Goal: Information Seeking & Learning: Learn about a topic

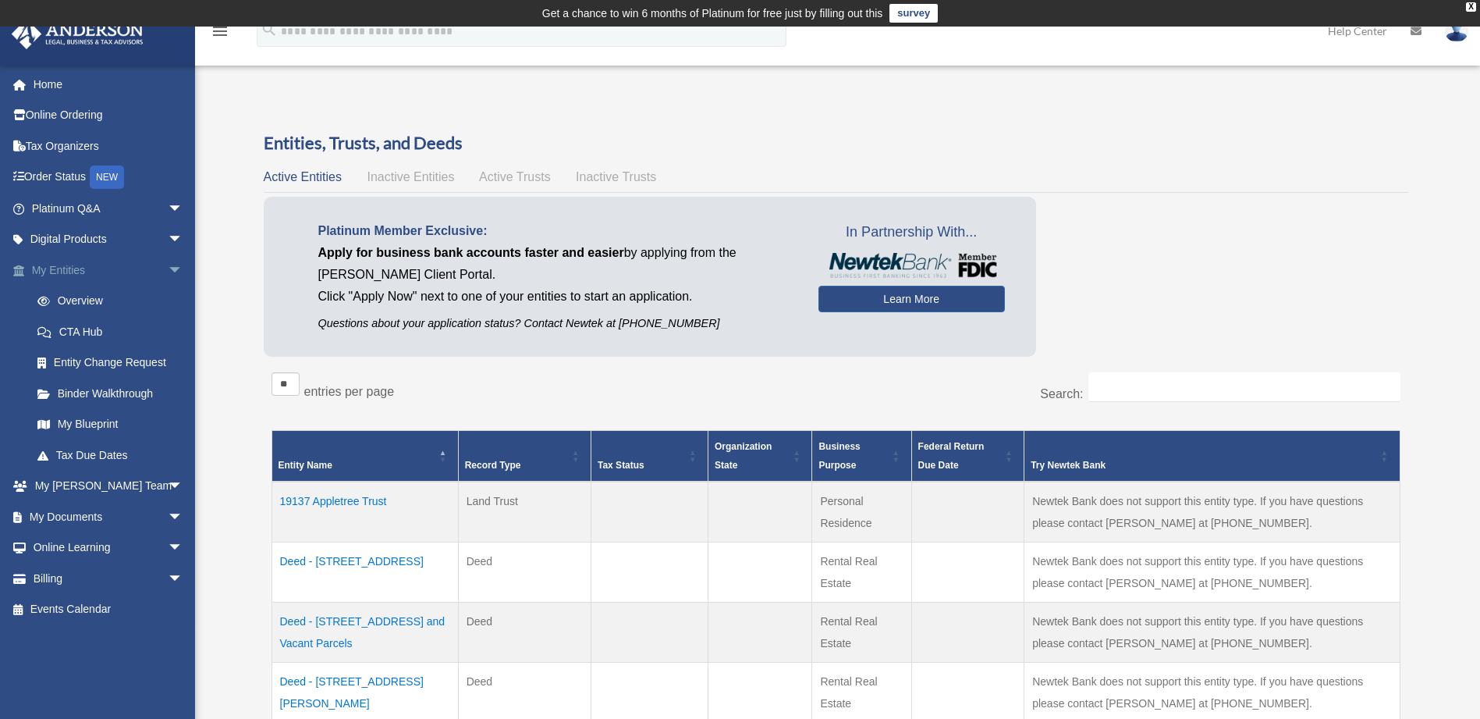
click at [168, 270] on span "arrow_drop_down" at bounding box center [183, 270] width 31 height 32
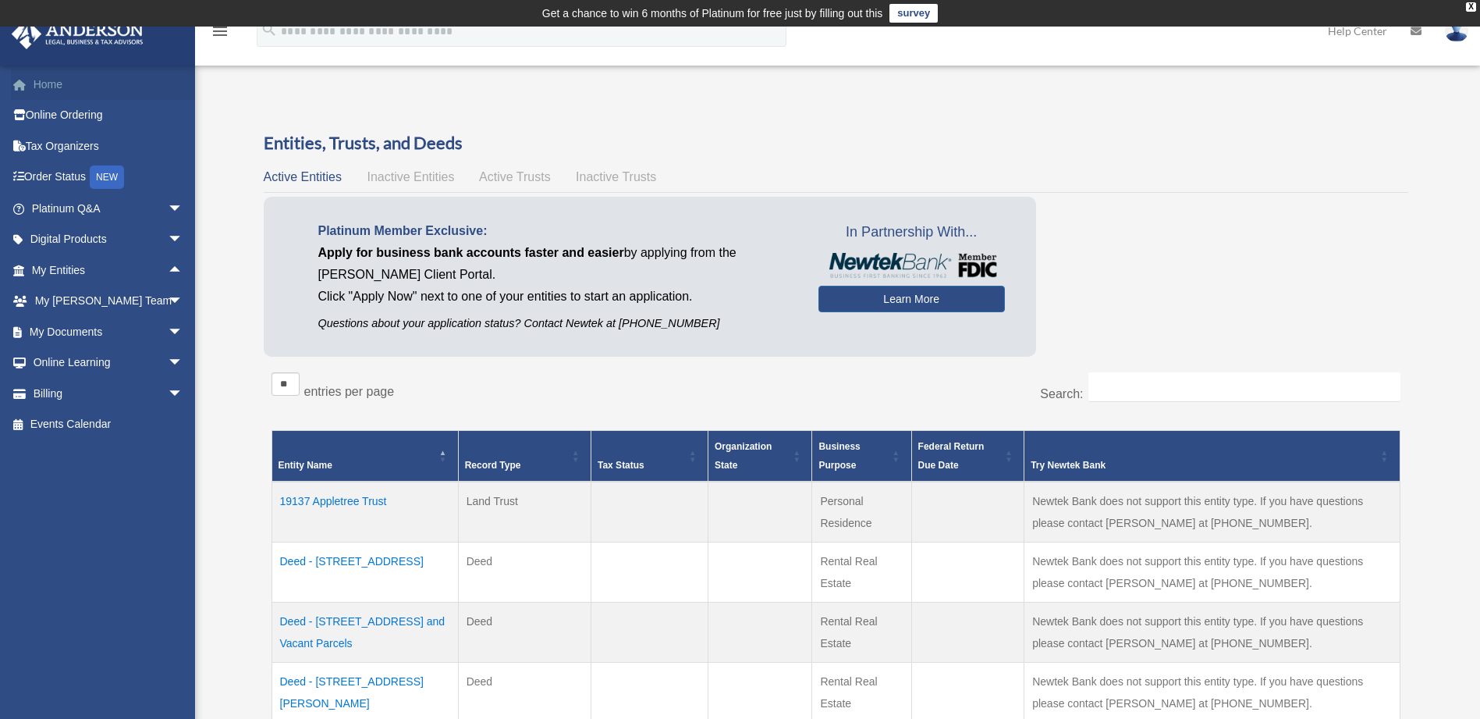
click at [48, 77] on link "Home" at bounding box center [109, 84] width 196 height 31
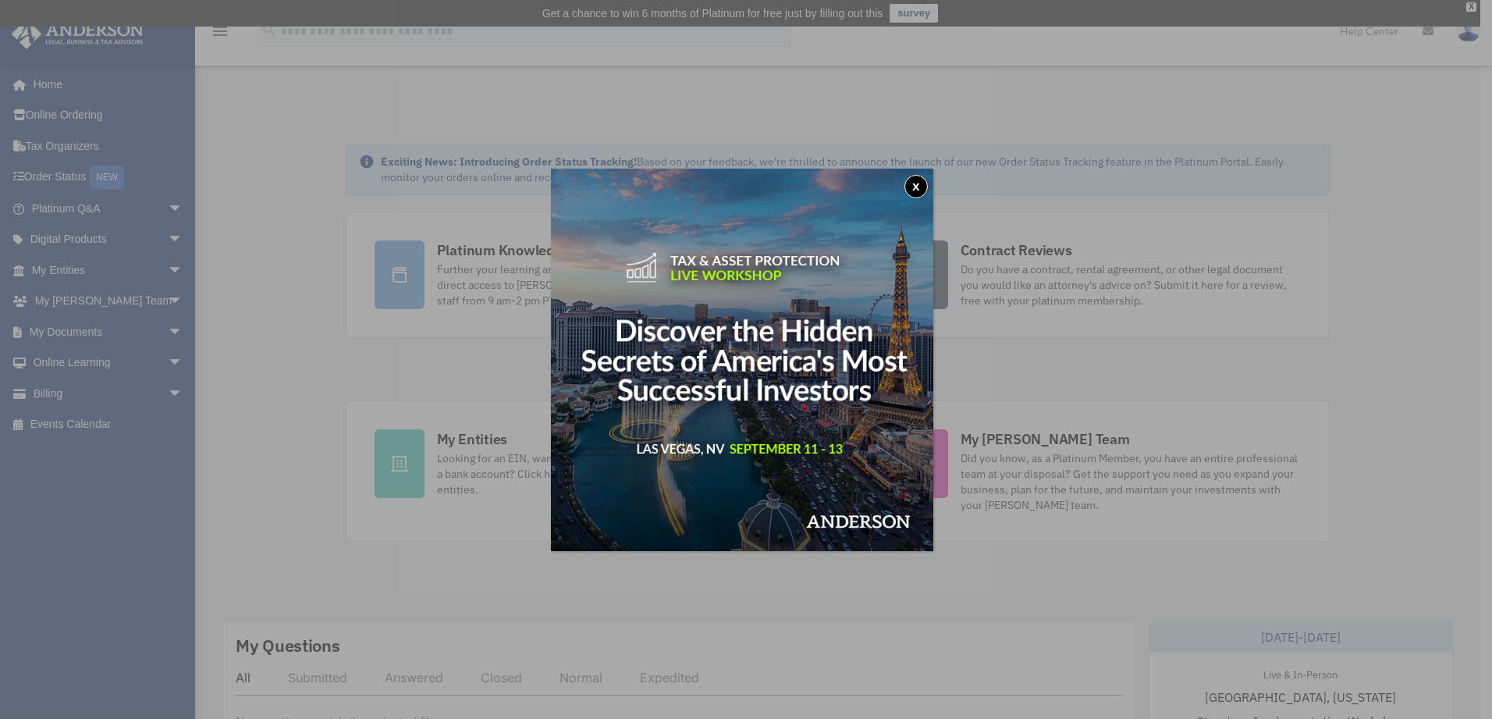
click at [924, 183] on button "x" at bounding box center [915, 186] width 23 height 23
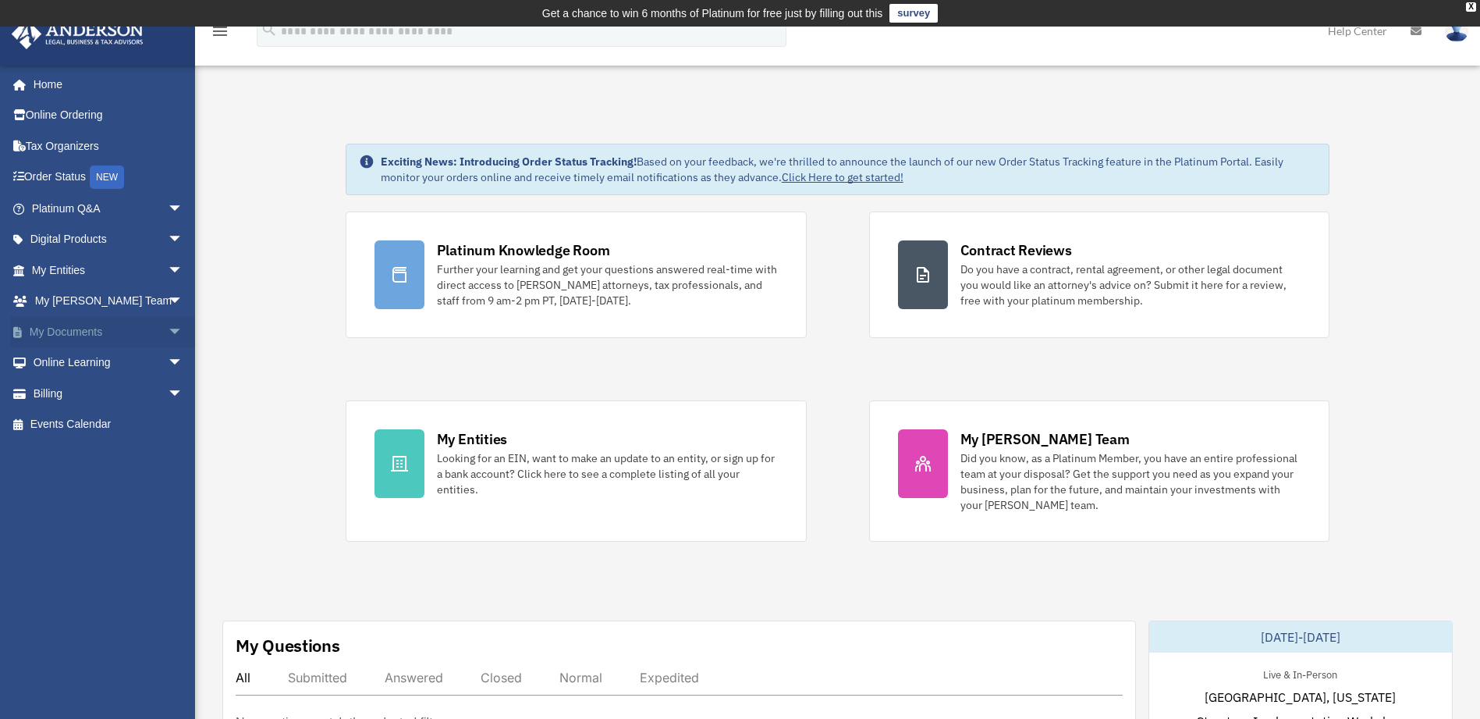
click at [168, 329] on span "arrow_drop_down" at bounding box center [183, 332] width 31 height 32
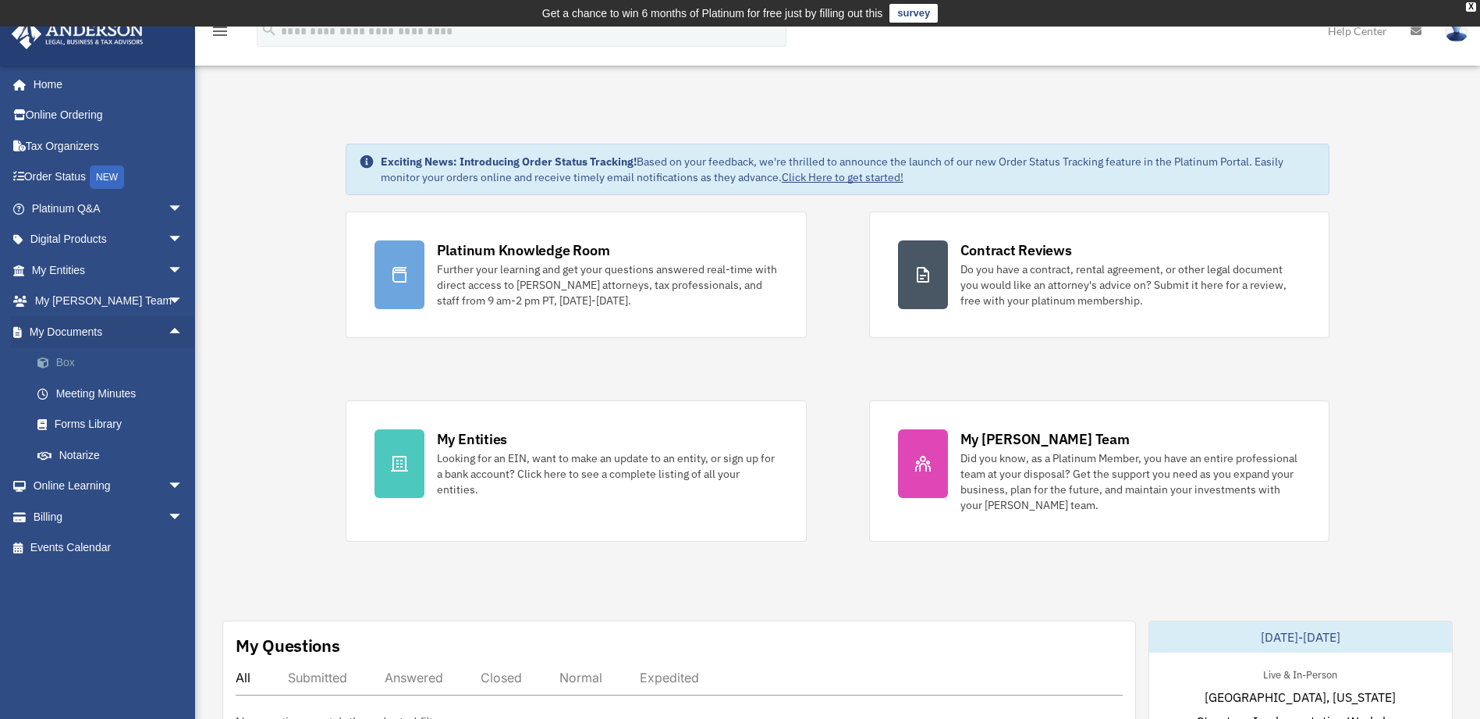
click at [62, 360] on link "Box" at bounding box center [114, 362] width 185 height 31
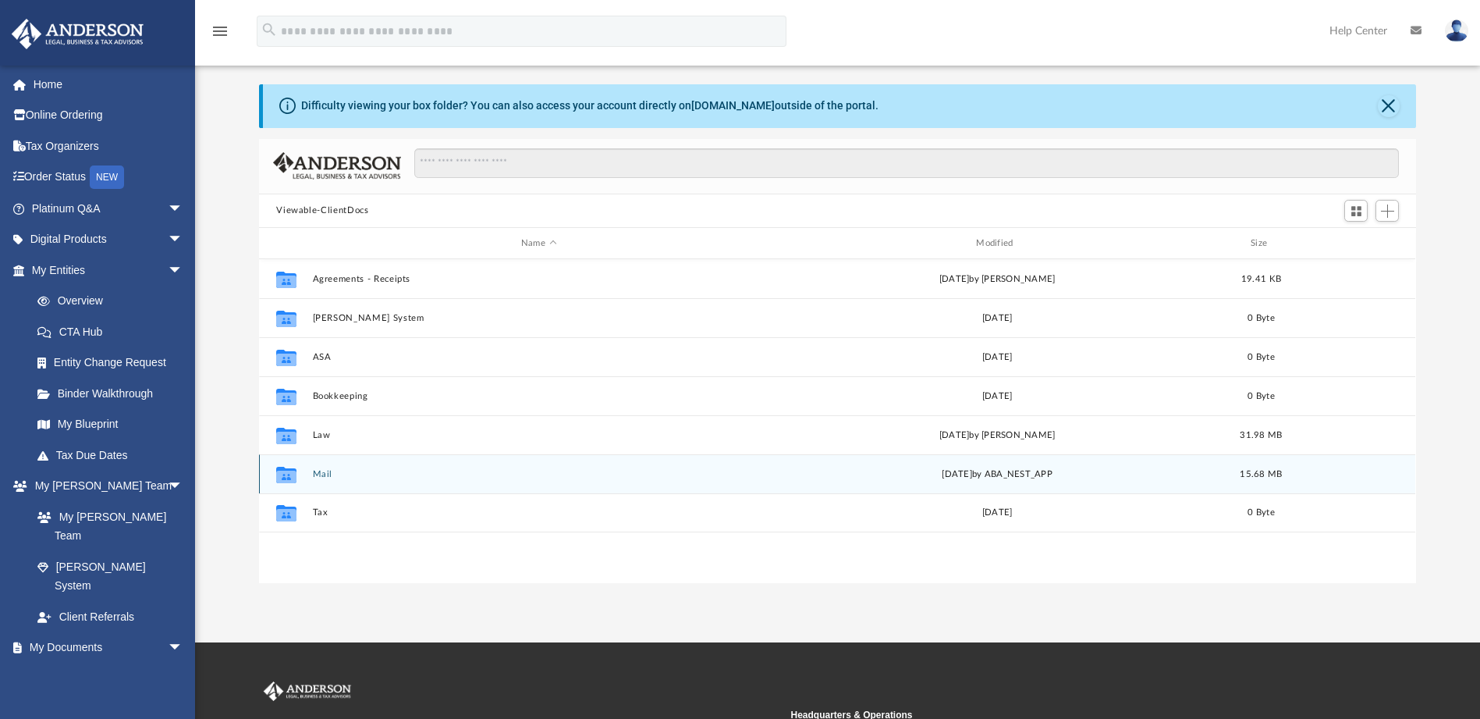
scroll to position [78, 0]
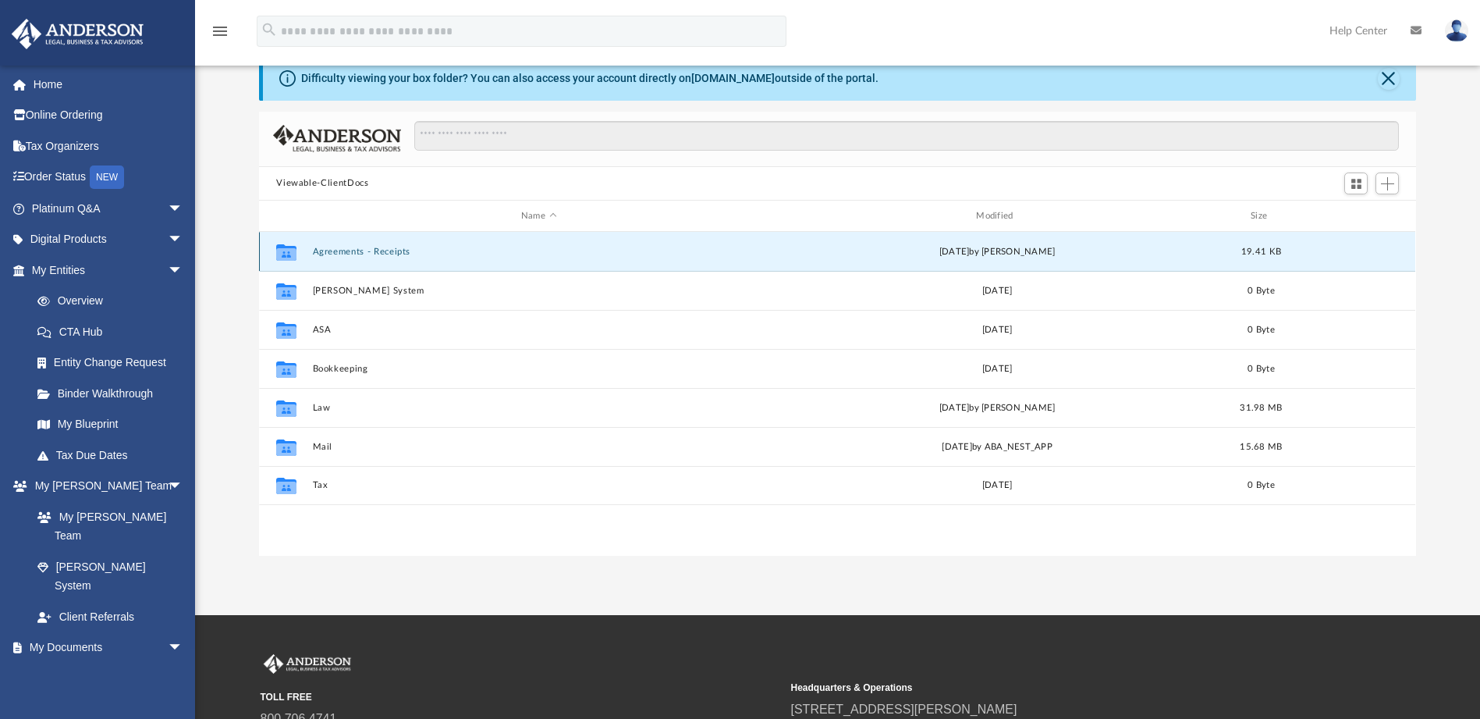
click at [368, 250] on button "Agreements - Receipts" at bounding box center [539, 252] width 452 height 10
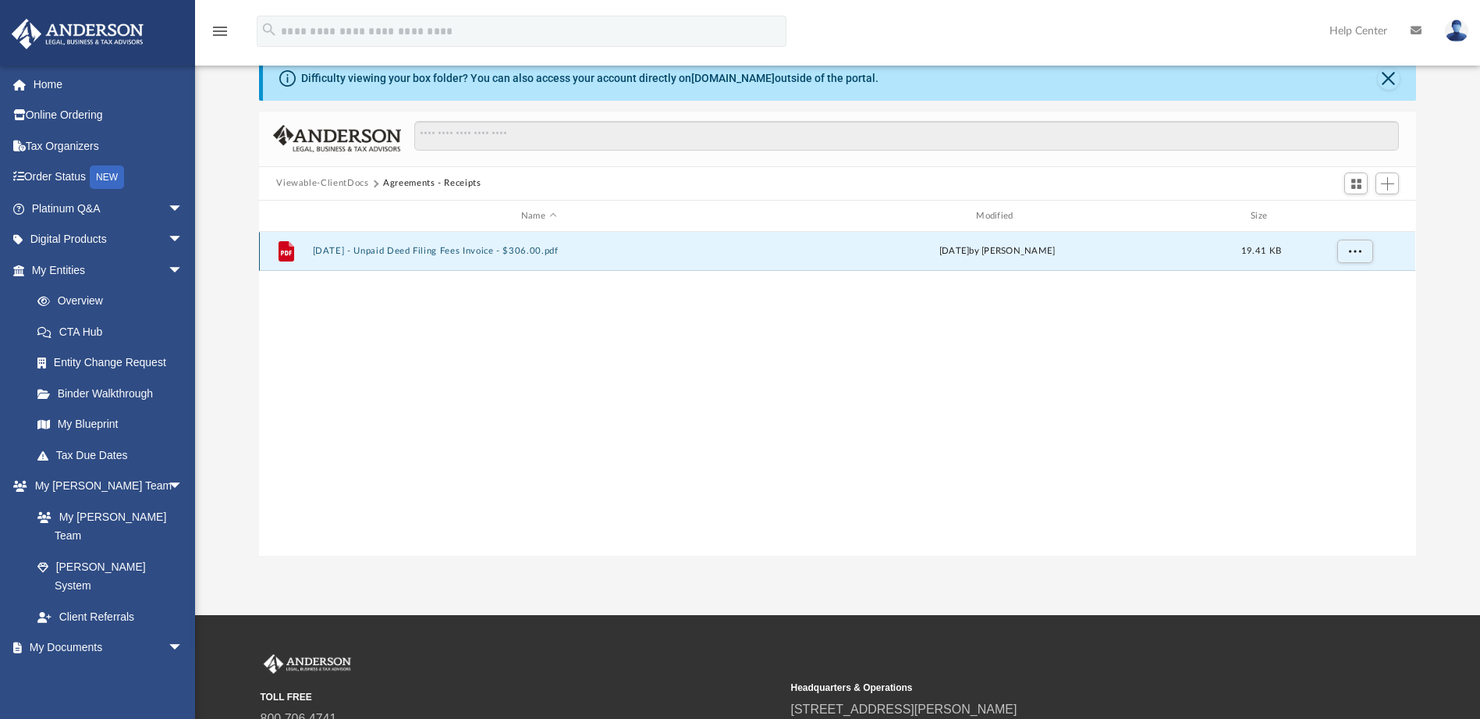
click at [351, 249] on button "2023.06.01 - Unpaid Deed Filing Fees Invoice - $306.00.pdf" at bounding box center [539, 252] width 452 height 10
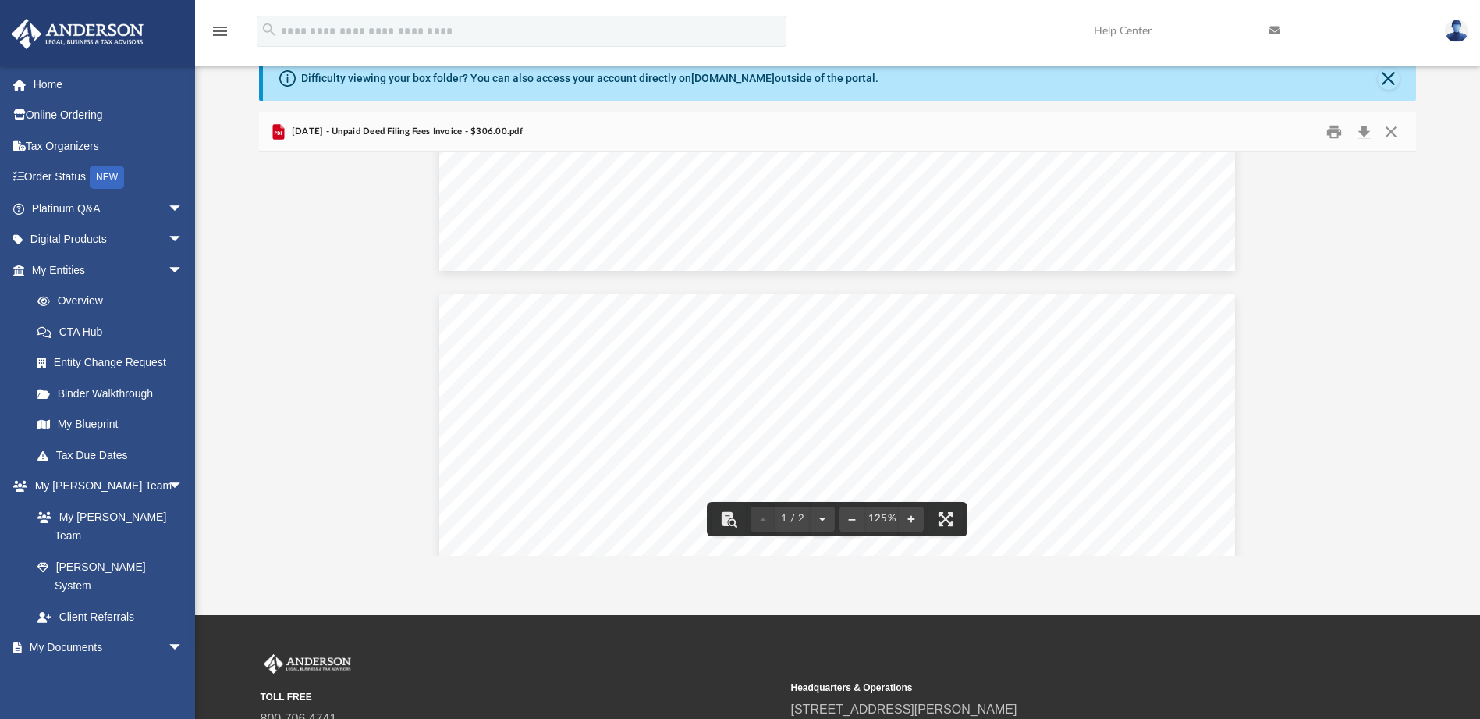
scroll to position [611, 0]
click at [1387, 83] on button "Close" at bounding box center [1389, 79] width 22 height 22
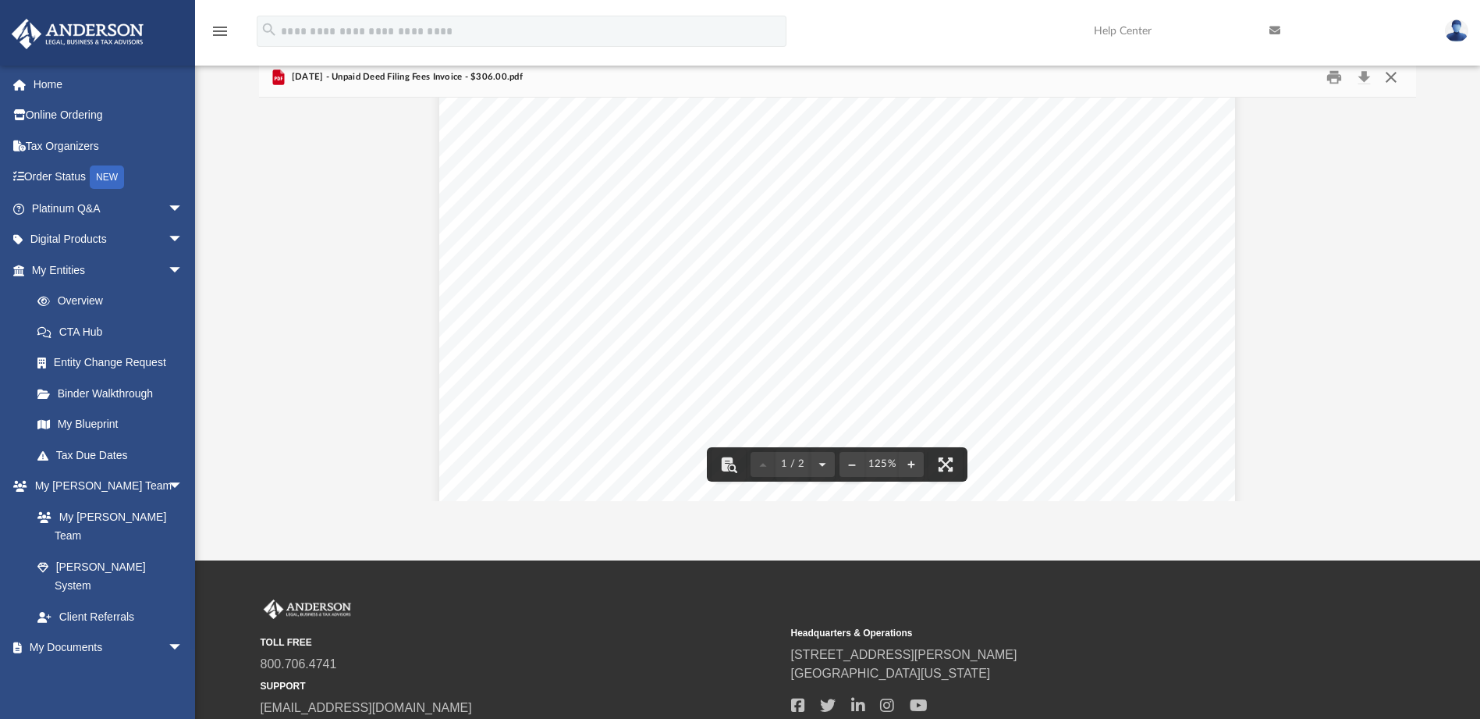
click at [1393, 77] on button "Close" at bounding box center [1391, 77] width 28 height 24
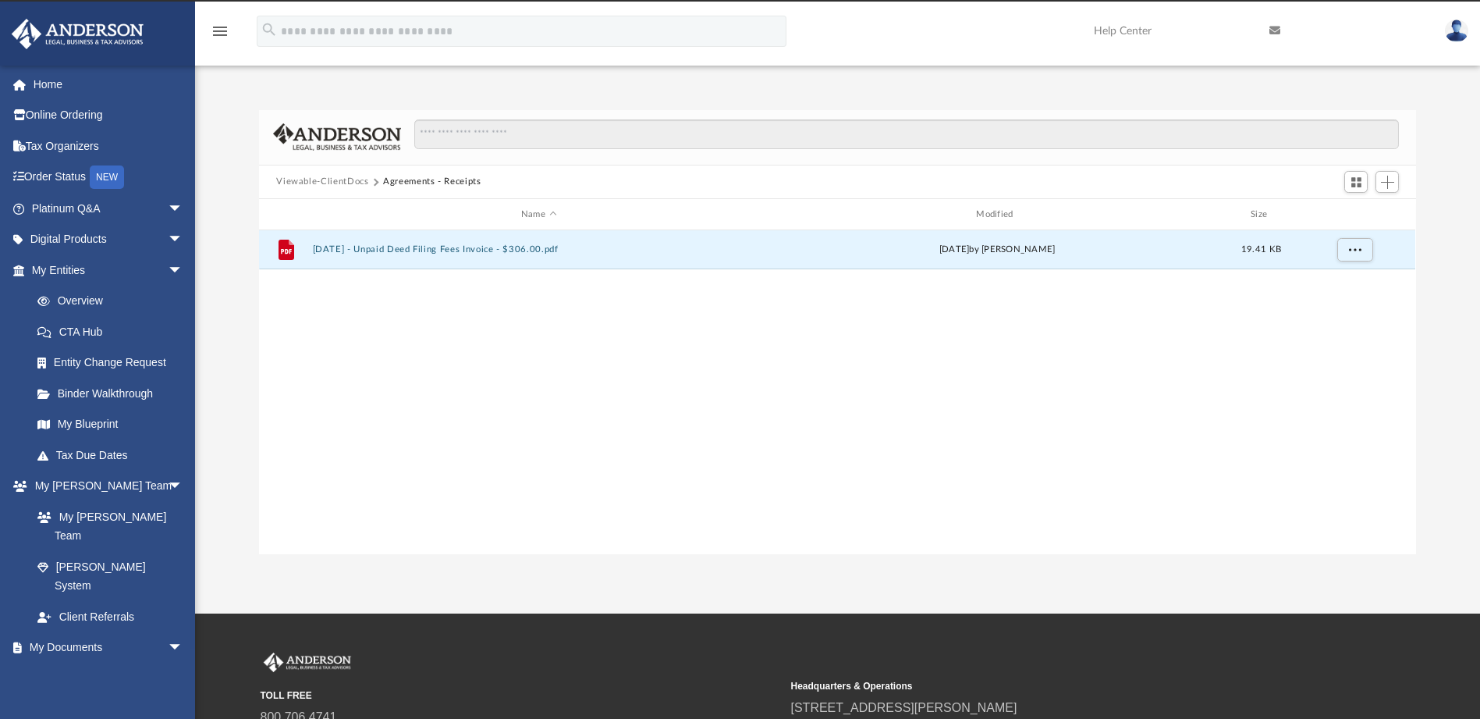
scroll to position [0, 0]
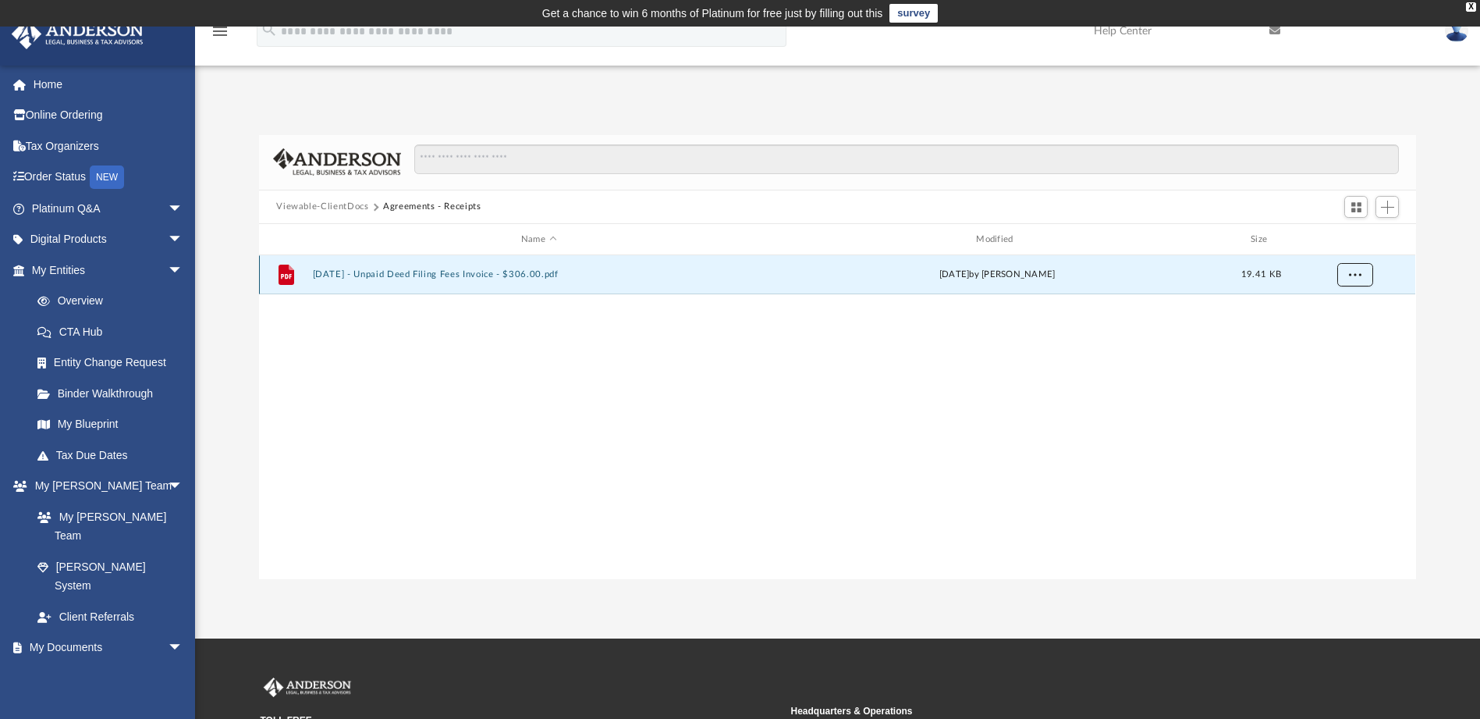
click at [1353, 285] on button "More options" at bounding box center [1355, 275] width 36 height 23
click at [992, 428] on div "File 2023.06.01 - Unpaid Deed Filing Fees Invoice - $306.00.pdf Thu Jun 1 2023 …" at bounding box center [837, 416] width 1156 height 323
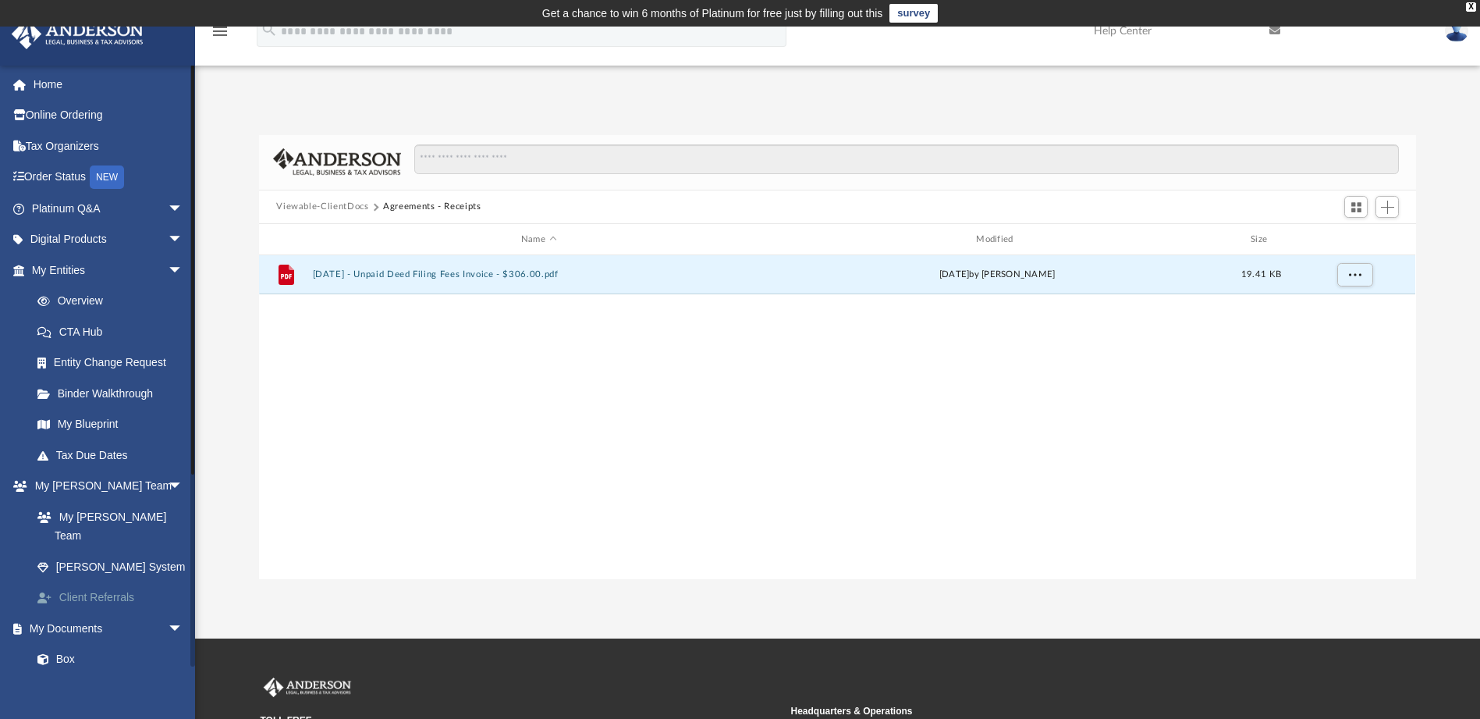
scroll to position [234, 0]
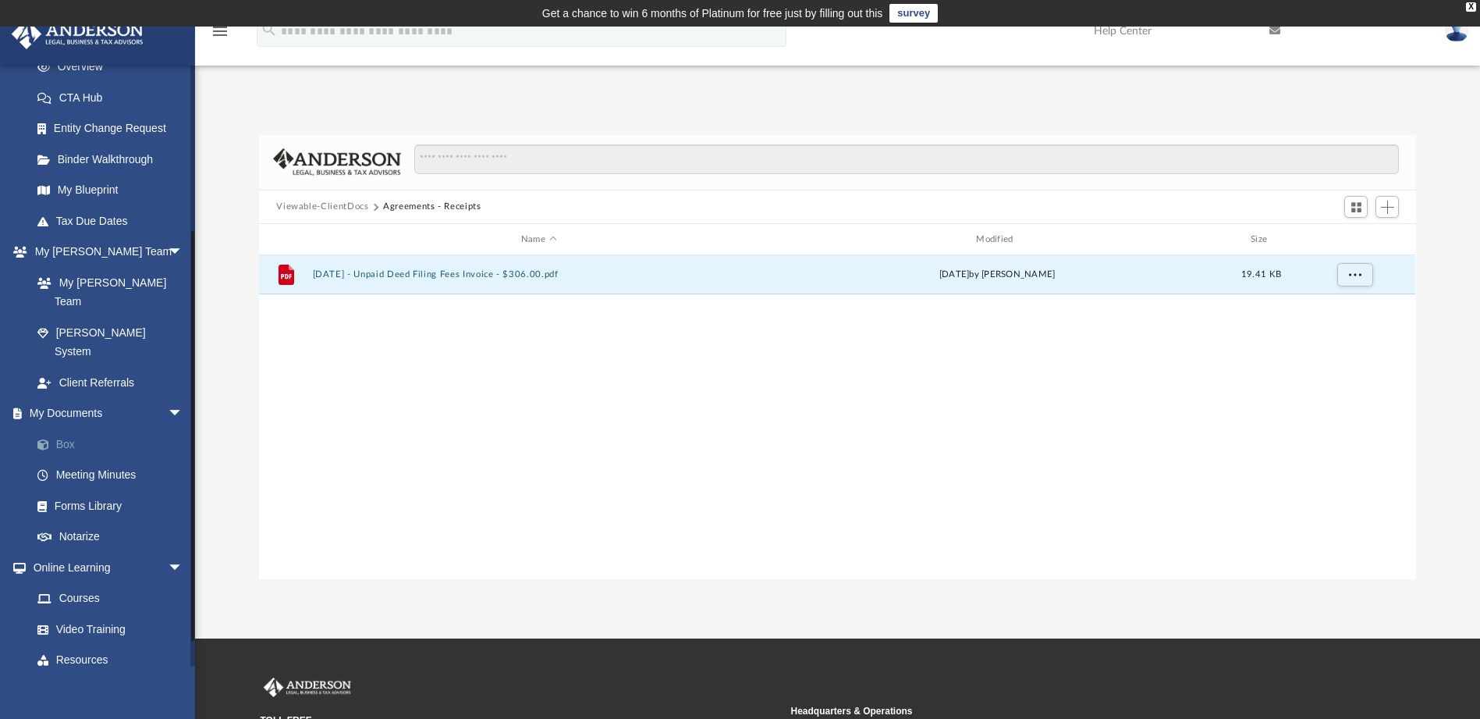
click at [66, 428] on link "Box" at bounding box center [114, 443] width 185 height 31
click at [69, 490] on link "Forms Library" at bounding box center [114, 505] width 185 height 31
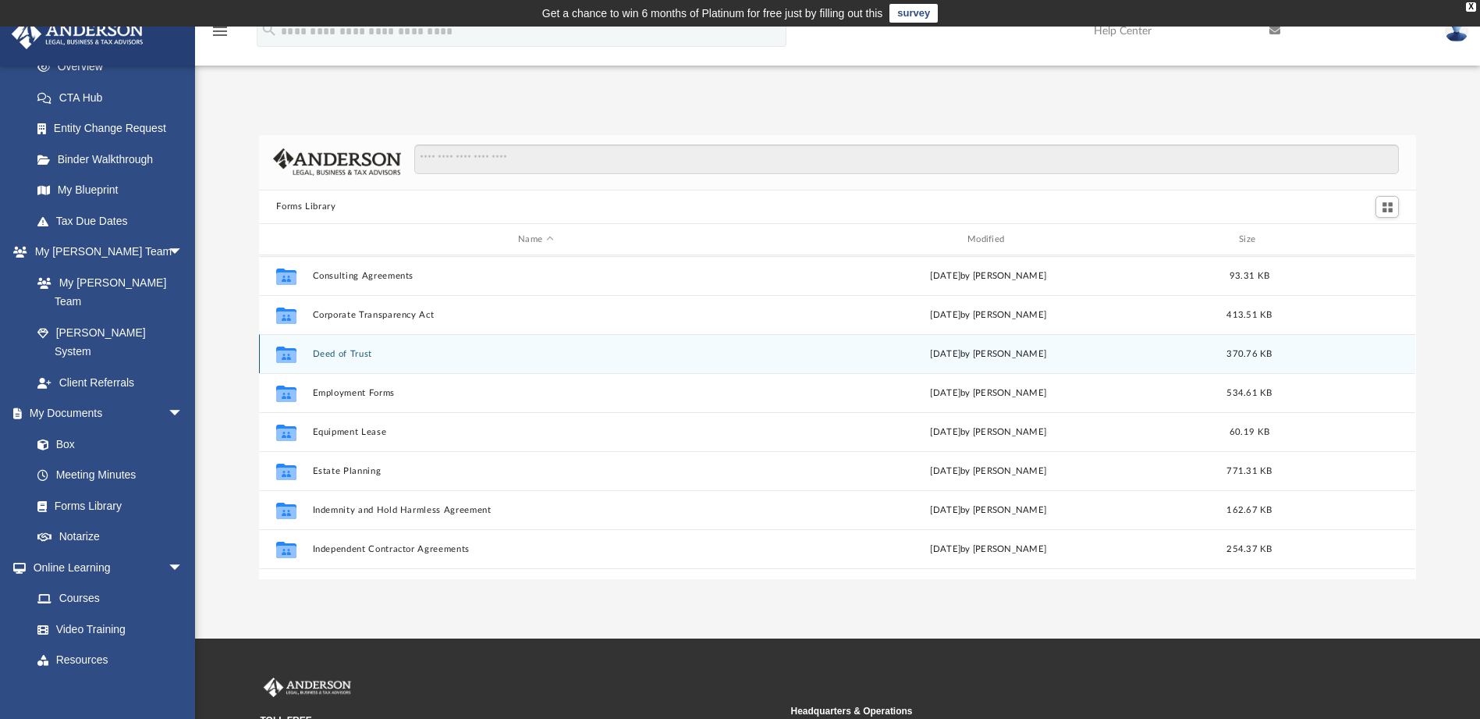
scroll to position [312, 0]
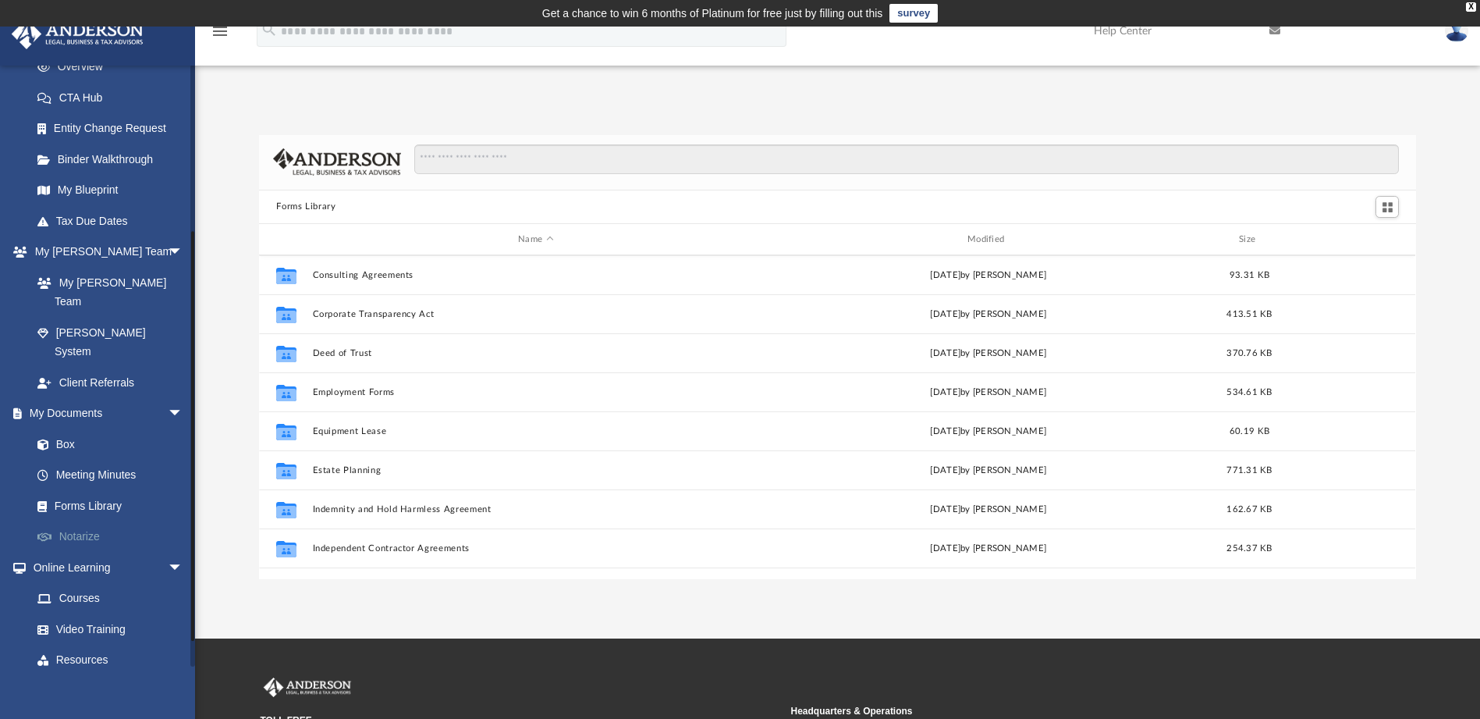
click at [83, 521] on link "Notarize" at bounding box center [114, 536] width 185 height 31
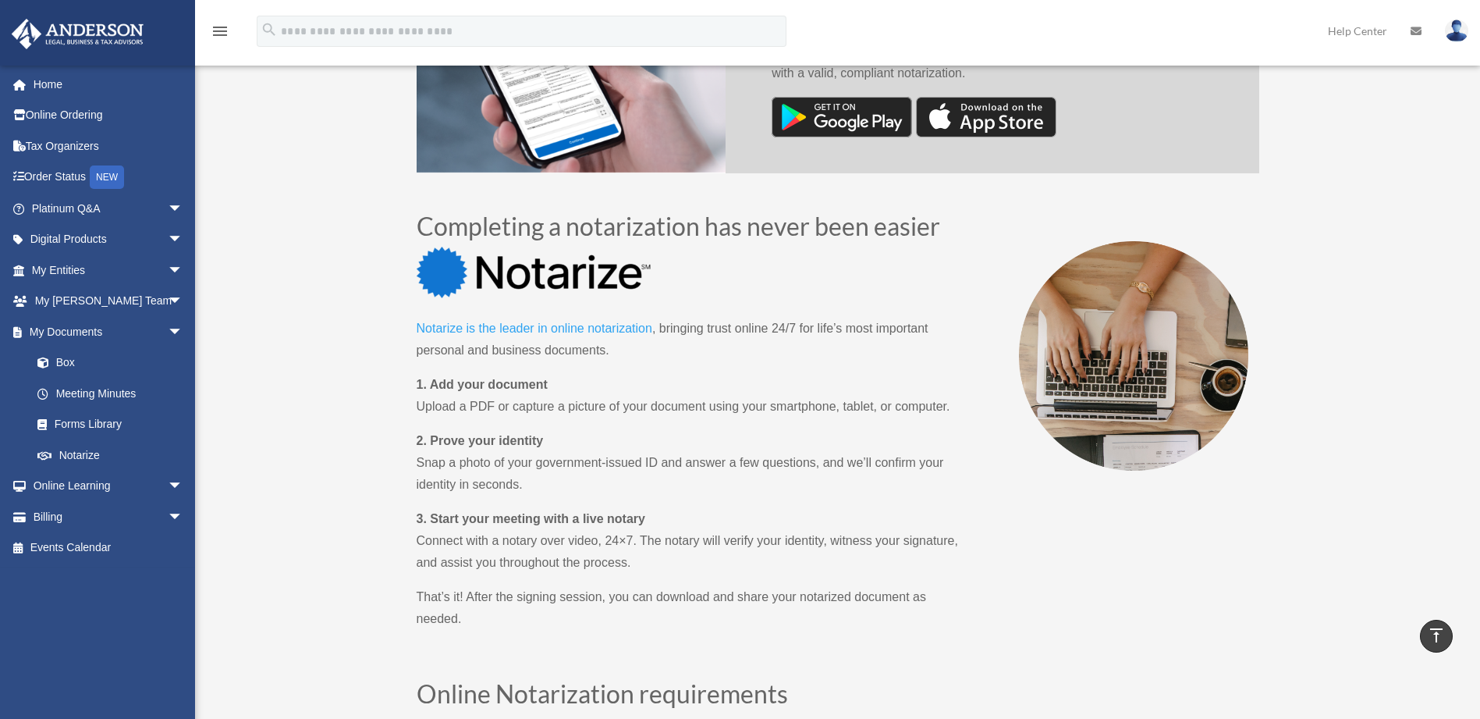
scroll to position [780, 0]
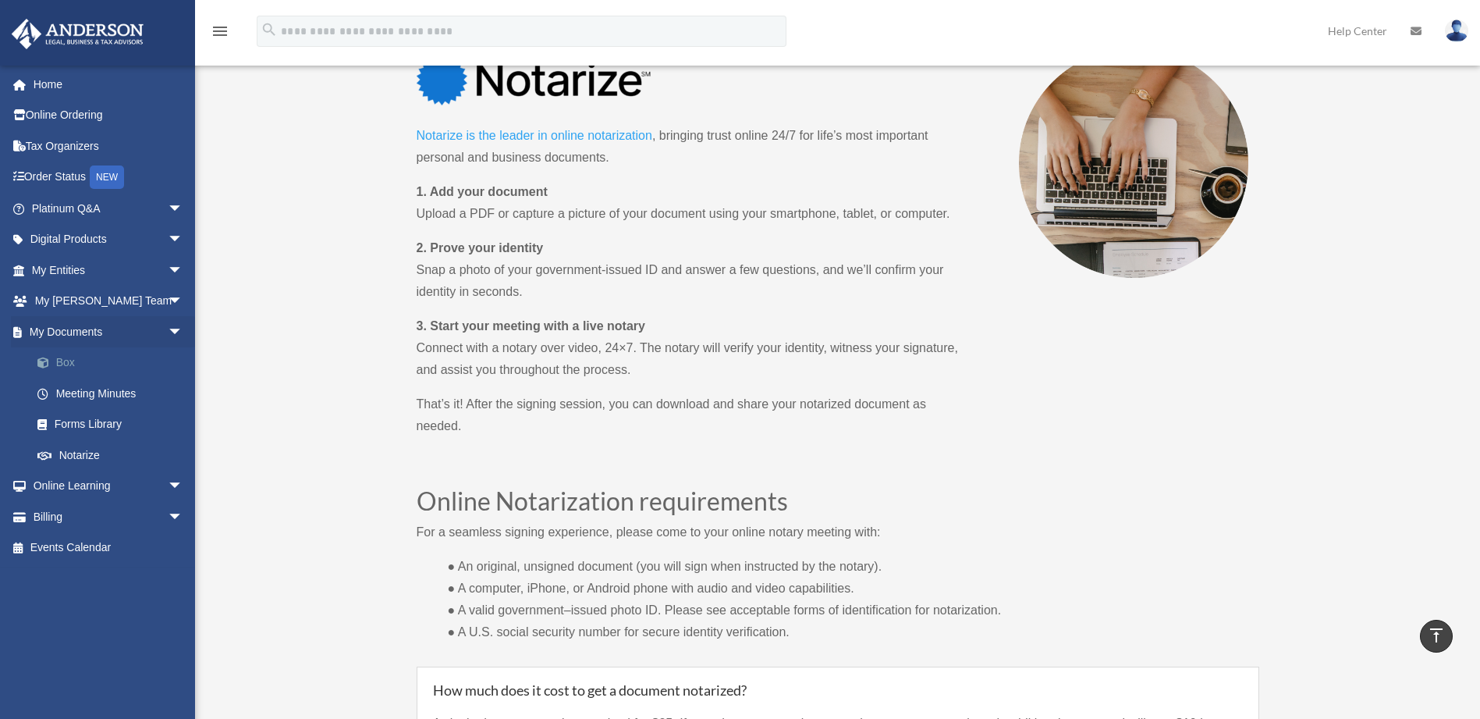
click at [65, 358] on link "Box" at bounding box center [114, 362] width 185 height 31
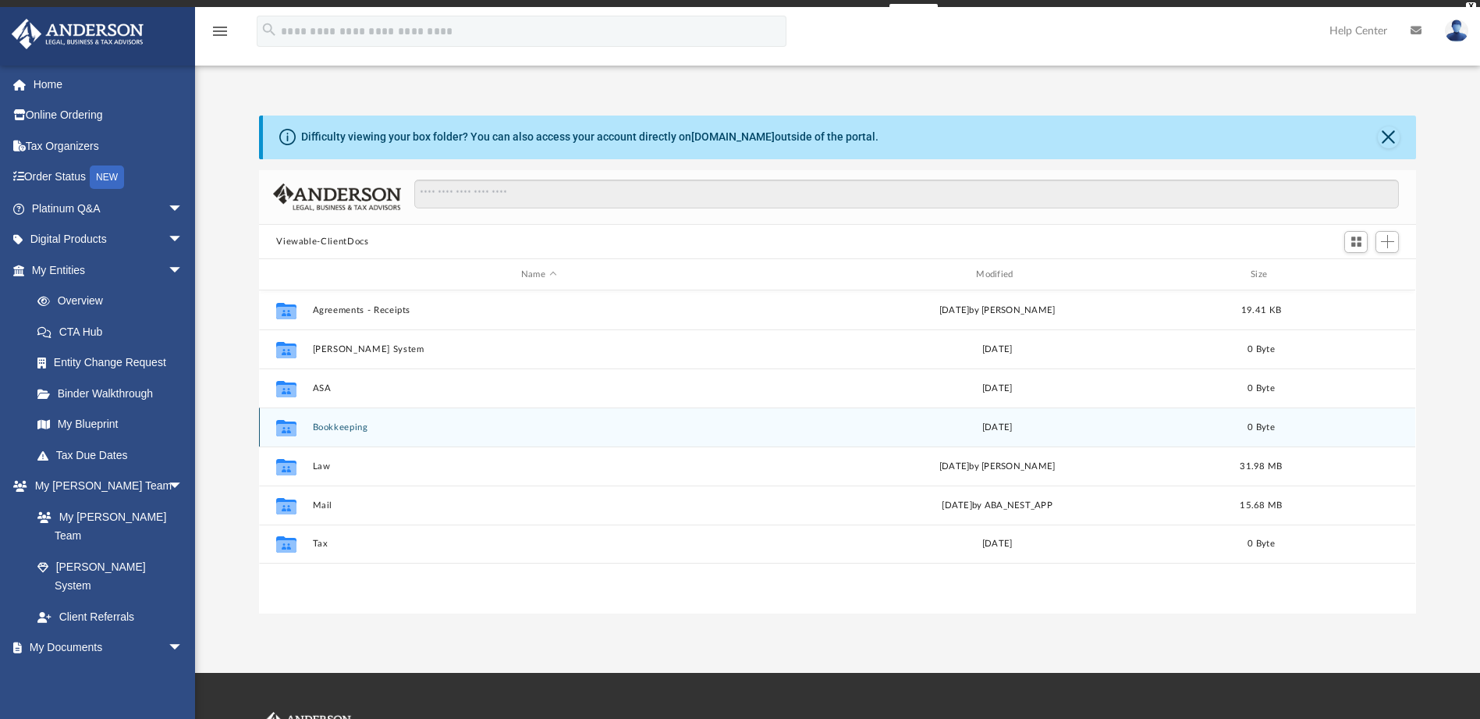
scroll to position [343, 1145]
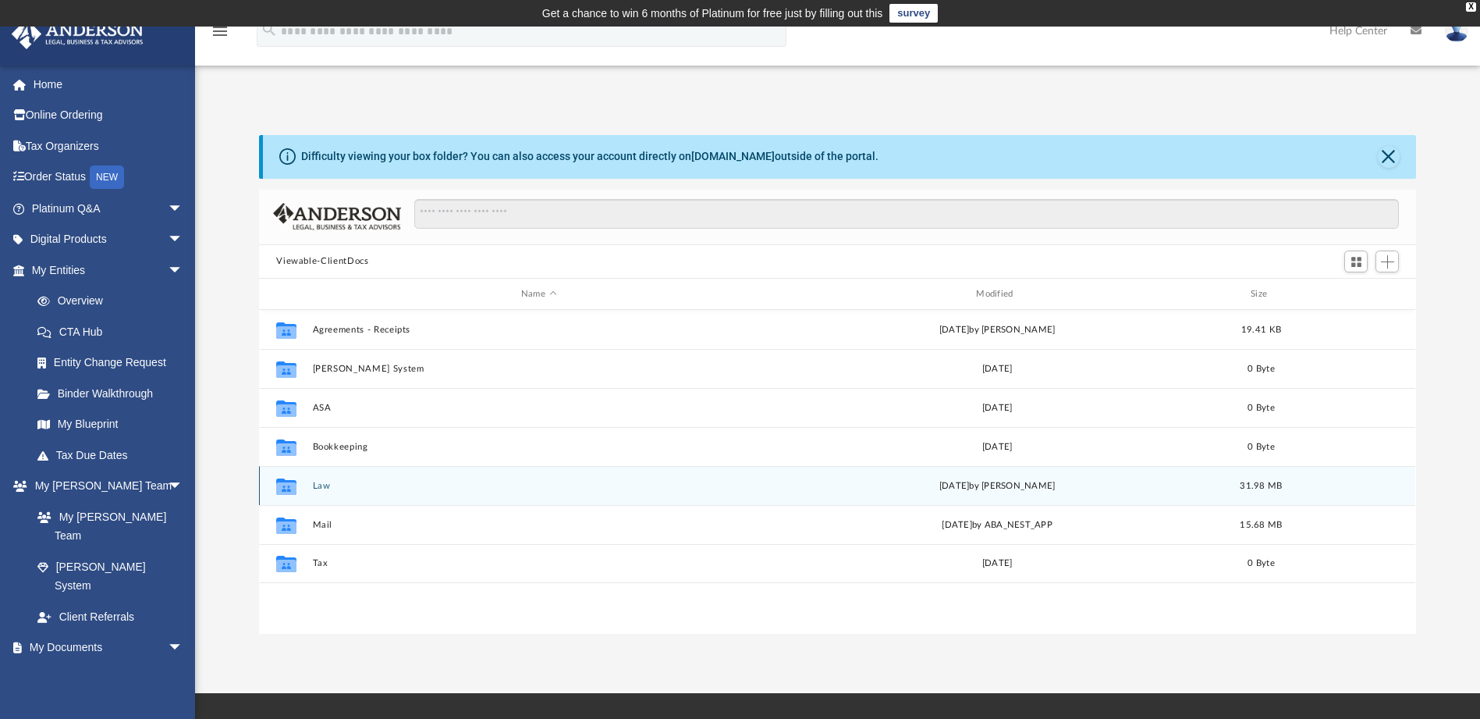
click at [311, 484] on div "Collaborated Folder Law Thu Jun 1 2023 by Michelle Frank 31.98 MB" at bounding box center [837, 485] width 1156 height 39
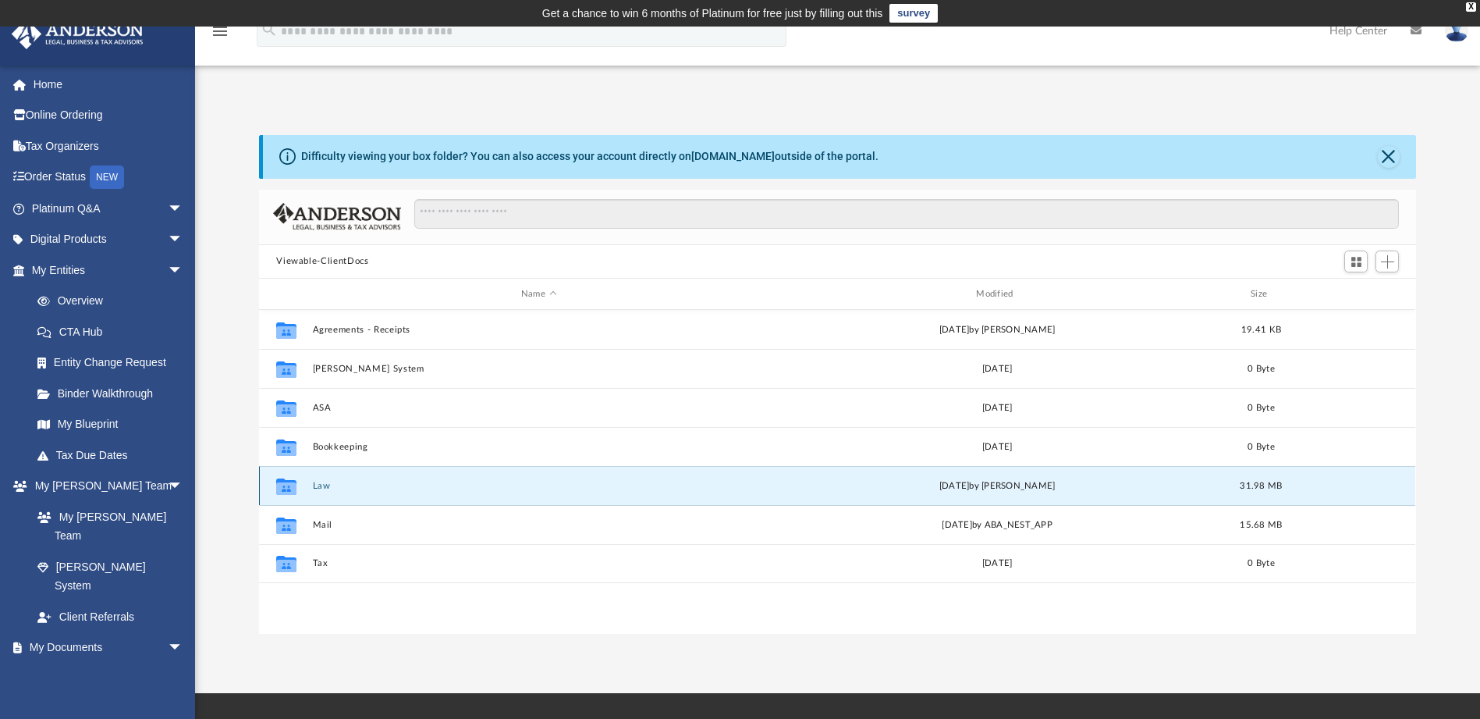
click at [346, 483] on button "Law" at bounding box center [539, 486] width 452 height 10
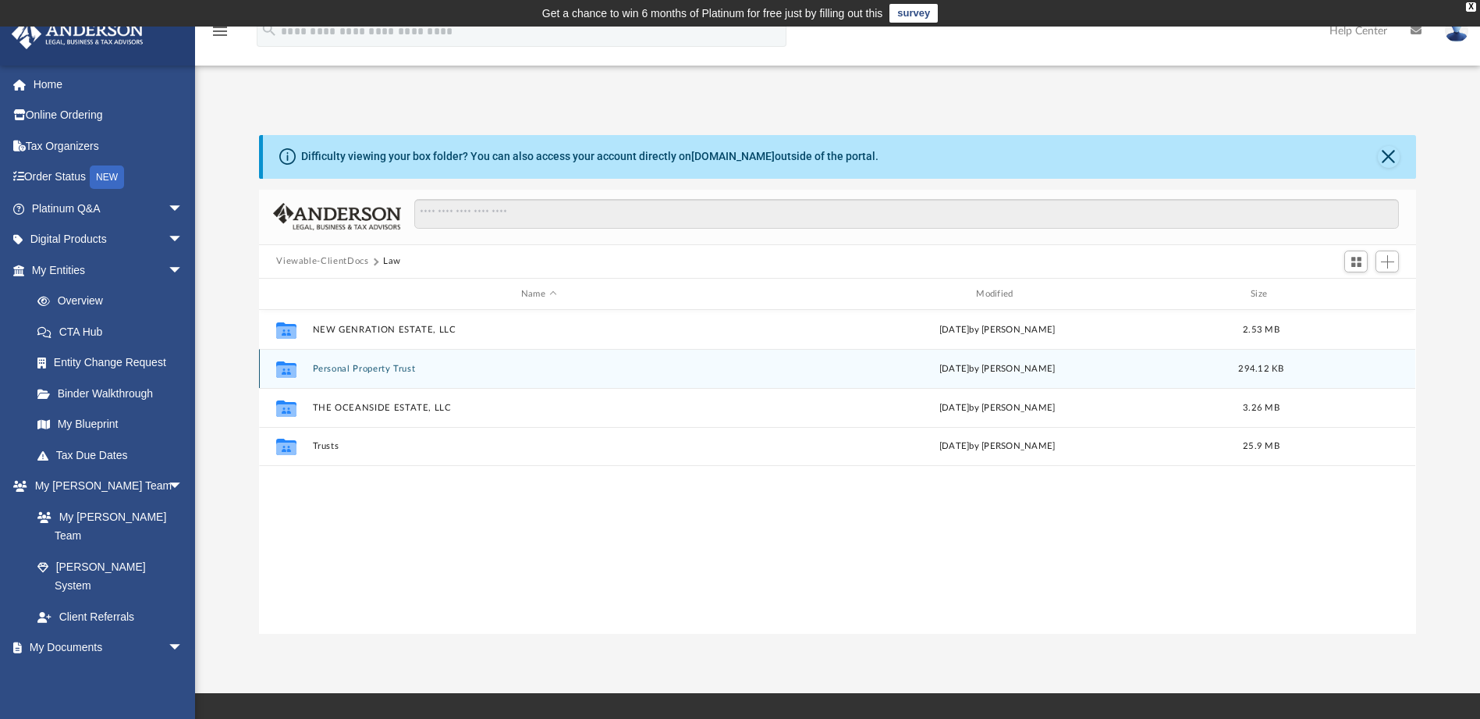
click at [352, 366] on button "Personal Property Trust" at bounding box center [539, 369] width 452 height 10
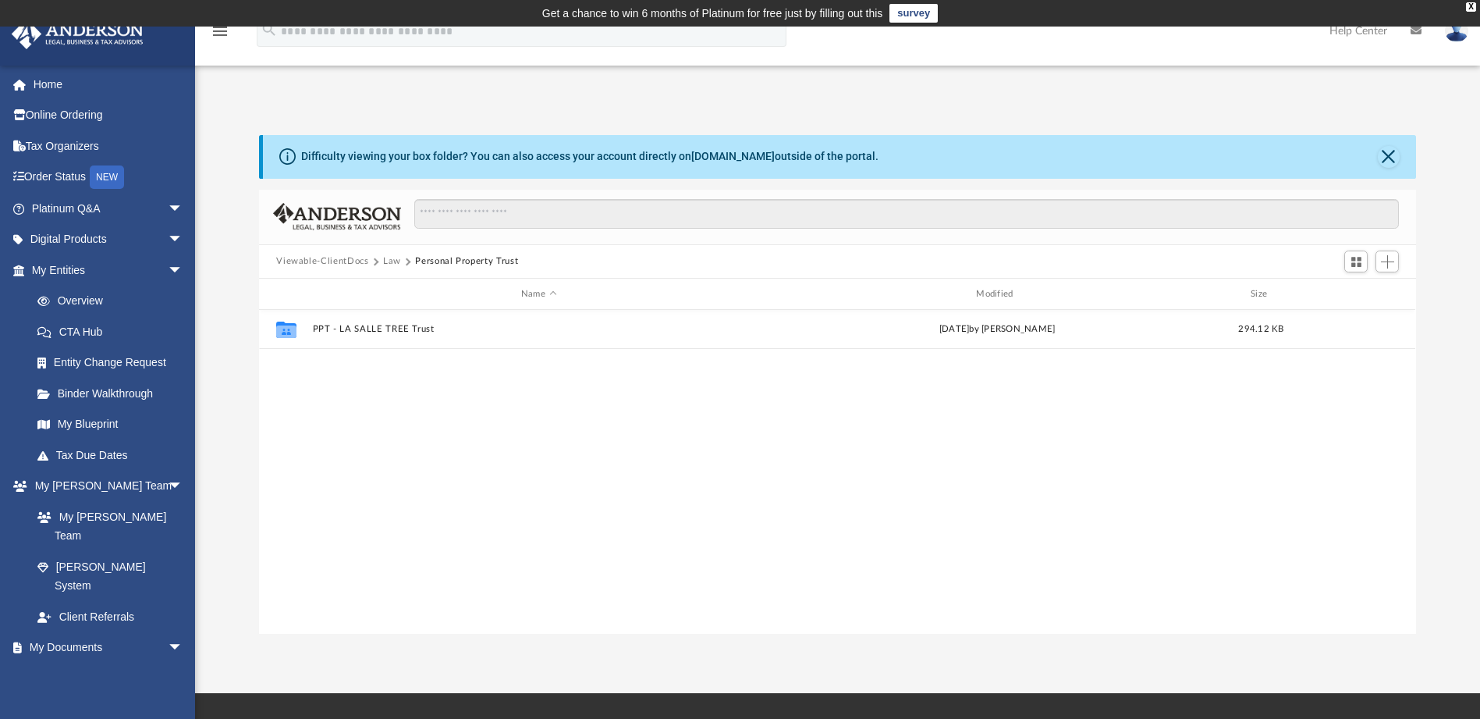
click at [408, 261] on span at bounding box center [407, 261] width 8 height 8
click at [375, 260] on span at bounding box center [375, 261] width 8 height 8
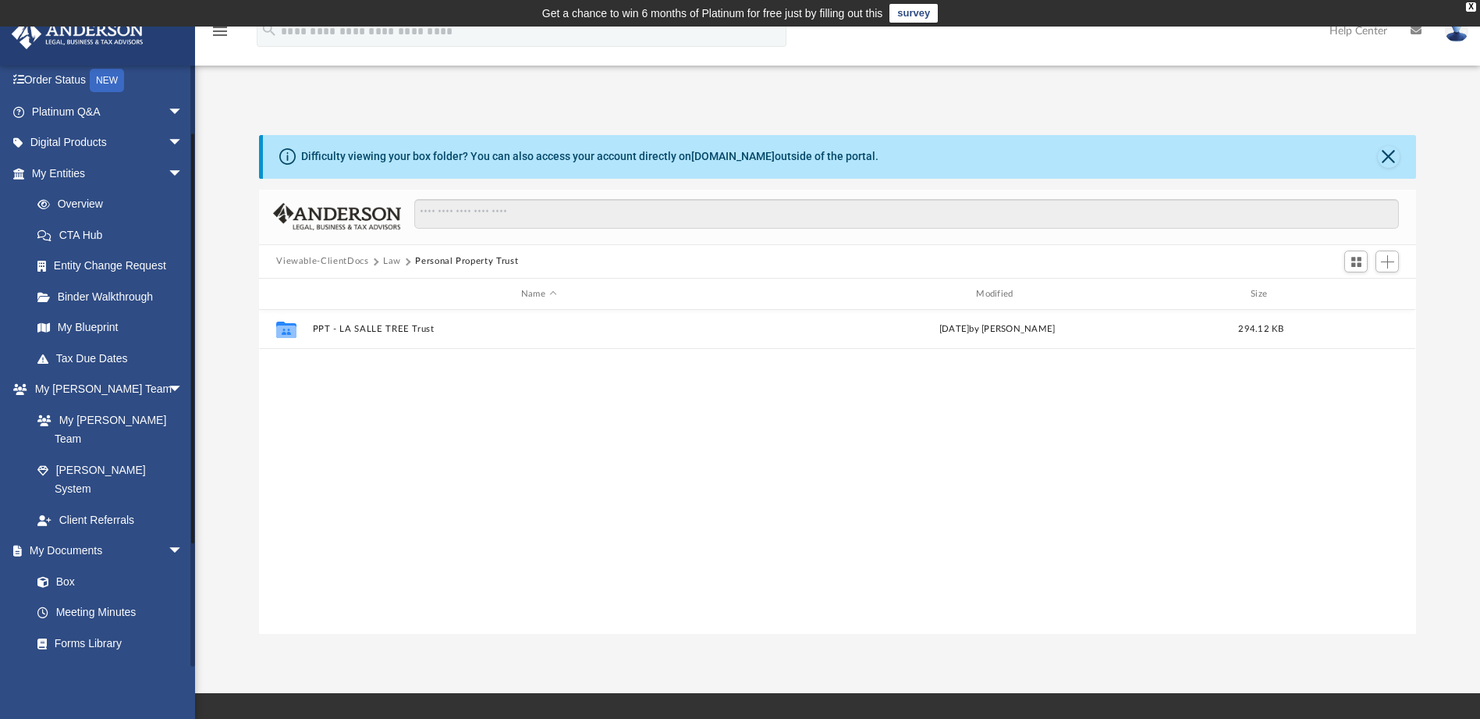
scroll to position [156, 0]
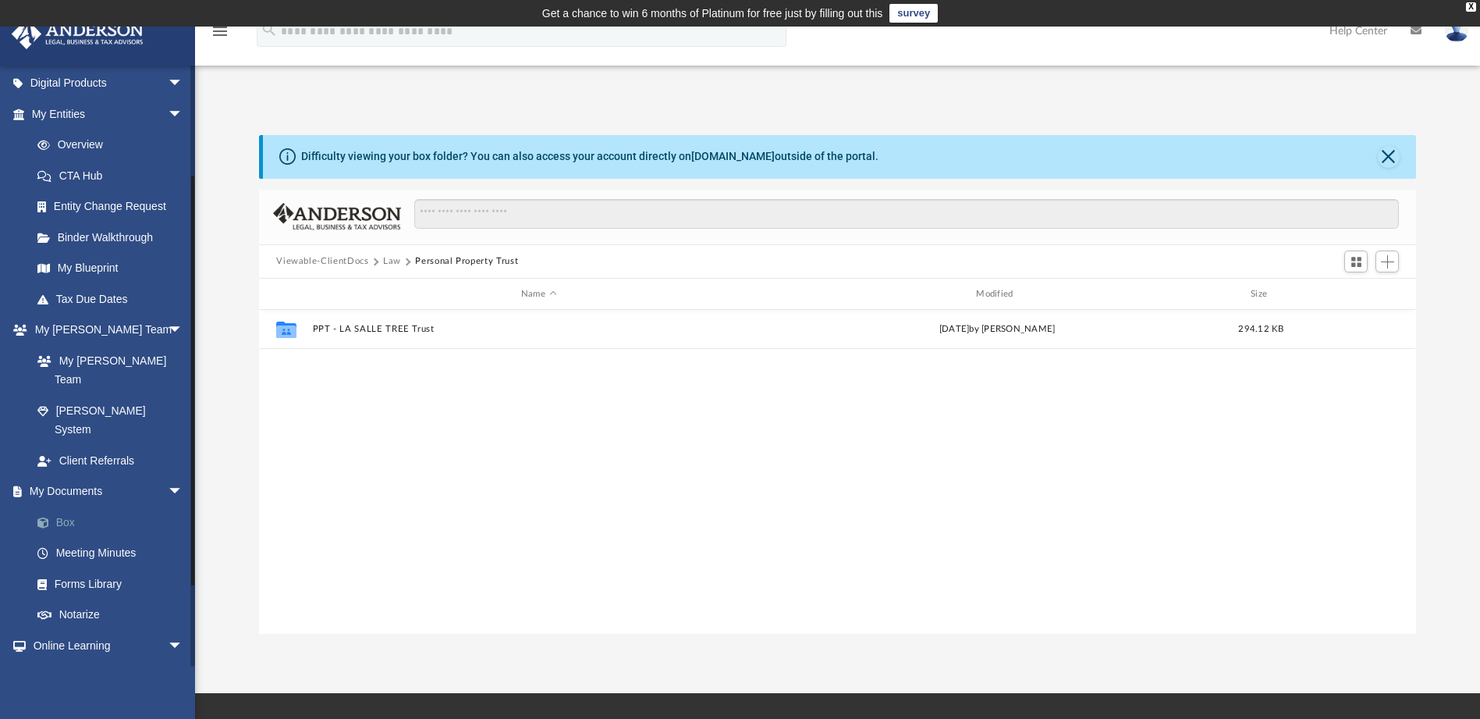
click at [66, 506] on link "Box" at bounding box center [114, 521] width 185 height 31
click at [67, 506] on link "Box" at bounding box center [114, 521] width 185 height 31
click at [547, 292] on div "Name" at bounding box center [538, 294] width 453 height 14
click at [62, 506] on link "Box" at bounding box center [114, 521] width 185 height 31
click at [77, 506] on link "Box" at bounding box center [114, 521] width 185 height 31
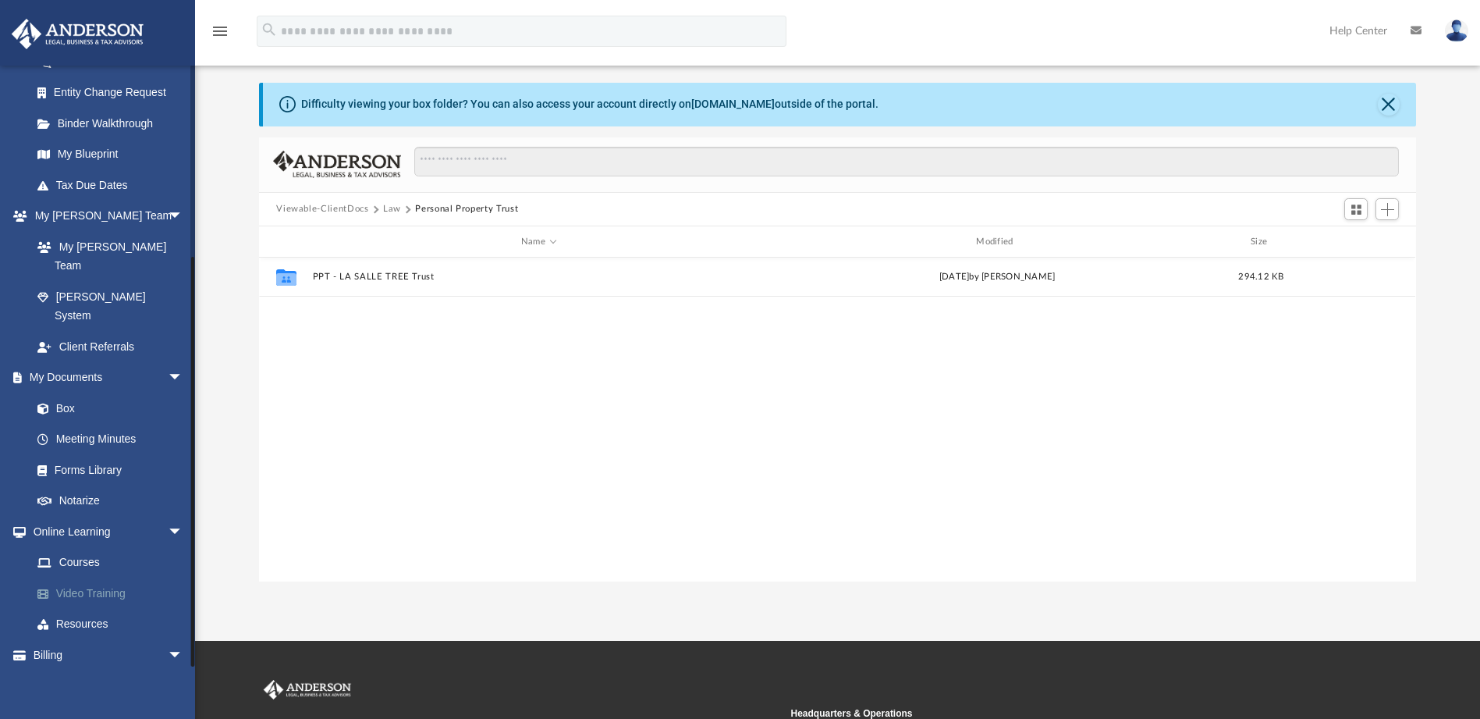
scroll to position [78, 0]
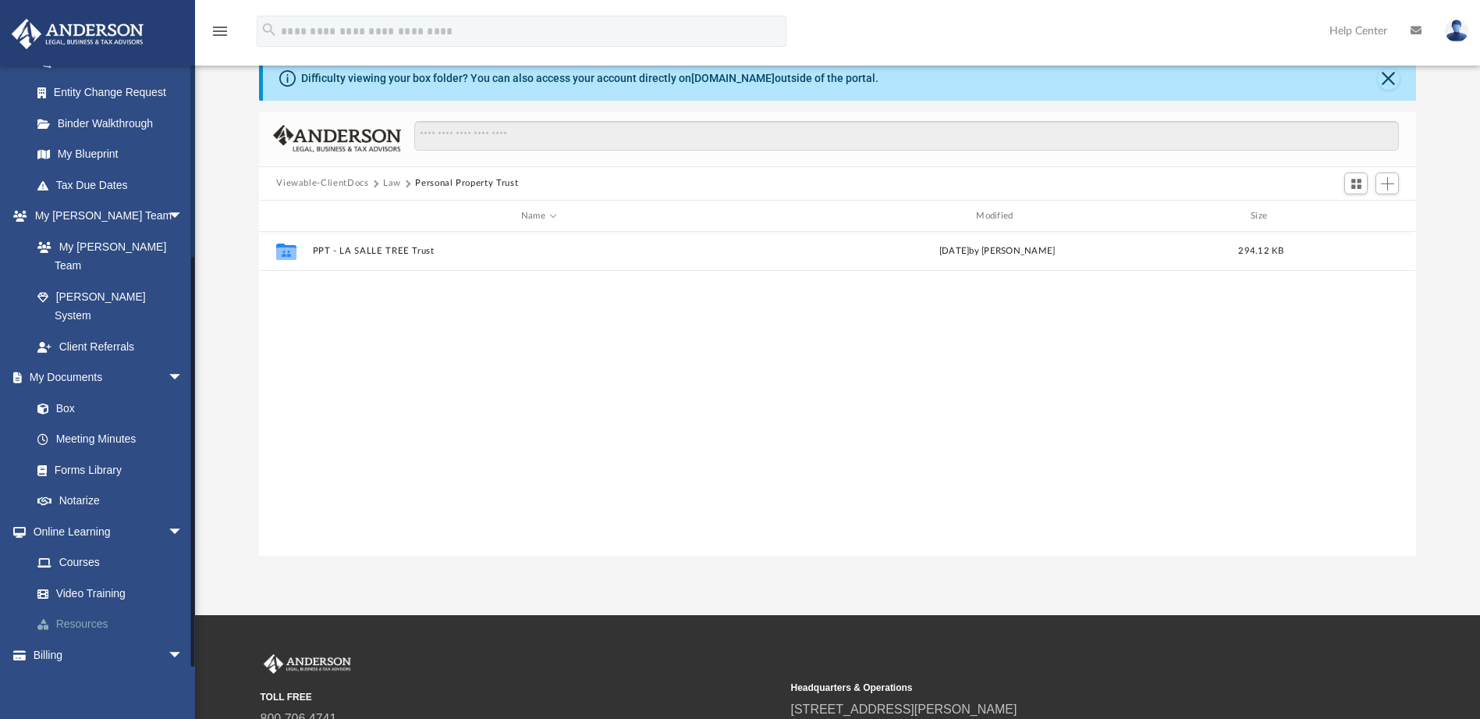
click at [80, 609] on link "Resources" at bounding box center [114, 624] width 185 height 31
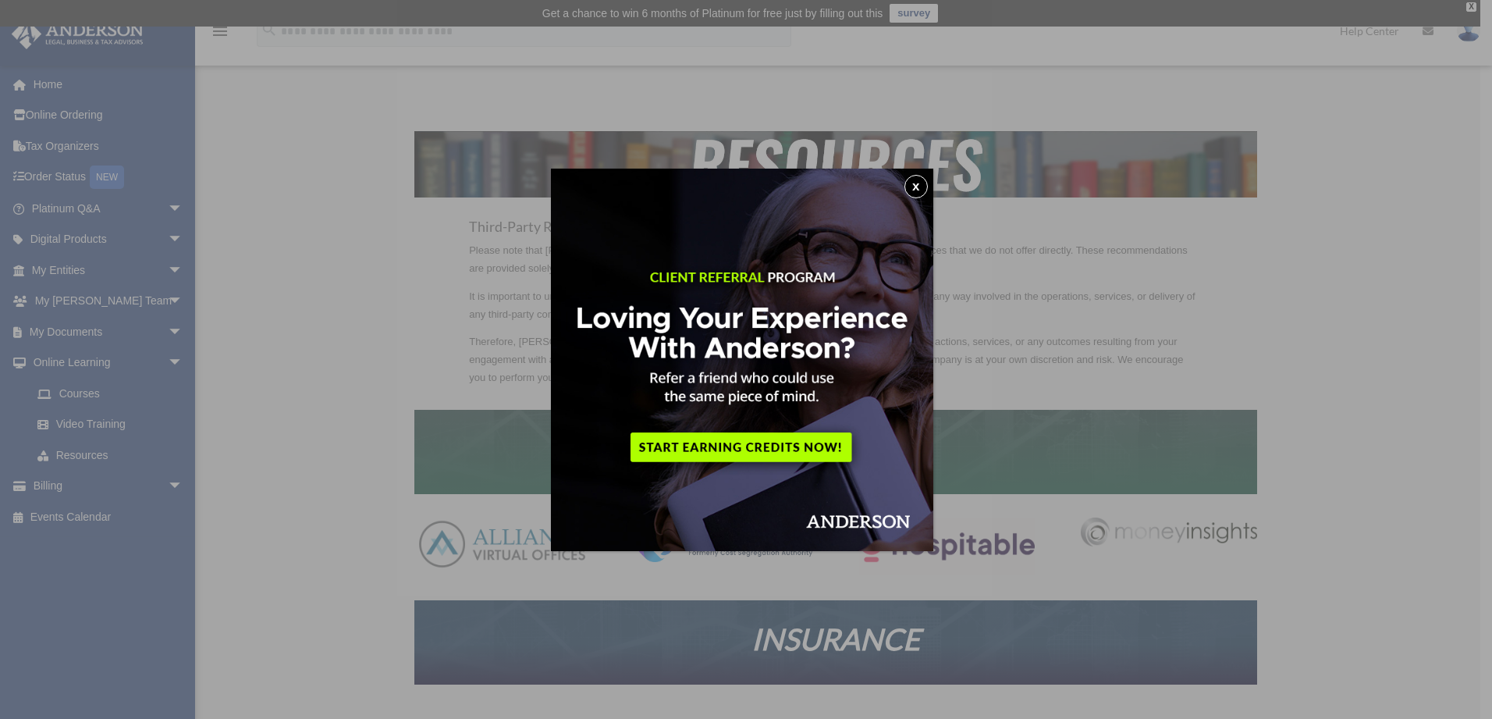
click at [920, 179] on button "x" at bounding box center [915, 186] width 23 height 23
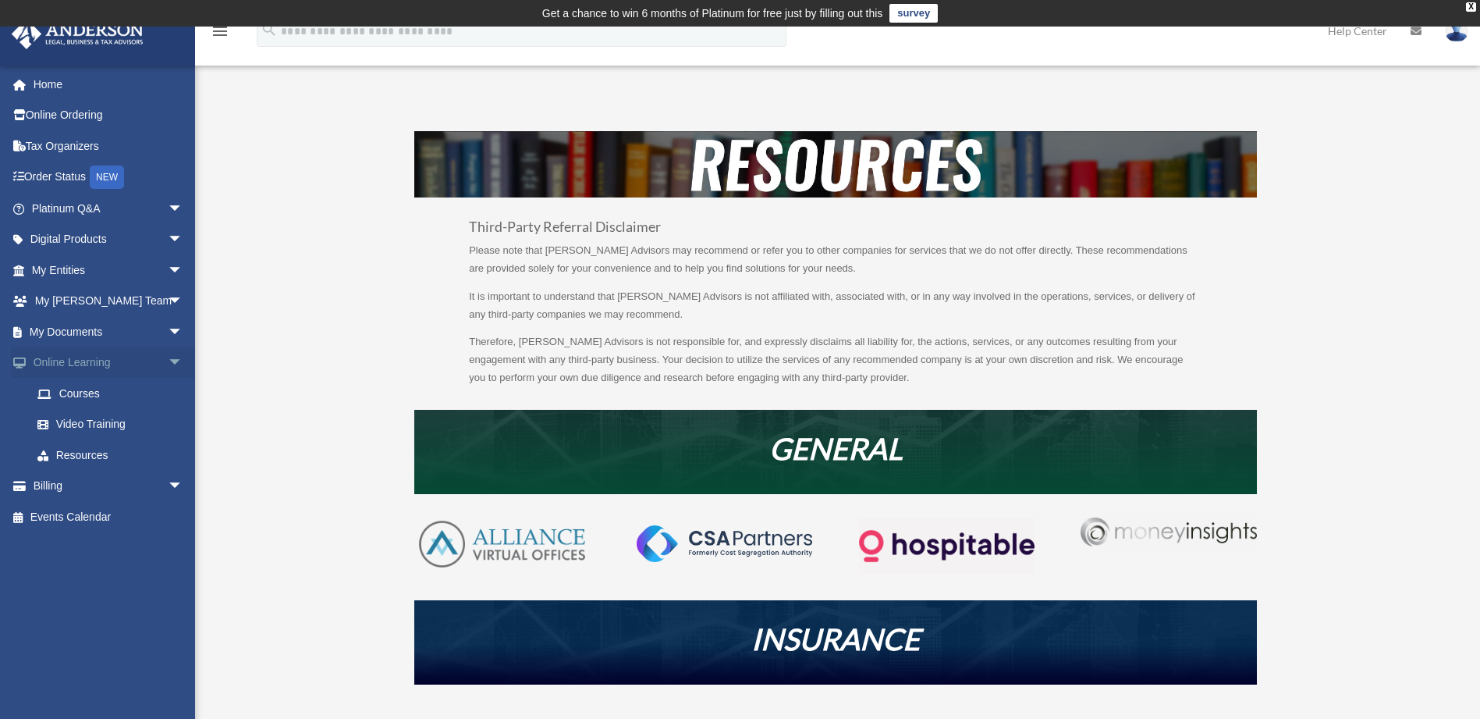
click at [168, 357] on span "arrow_drop_down" at bounding box center [183, 363] width 31 height 32
click at [168, 329] on span "arrow_drop_down" at bounding box center [183, 332] width 31 height 32
click at [68, 359] on link "Box" at bounding box center [114, 362] width 185 height 31
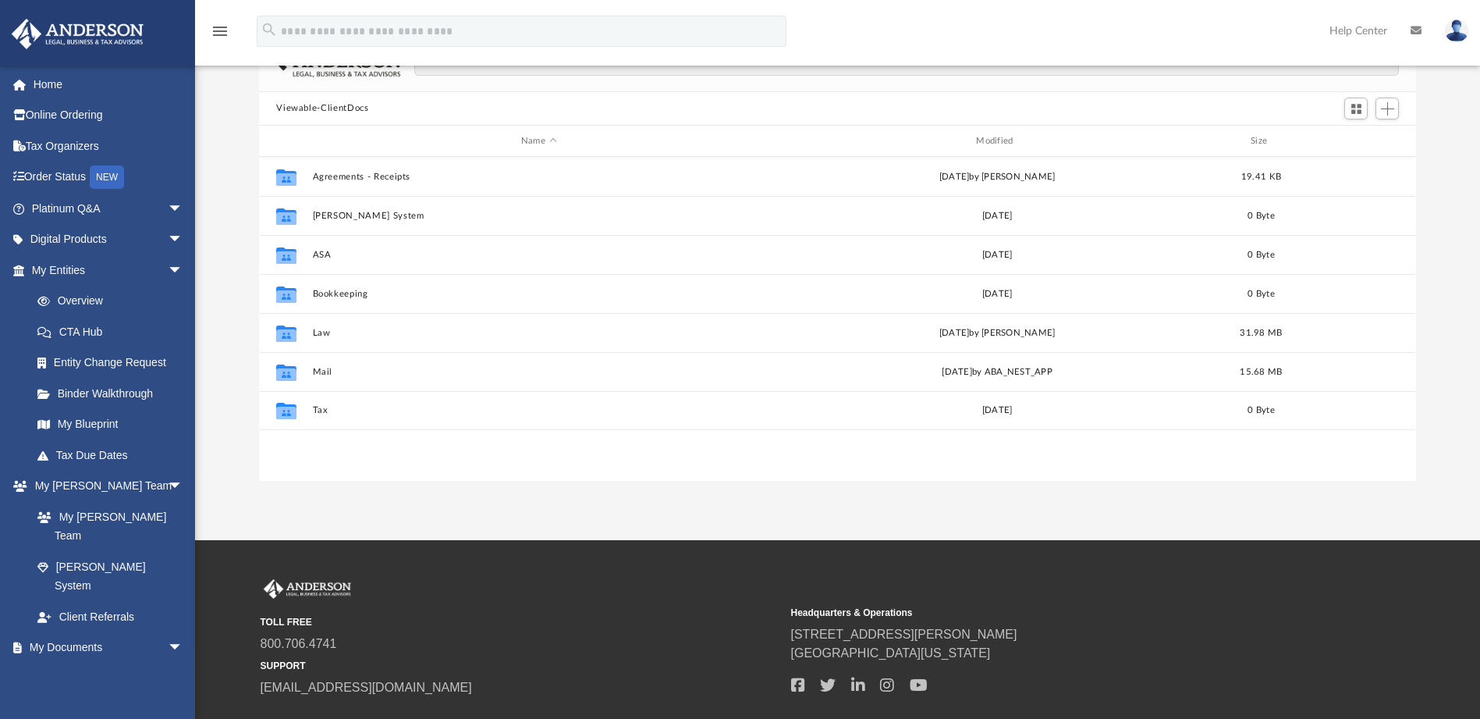
scroll to position [156, 0]
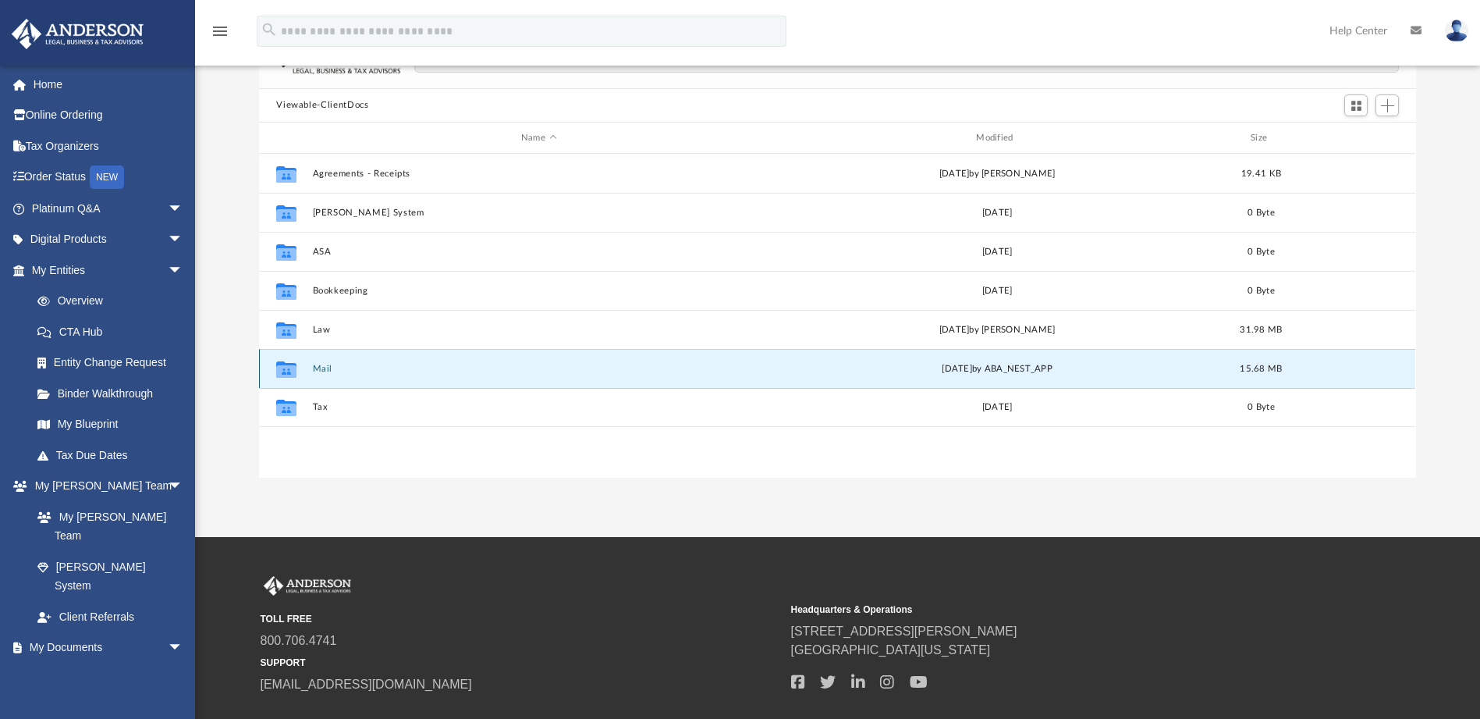
click at [323, 367] on button "Mail" at bounding box center [539, 369] width 452 height 10
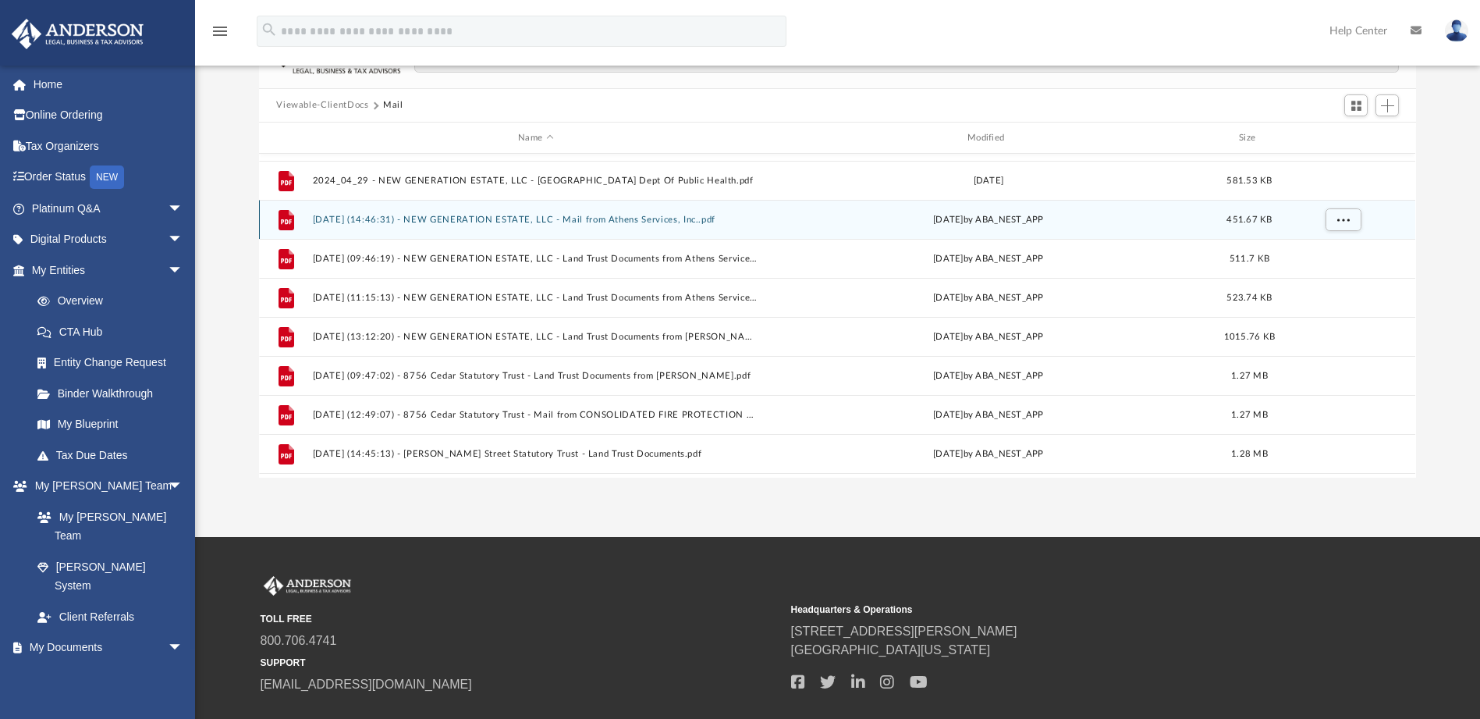
scroll to position [301, 0]
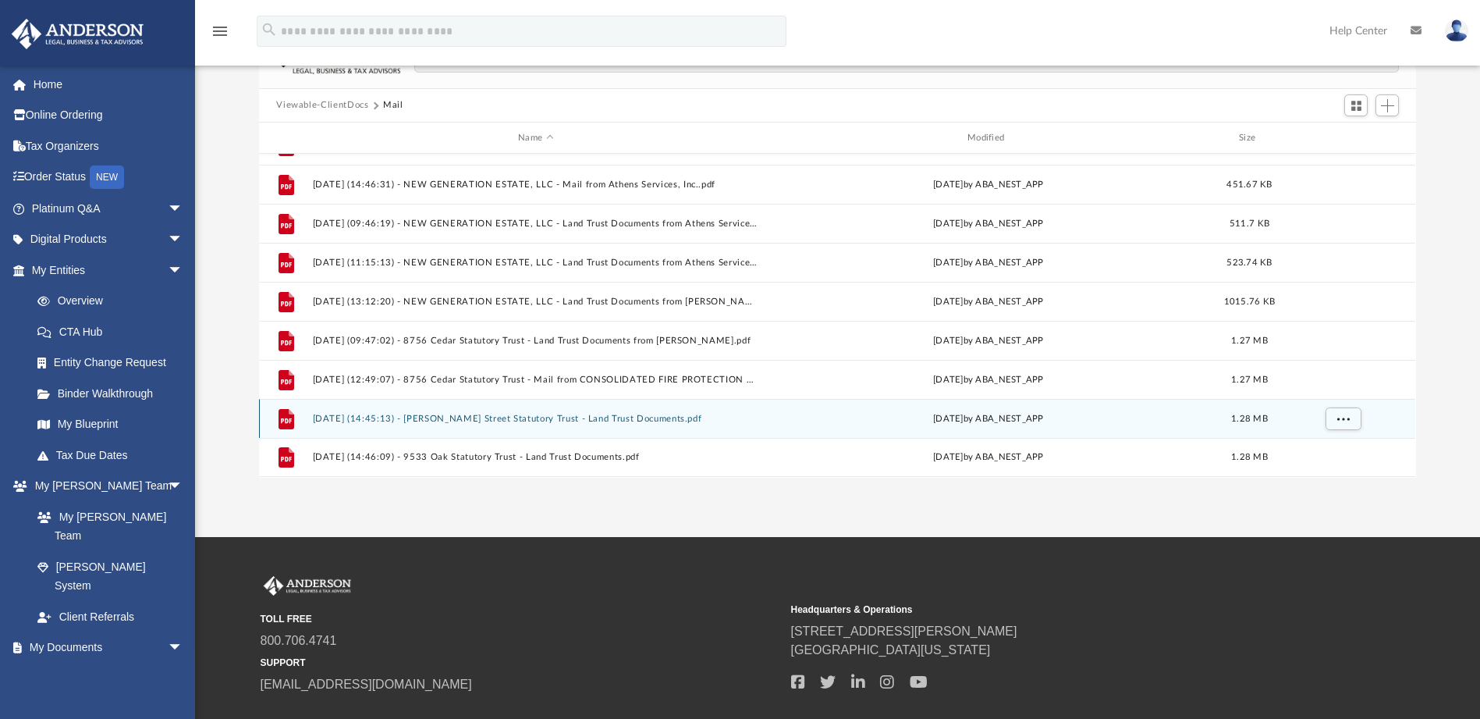
click at [566, 417] on button "2025.07.02 (14:45:13) - Howes Street Statutory Trust - Land Trust Documents.pdf" at bounding box center [536, 419] width 446 height 10
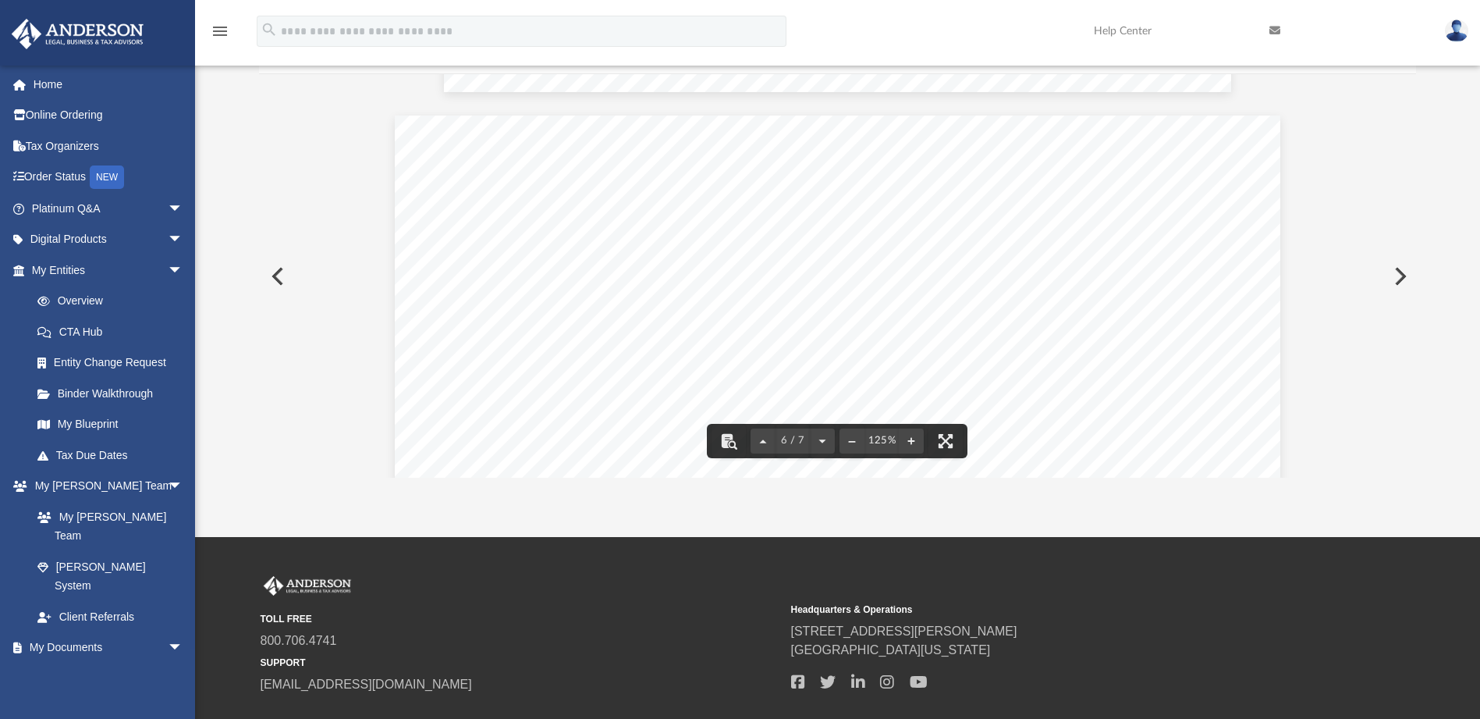
scroll to position [5230, 0]
click at [1402, 280] on button "Preview" at bounding box center [1399, 276] width 34 height 44
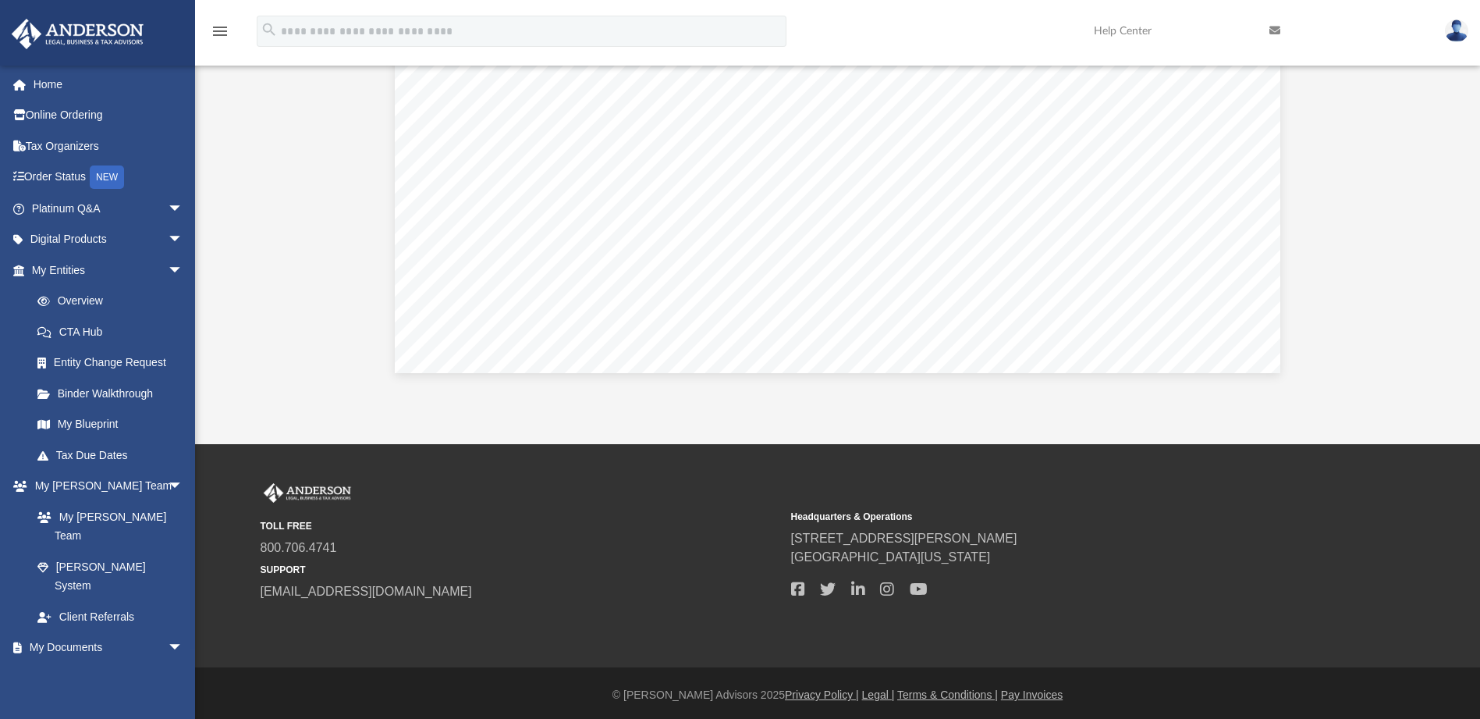
scroll to position [253, 0]
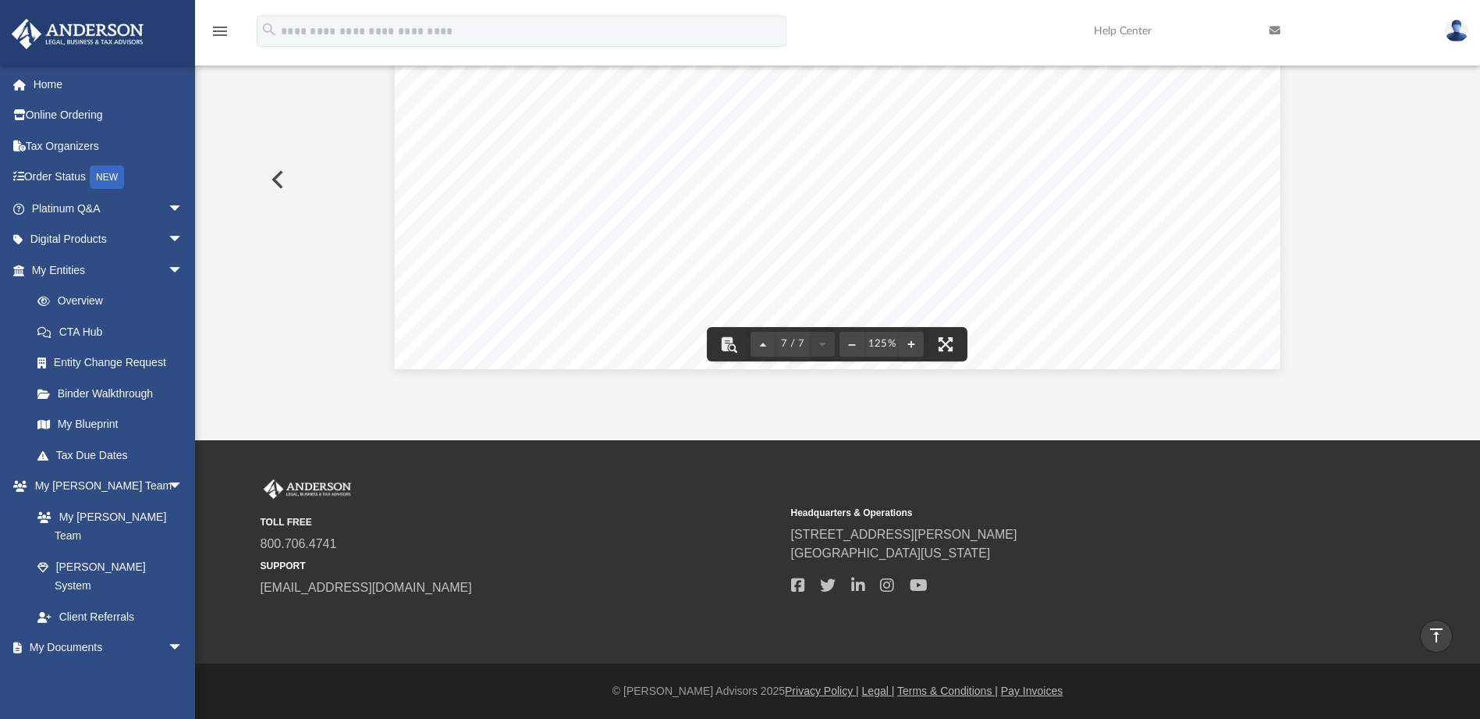
click at [281, 179] on button "Preview" at bounding box center [276, 180] width 34 height 44
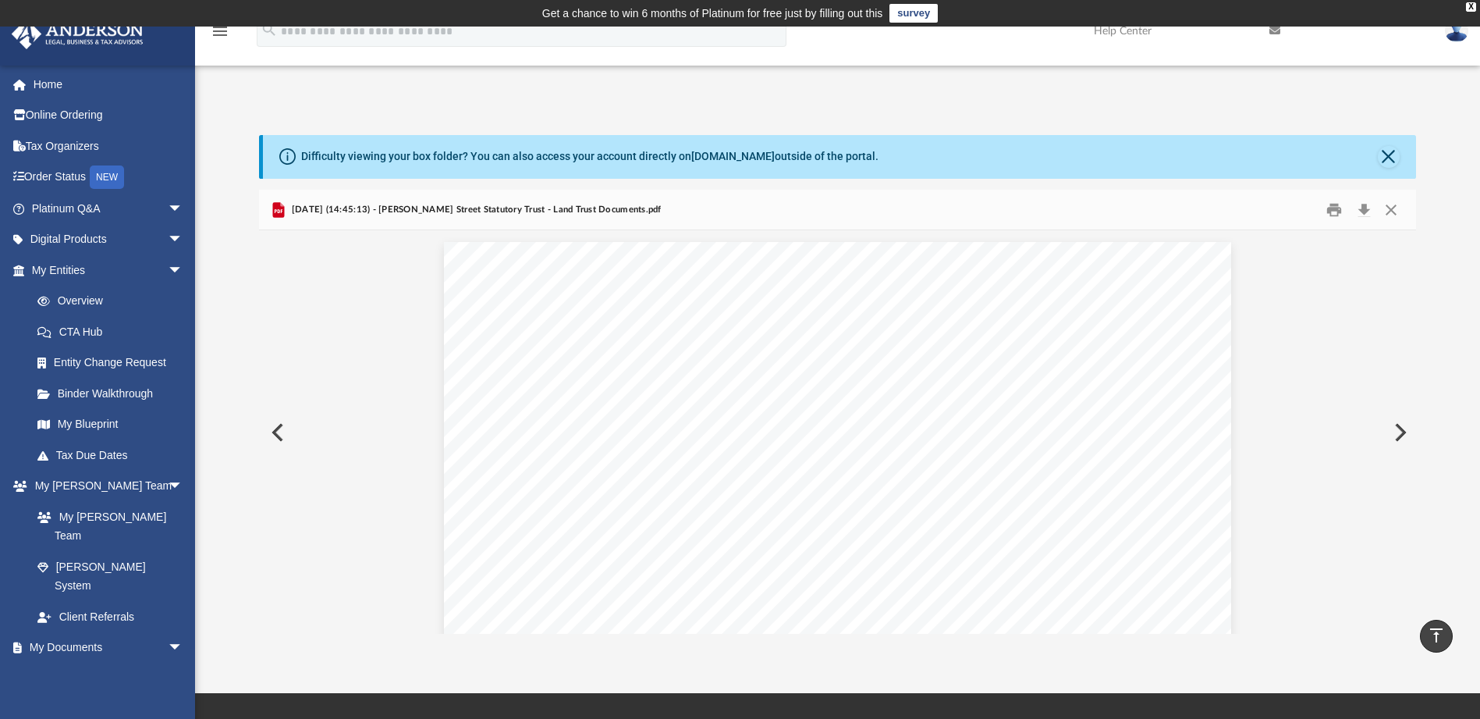
scroll to position [5252, 0]
click at [1390, 151] on button "Close" at bounding box center [1389, 157] width 22 height 22
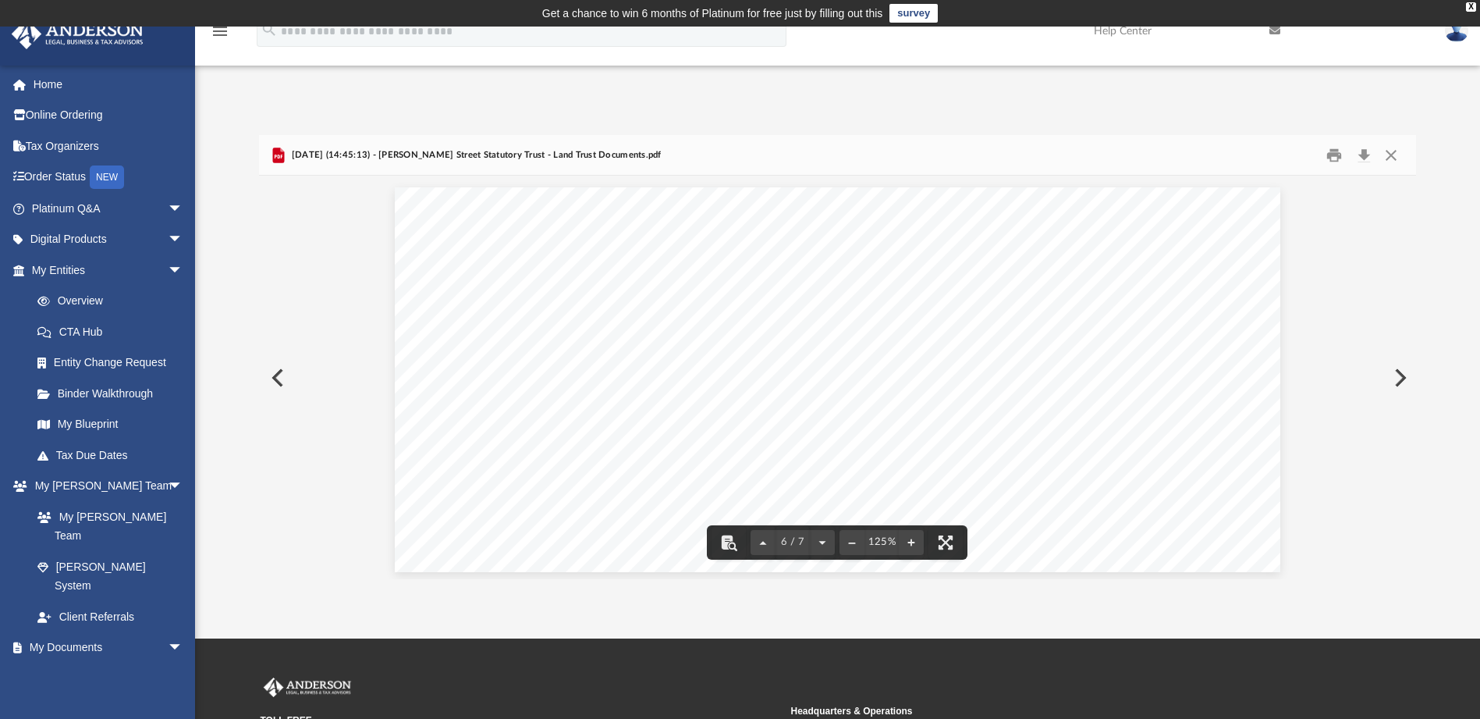
click at [279, 378] on button "Preview" at bounding box center [276, 378] width 34 height 44
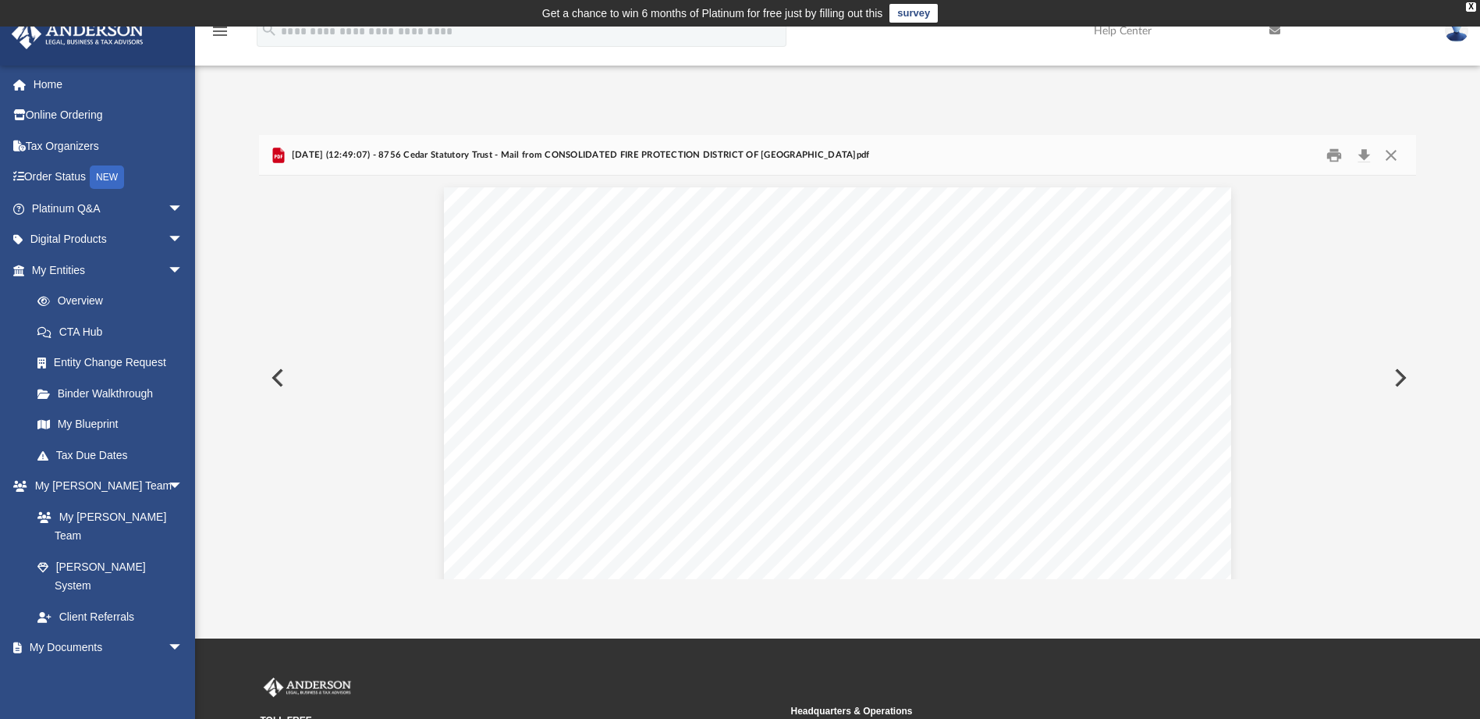
click at [279, 378] on button "Preview" at bounding box center [276, 378] width 34 height 44
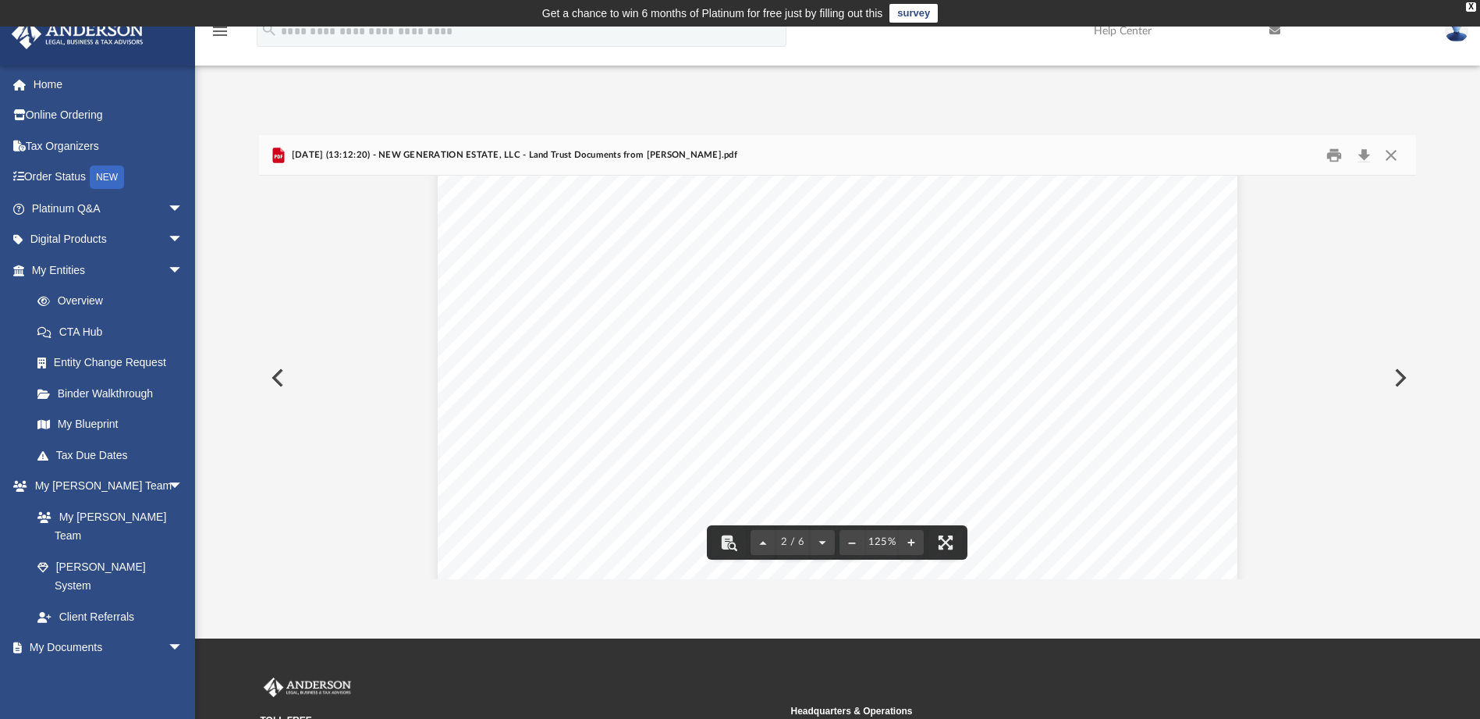
scroll to position [858, 0]
click at [279, 374] on button "Preview" at bounding box center [276, 378] width 34 height 44
click at [275, 383] on button "Preview" at bounding box center [276, 378] width 34 height 44
click at [275, 378] on button "Preview" at bounding box center [276, 378] width 34 height 44
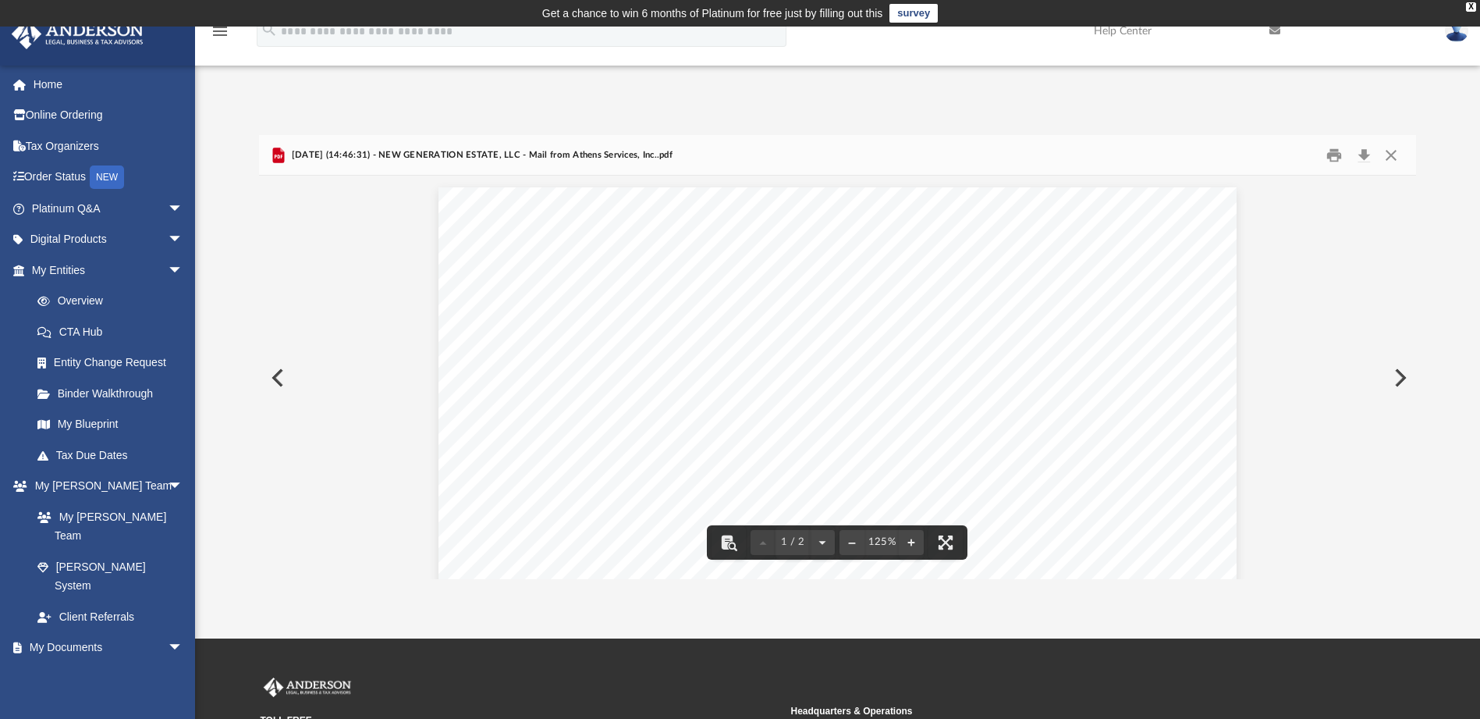
click at [283, 377] on button "Preview" at bounding box center [276, 378] width 34 height 44
click at [273, 377] on button "Preview" at bounding box center [276, 378] width 34 height 44
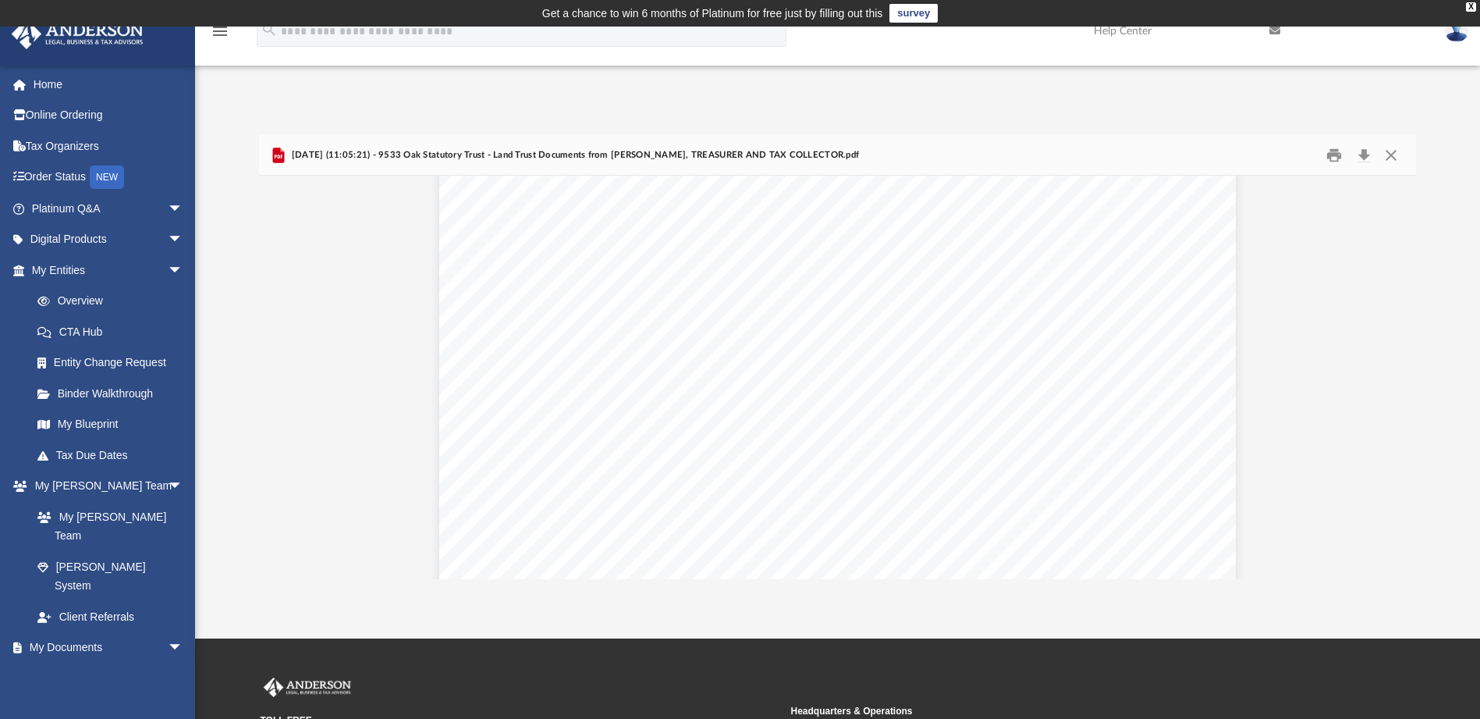
scroll to position [468, 0]
click at [277, 377] on button "Preview" at bounding box center [276, 378] width 34 height 44
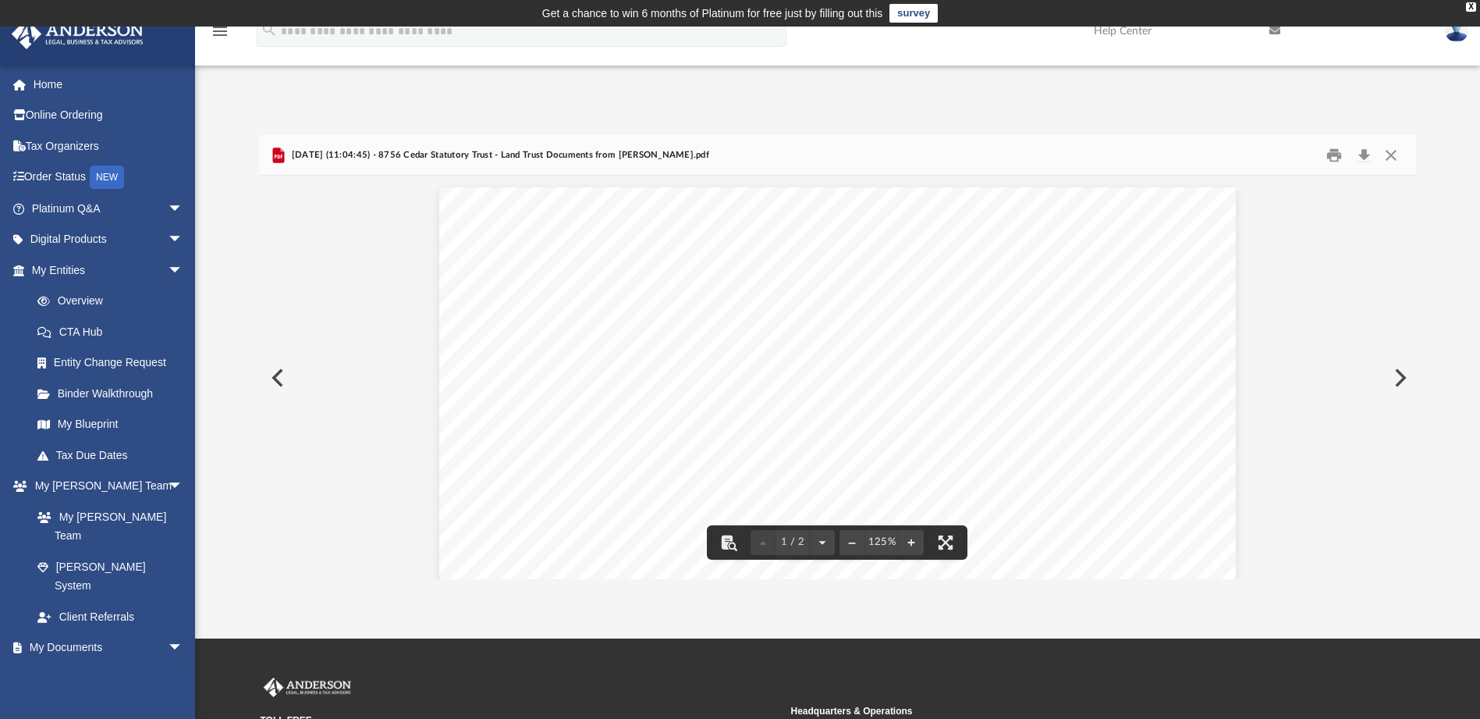
click at [273, 377] on button "Preview" at bounding box center [276, 378] width 34 height 44
click at [278, 374] on button "Preview" at bounding box center [276, 378] width 34 height 44
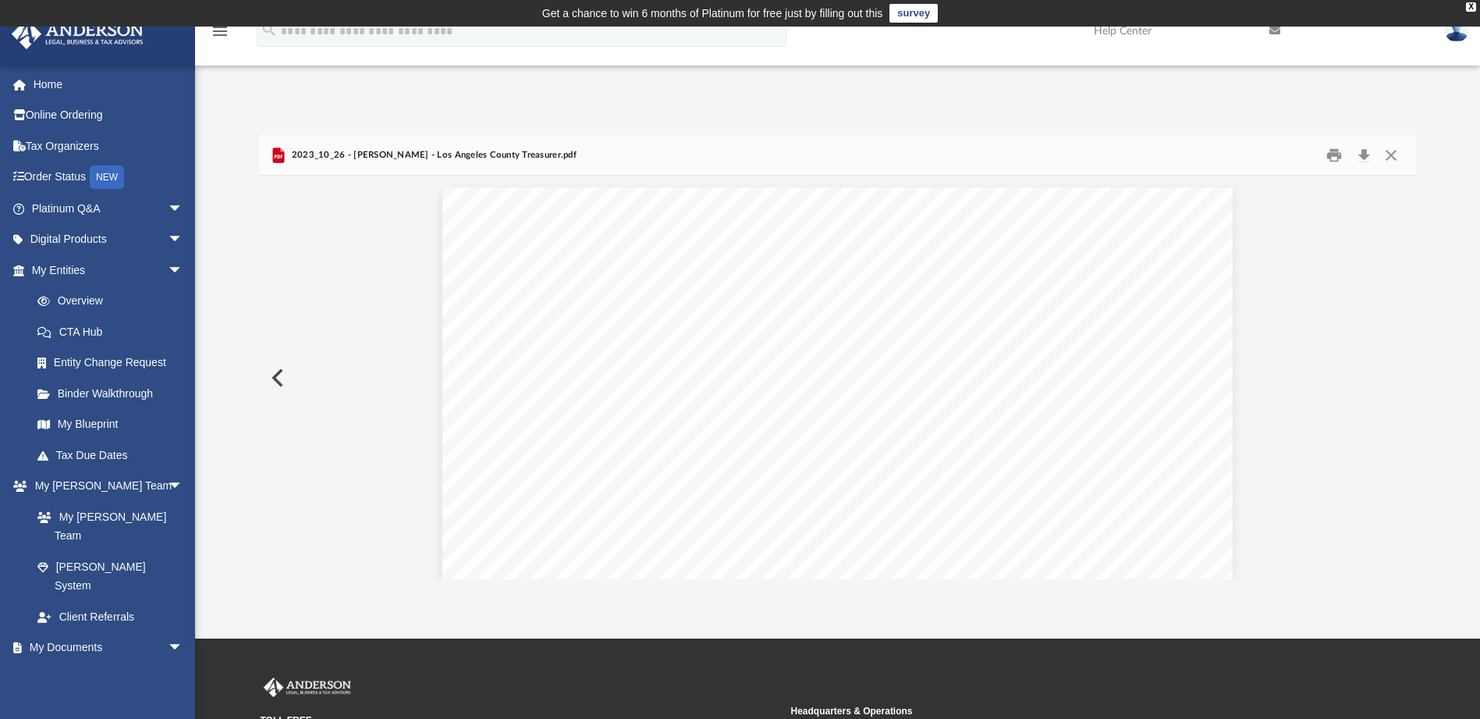
click at [278, 374] on button "Preview" at bounding box center [276, 378] width 34 height 44
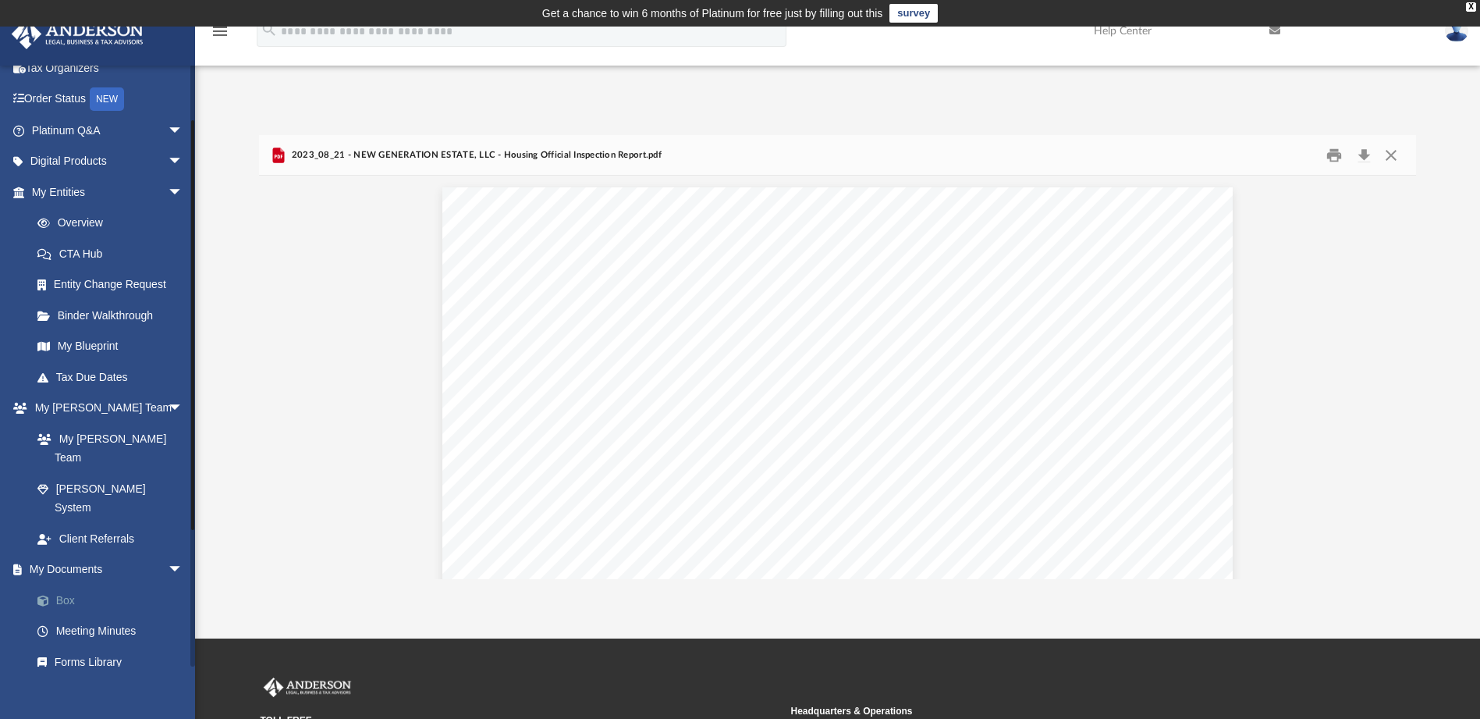
click at [80, 584] on link "Box" at bounding box center [114, 599] width 185 height 31
click at [78, 584] on link "Box" at bounding box center [114, 599] width 185 height 31
click at [52, 595] on span at bounding box center [51, 600] width 10 height 11
click at [66, 584] on link "Box" at bounding box center [114, 599] width 185 height 31
click at [62, 584] on link "Box" at bounding box center [114, 599] width 185 height 31
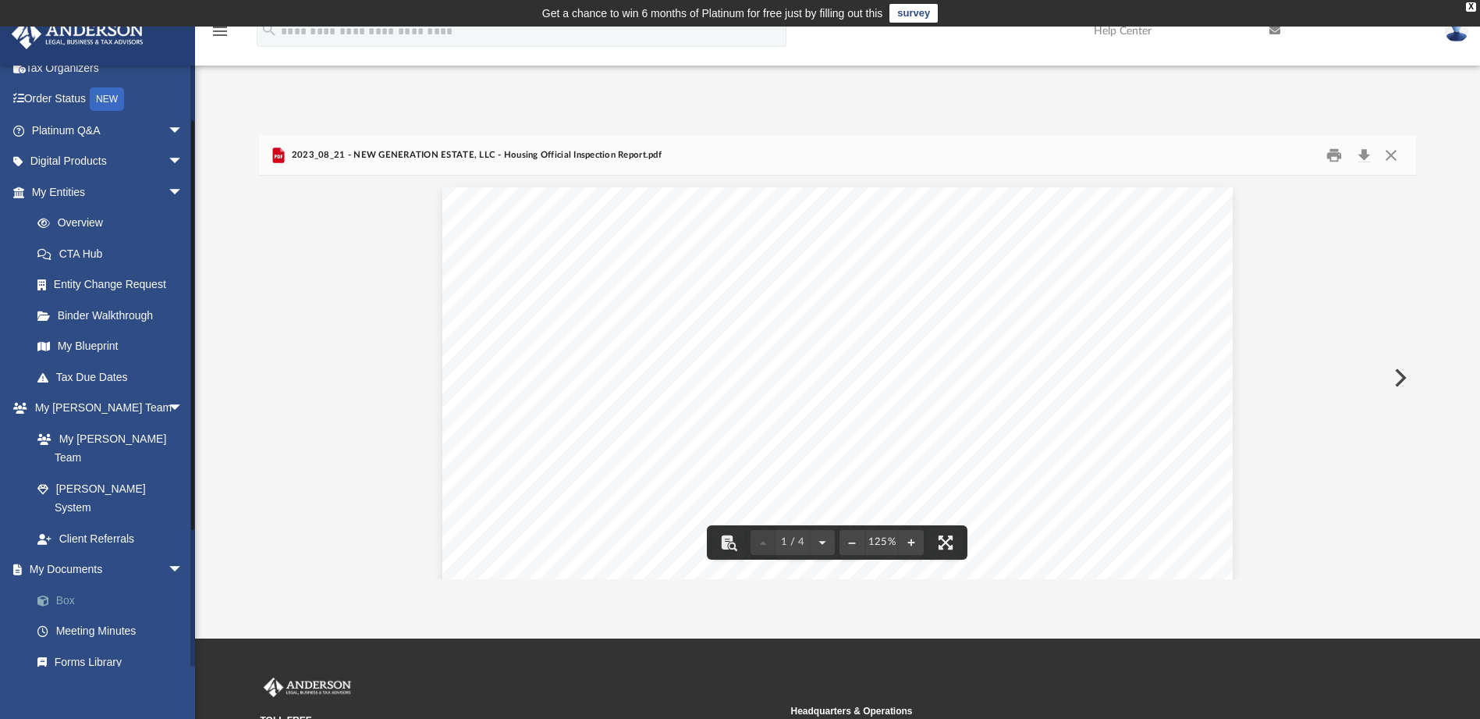
click at [46, 595] on span at bounding box center [51, 600] width 10 height 11
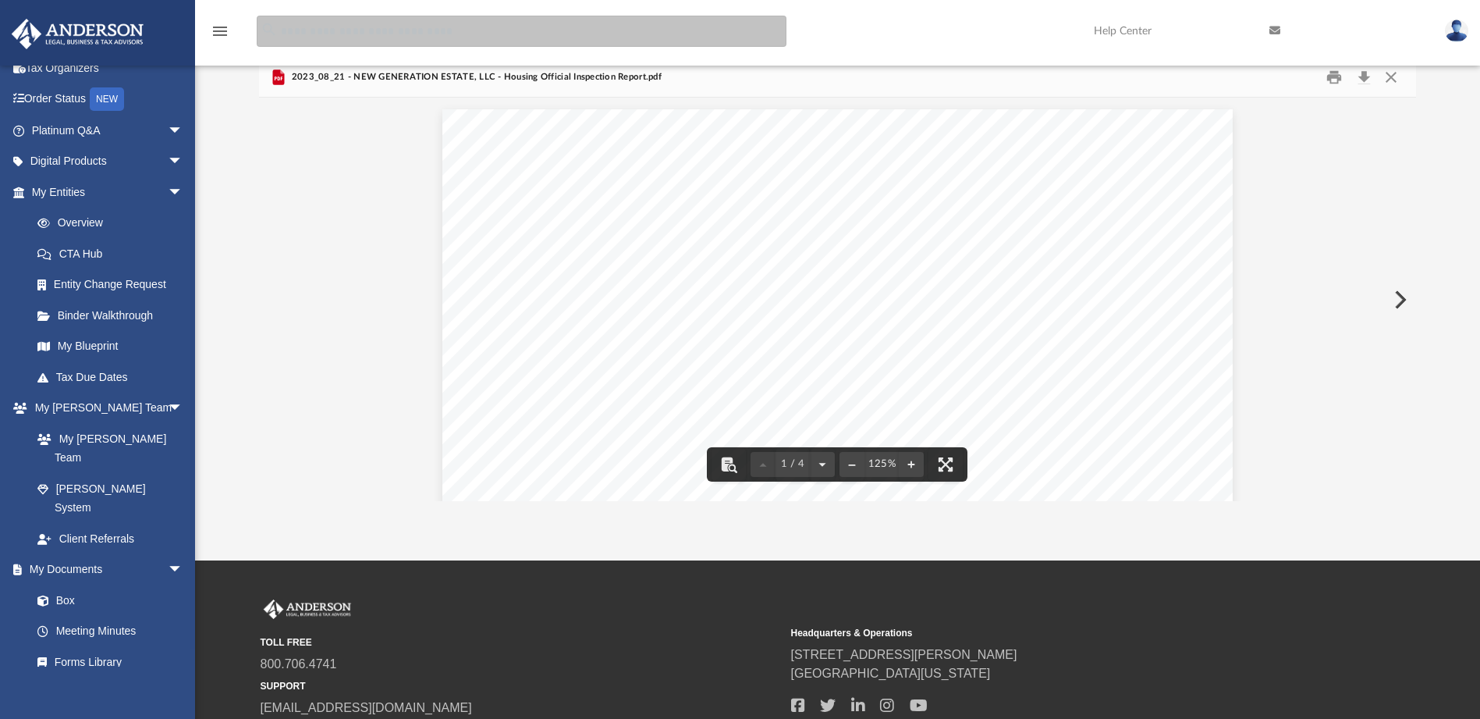
click at [291, 30] on input "search" at bounding box center [522, 31] width 530 height 31
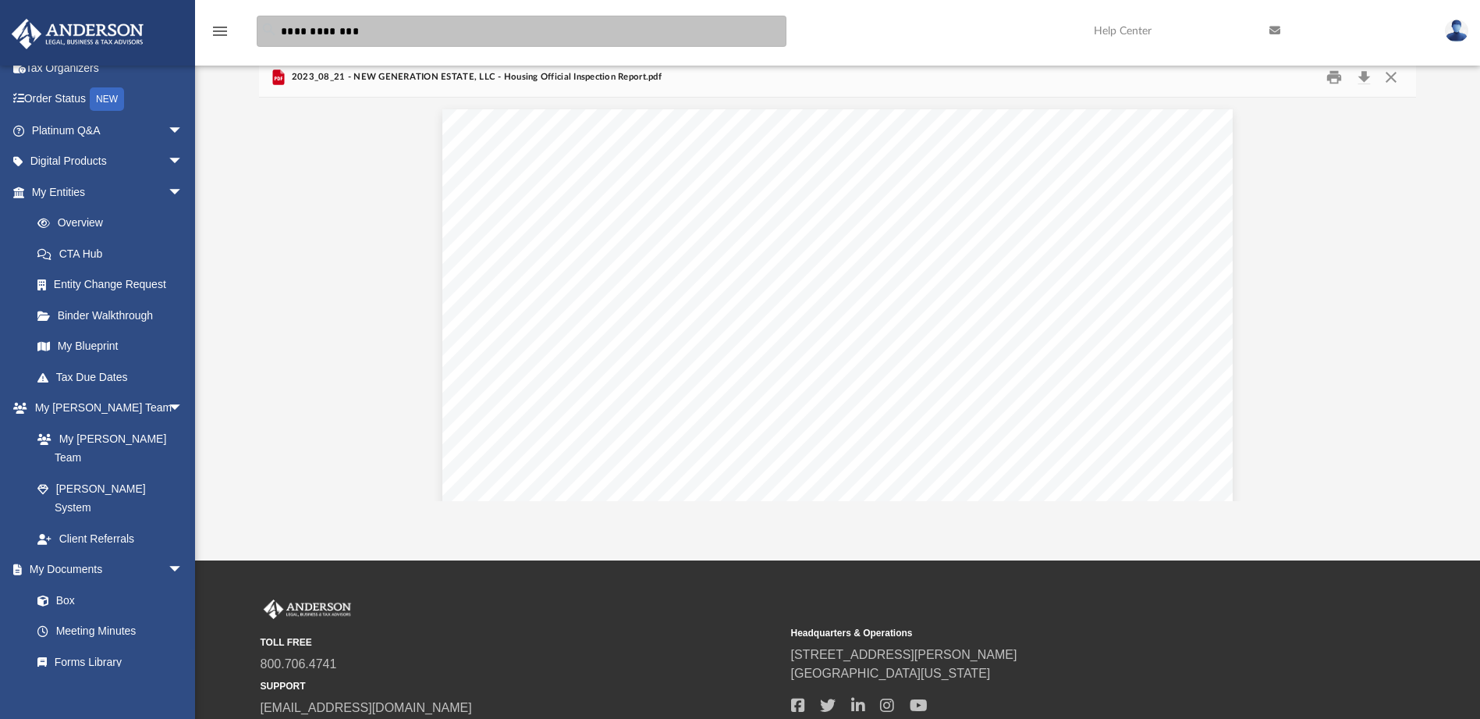
type input "**********"
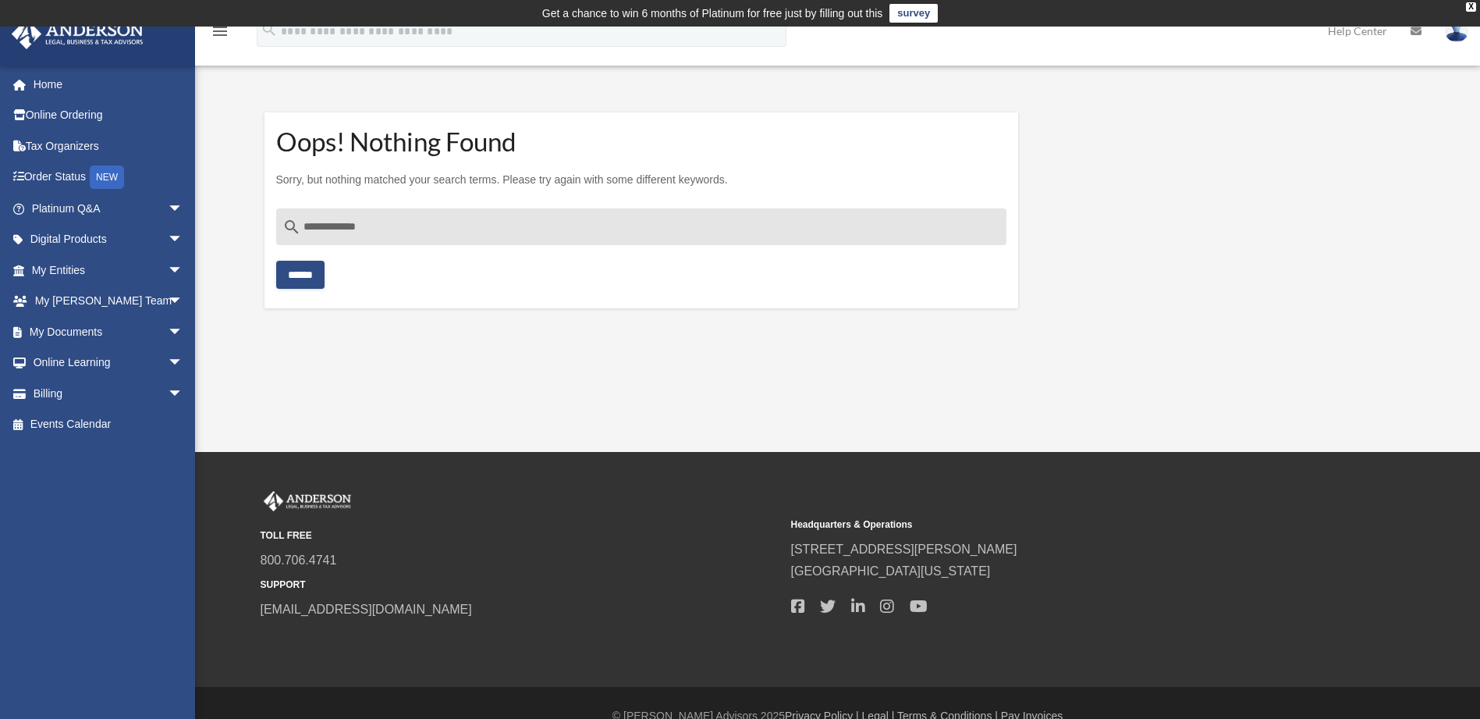
click at [314, 225] on input "**********" at bounding box center [641, 226] width 731 height 37
click at [296, 268] on input "******" at bounding box center [300, 275] width 48 height 28
click at [168, 267] on span "arrow_drop_down" at bounding box center [183, 270] width 31 height 32
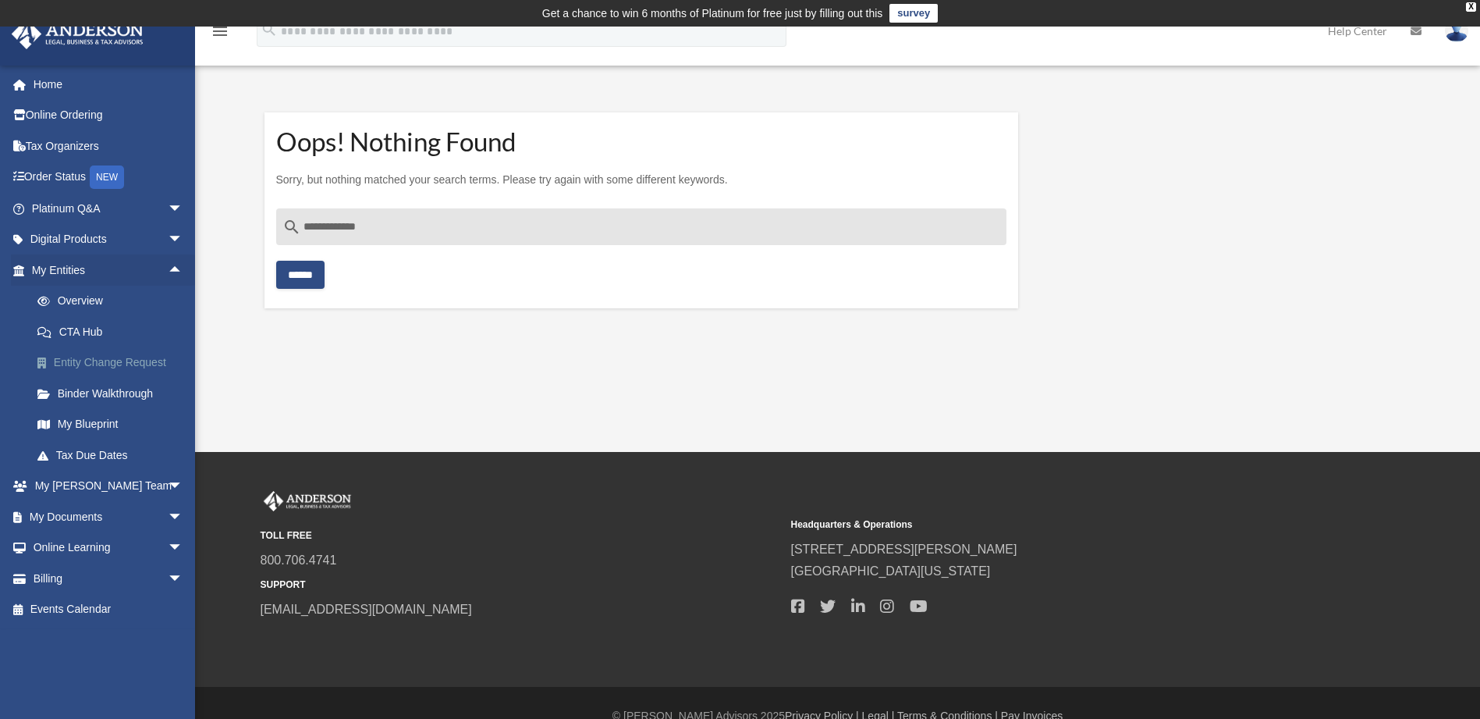
click at [101, 357] on link "Entity Change Request" at bounding box center [114, 362] width 185 height 31
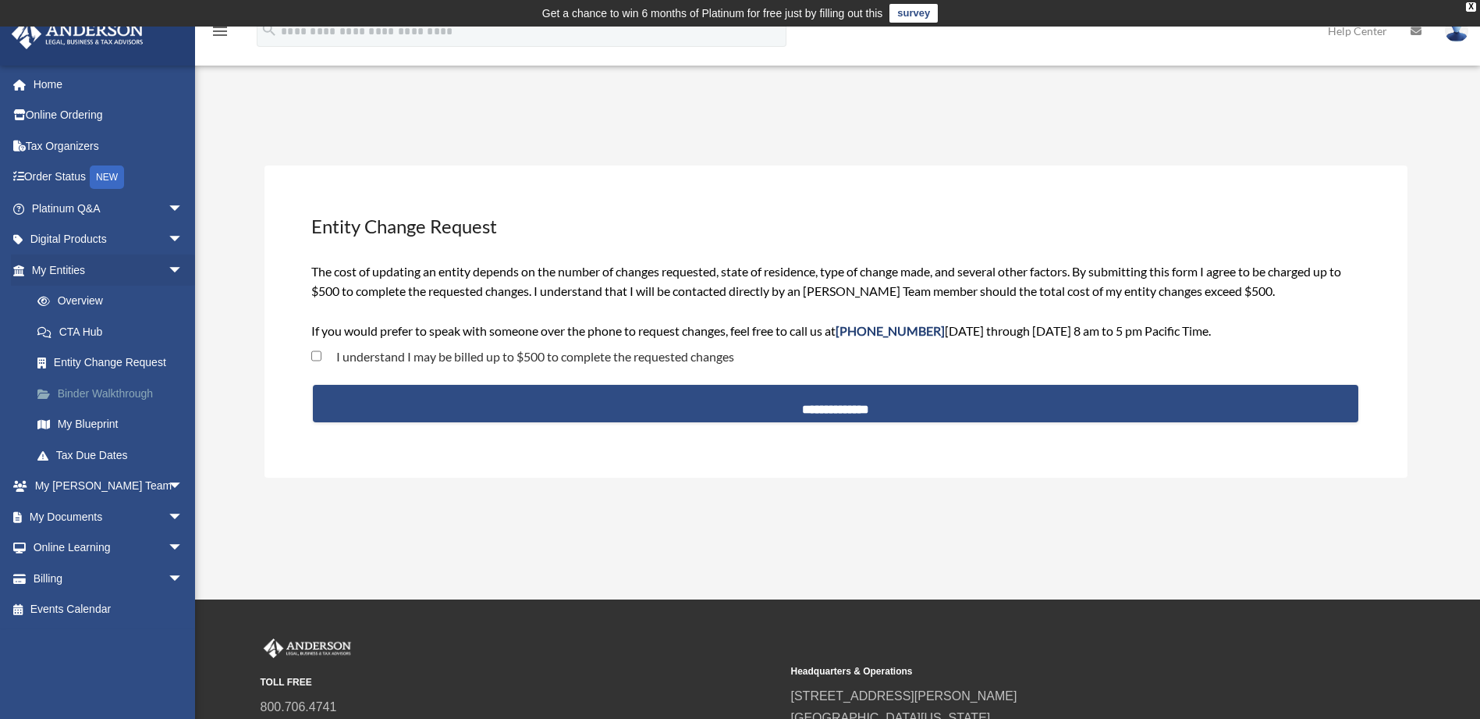
click at [93, 393] on link "Binder Walkthrough" at bounding box center [114, 393] width 185 height 31
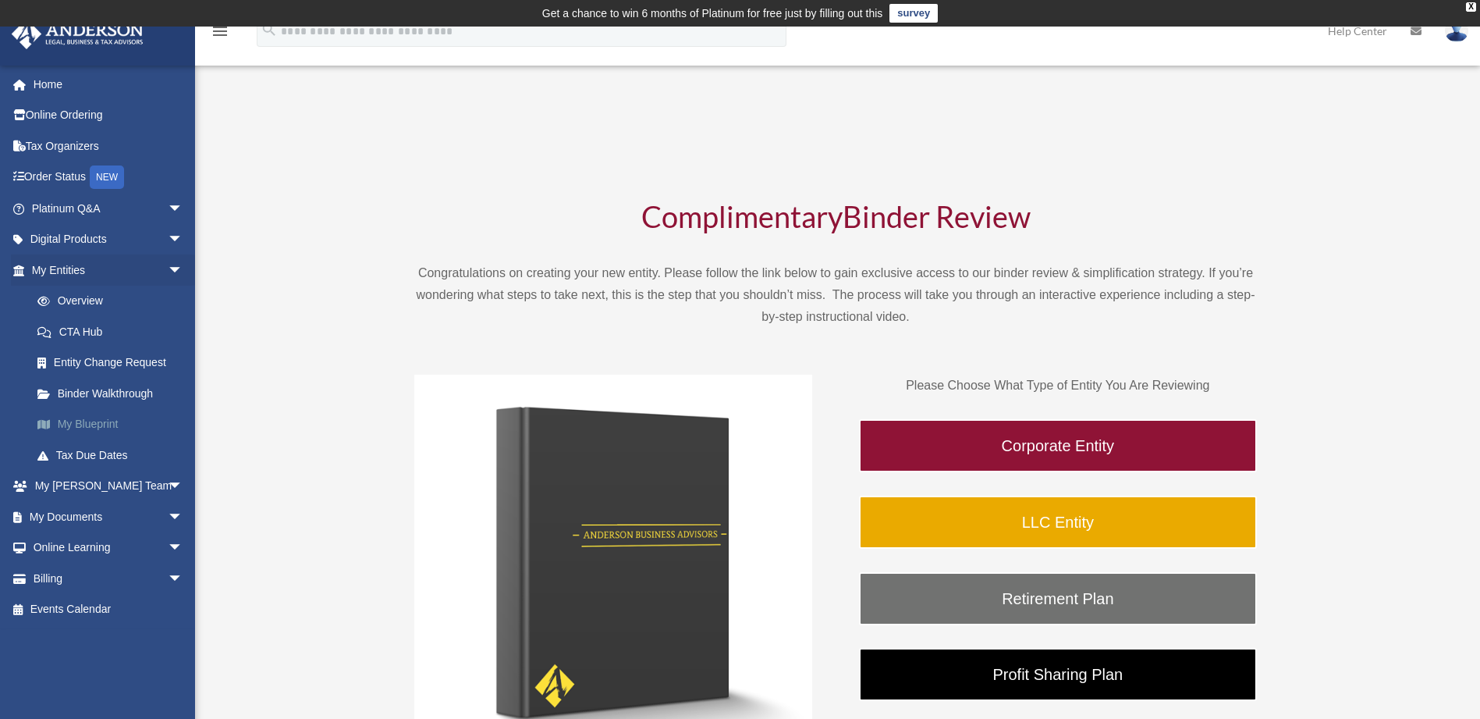
click at [69, 420] on link "My Blueprint" at bounding box center [114, 424] width 185 height 31
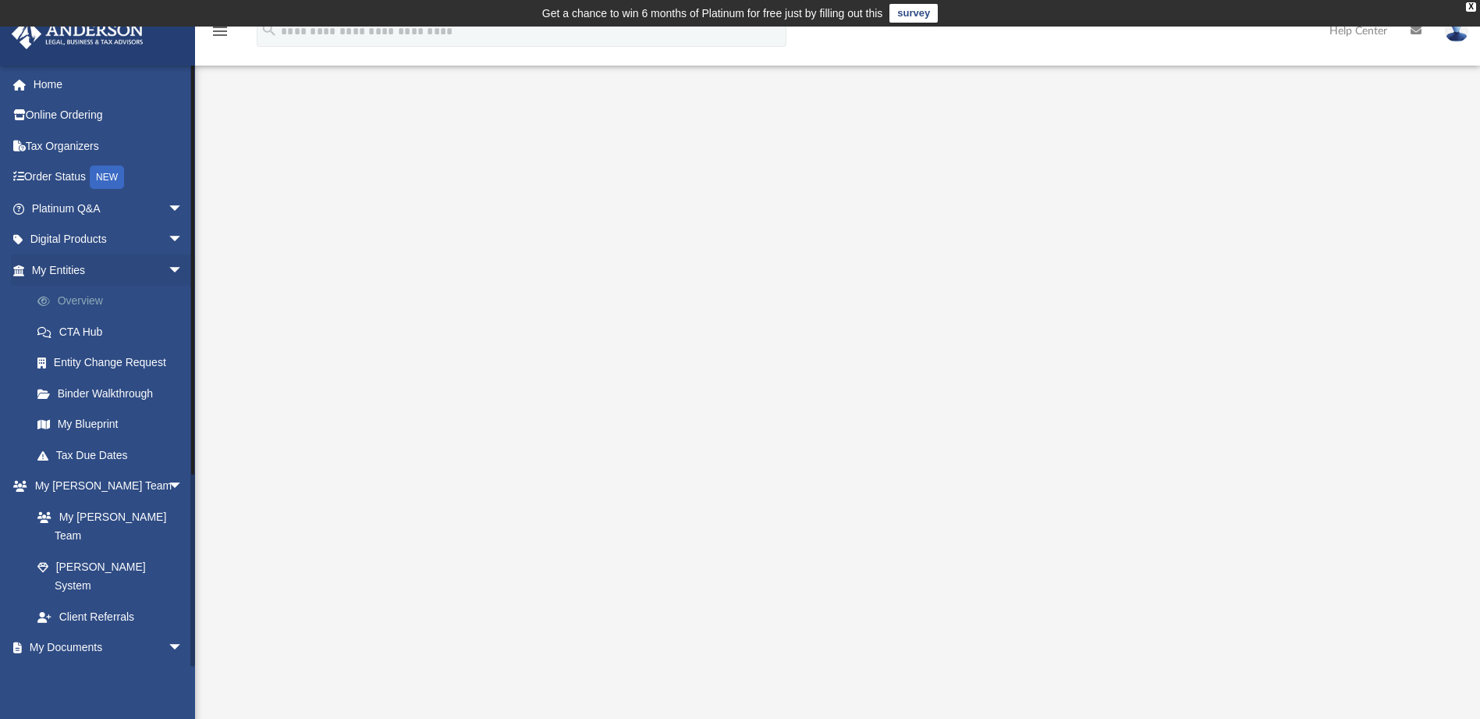
click at [84, 298] on link "Overview" at bounding box center [114, 301] width 185 height 31
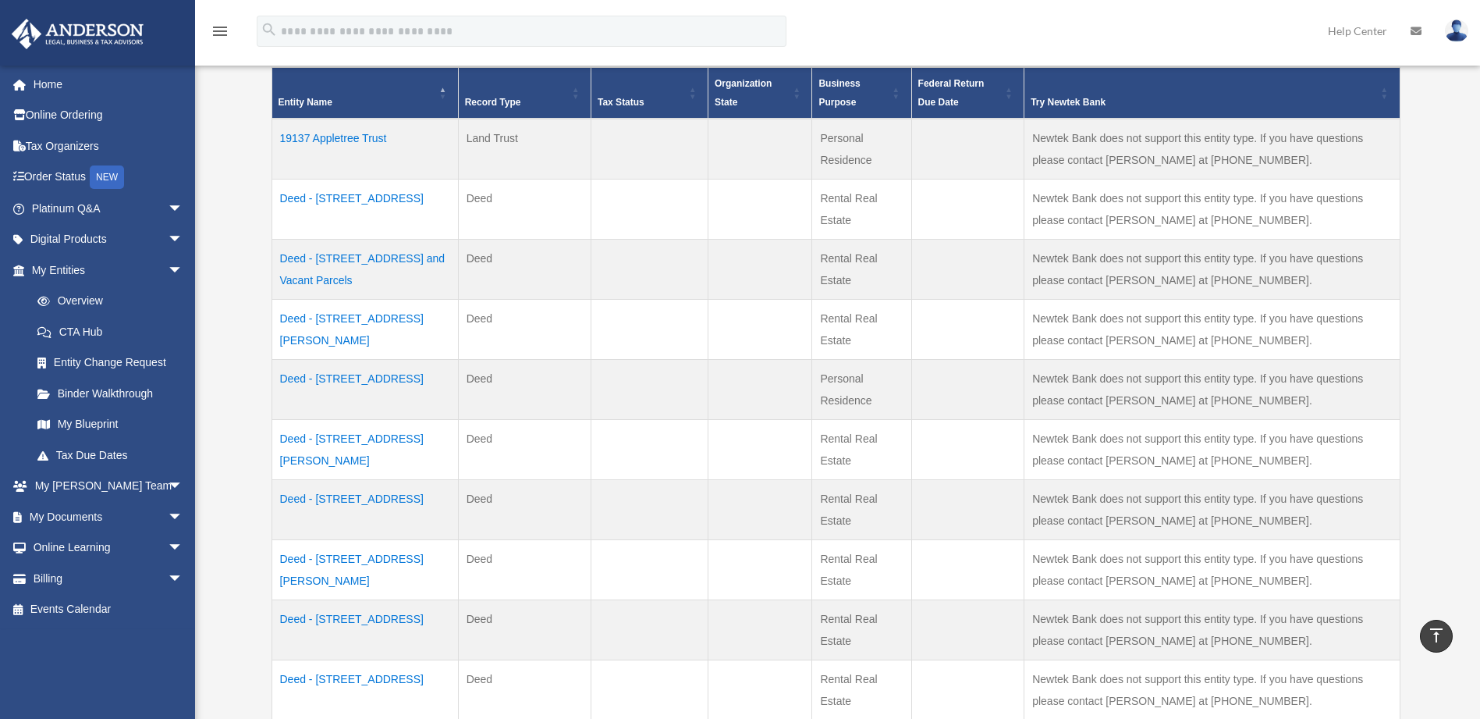
scroll to position [390, 0]
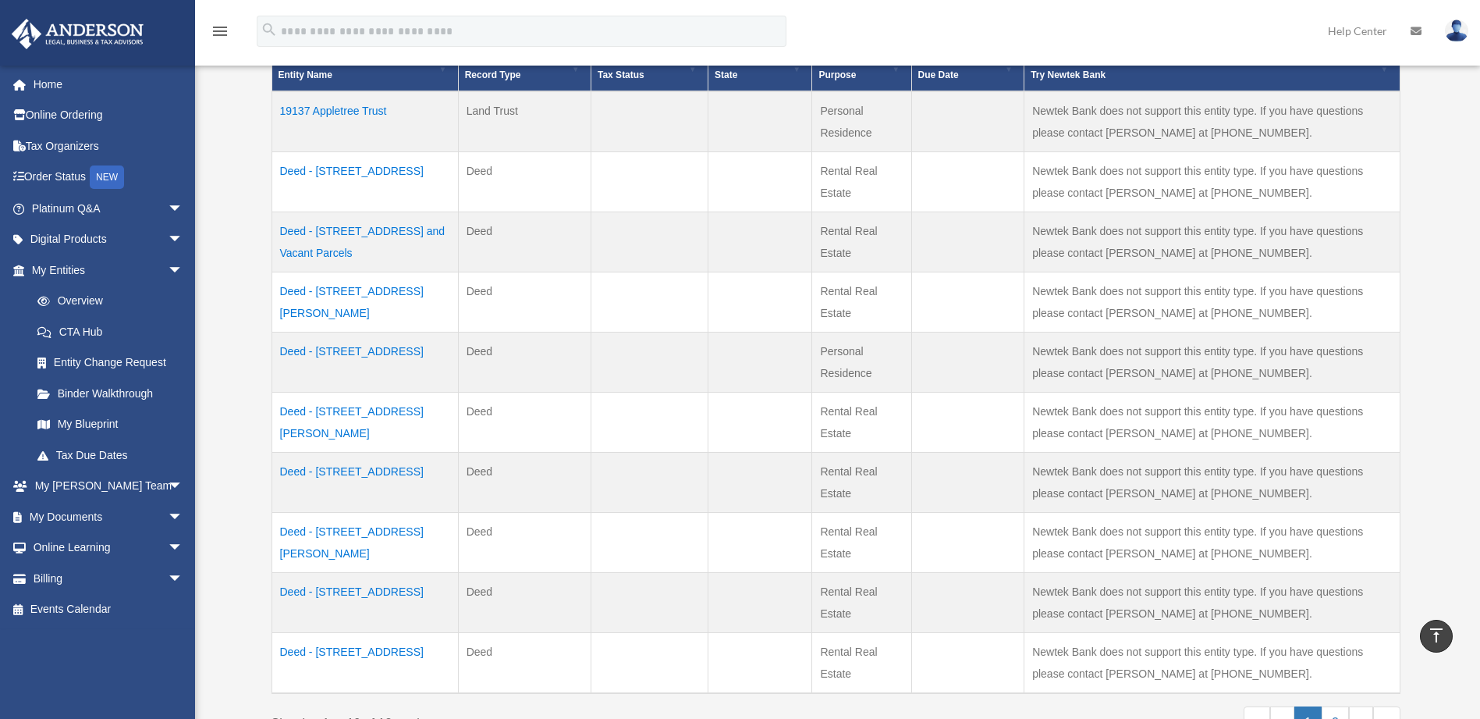
click at [369, 528] on td "Deed - 7913 Howe Street" at bounding box center [365, 542] width 186 height 60
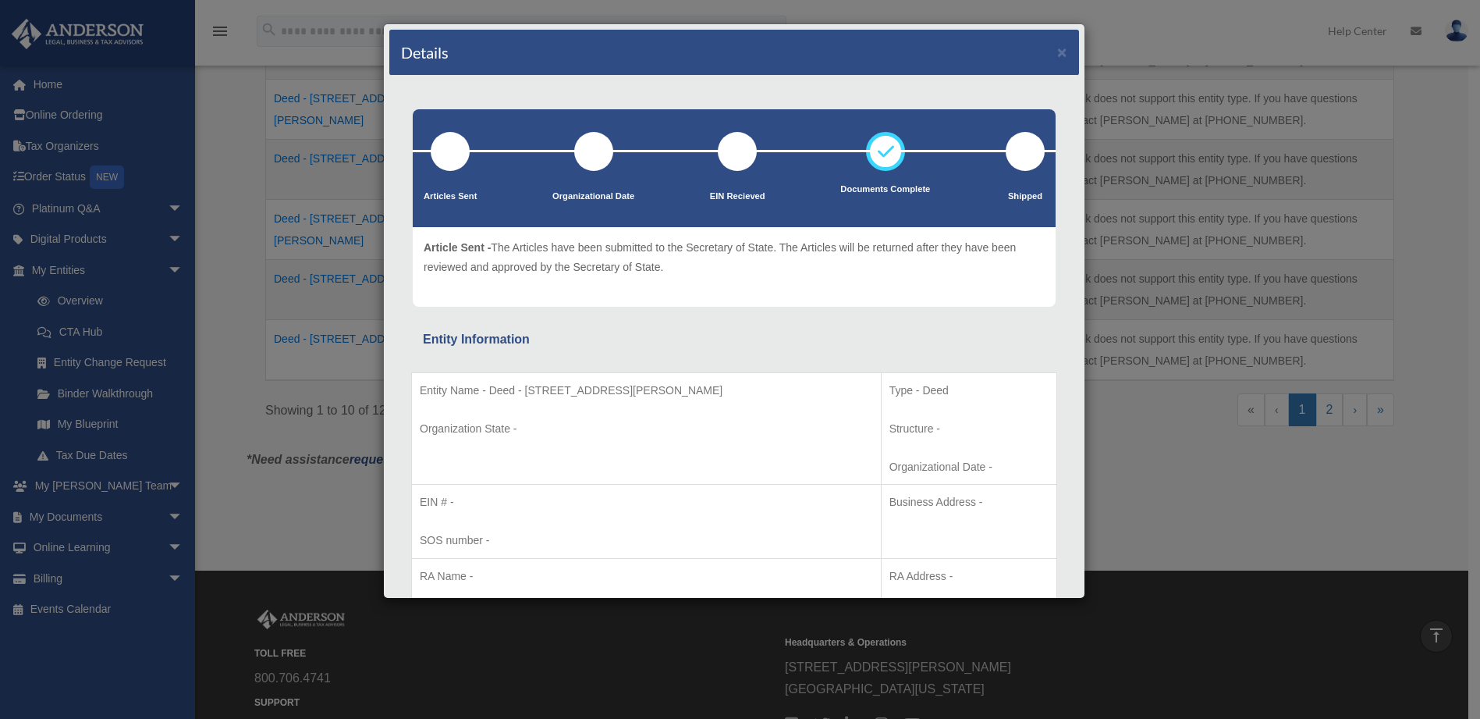
scroll to position [624, 0]
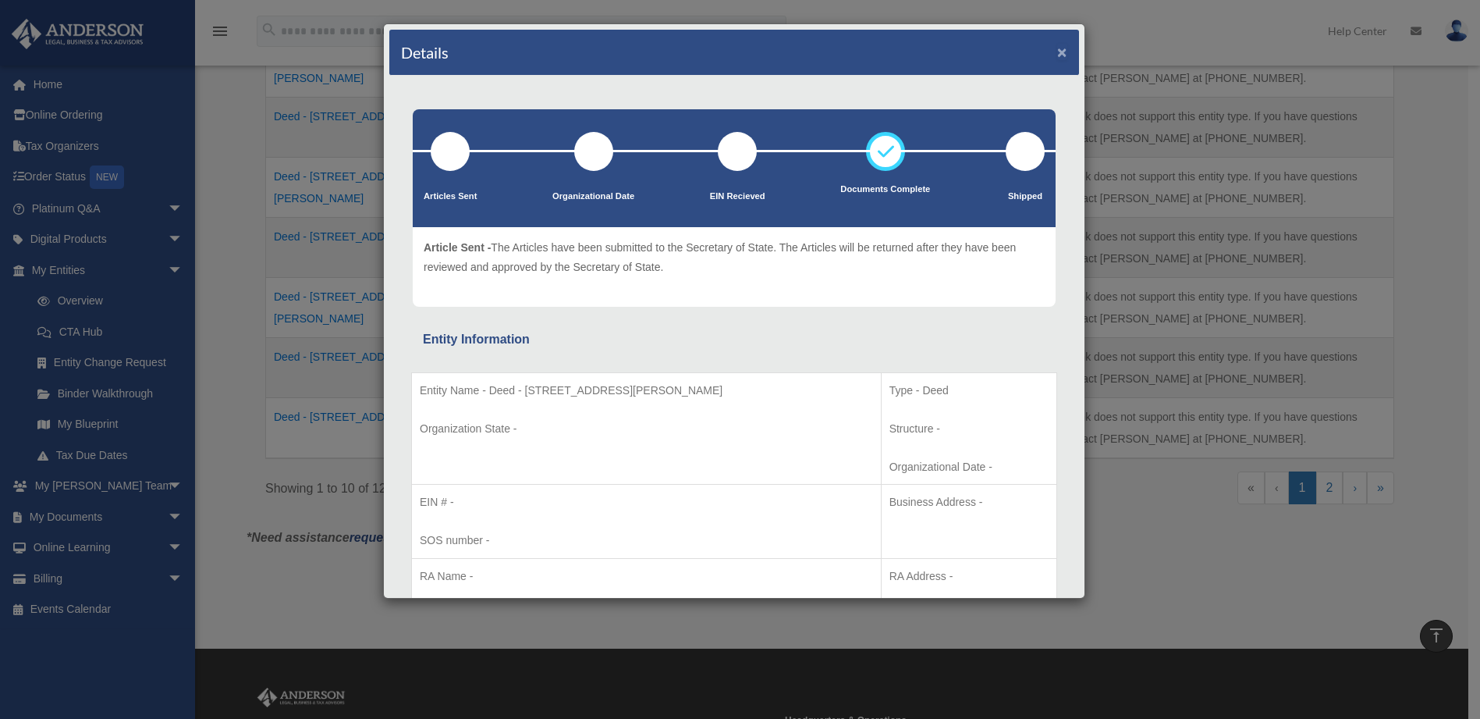
click at [1057, 47] on button "×" at bounding box center [1062, 52] width 10 height 16
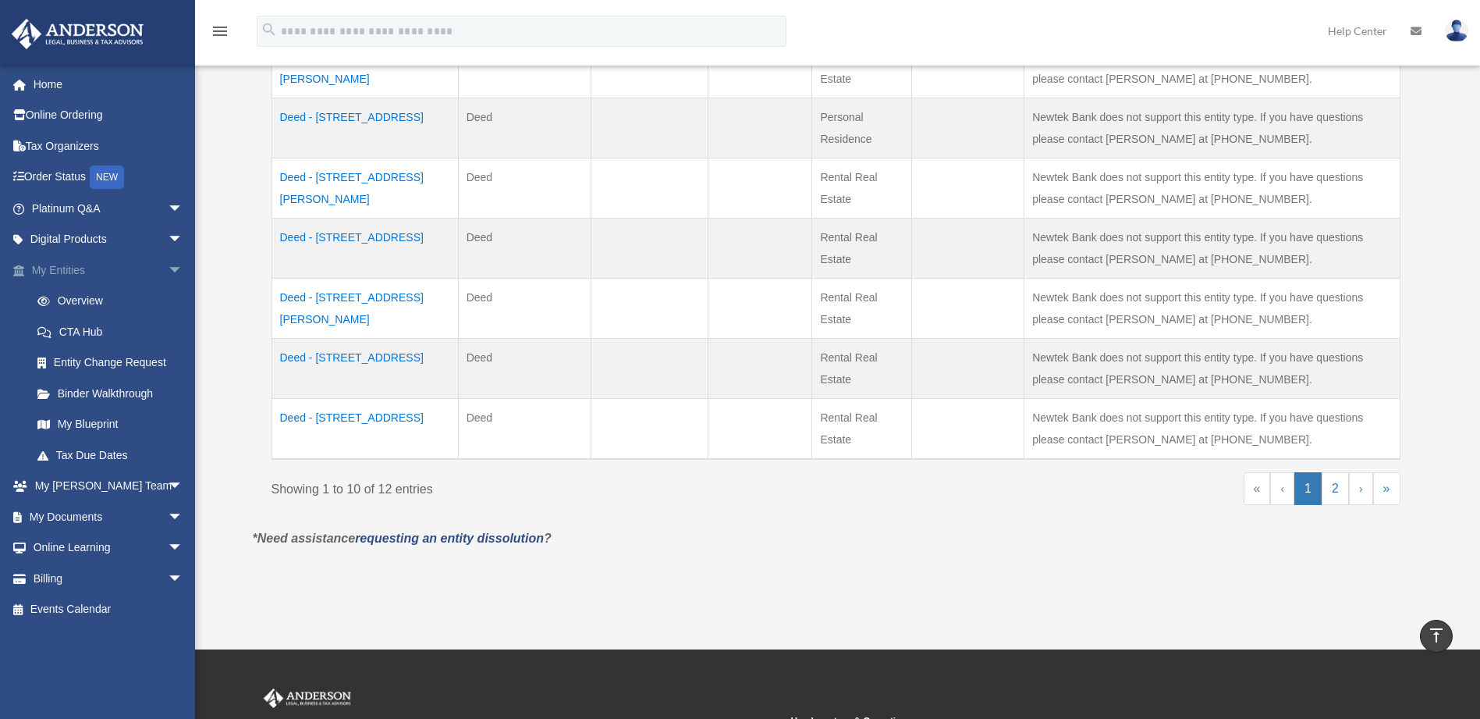
click at [168, 264] on span "arrow_drop_down" at bounding box center [183, 270] width 31 height 32
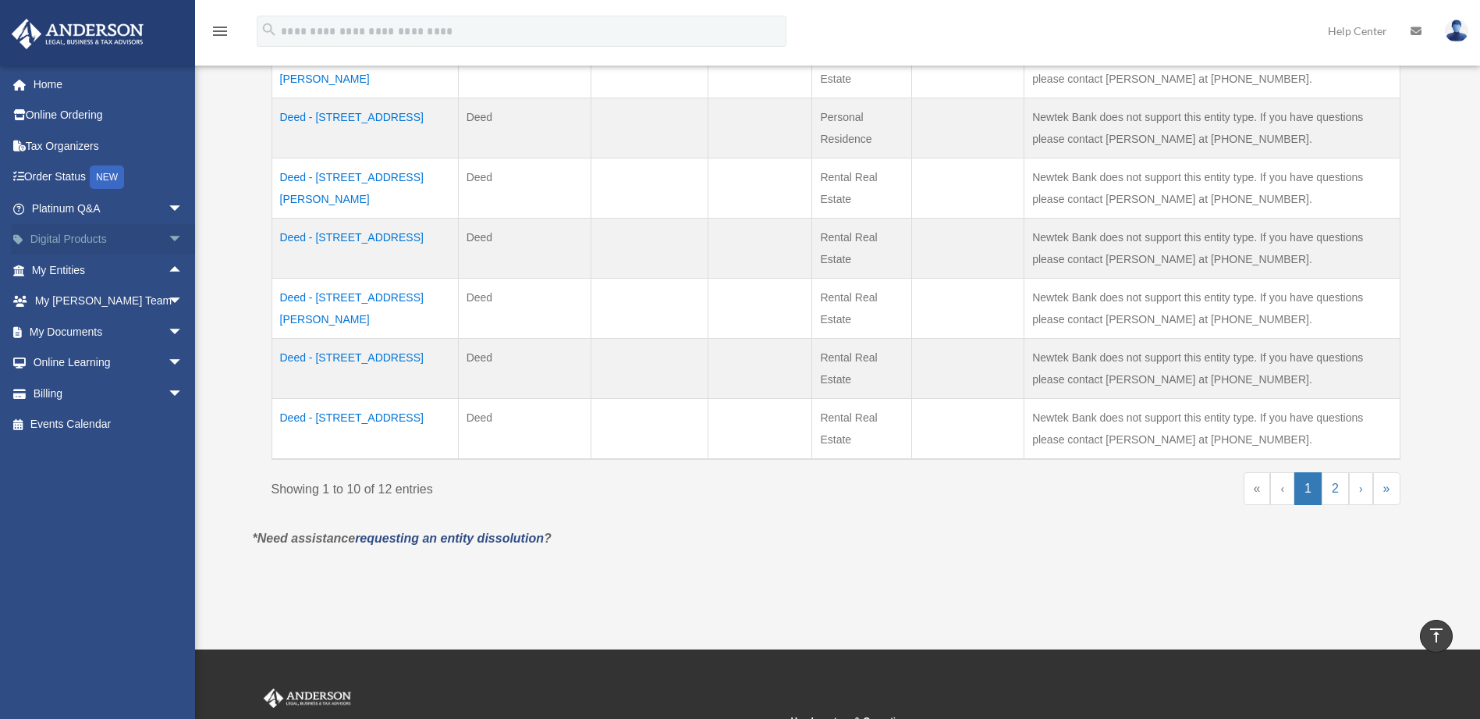
click at [168, 236] on span "arrow_drop_down" at bounding box center [183, 240] width 31 height 32
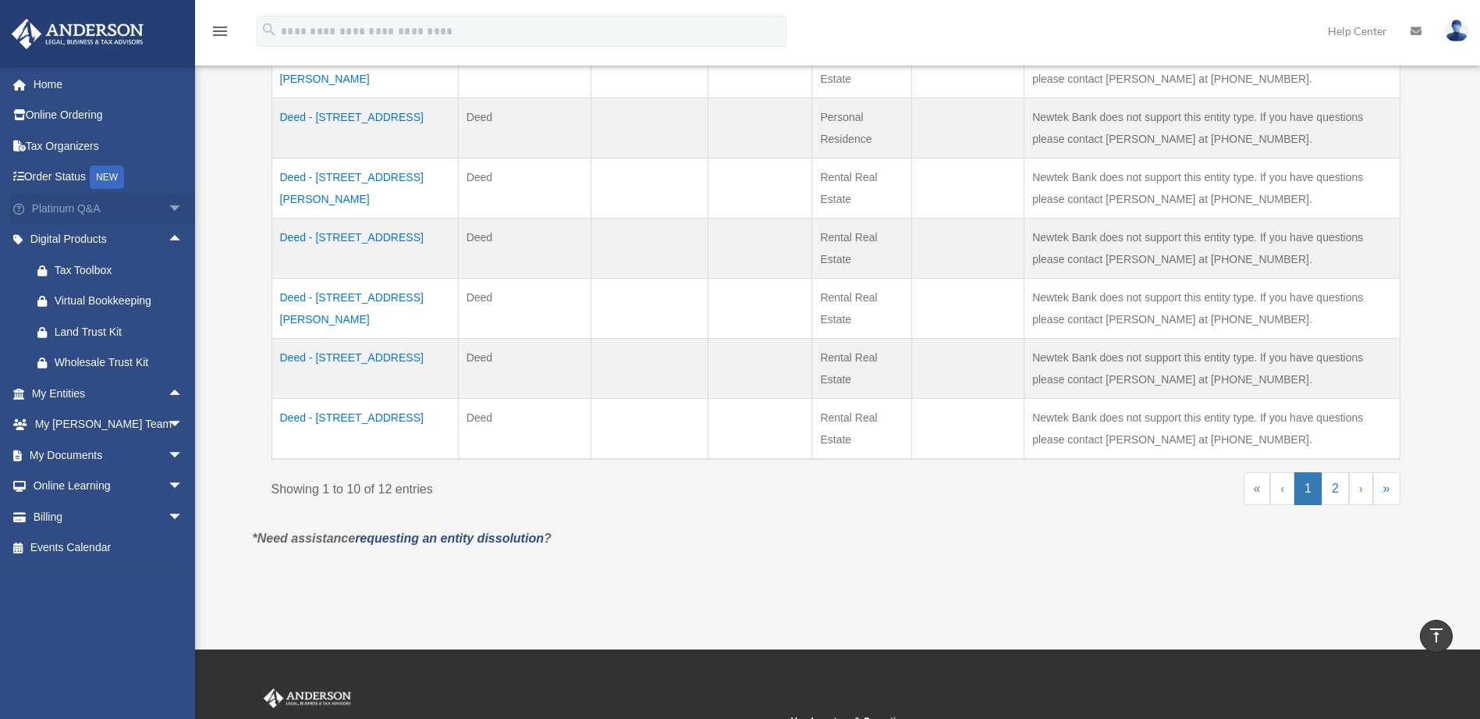
click at [168, 205] on span "arrow_drop_down" at bounding box center [183, 209] width 31 height 32
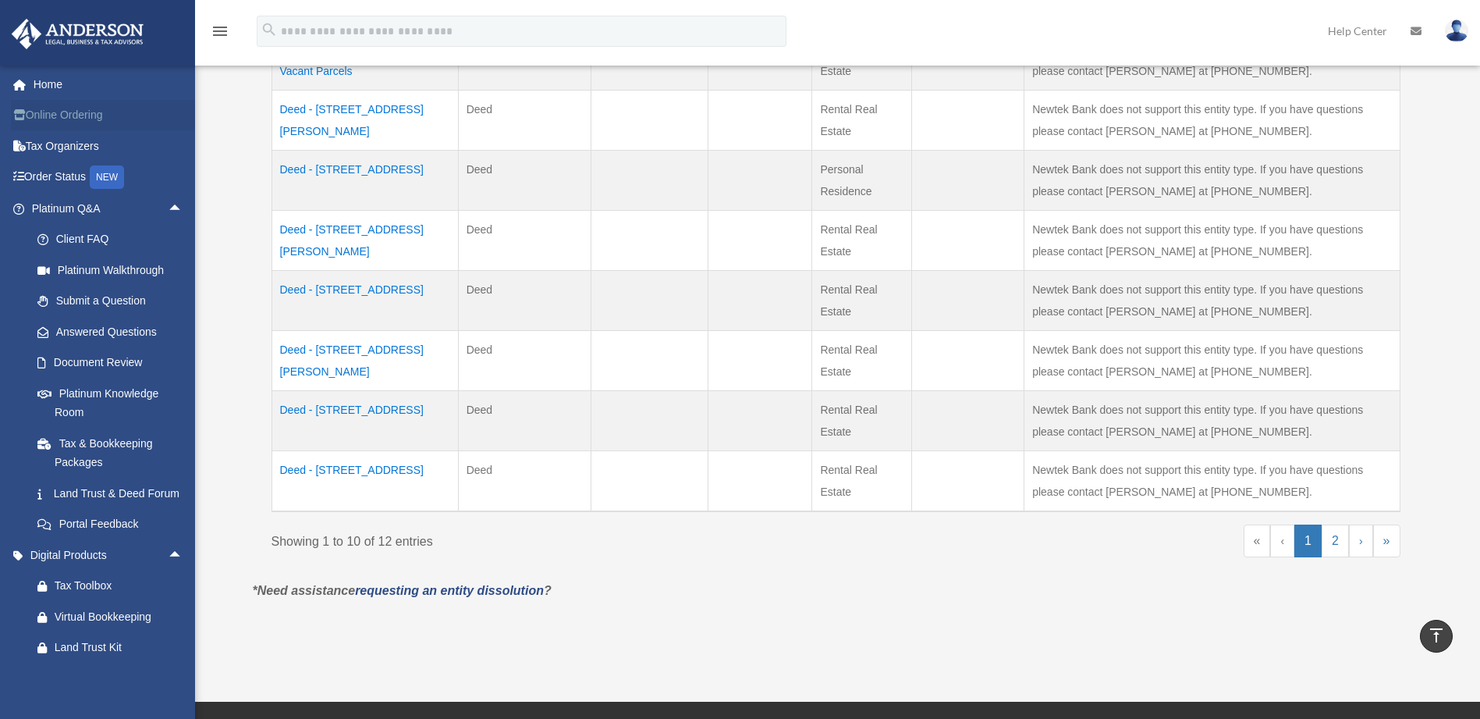
scroll to position [546, 0]
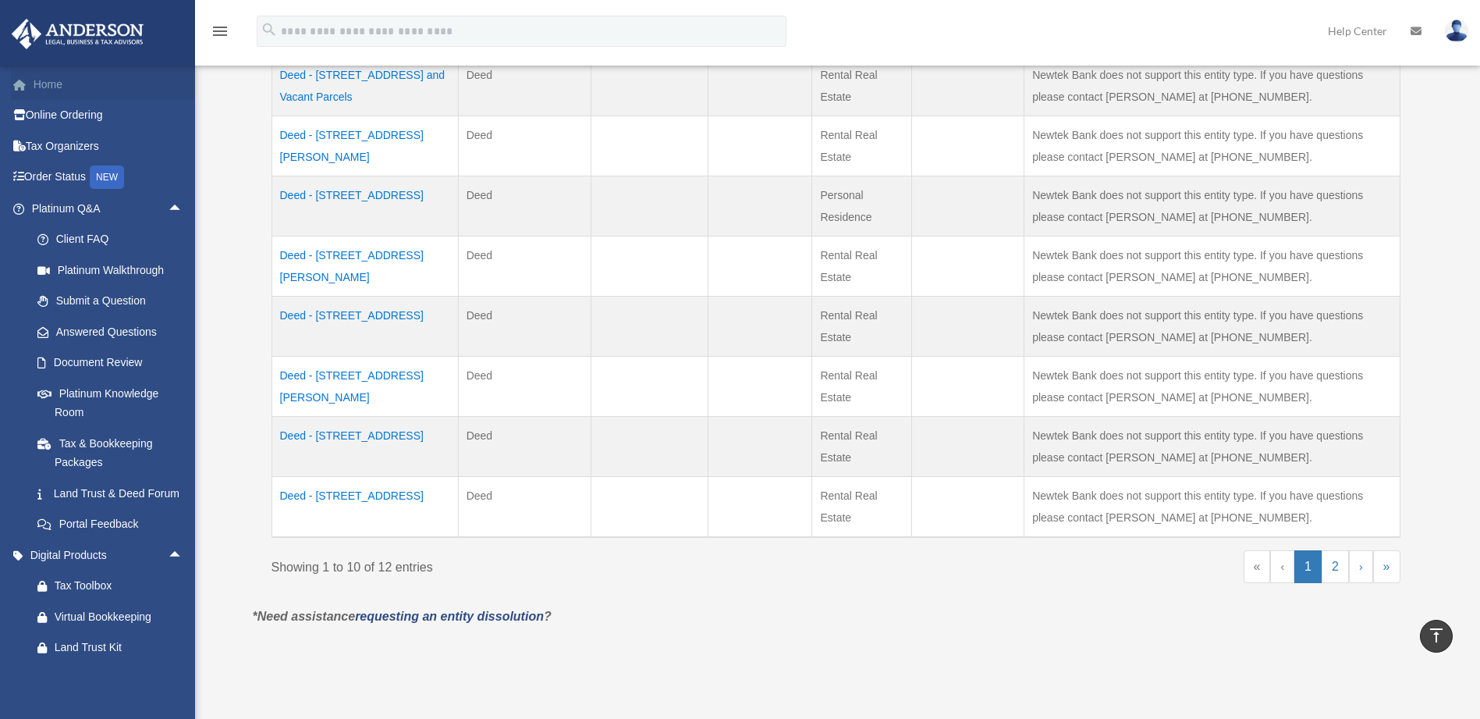
click at [52, 83] on link "Home" at bounding box center [109, 84] width 196 height 31
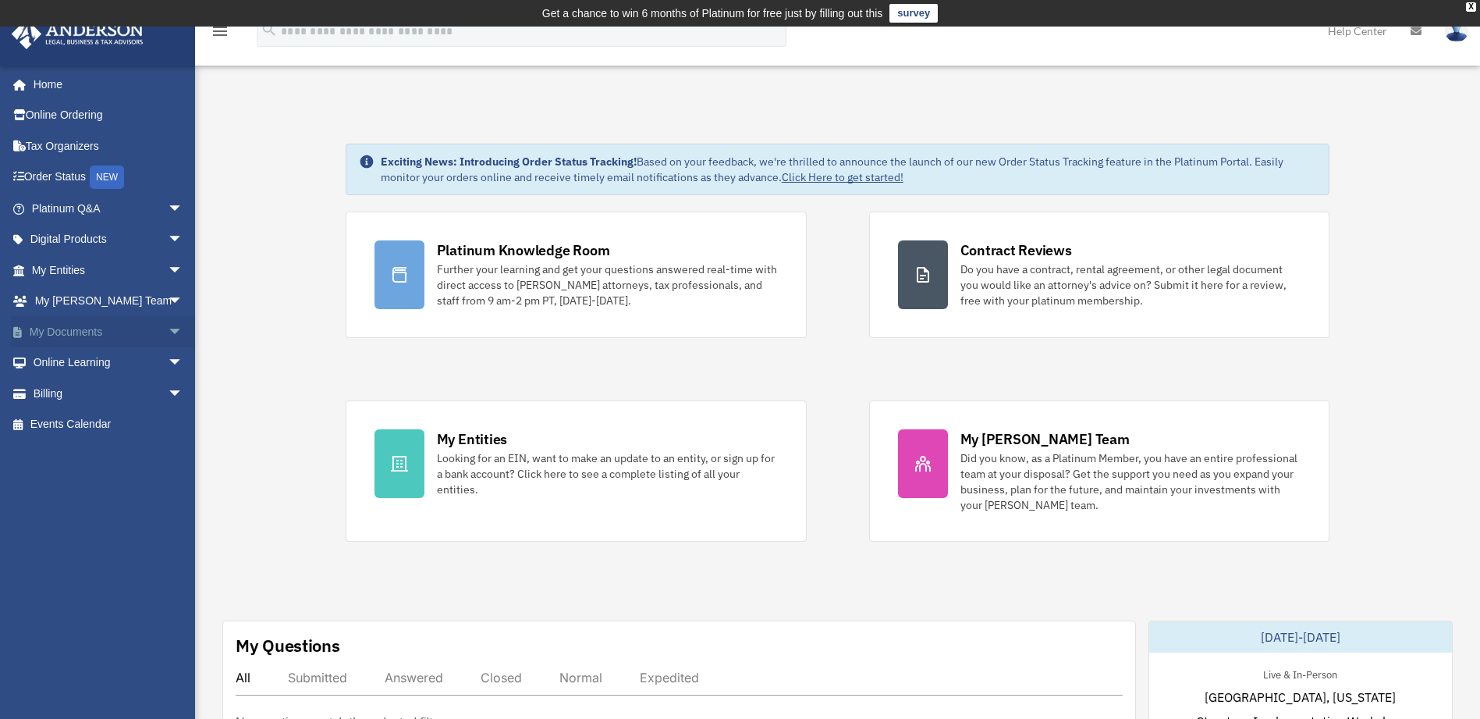
click at [168, 332] on span "arrow_drop_down" at bounding box center [183, 332] width 31 height 32
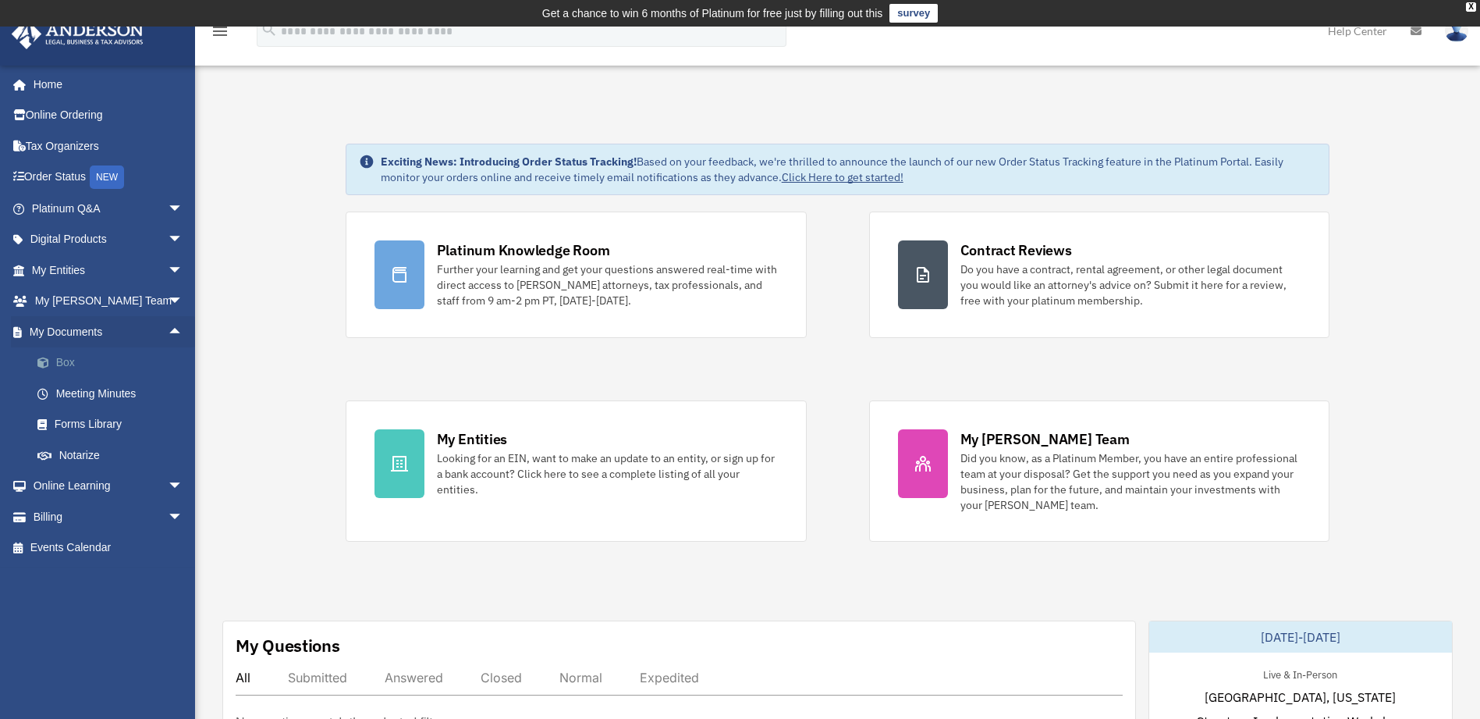
click at [61, 360] on link "Box" at bounding box center [114, 362] width 185 height 31
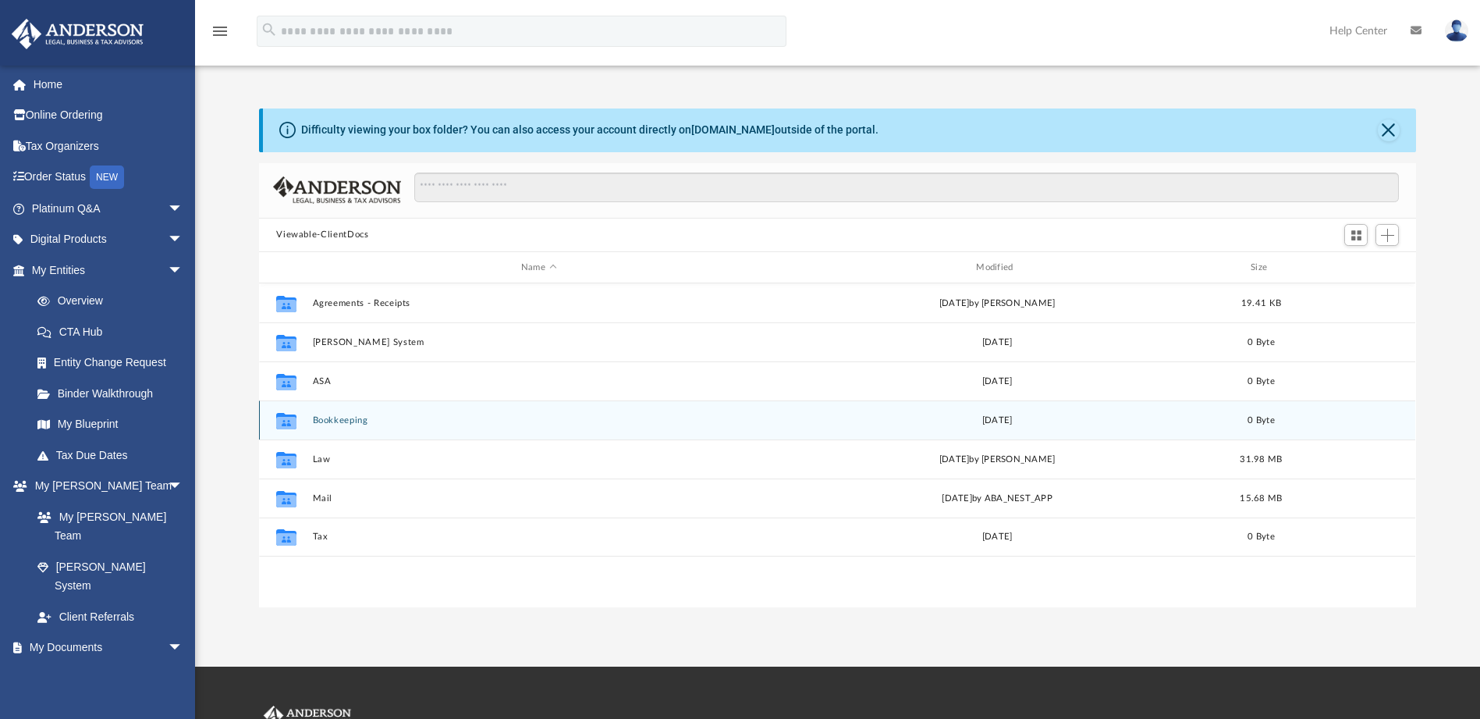
scroll to position [343, 1145]
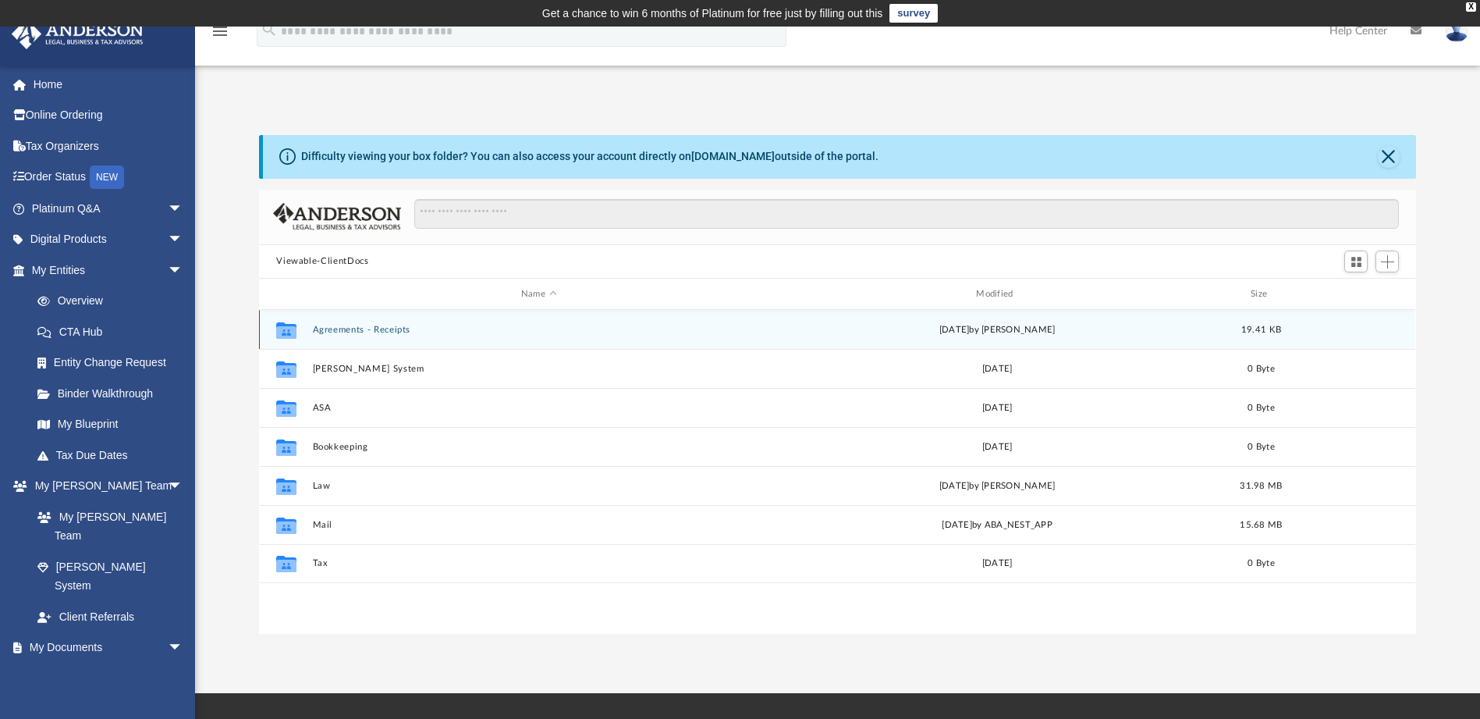
click at [292, 327] on icon "grid" at bounding box center [286, 332] width 20 height 12
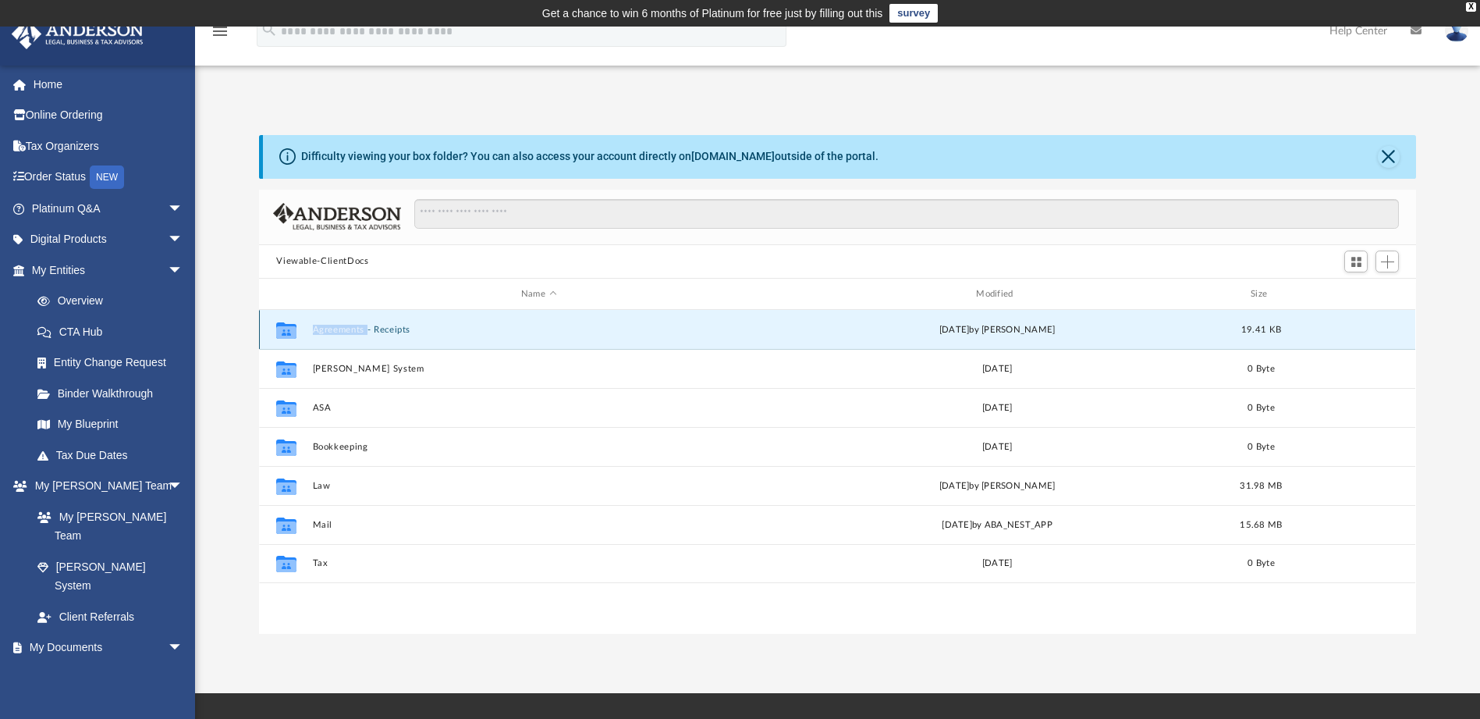
click at [292, 327] on icon "grid" at bounding box center [286, 332] width 20 height 12
drag, startPoint x: 292, startPoint y: 327, endPoint x: 470, endPoint y: 337, distance: 179.0
click at [470, 337] on div "Collaborated Folder Agreements - Receipts [DATE] by [PERSON_NAME] 19.41 KB" at bounding box center [837, 329] width 1156 height 39
click at [339, 326] on button "Agreements - Receipts" at bounding box center [539, 330] width 452 height 10
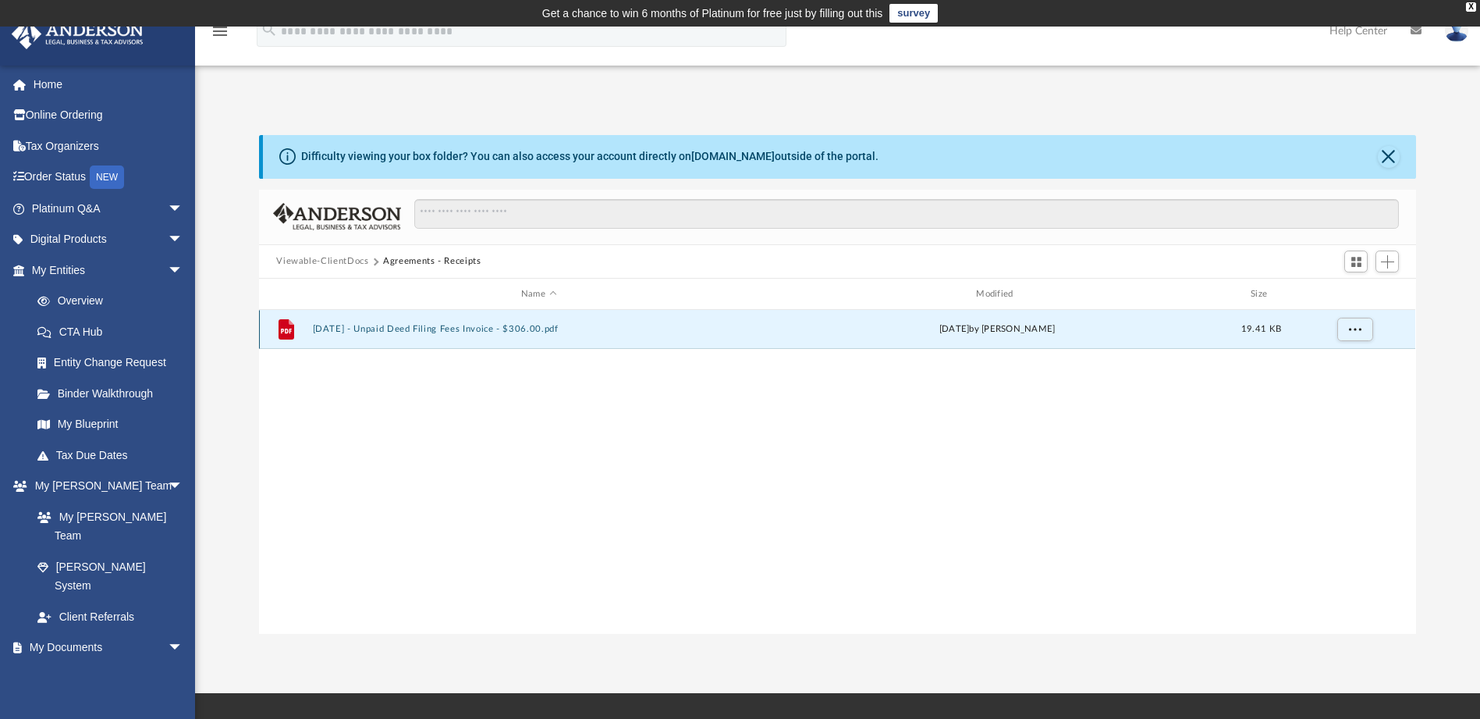
click at [385, 328] on button "2023.06.01 - Unpaid Deed Filing Fees Invoice - $306.00.pdf" at bounding box center [539, 330] width 452 height 10
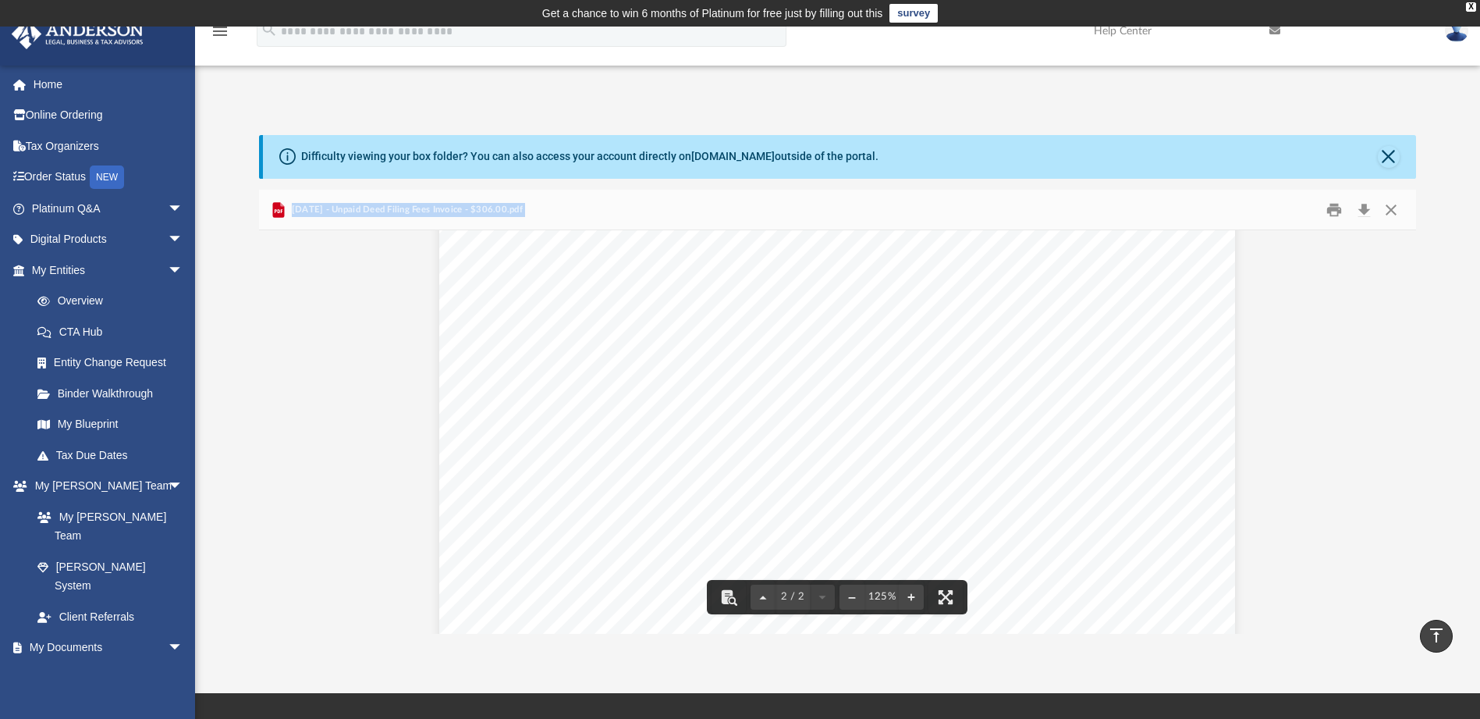
scroll to position [1313, 0]
click at [1398, 211] on button "Close" at bounding box center [1391, 209] width 28 height 24
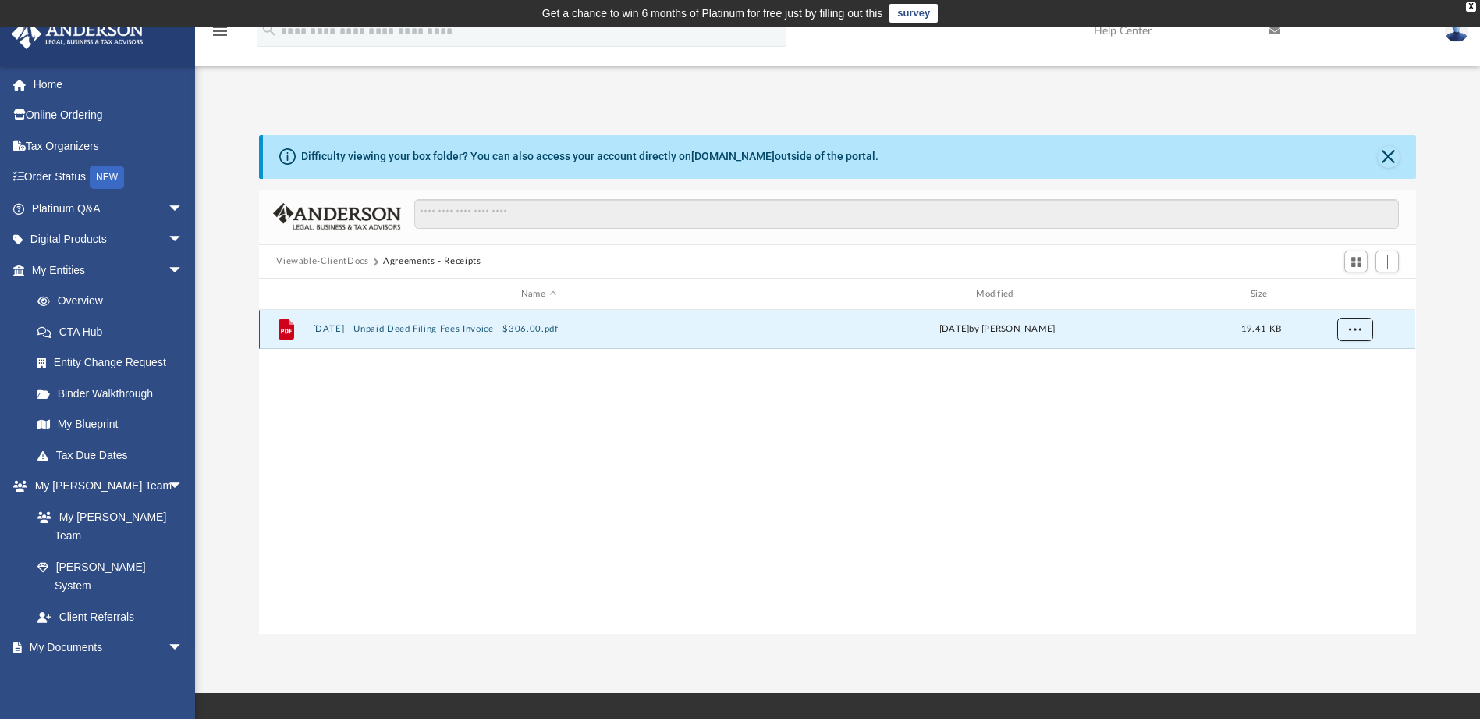
click at [1362, 323] on button "More options" at bounding box center [1355, 329] width 36 height 23
click at [1207, 420] on div "File 2023.06.01 - Unpaid Deed Filing Fees Invoice - $306.00.pdf Thu Jun 1 2023 …" at bounding box center [837, 471] width 1156 height 323
click at [1390, 257] on span "Add" at bounding box center [1387, 261] width 13 height 13
click at [1197, 476] on div "File 2023.06.01 - Unpaid Deed Filing Fees Invoice - $306.00.pdf Thu Jun 1 2023 …" at bounding box center [837, 471] width 1156 height 323
click at [468, 257] on button "Agreements - Receipts" at bounding box center [432, 261] width 98 height 14
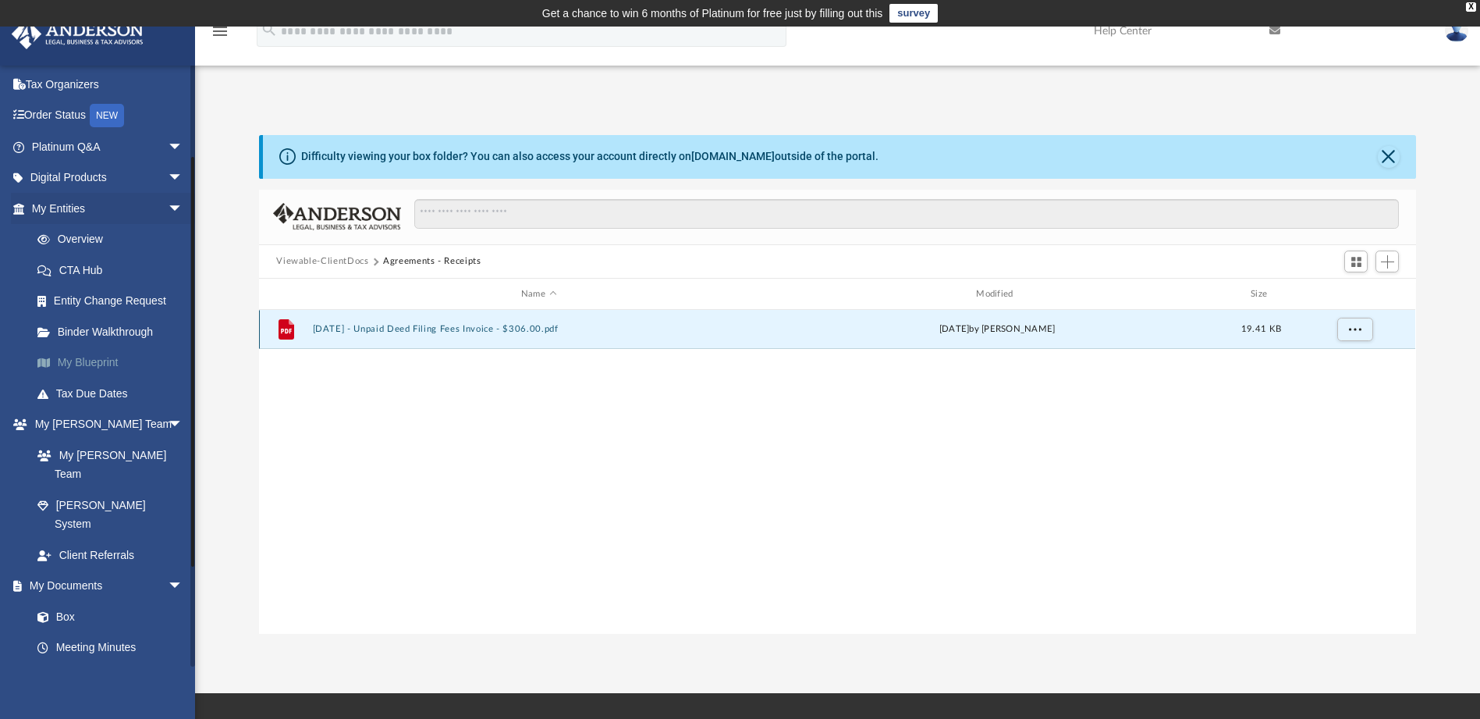
scroll to position [156, 0]
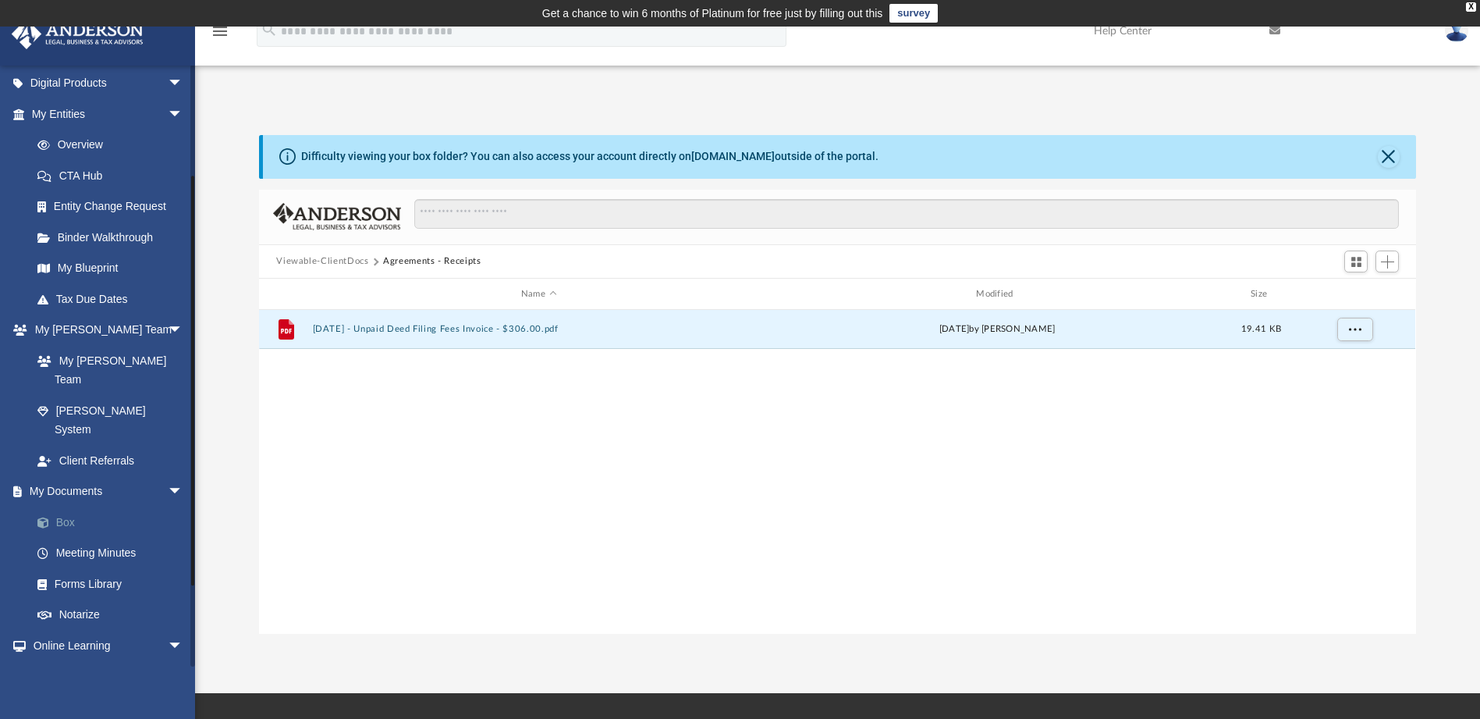
click at [60, 506] on link "Box" at bounding box center [114, 521] width 185 height 31
click at [42, 506] on link "Box" at bounding box center [114, 521] width 185 height 31
click at [62, 506] on link "Box" at bounding box center [114, 521] width 185 height 31
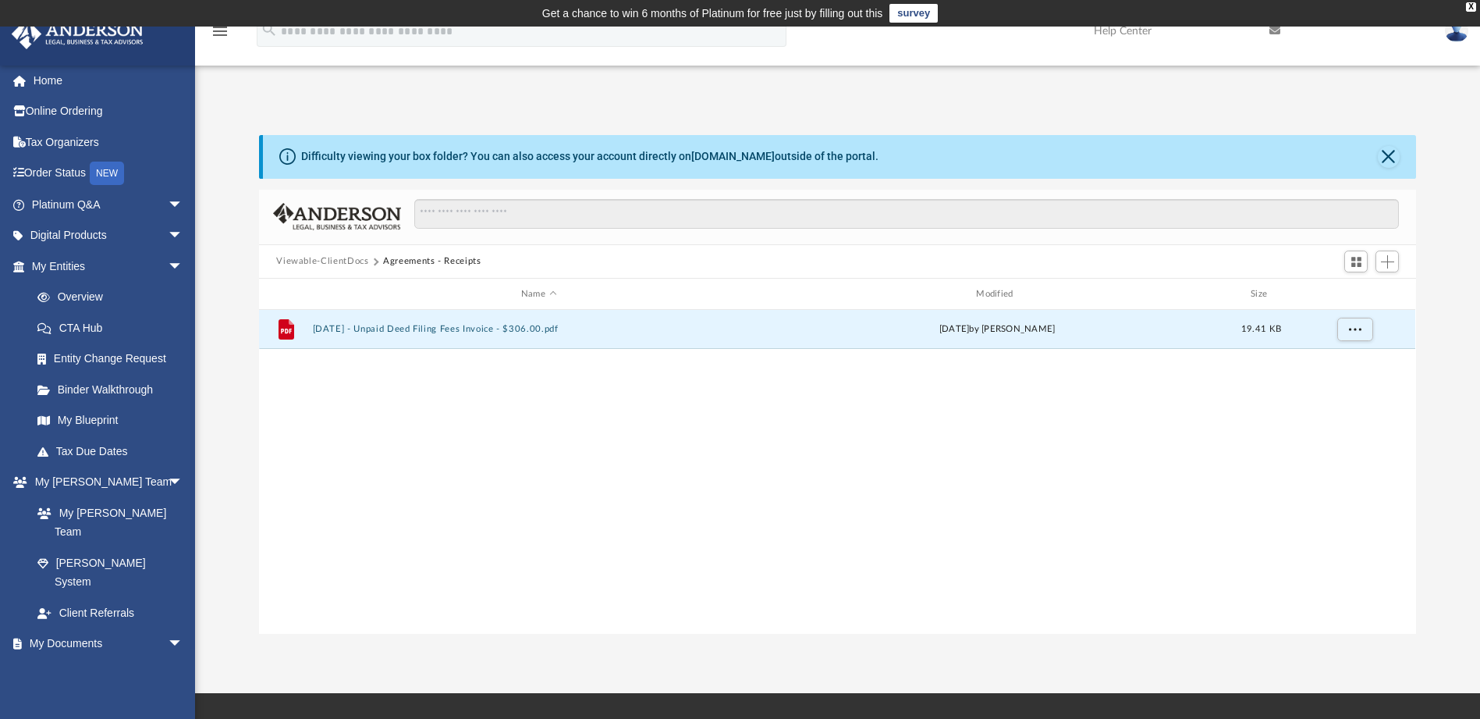
scroll to position [0, 0]
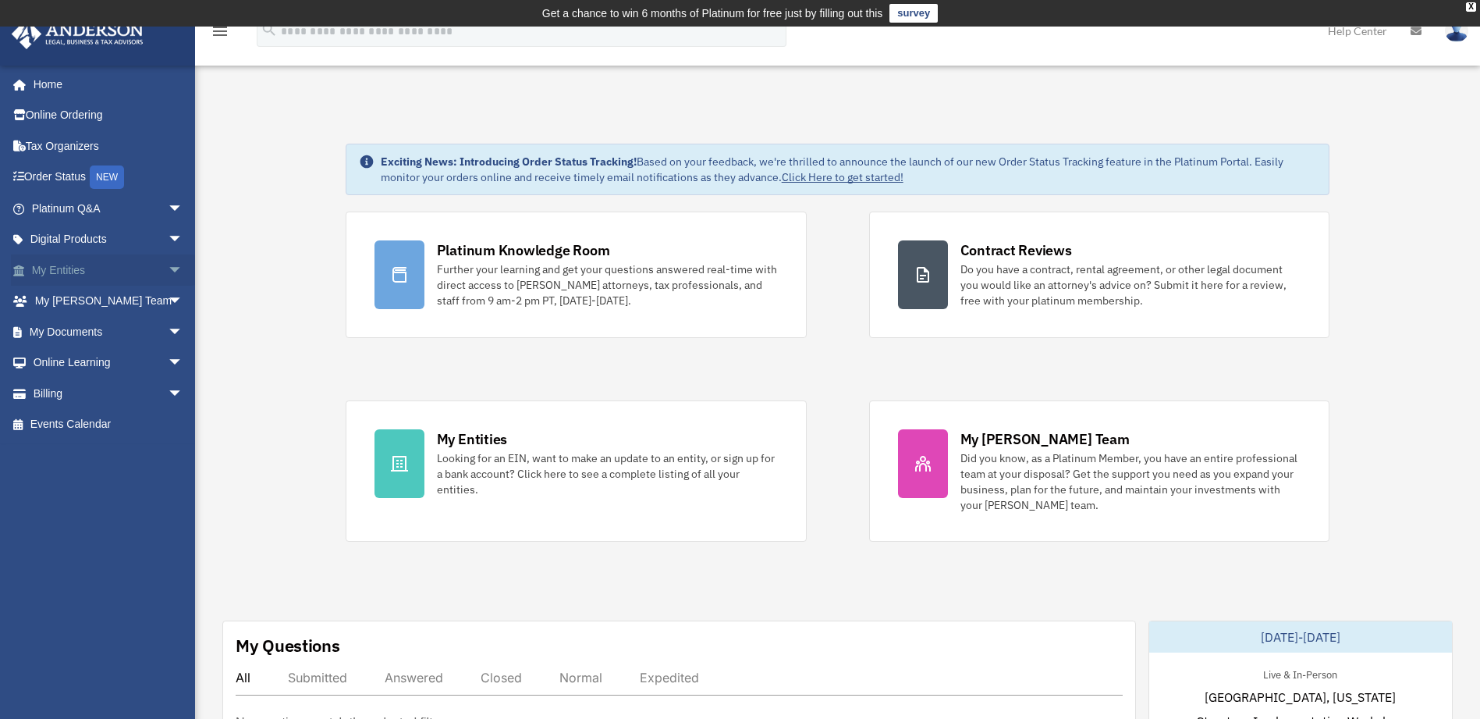
click at [168, 264] on span "arrow_drop_down" at bounding box center [183, 270] width 31 height 32
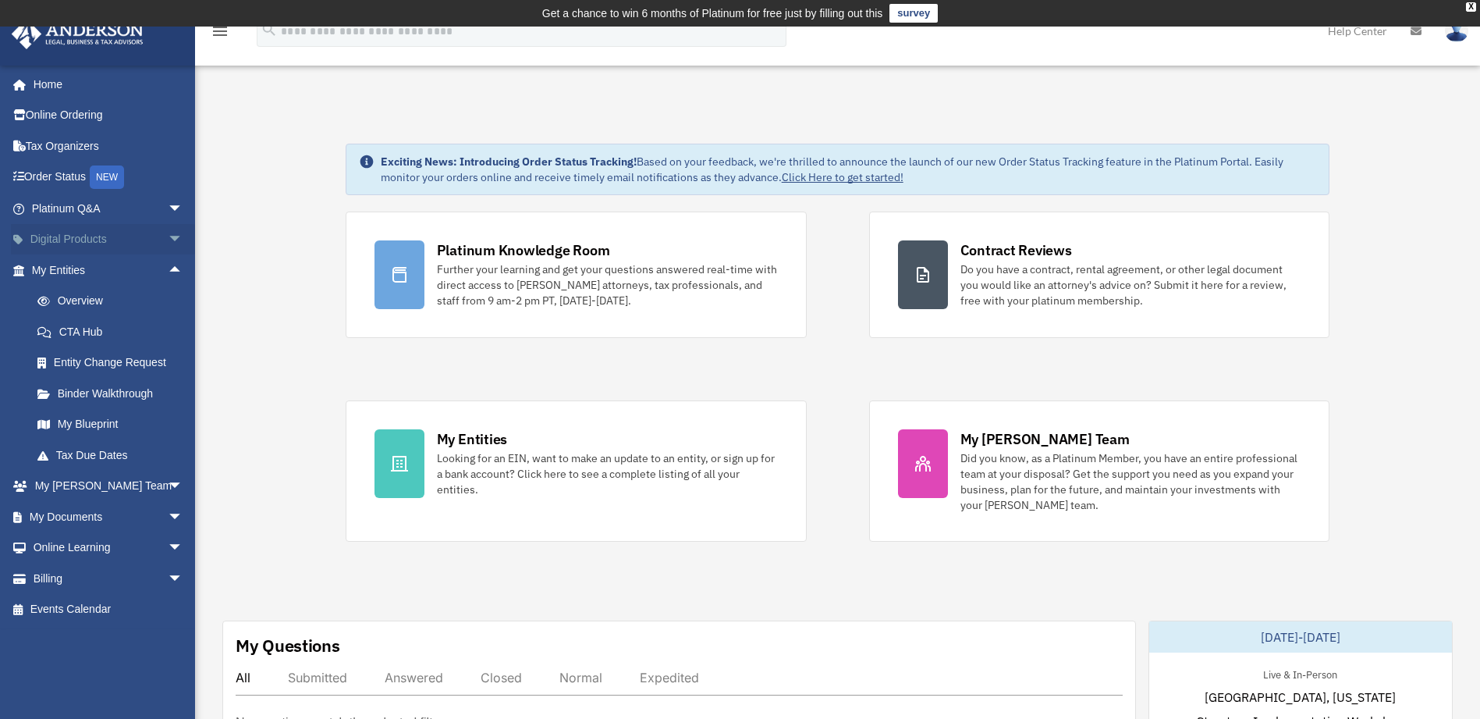
click at [168, 238] on span "arrow_drop_down" at bounding box center [183, 240] width 31 height 32
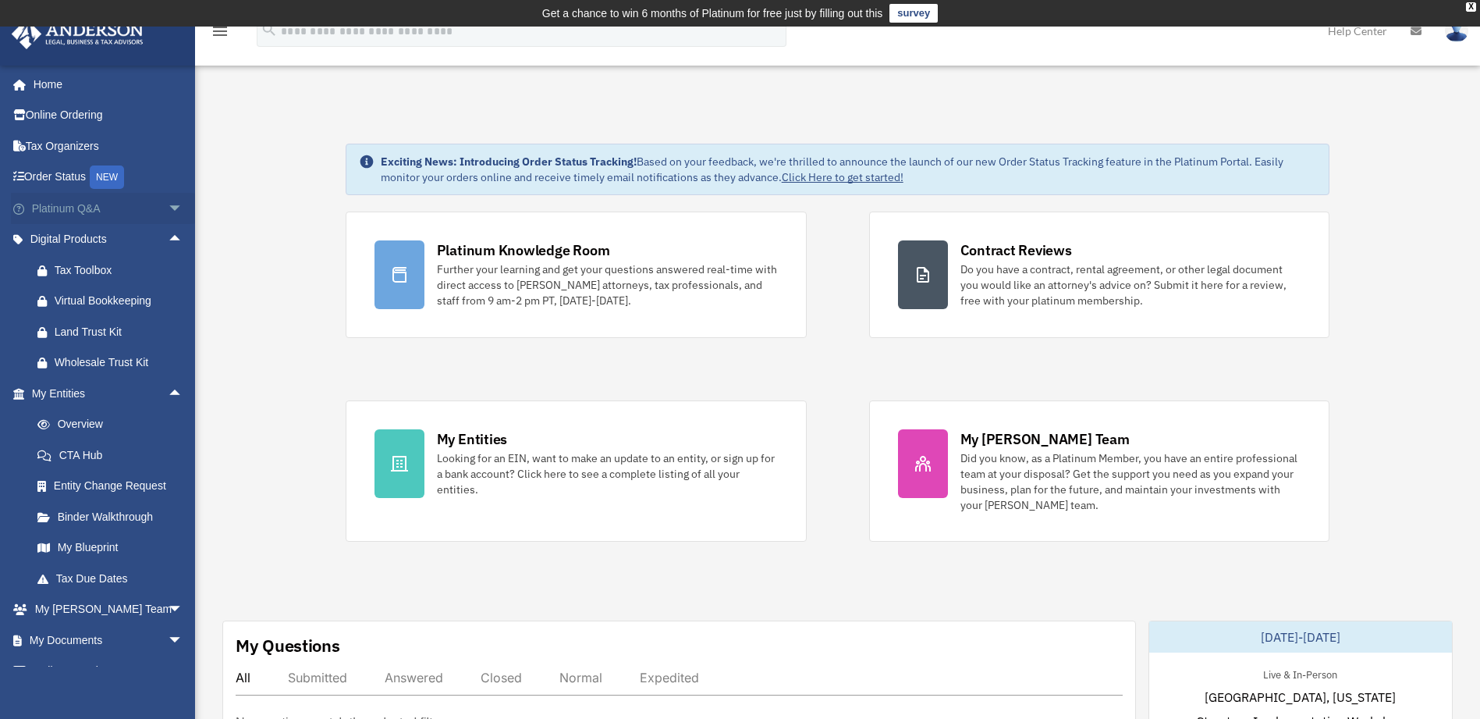
click at [168, 207] on span "arrow_drop_down" at bounding box center [183, 209] width 31 height 32
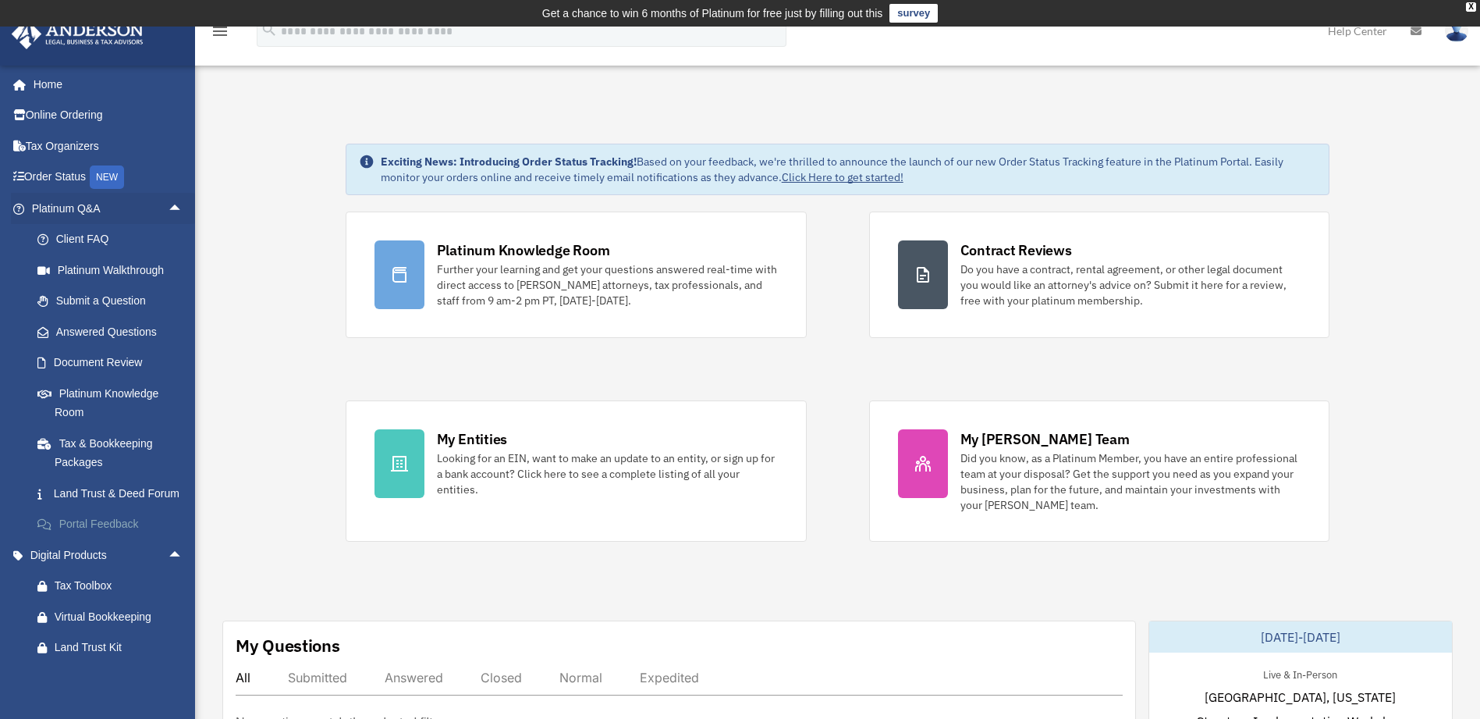
scroll to position [156, 0]
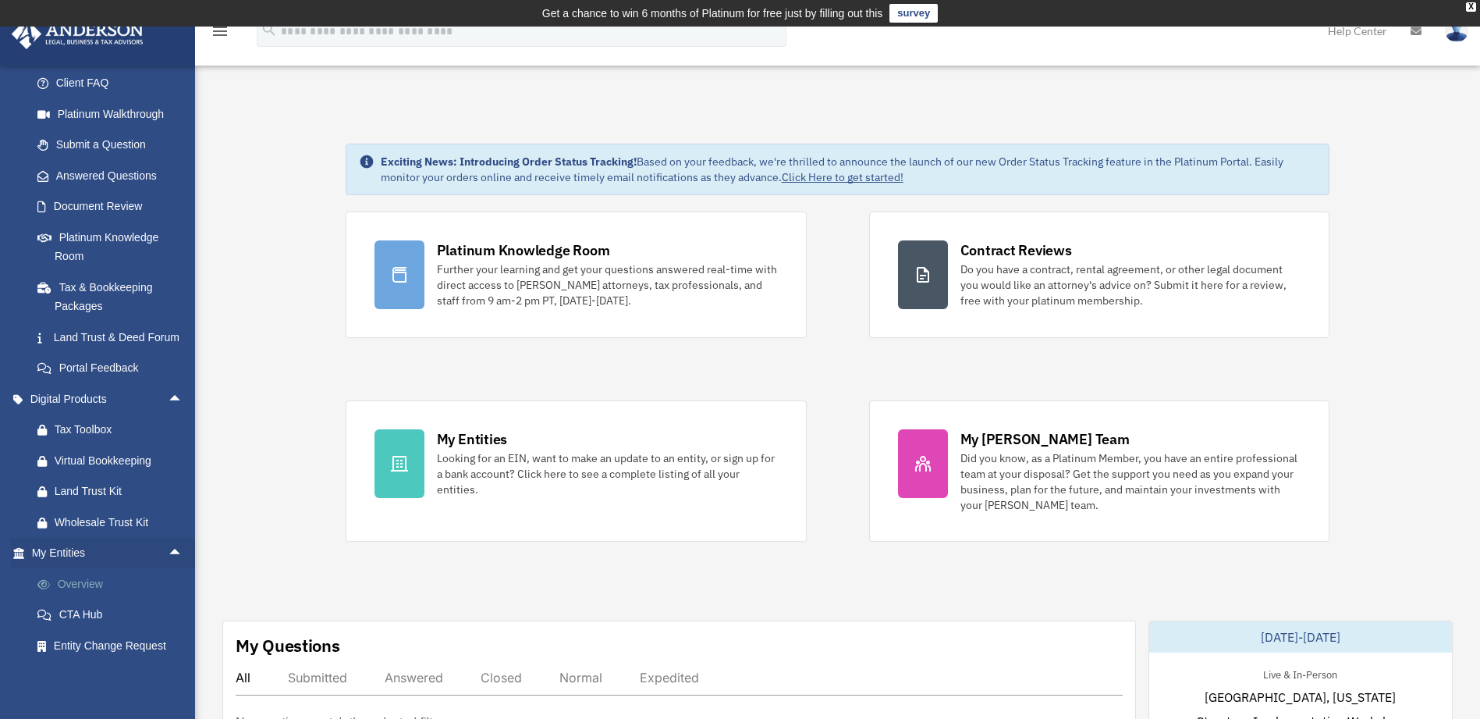
click at [94, 599] on link "Overview" at bounding box center [114, 583] width 185 height 31
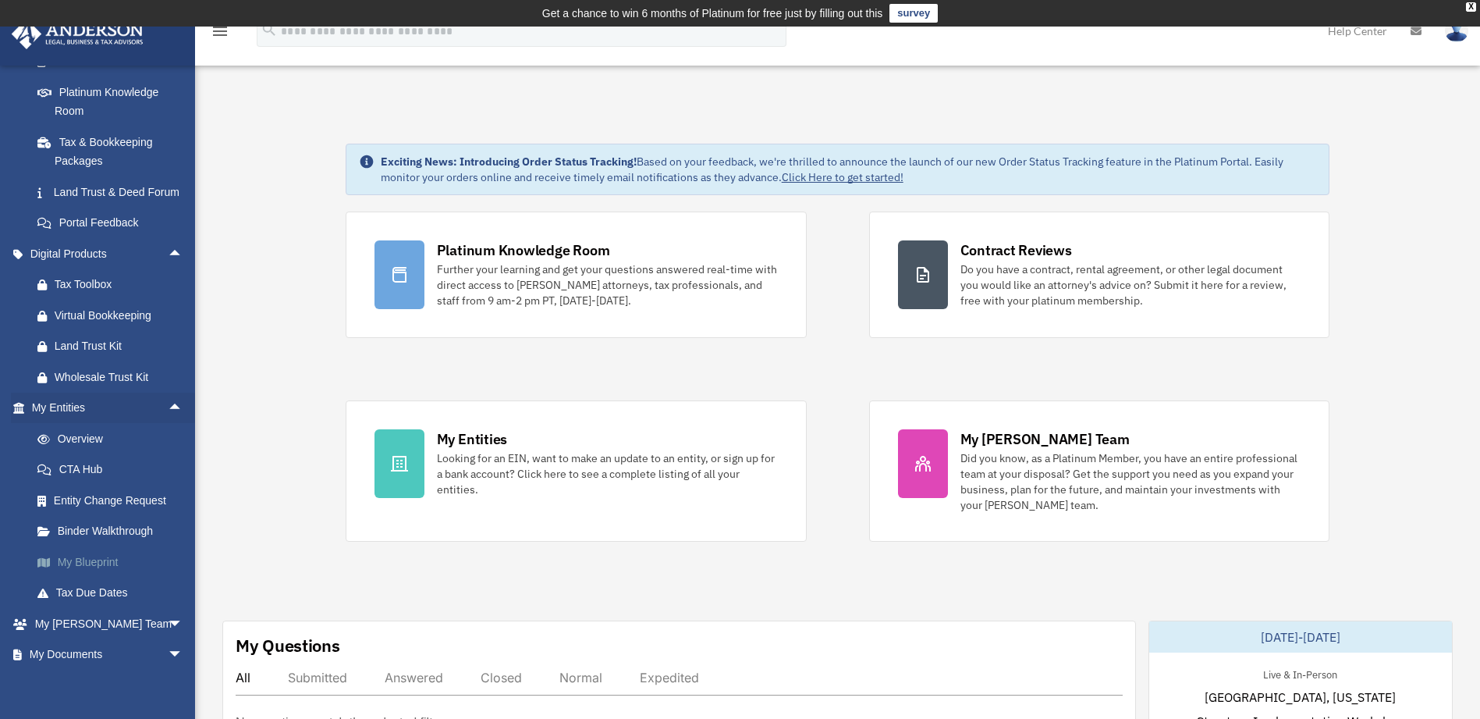
scroll to position [420, 0]
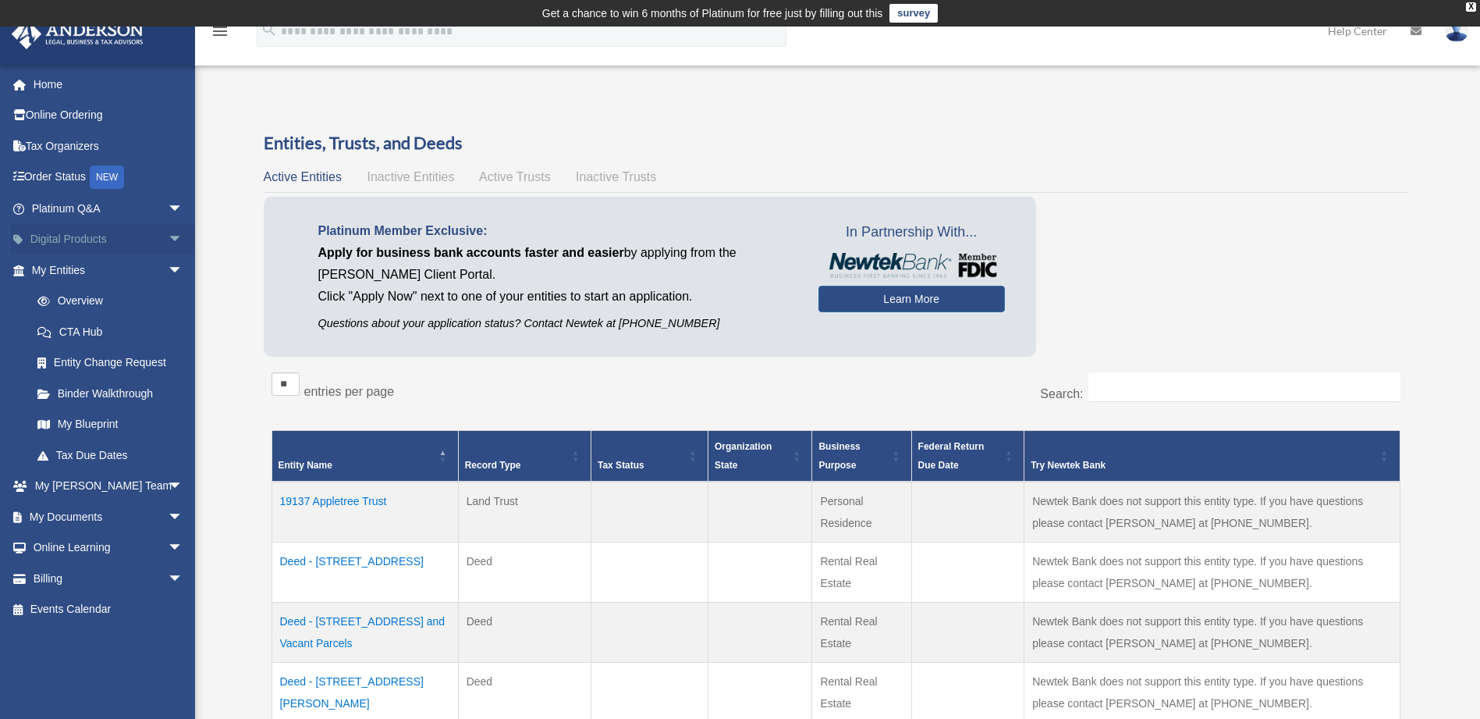
click at [168, 233] on span "arrow_drop_down" at bounding box center [183, 240] width 31 height 32
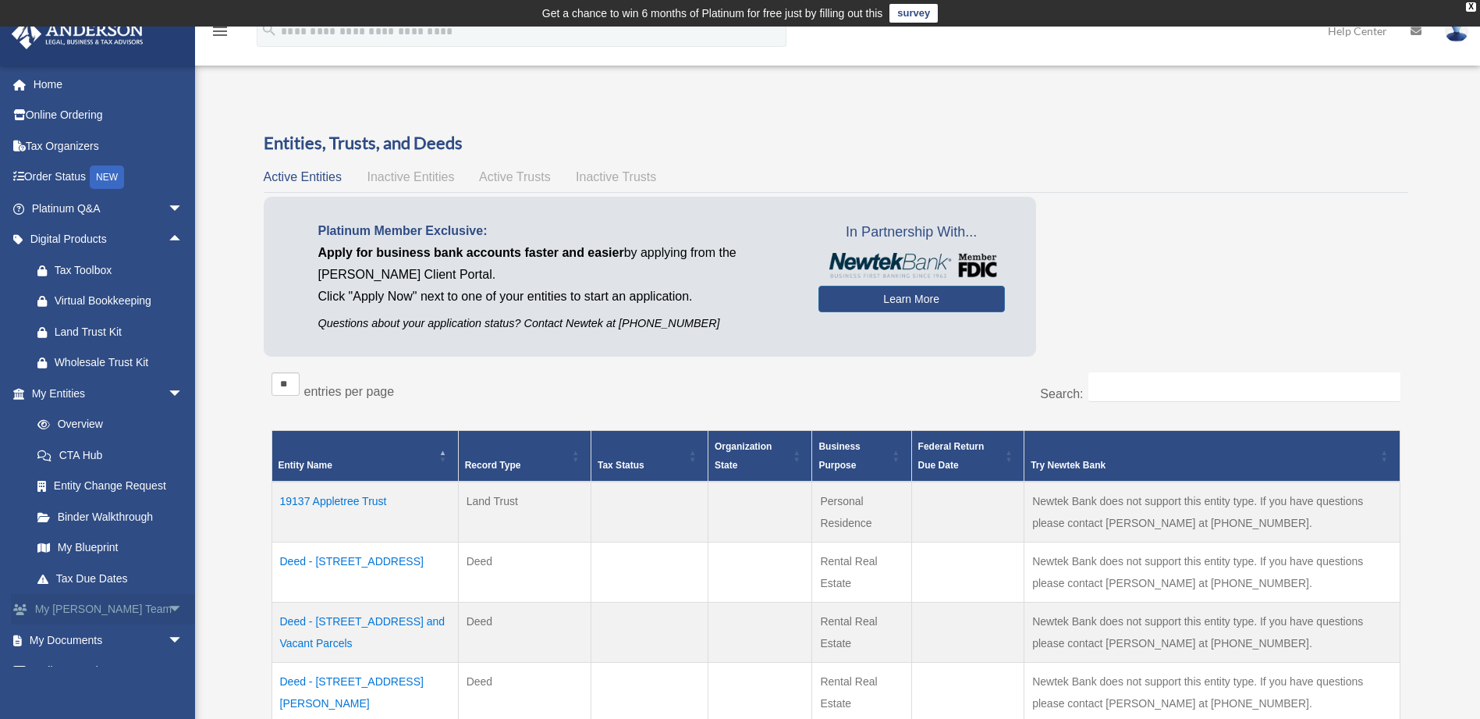
click at [168, 608] on span "arrow_drop_down" at bounding box center [183, 610] width 31 height 32
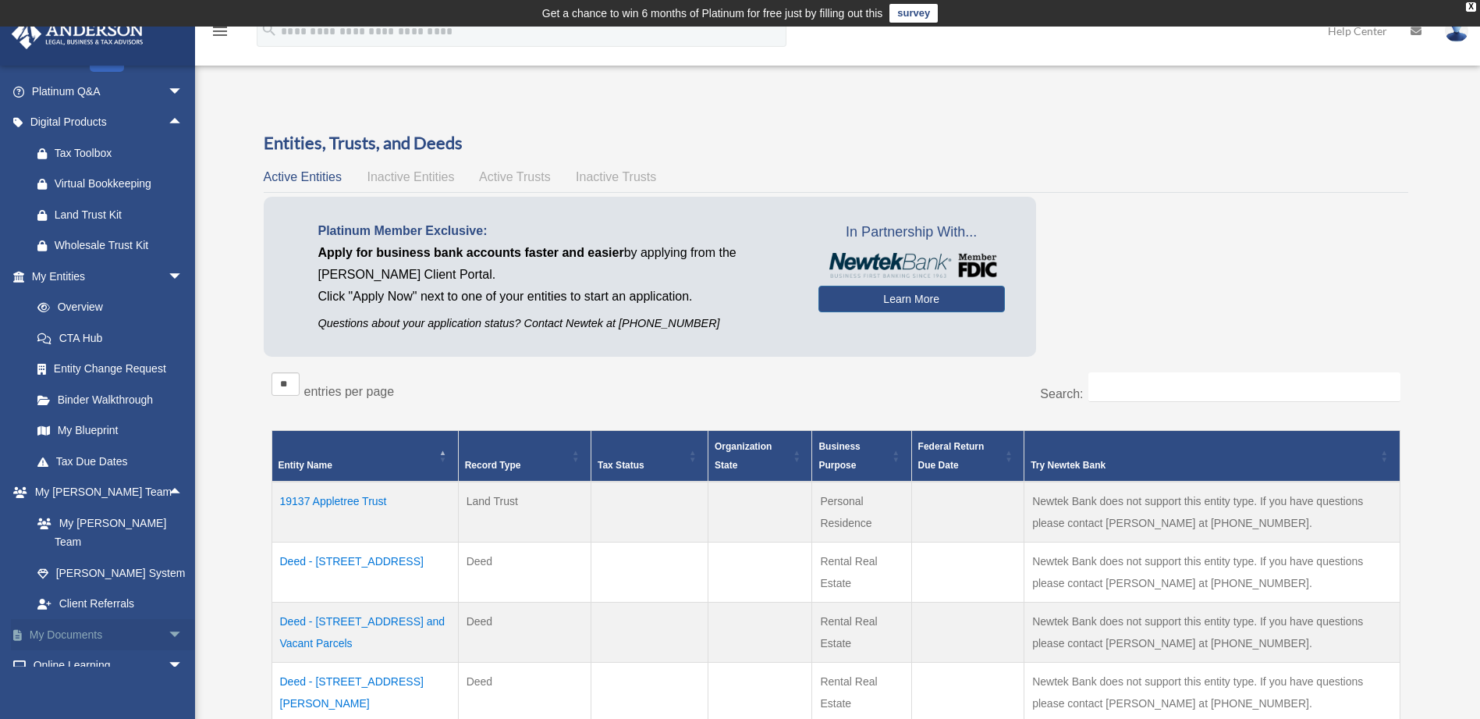
scroll to position [178, 0]
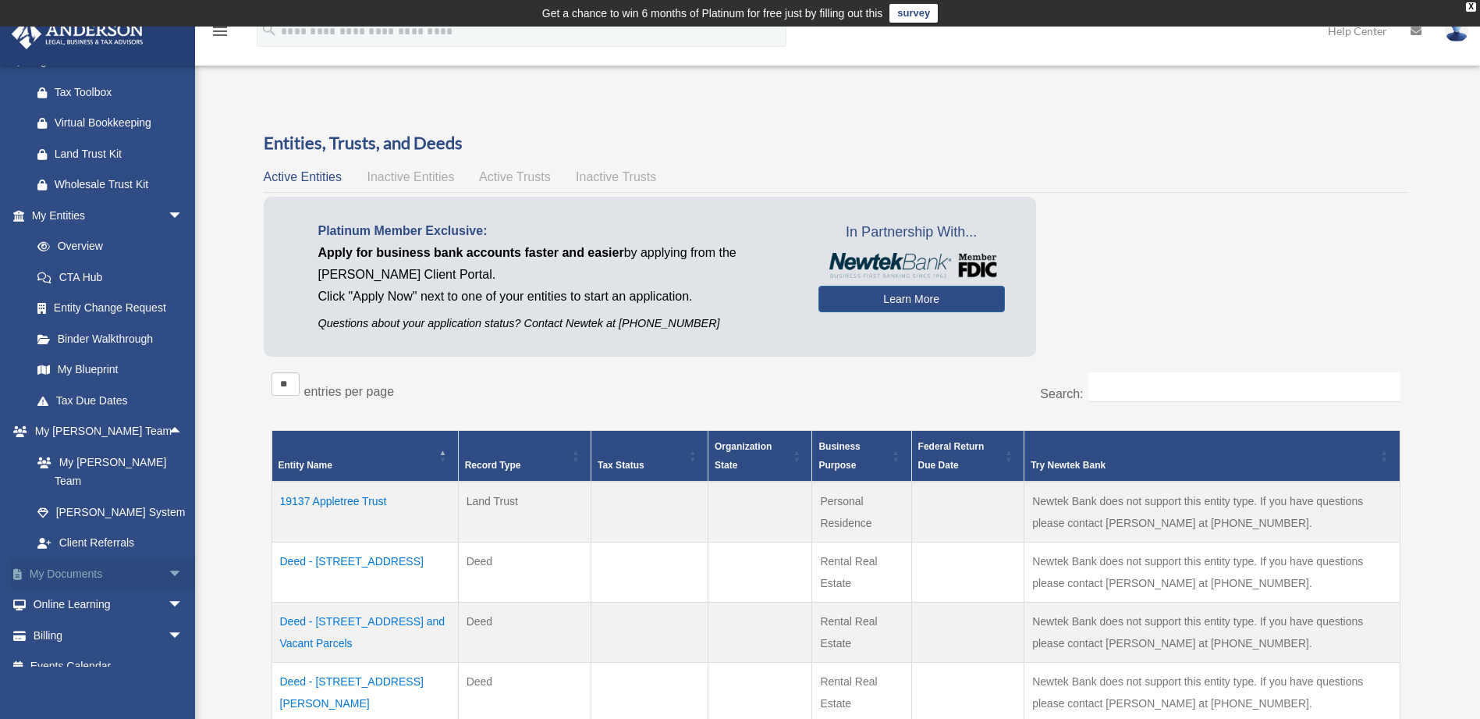
click at [168, 558] on span "arrow_drop_down" at bounding box center [183, 574] width 31 height 32
click at [63, 589] on link "Box" at bounding box center [114, 604] width 185 height 31
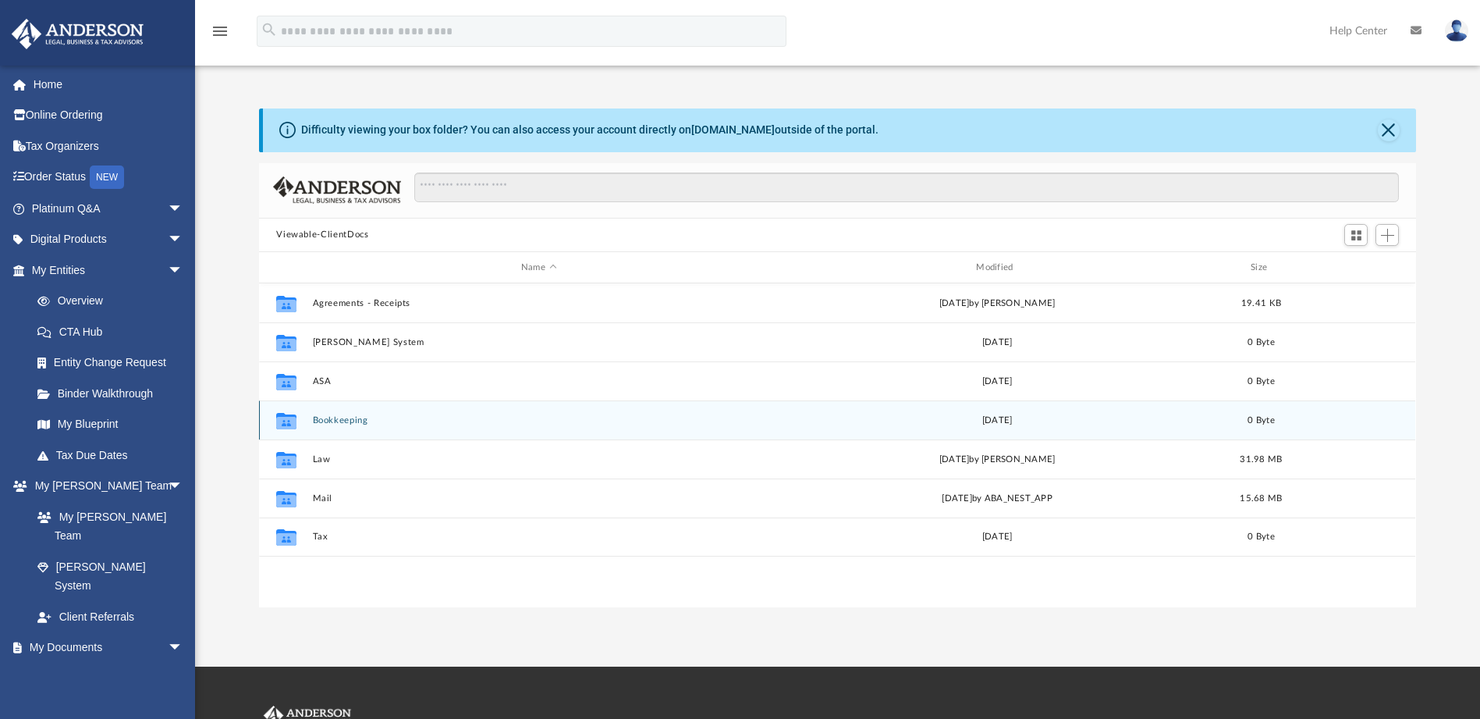
scroll to position [343, 1145]
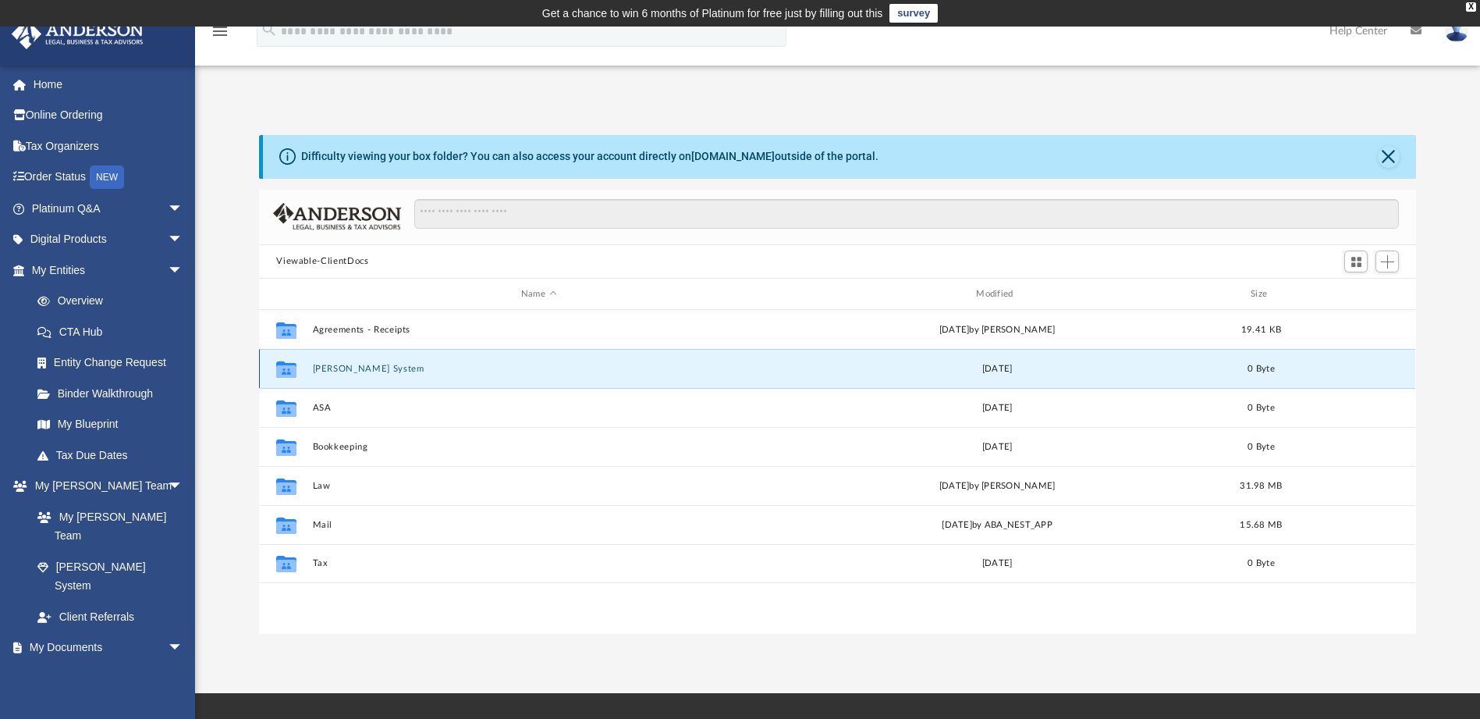
click at [330, 367] on button "[PERSON_NAME] System" at bounding box center [539, 369] width 452 height 10
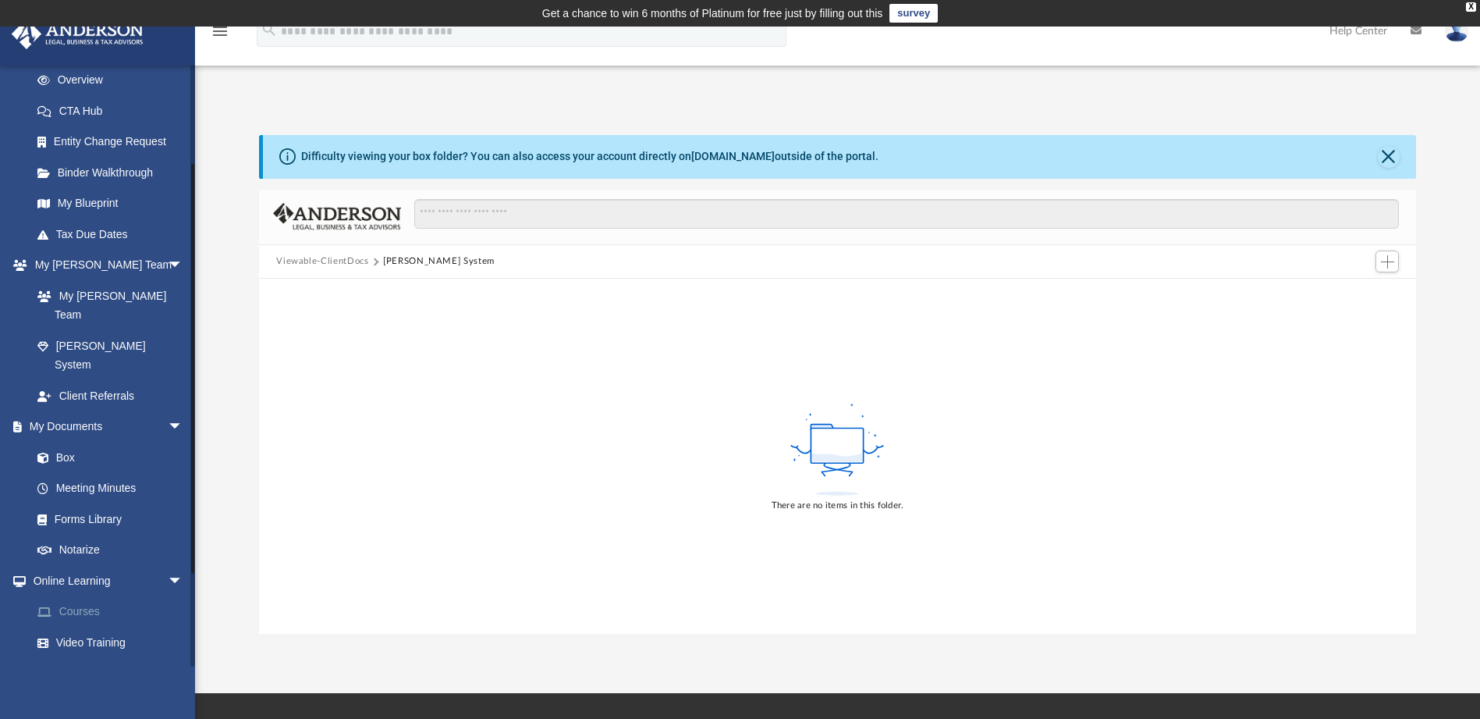
scroll to position [234, 0]
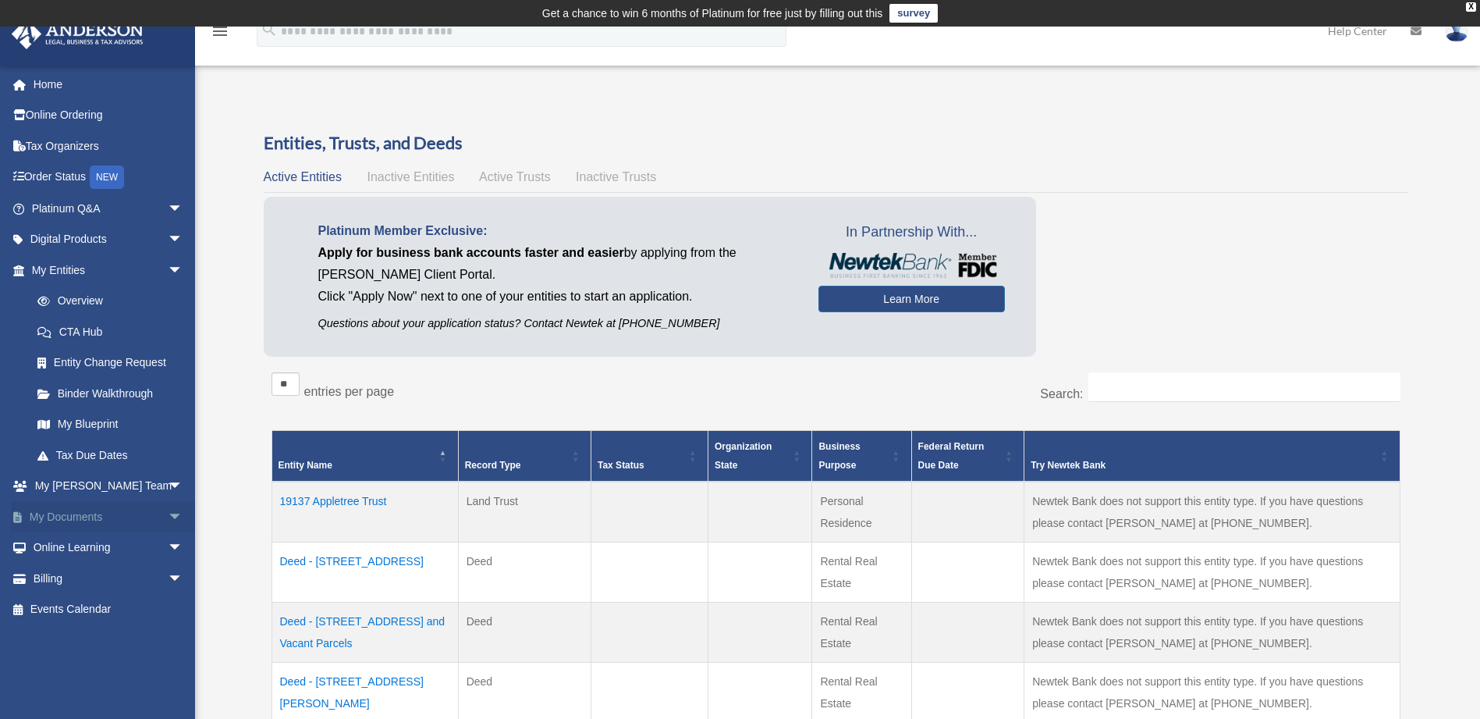
click at [169, 512] on span "arrow_drop_down" at bounding box center [183, 517] width 31 height 32
click at [58, 545] on link "Box" at bounding box center [114, 547] width 185 height 31
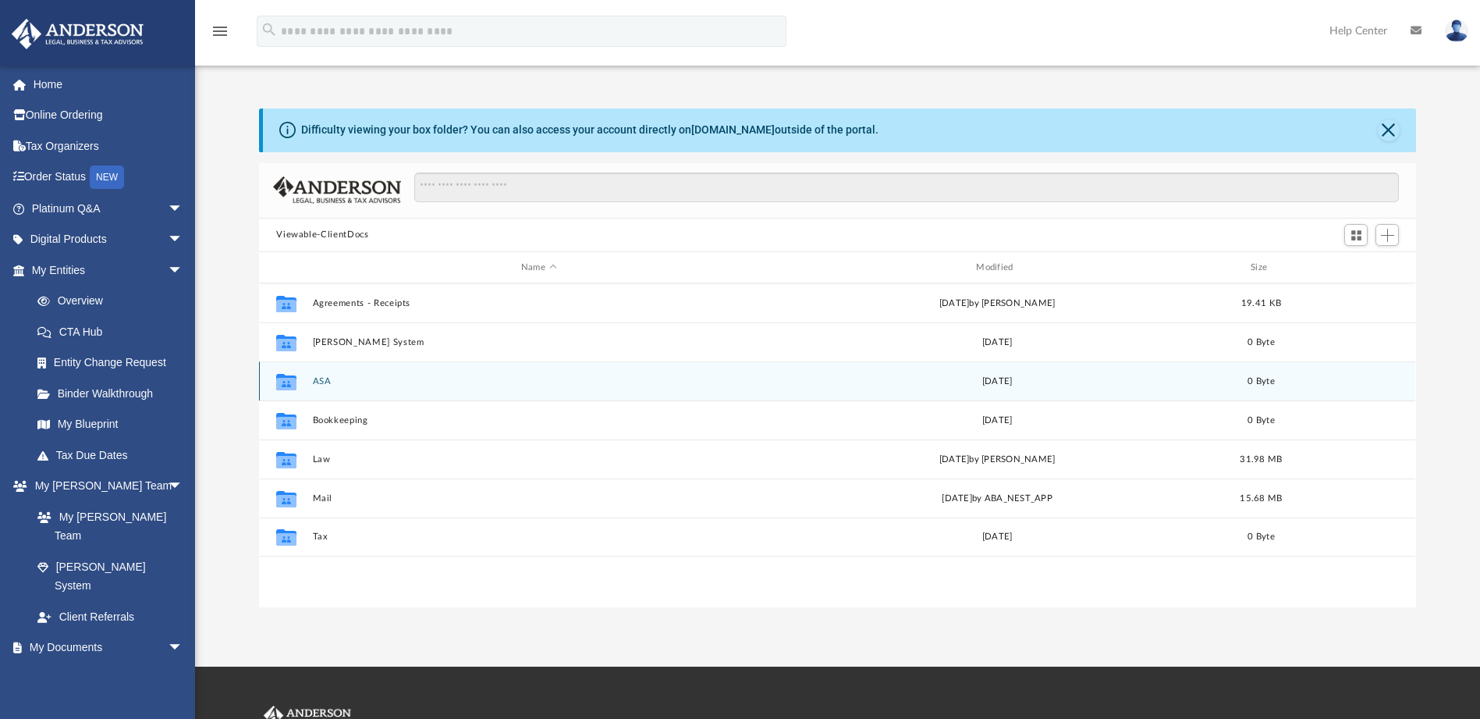
scroll to position [343, 1145]
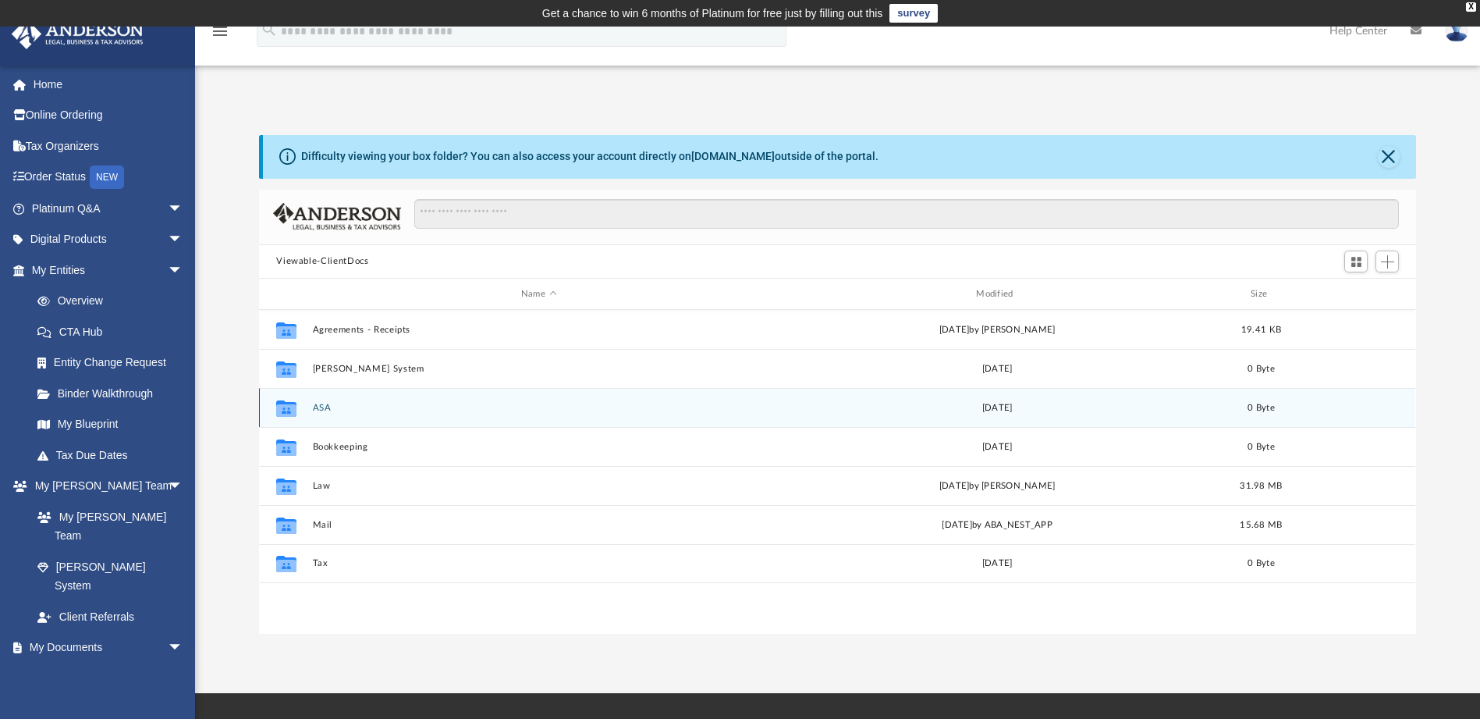
click at [318, 403] on button "ASA" at bounding box center [539, 408] width 452 height 10
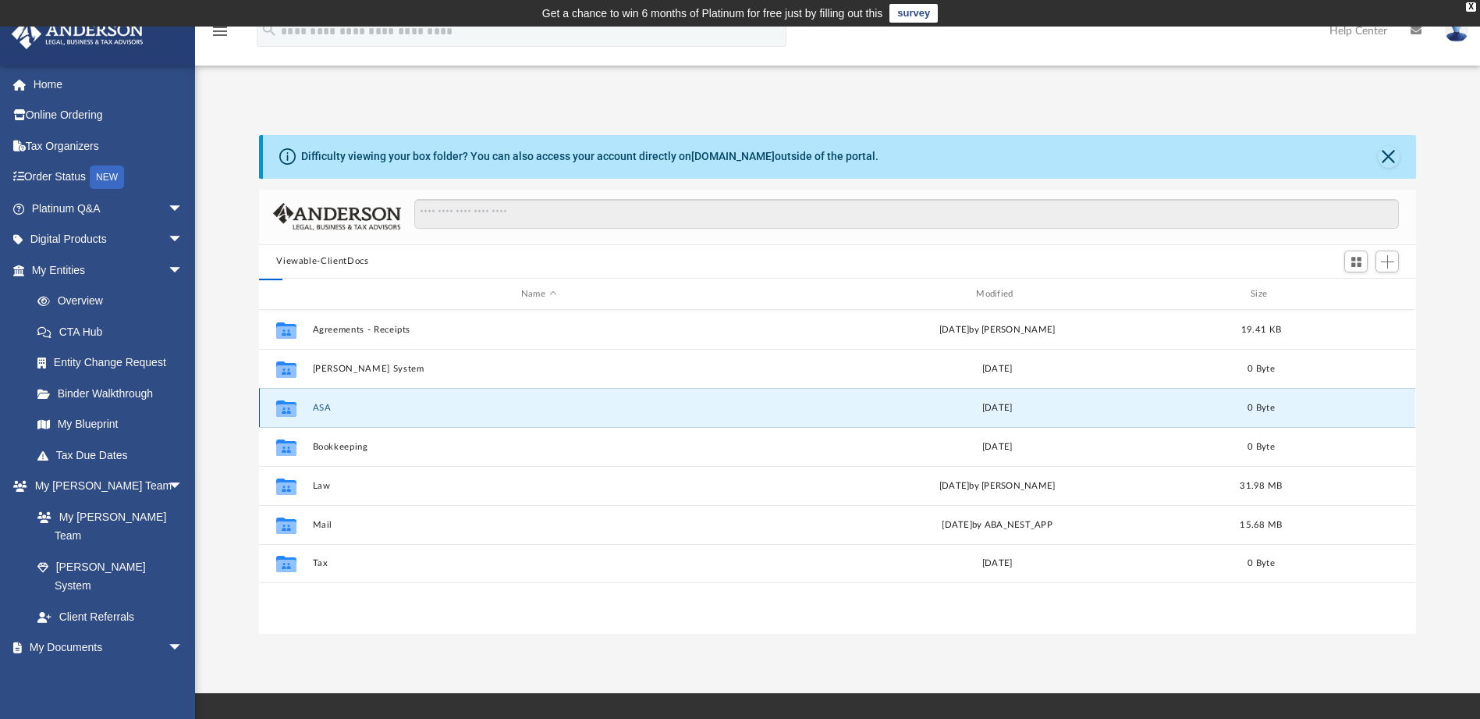
click at [318, 403] on button "ASA" at bounding box center [539, 408] width 452 height 10
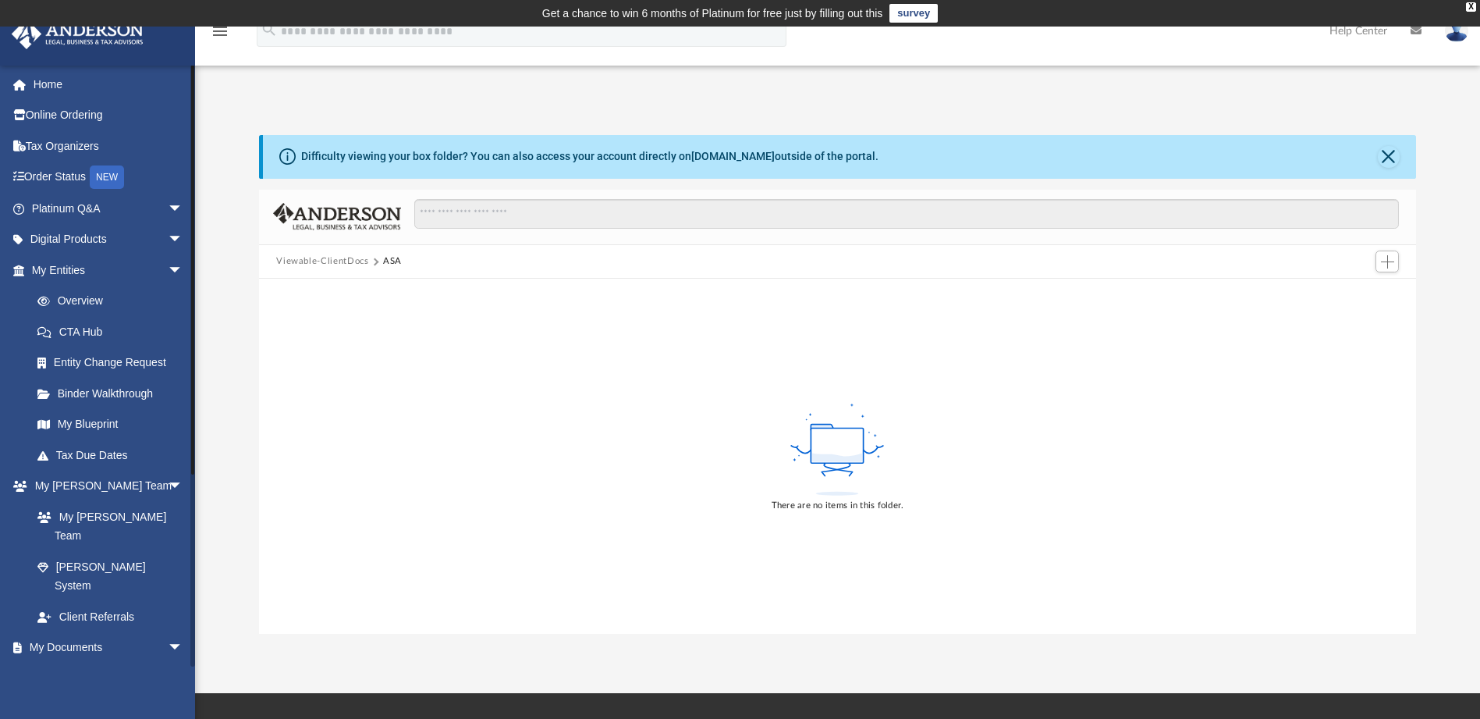
click at [74, 662] on link "Box" at bounding box center [114, 677] width 185 height 31
click at [1386, 158] on button "Close" at bounding box center [1389, 157] width 22 height 22
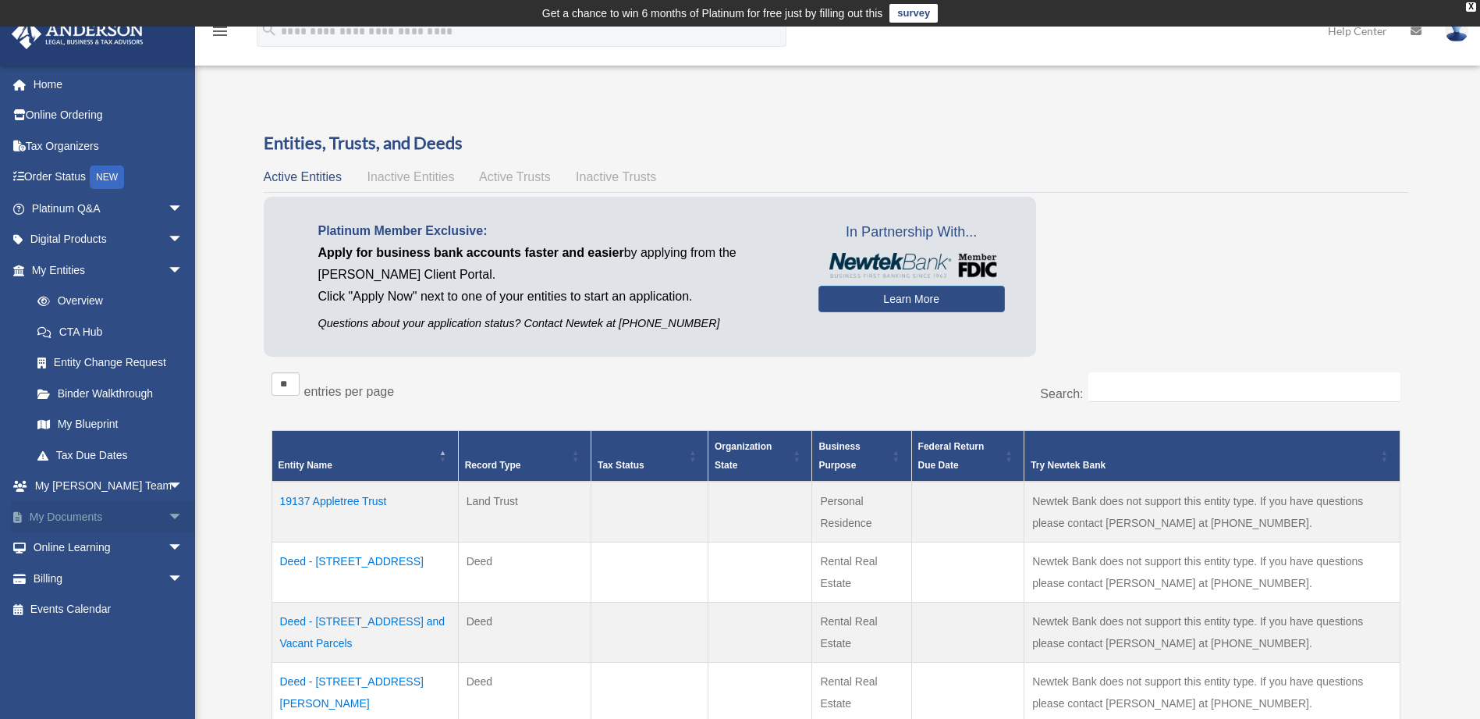
click at [168, 514] on span "arrow_drop_down" at bounding box center [183, 517] width 31 height 32
click at [70, 543] on link "Box" at bounding box center [114, 547] width 185 height 31
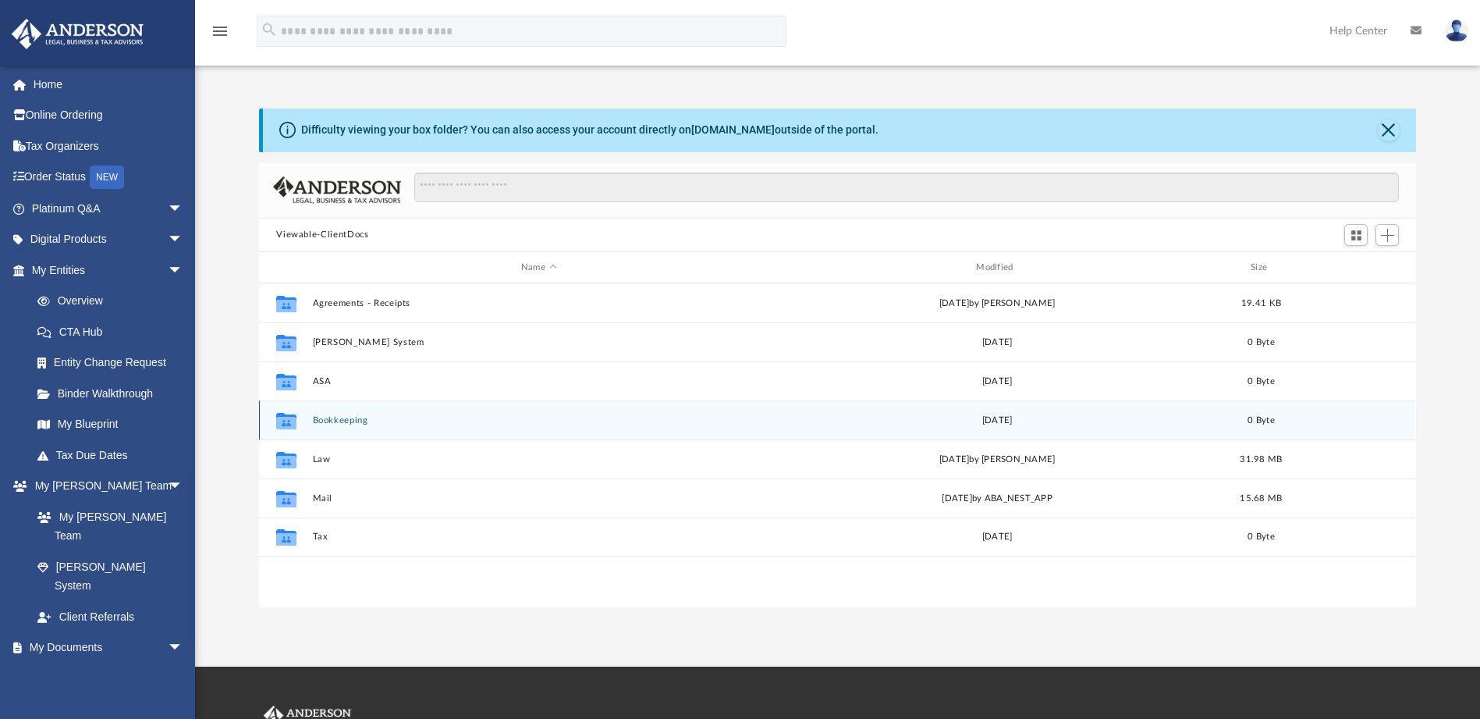
scroll to position [343, 1145]
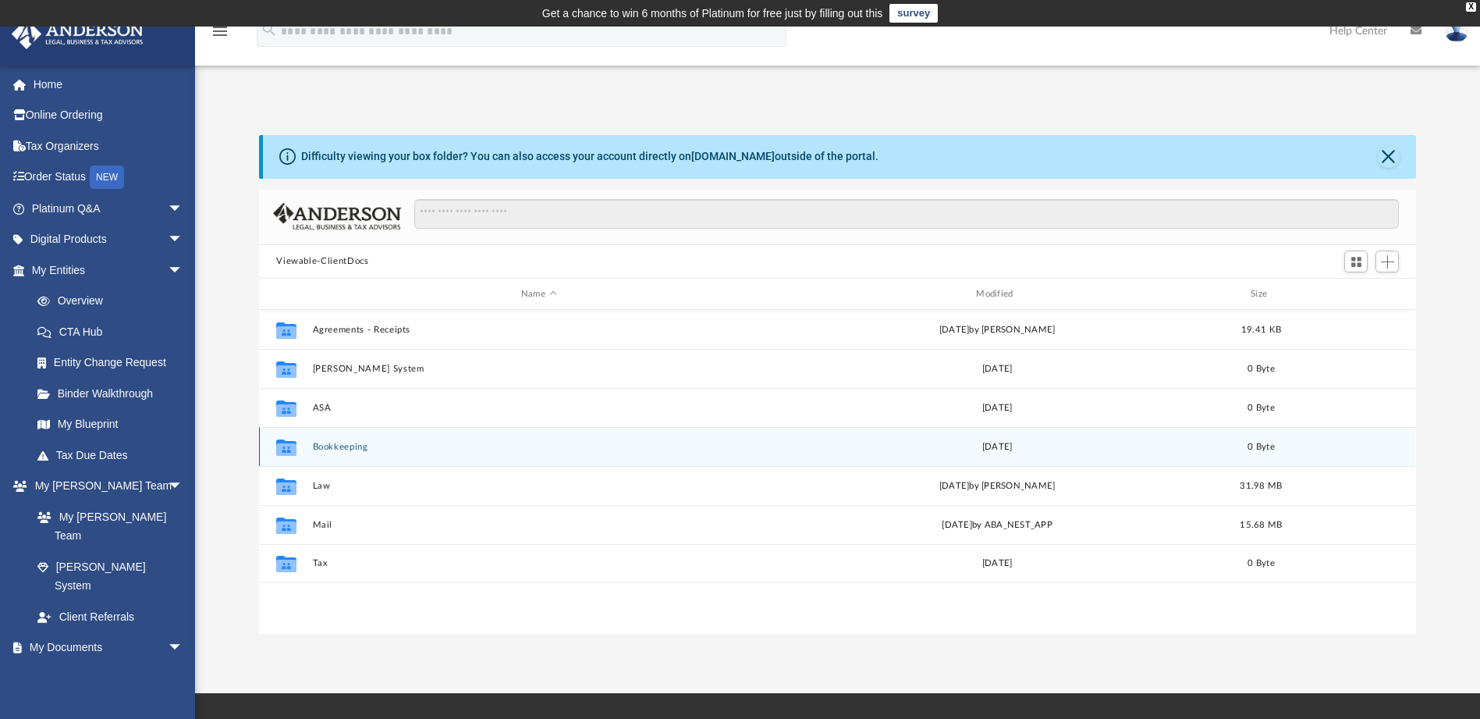
click at [331, 443] on button "Bookkeeping" at bounding box center [539, 447] width 452 height 10
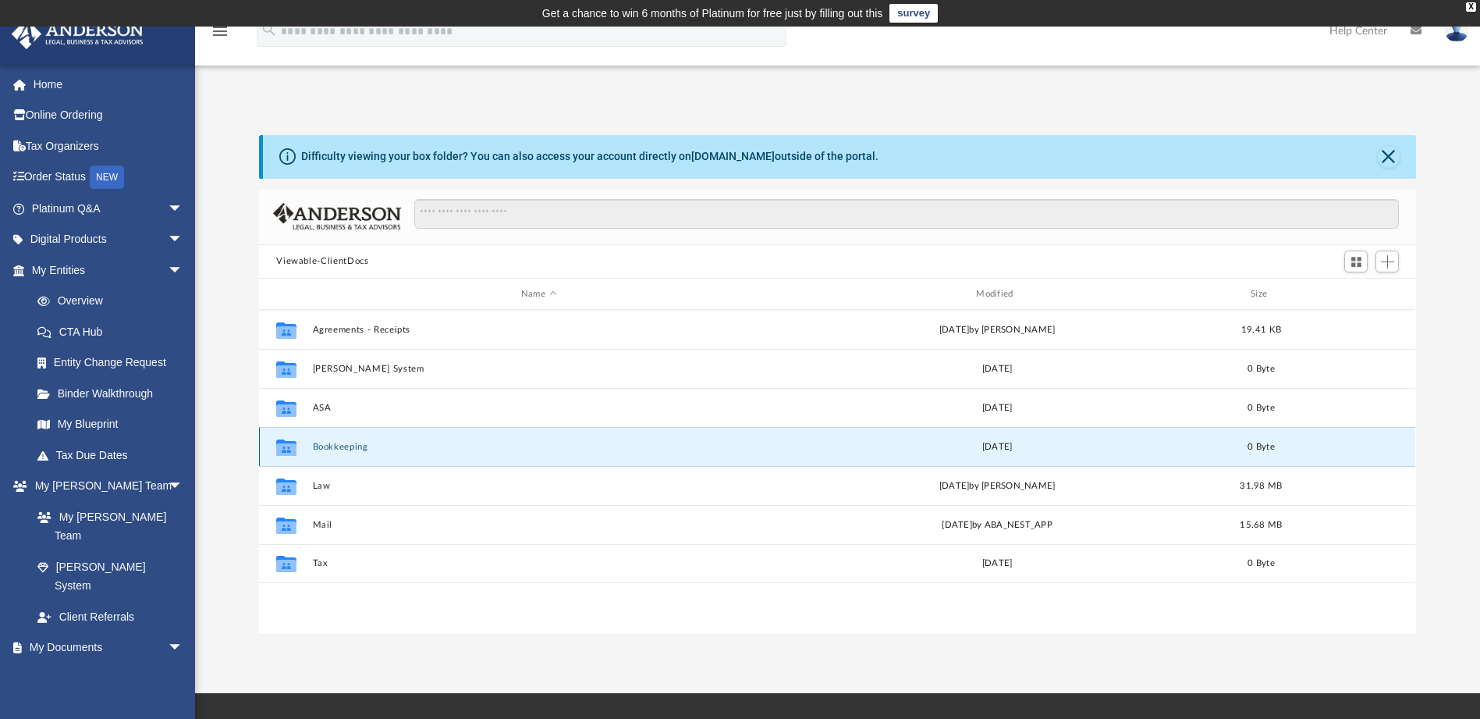
click at [330, 443] on button "Bookkeeping" at bounding box center [539, 447] width 452 height 10
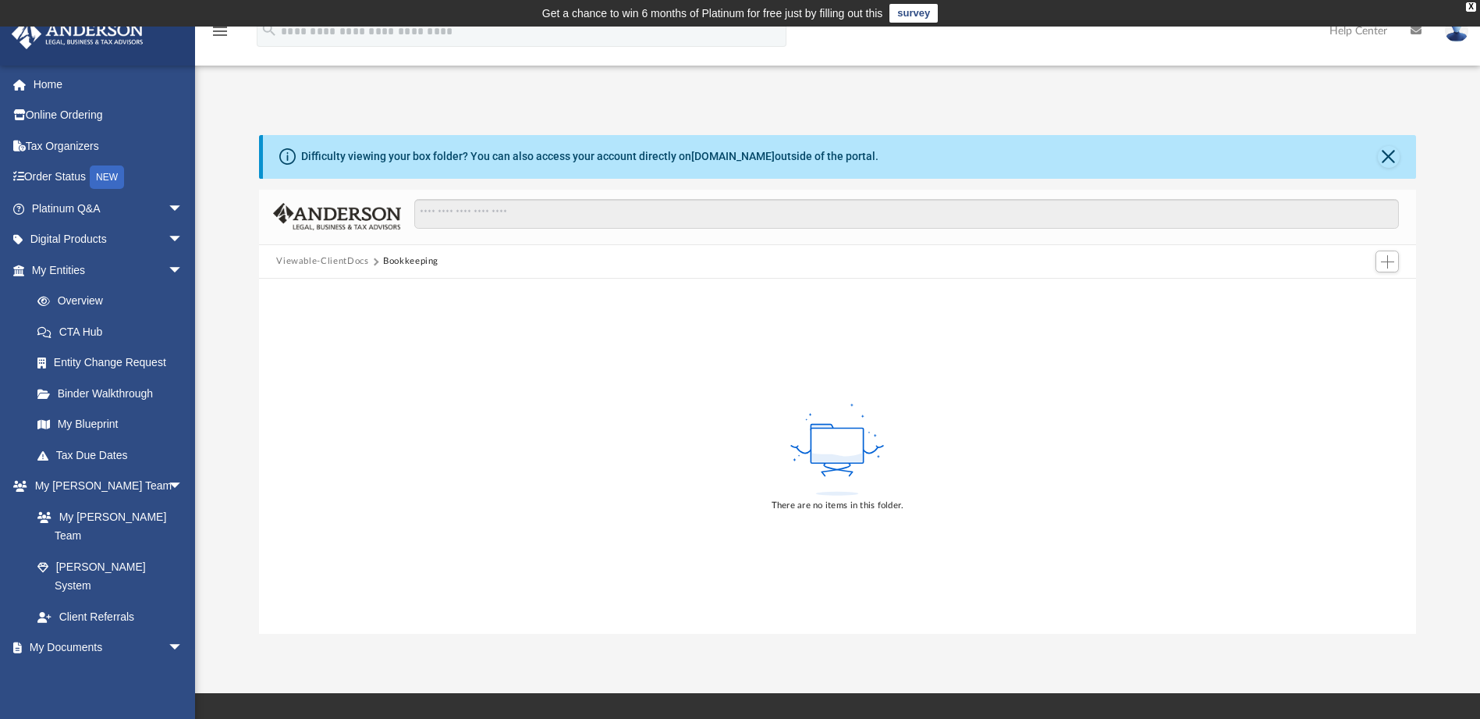
click at [391, 260] on button "Bookkeeping" at bounding box center [410, 261] width 55 height 14
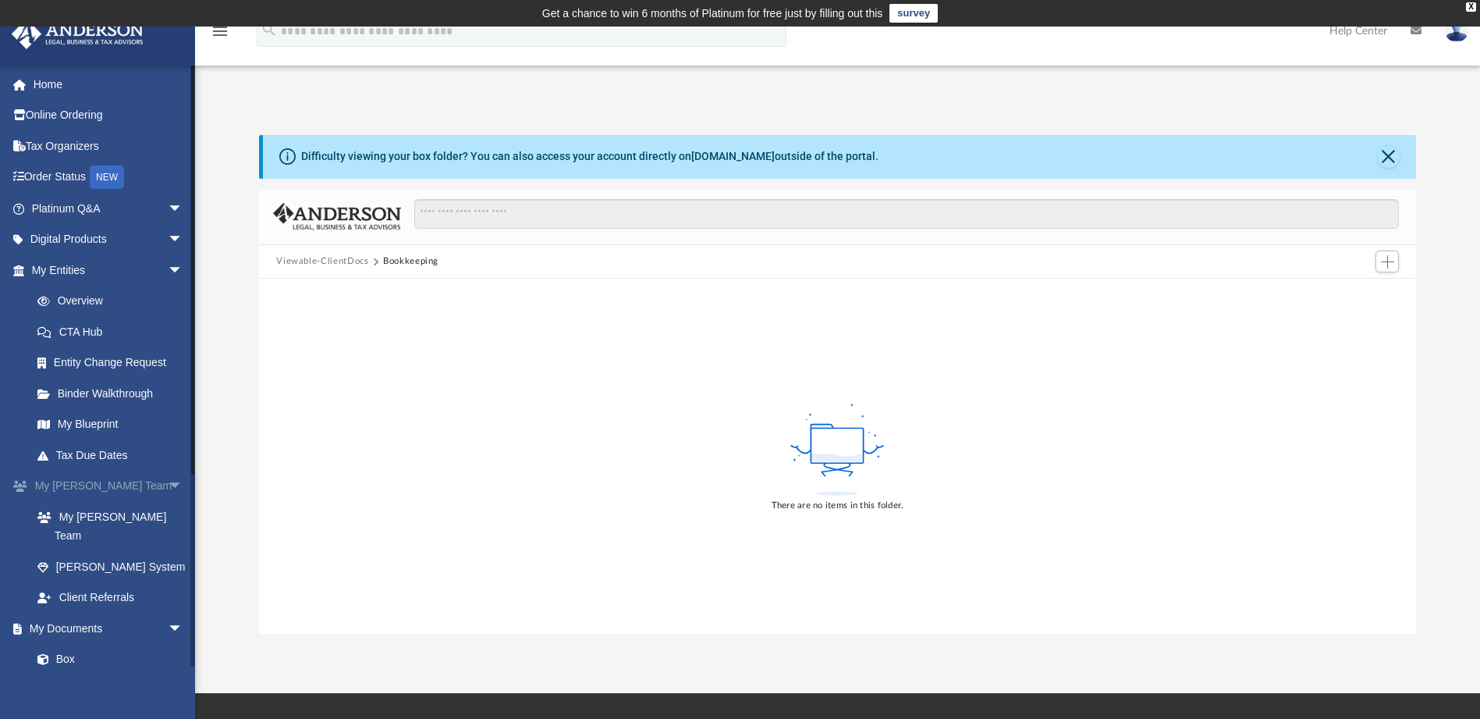
click at [168, 486] on span "arrow_drop_down" at bounding box center [183, 486] width 31 height 32
click at [72, 540] on link "Box" at bounding box center [114, 547] width 185 height 31
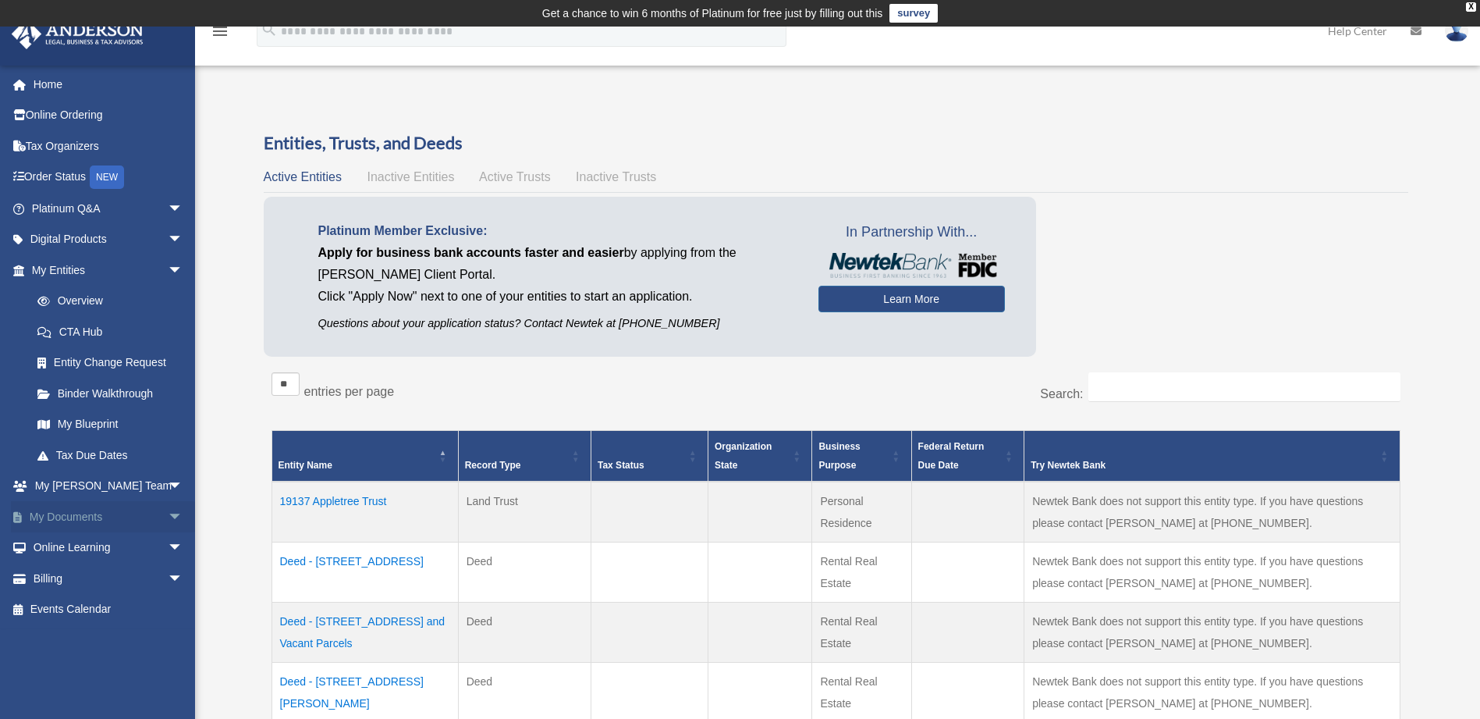
click at [168, 511] on span "arrow_drop_down" at bounding box center [183, 517] width 31 height 32
click at [56, 548] on link "Box" at bounding box center [114, 547] width 185 height 31
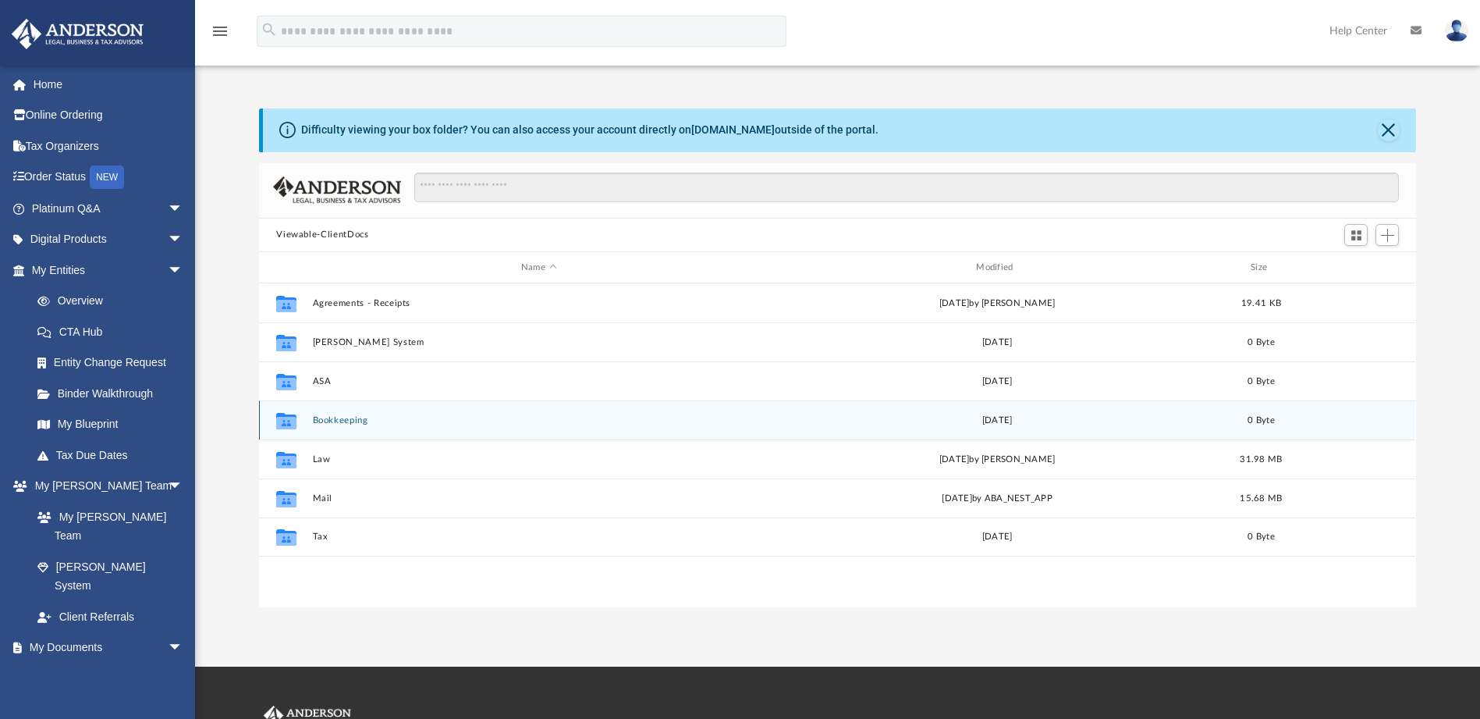
scroll to position [343, 1145]
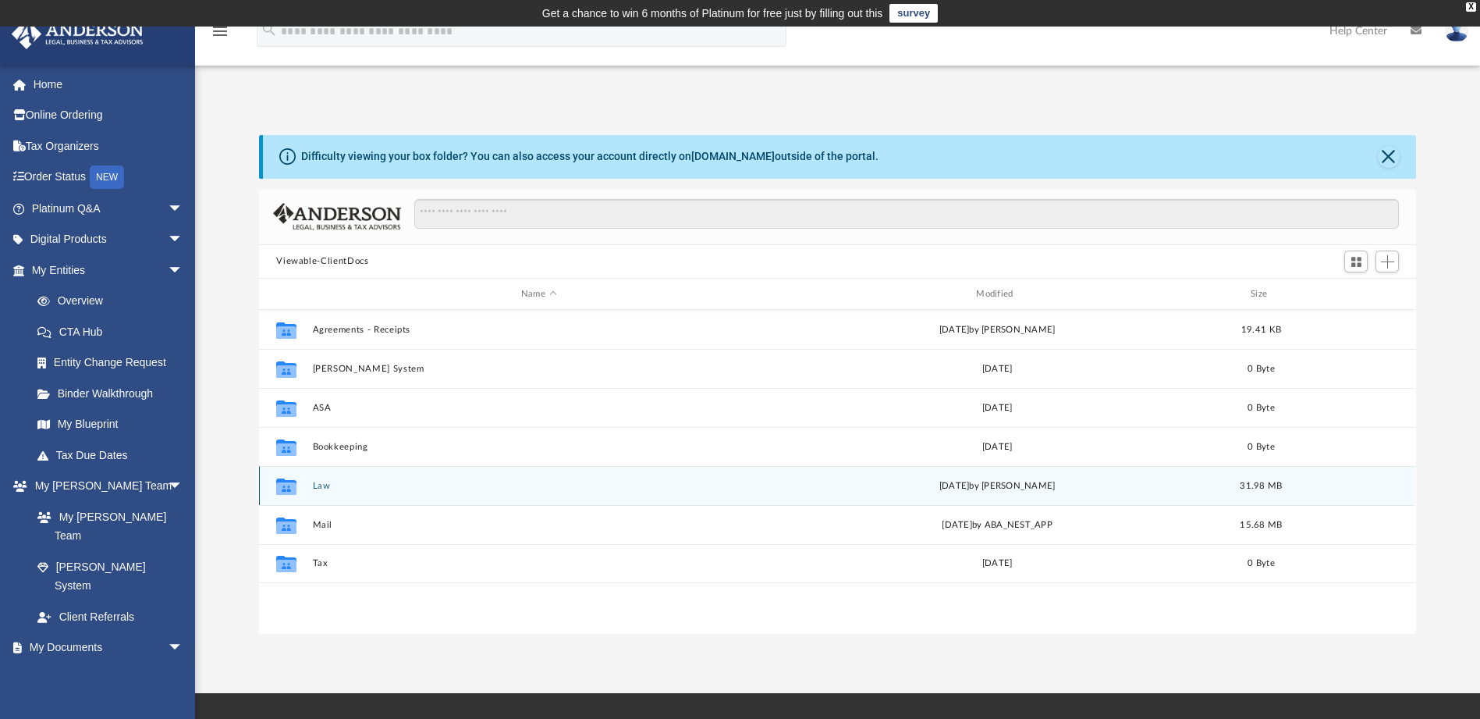
click at [315, 483] on button "Law" at bounding box center [539, 486] width 452 height 10
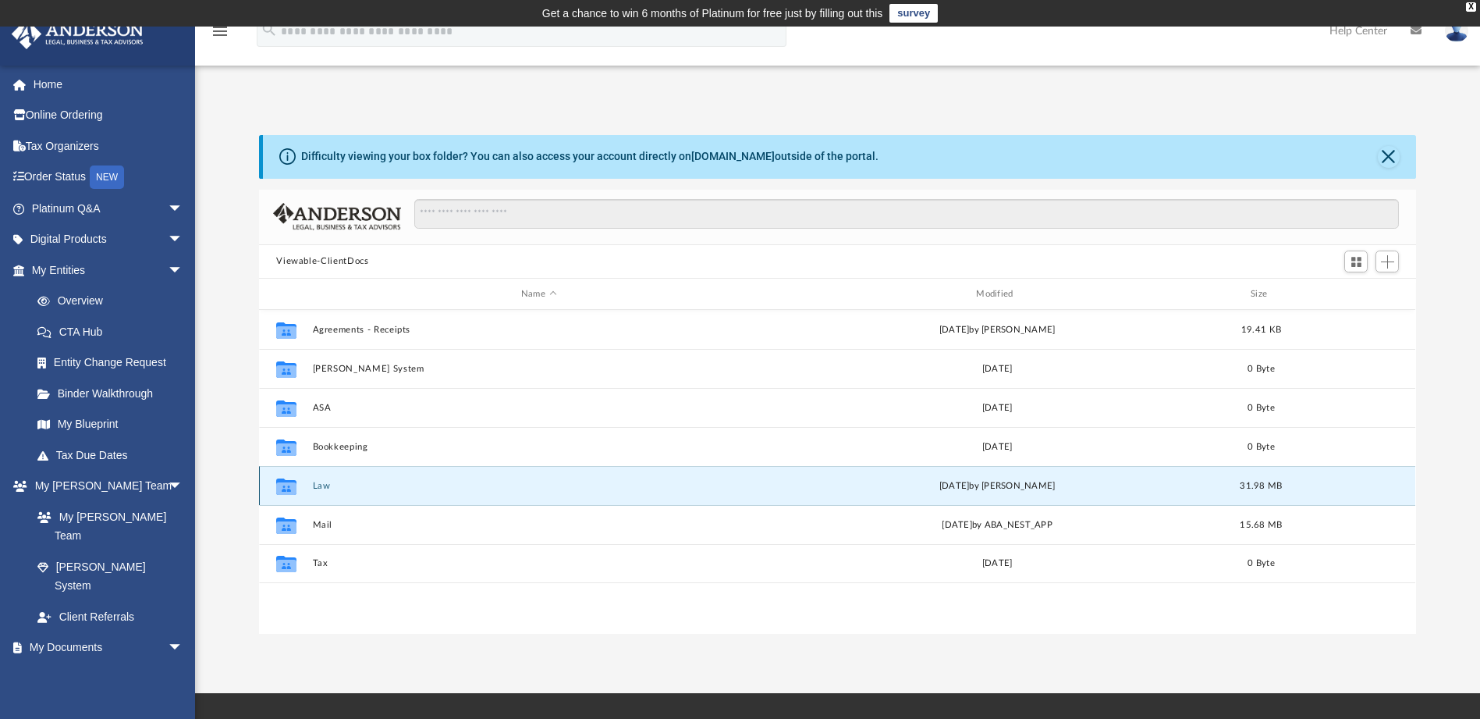
click at [315, 483] on button "Law" at bounding box center [539, 486] width 452 height 10
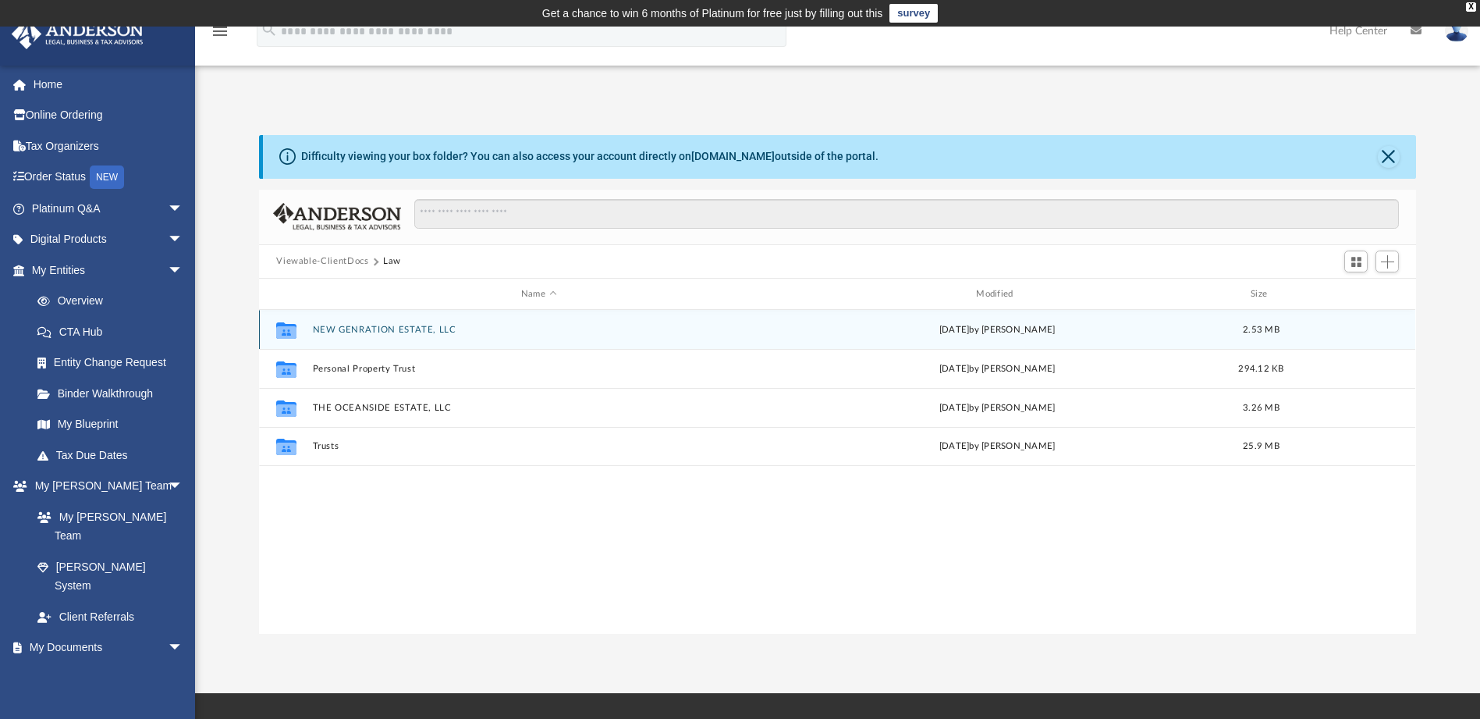
click at [359, 326] on button "NEW GENRATION ESTATE, LLC" at bounding box center [539, 330] width 452 height 10
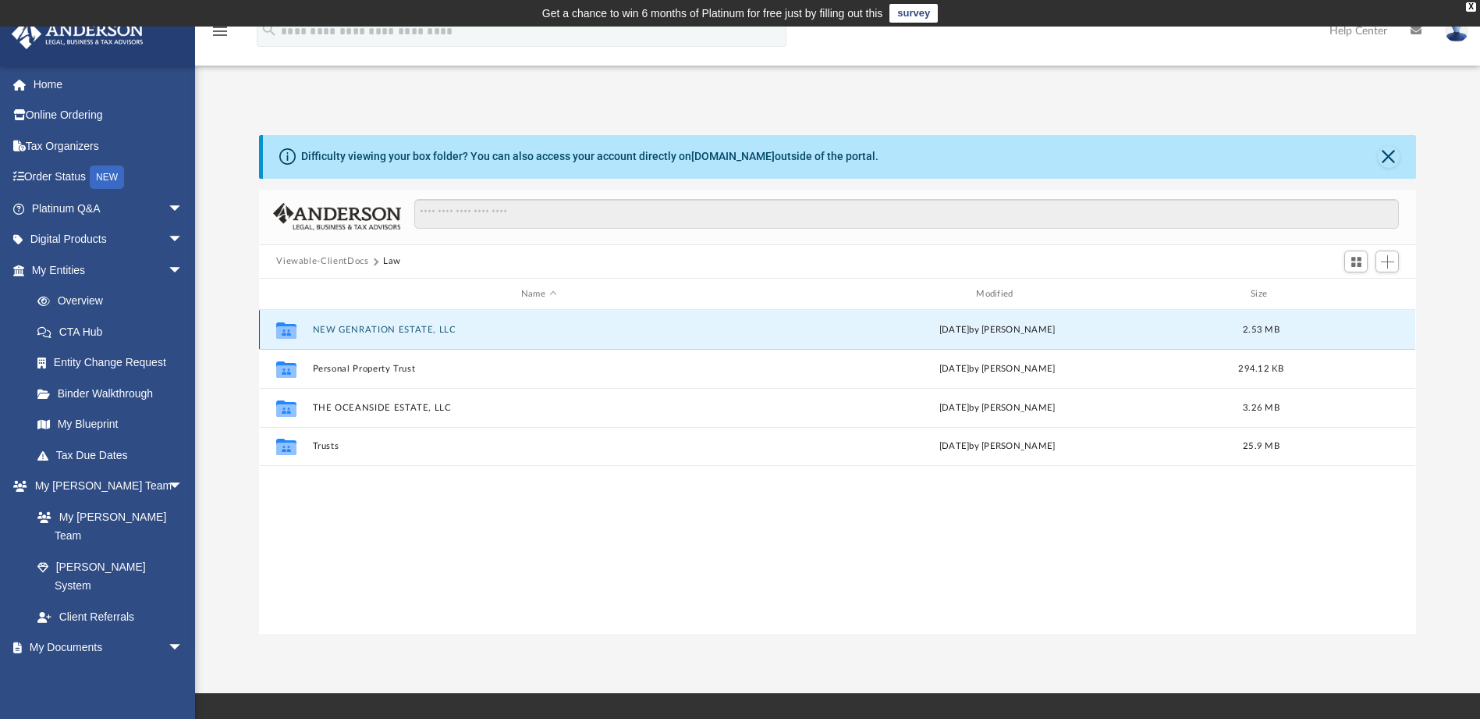
click at [359, 326] on button "NEW GENRATION ESTATE, LLC" at bounding box center [539, 330] width 452 height 10
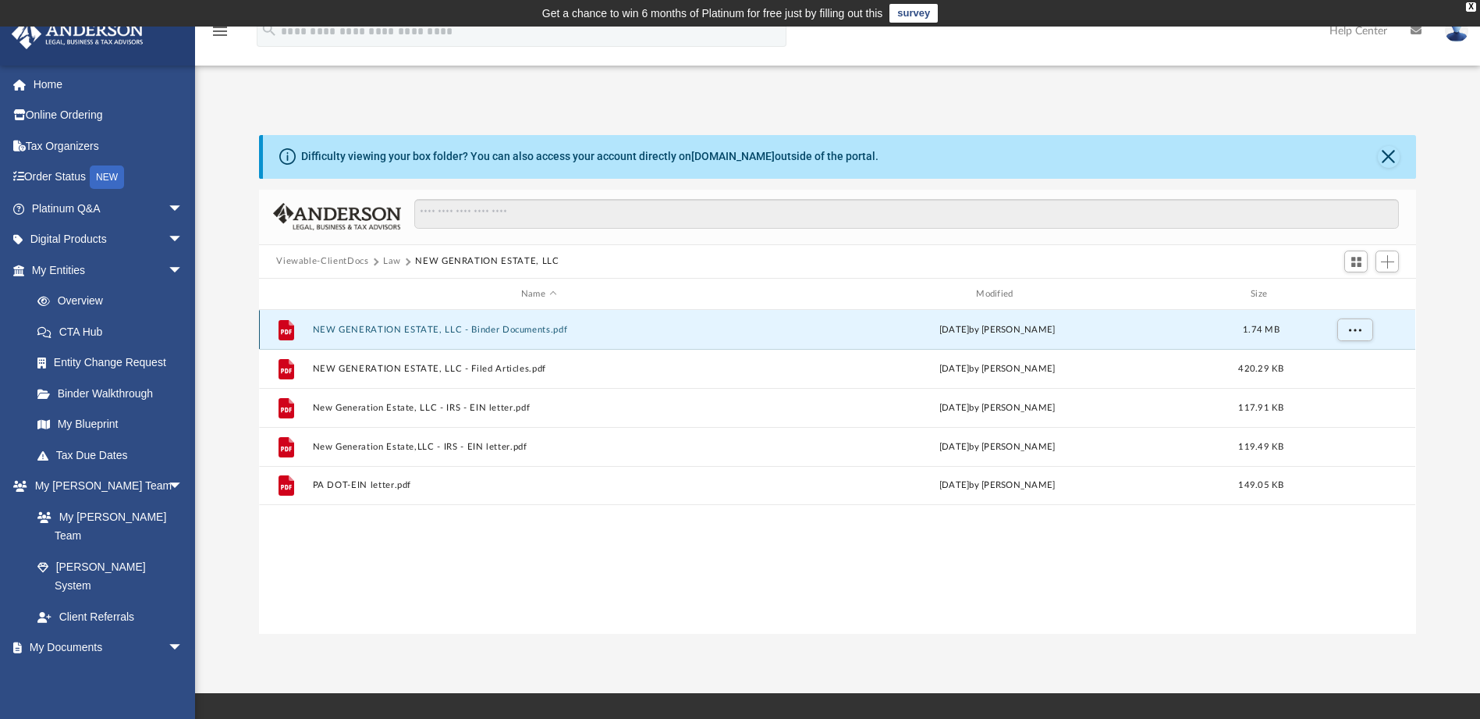
click at [356, 325] on button "NEW GENERATION ESTATE, LLC - Binder Documents.pdf" at bounding box center [539, 330] width 452 height 10
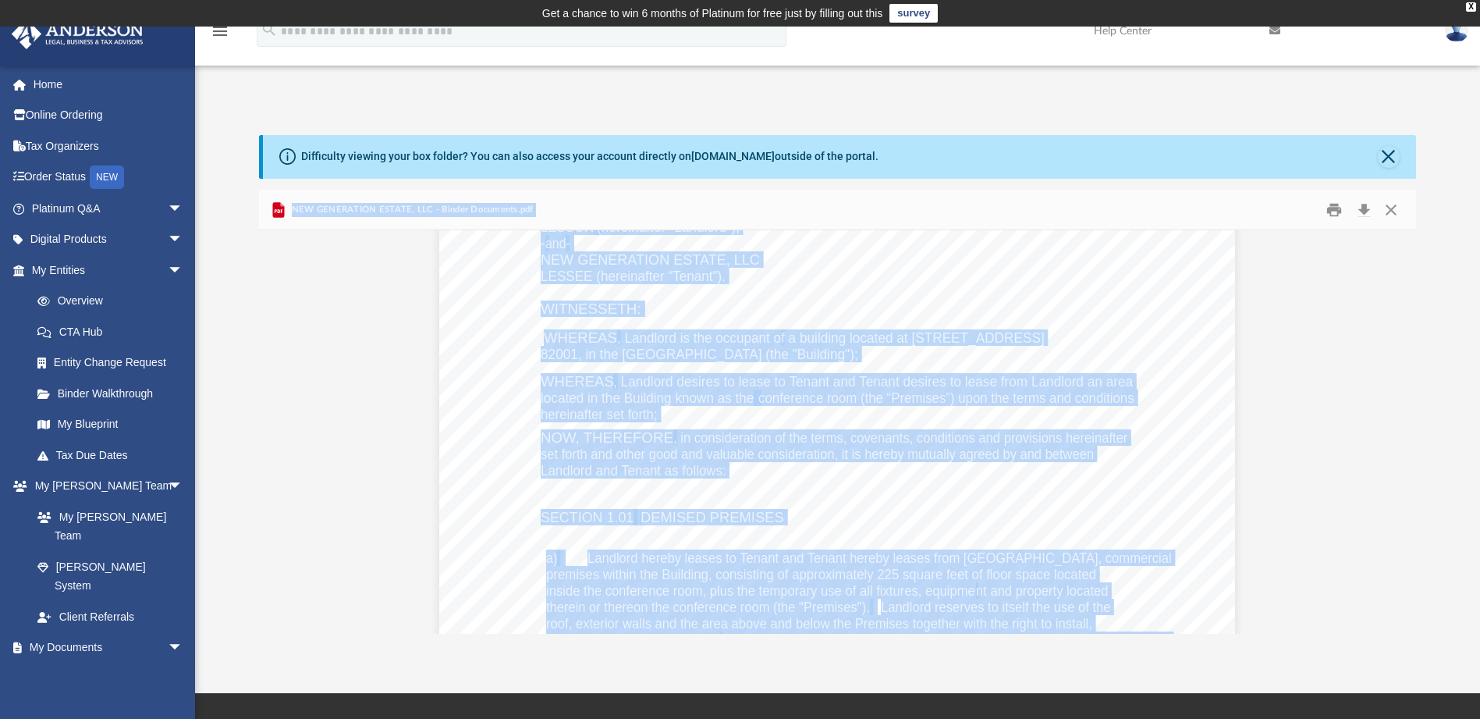
scroll to position [2497, 0]
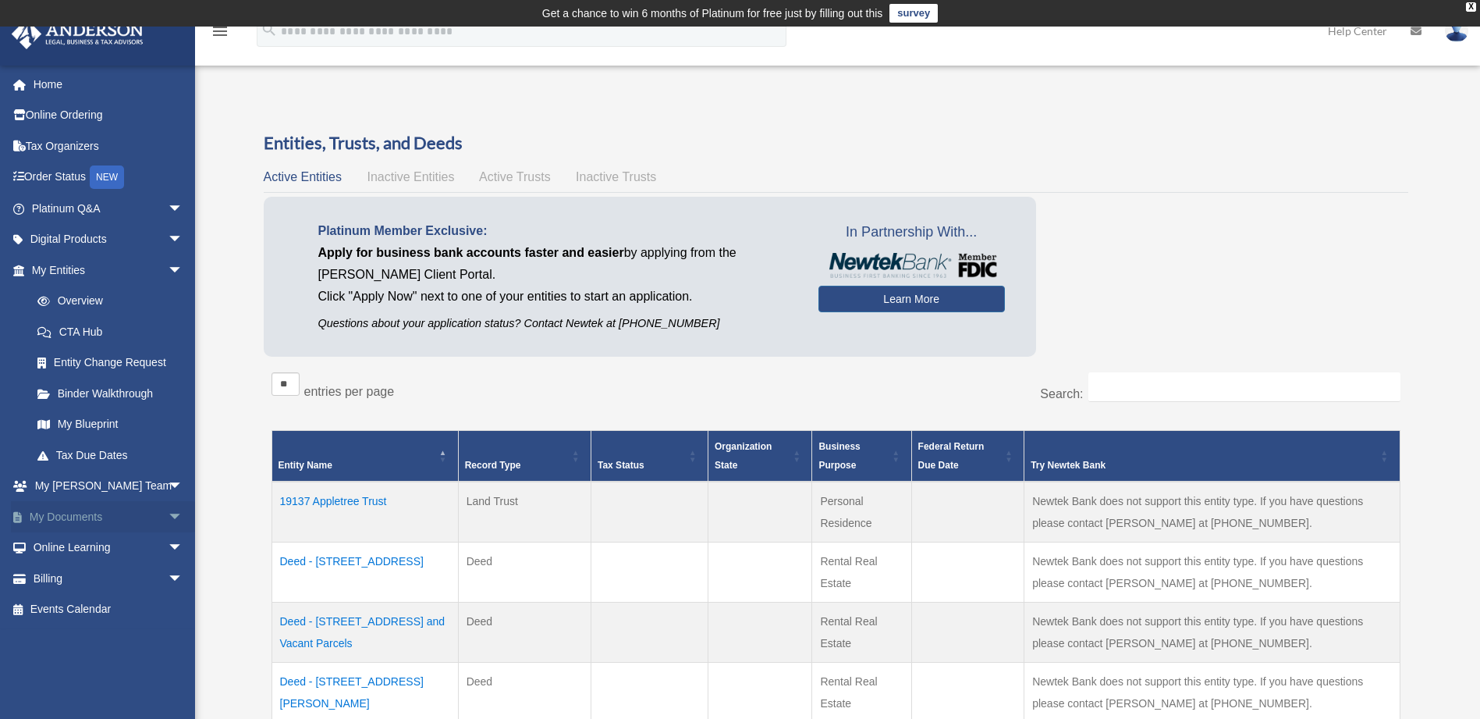
click at [168, 515] on span "arrow_drop_down" at bounding box center [183, 517] width 31 height 32
click at [66, 545] on link "Box" at bounding box center [114, 547] width 185 height 31
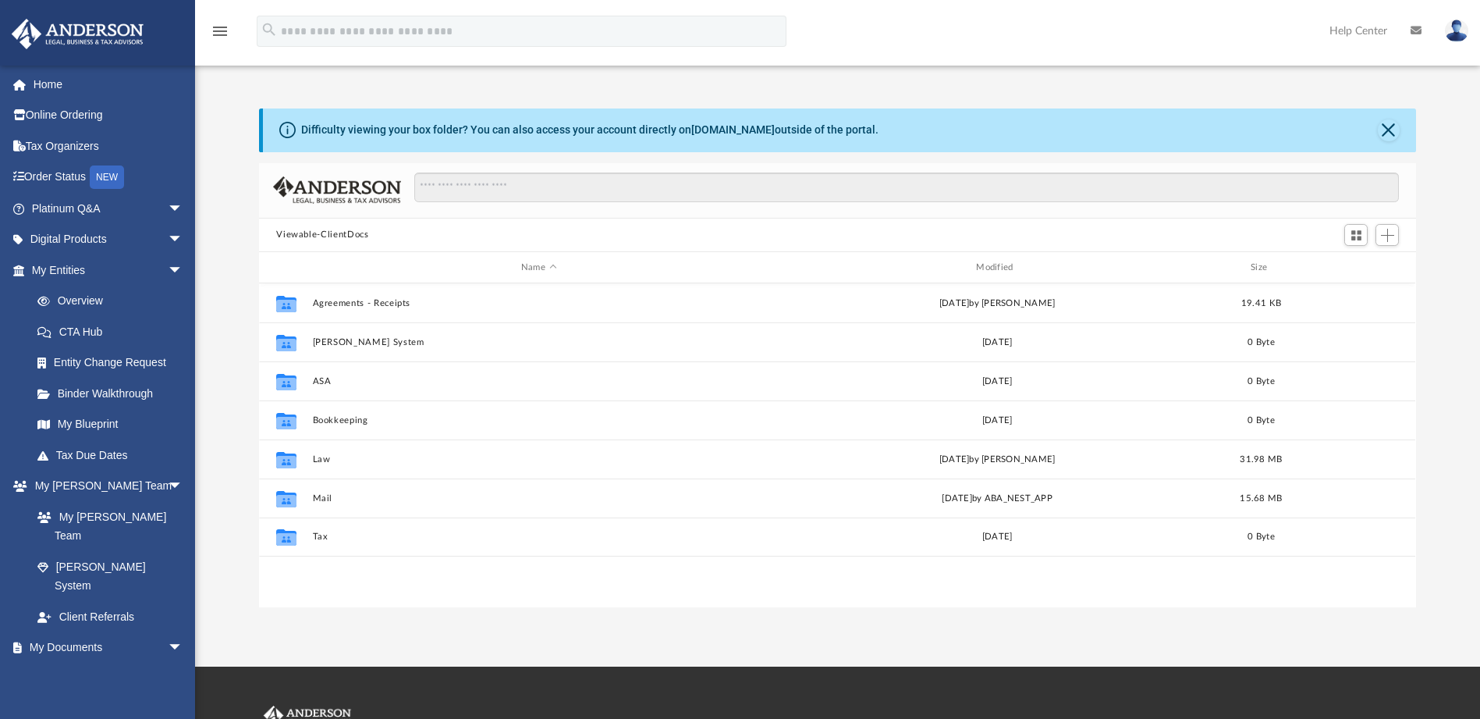
scroll to position [343, 1145]
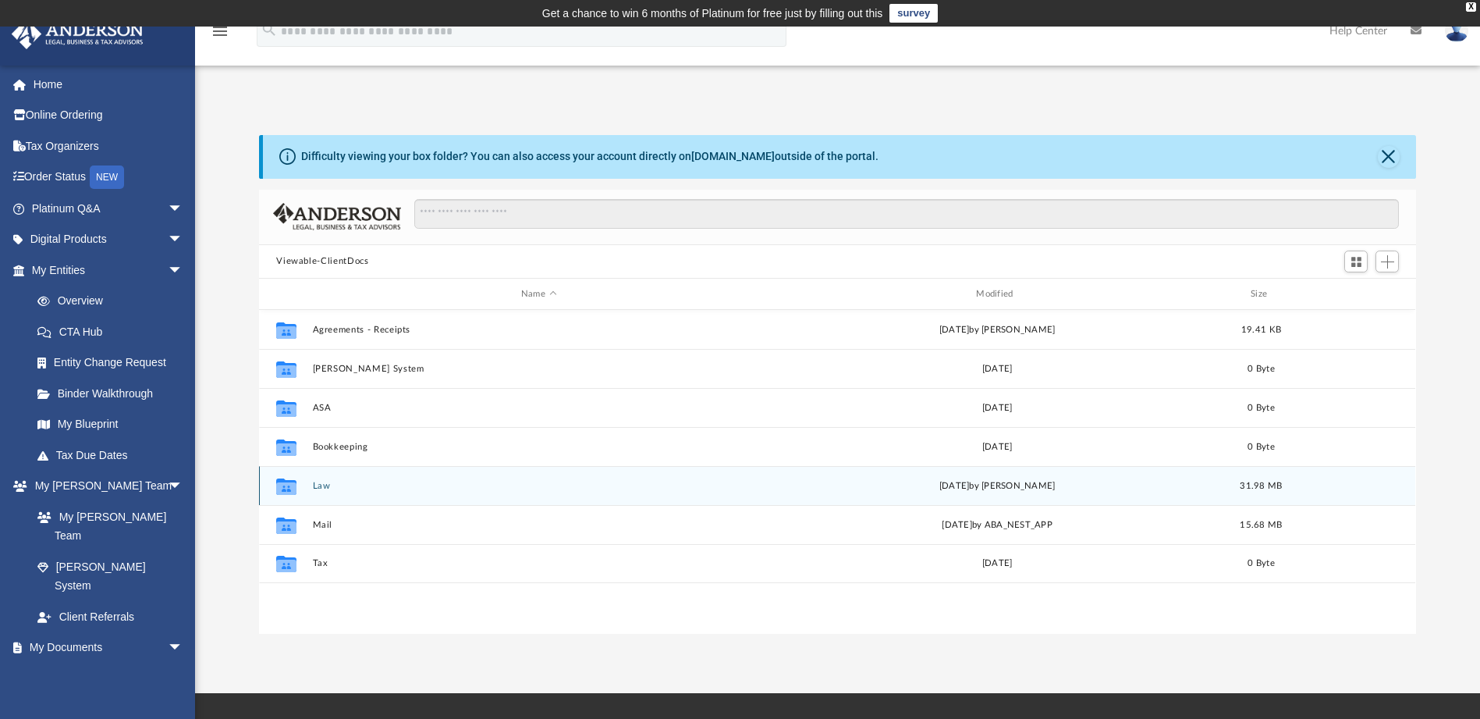
click at [325, 484] on button "Law" at bounding box center [539, 486] width 452 height 10
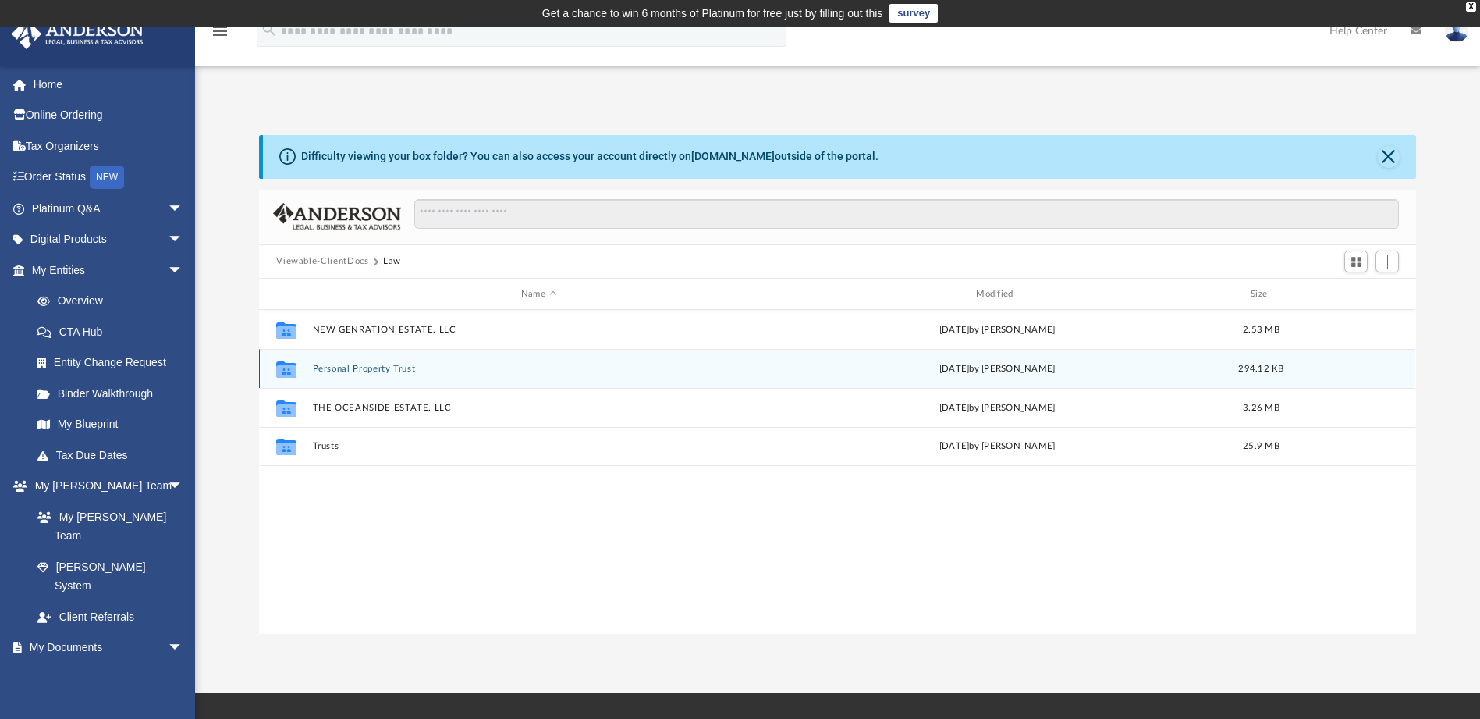
click at [322, 367] on button "Personal Property Trust" at bounding box center [539, 369] width 452 height 10
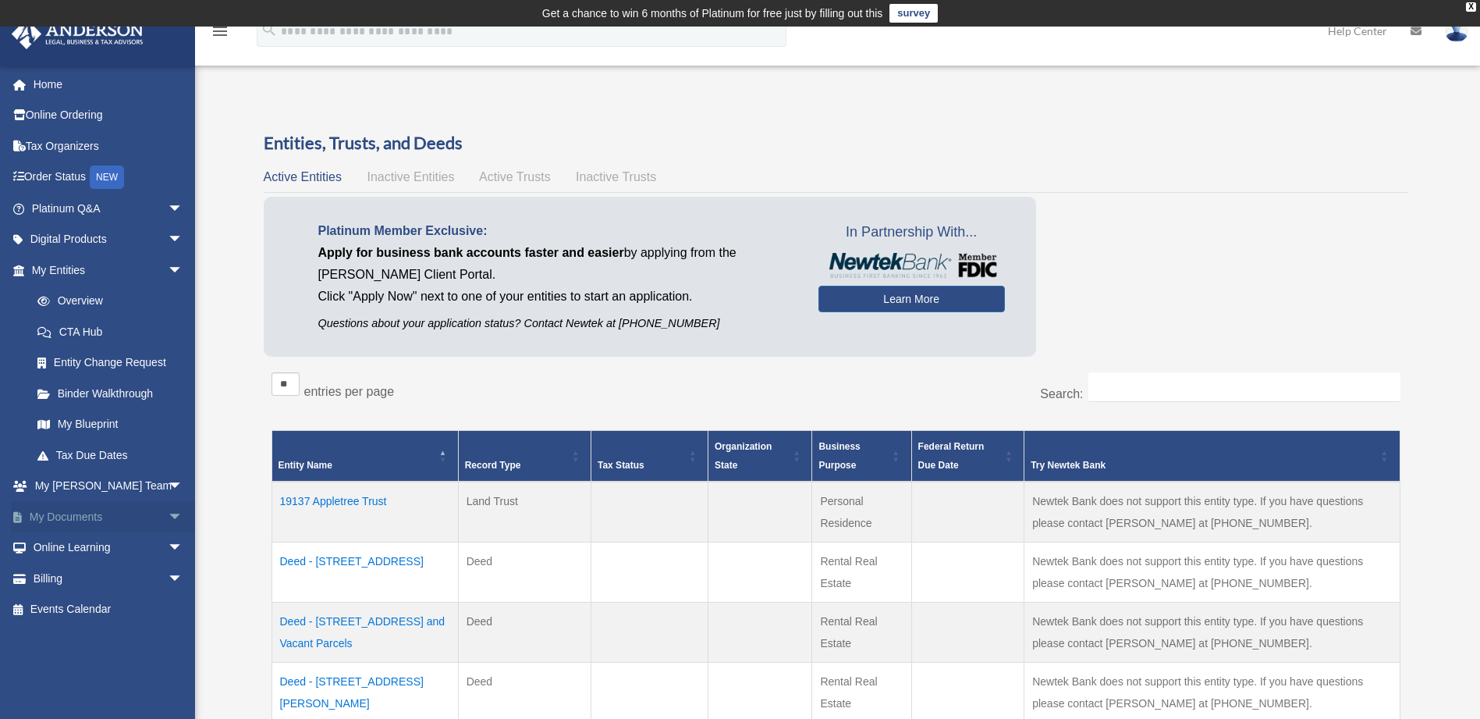
click at [168, 517] on span "arrow_drop_down" at bounding box center [183, 517] width 31 height 32
click at [59, 548] on link "Box" at bounding box center [114, 547] width 185 height 31
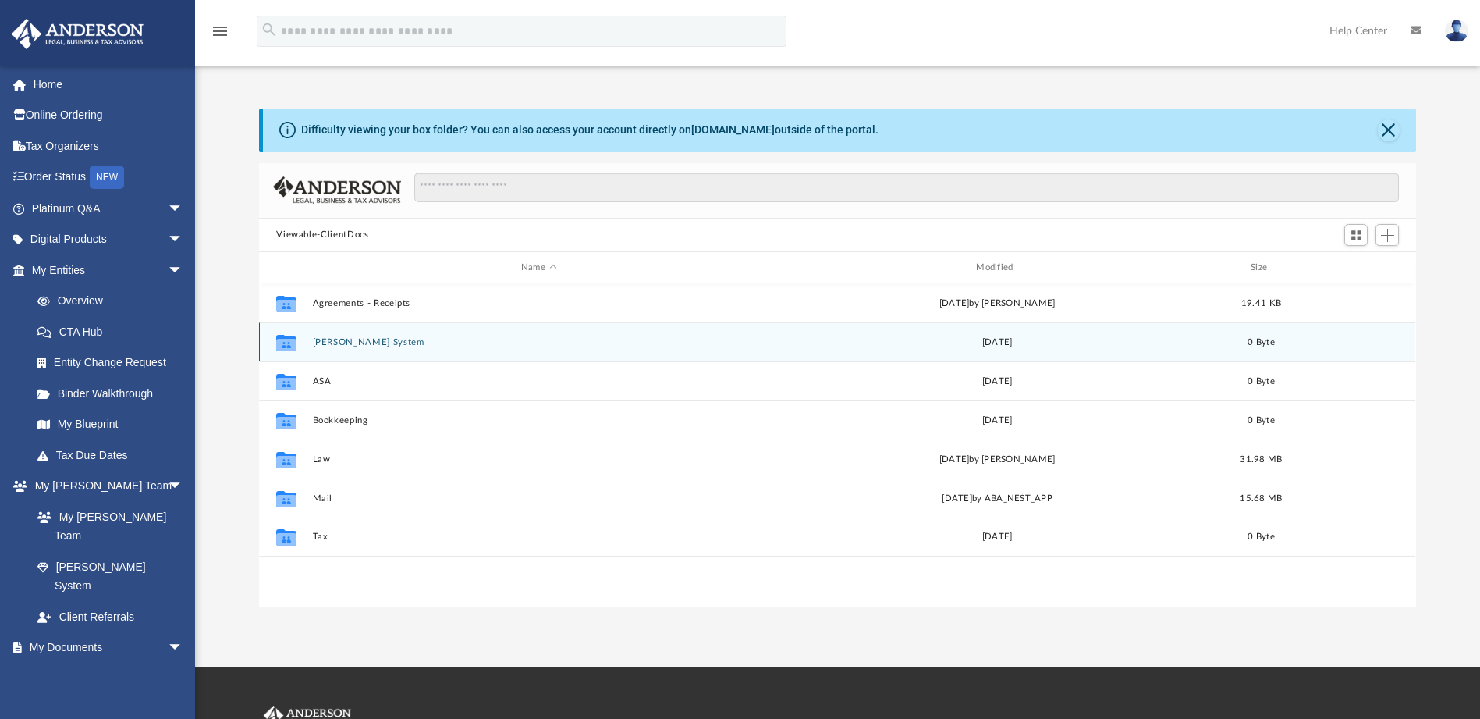
scroll to position [343, 1145]
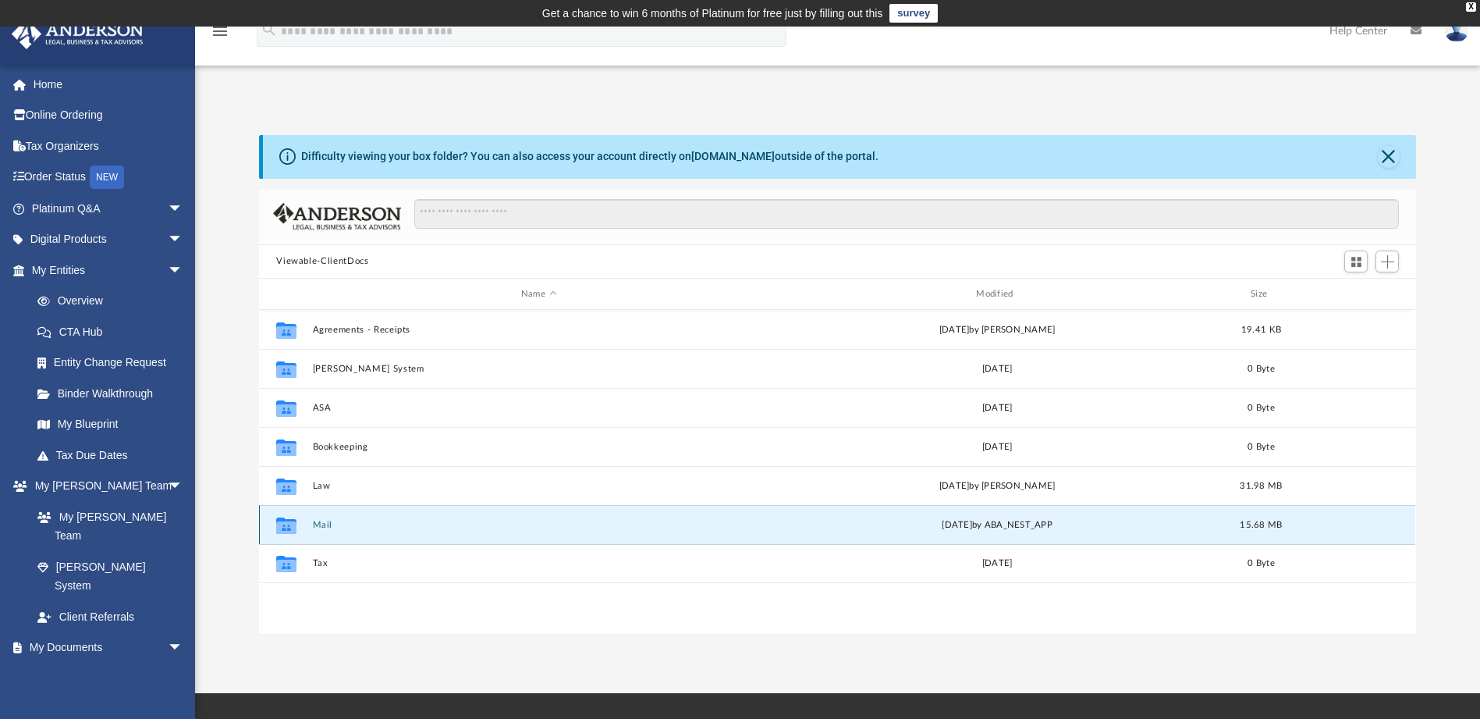
click at [318, 524] on button "Mail" at bounding box center [539, 525] width 452 height 10
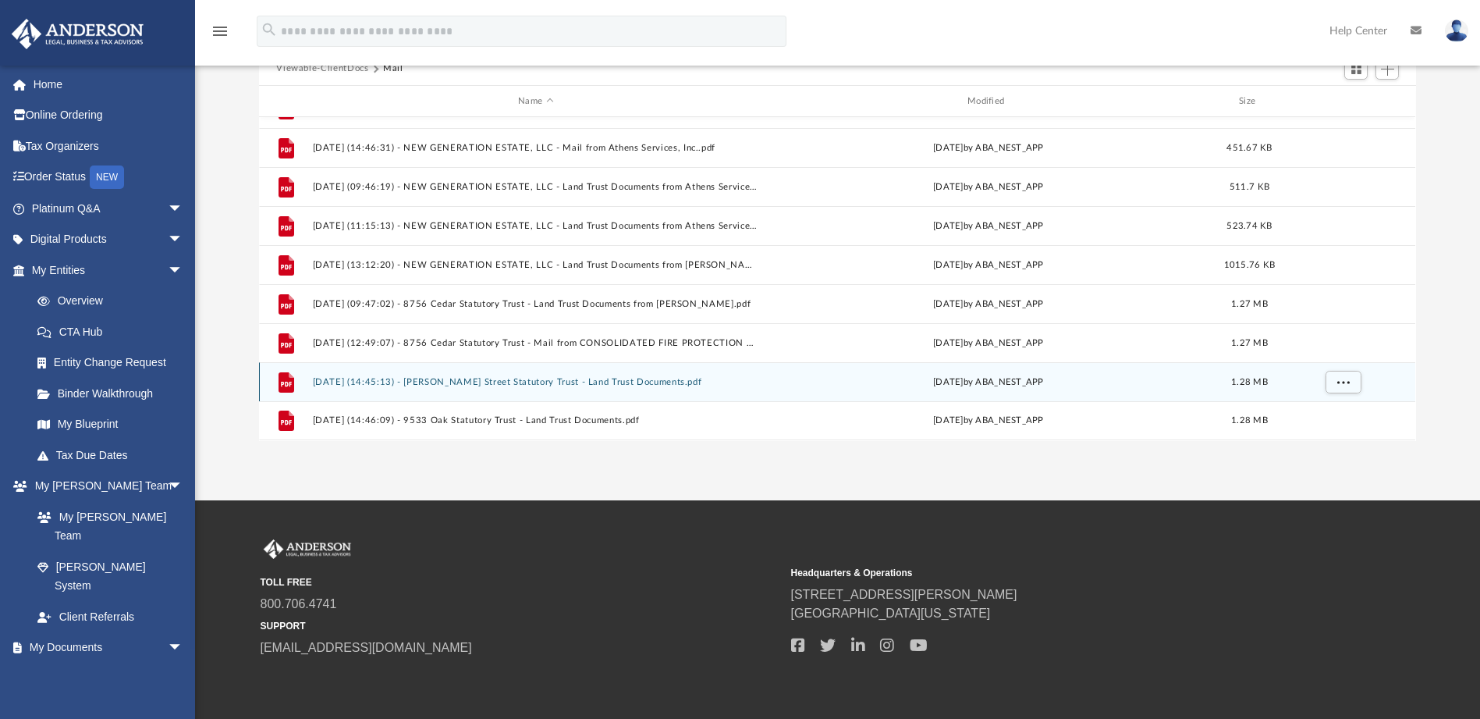
scroll to position [156, 0]
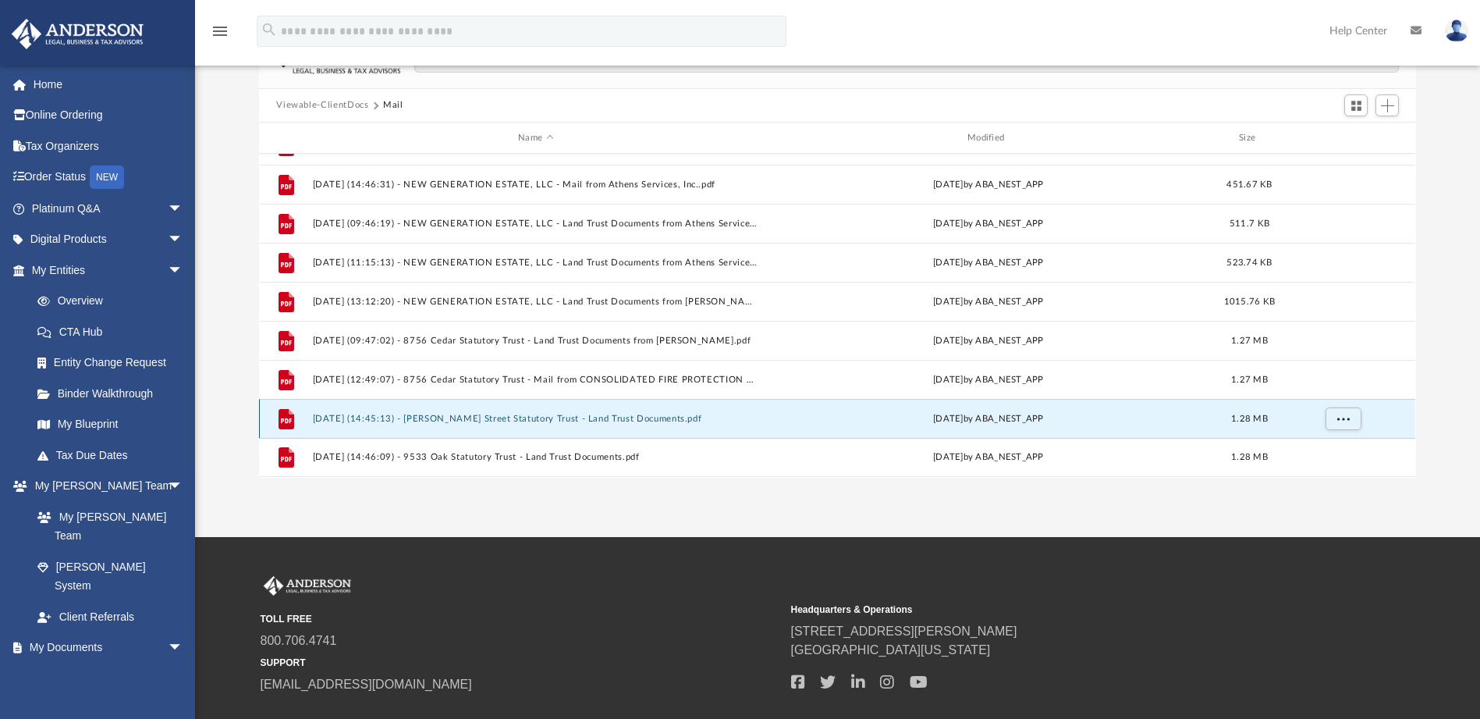
click at [318, 415] on button "2025.07.02 (14:45:13) - Howes Street Statutory Trust - Land Trust Documents.pdf" at bounding box center [536, 419] width 446 height 10
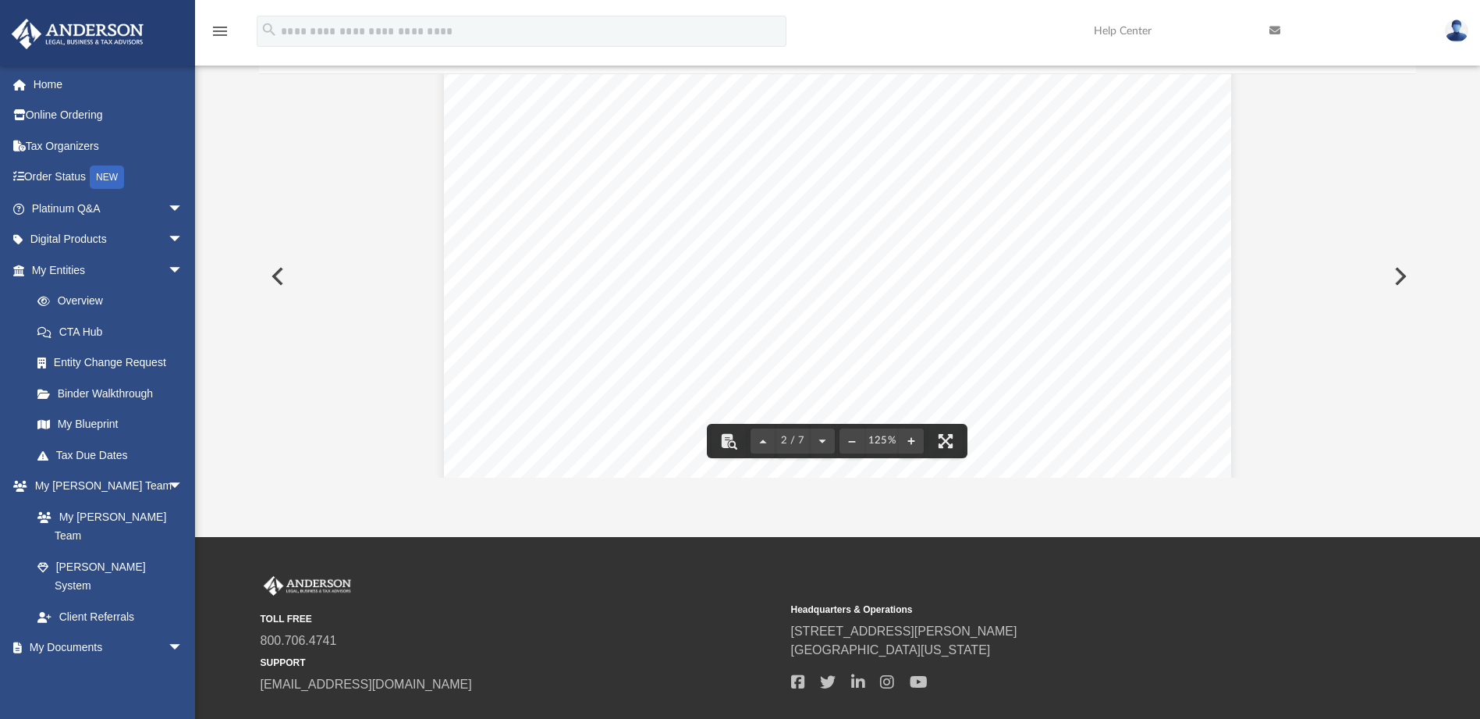
scroll to position [2029, 0]
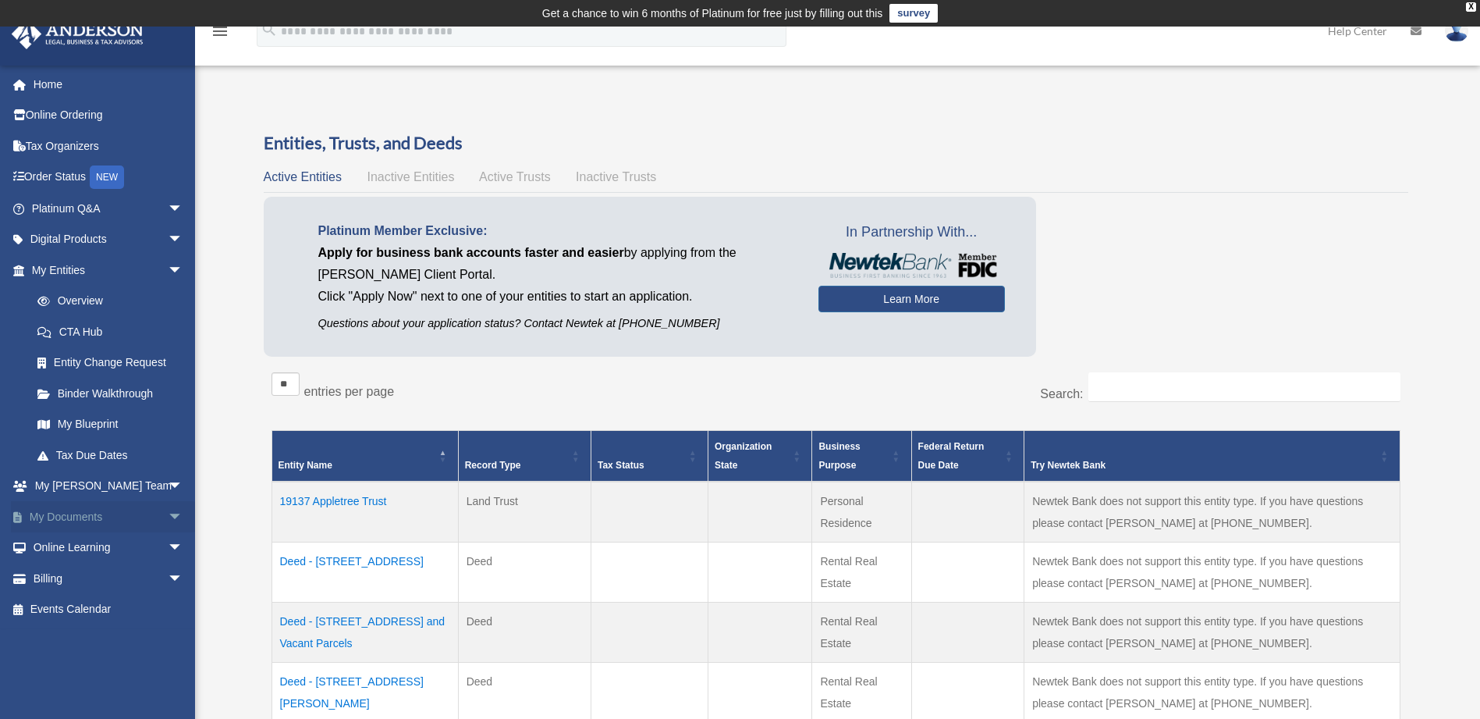
click at [168, 516] on span "arrow_drop_down" at bounding box center [183, 517] width 31 height 32
click at [66, 552] on link "Box" at bounding box center [114, 547] width 185 height 31
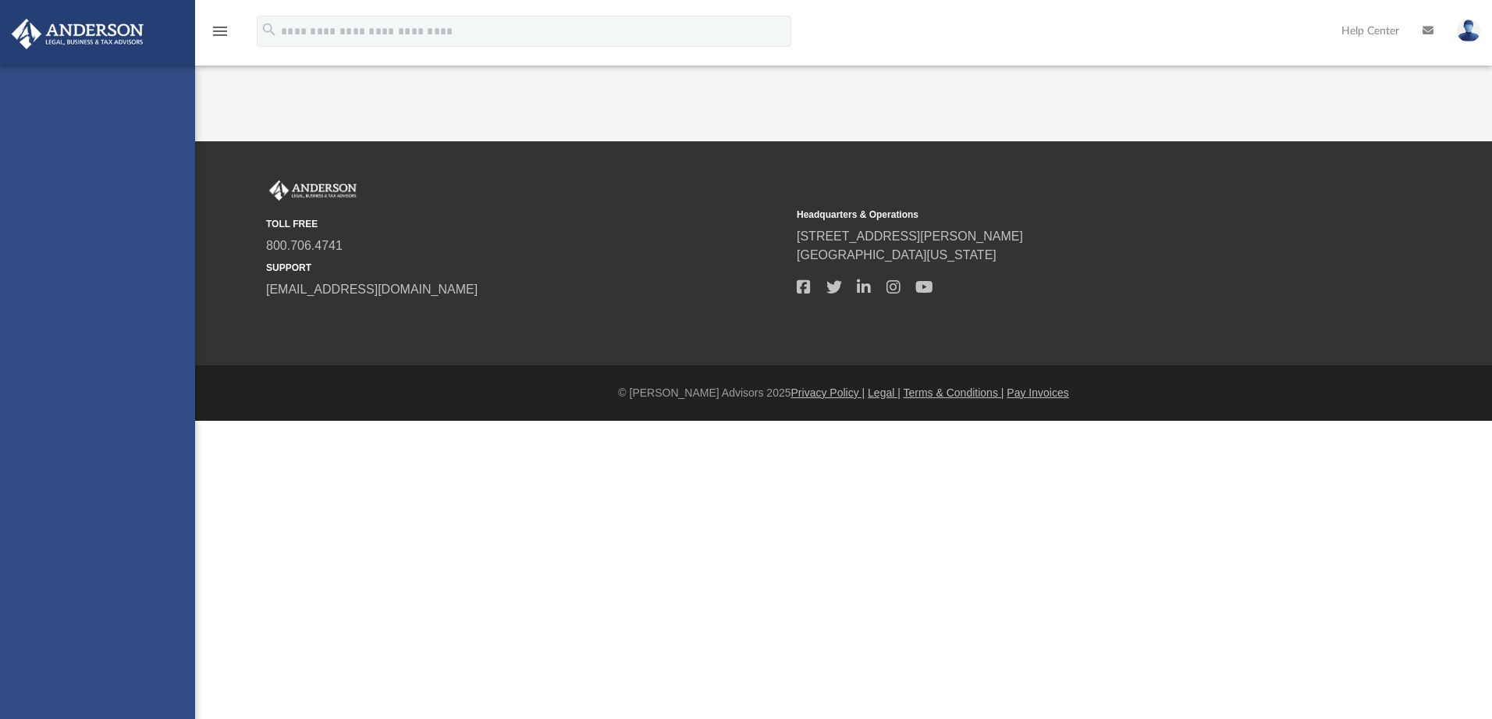
click at [55, 541] on div "[PERSON_NAME][EMAIL_ADDRESS][DOMAIN_NAME] Sign Out [PERSON_NAME][EMAIL_ADDRESS]…" at bounding box center [97, 425] width 195 height 719
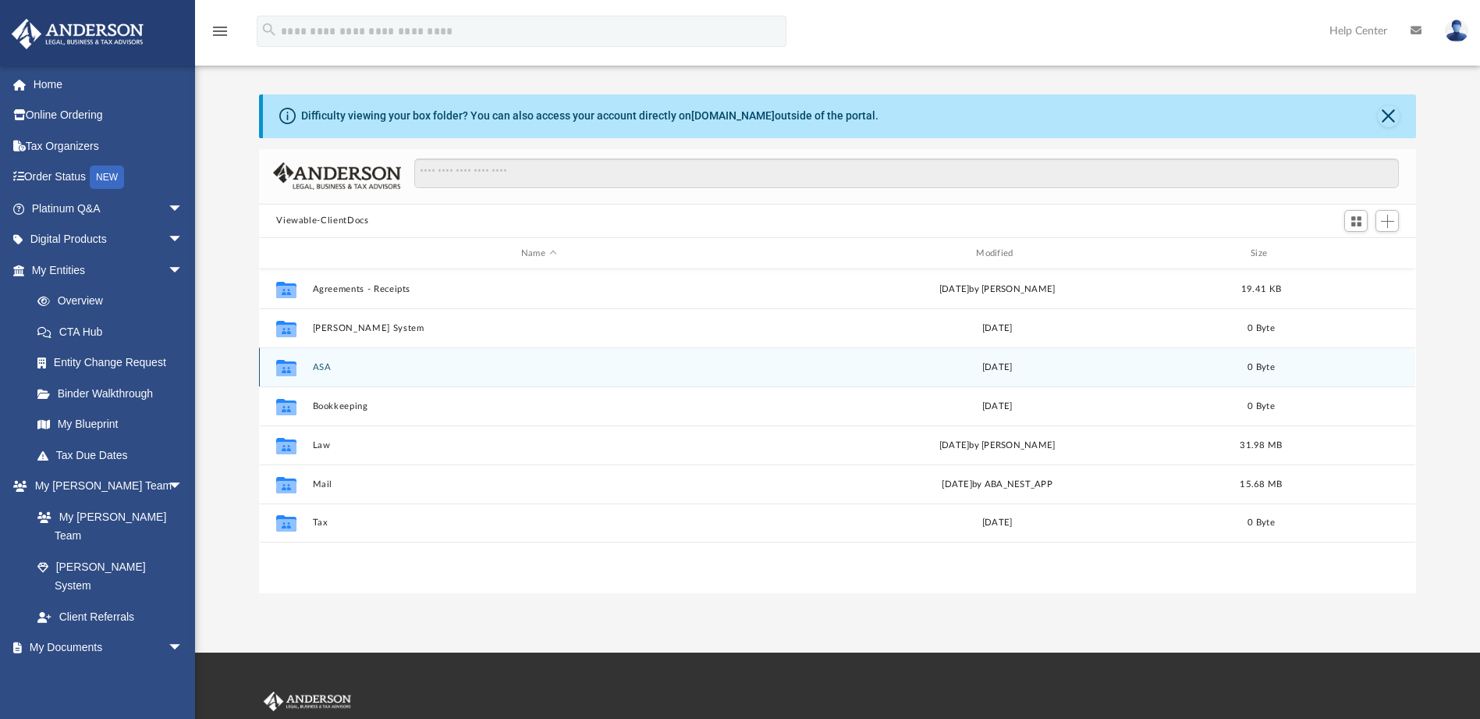
scroll to position [78, 0]
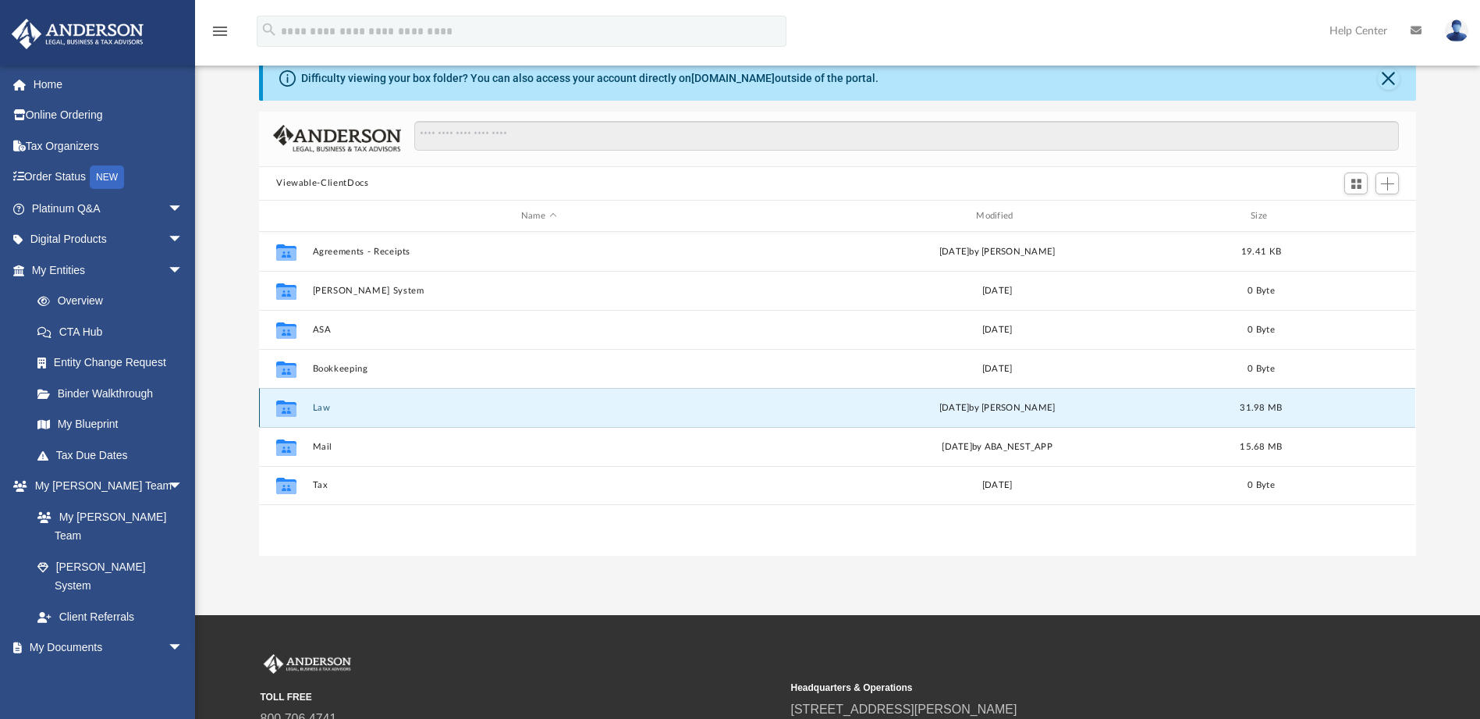
click at [314, 405] on button "Law" at bounding box center [539, 408] width 452 height 10
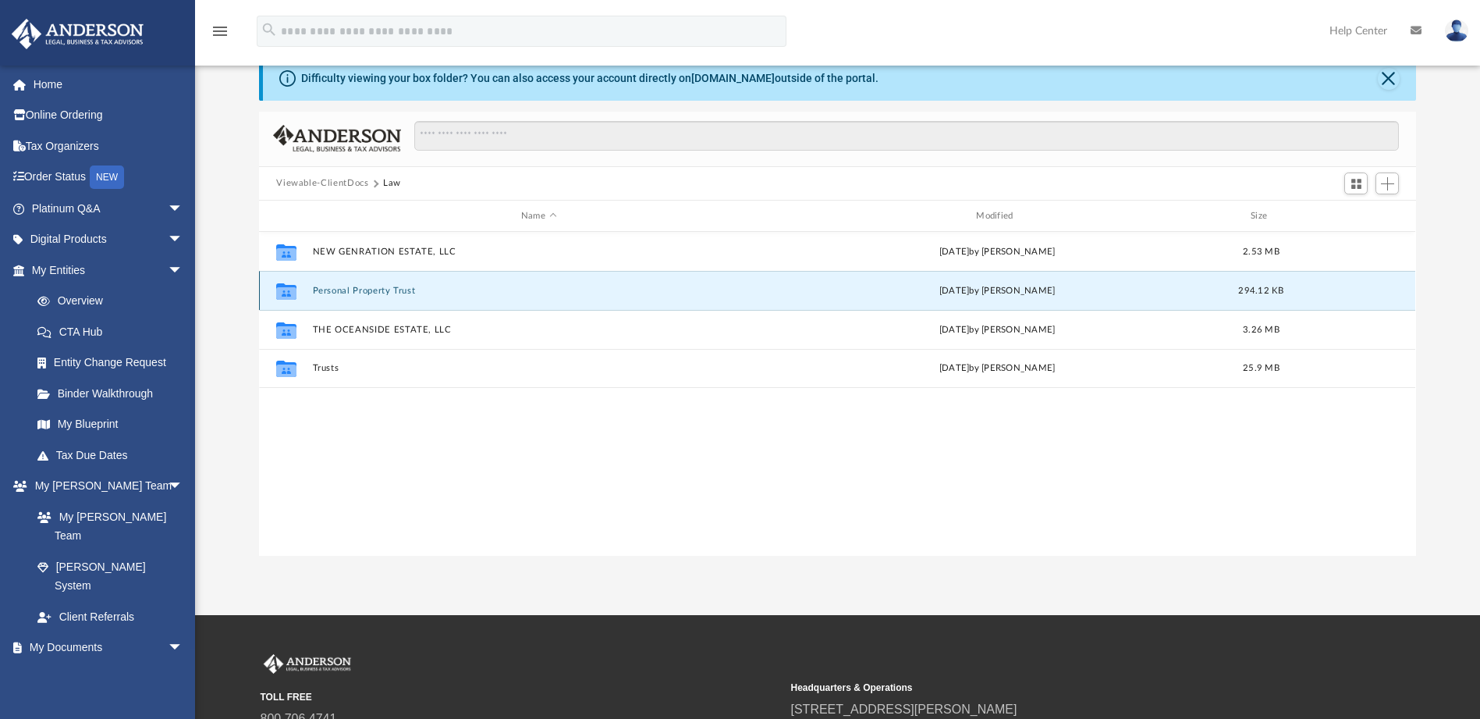
click at [337, 286] on button "Personal Property Trust" at bounding box center [539, 291] width 452 height 10
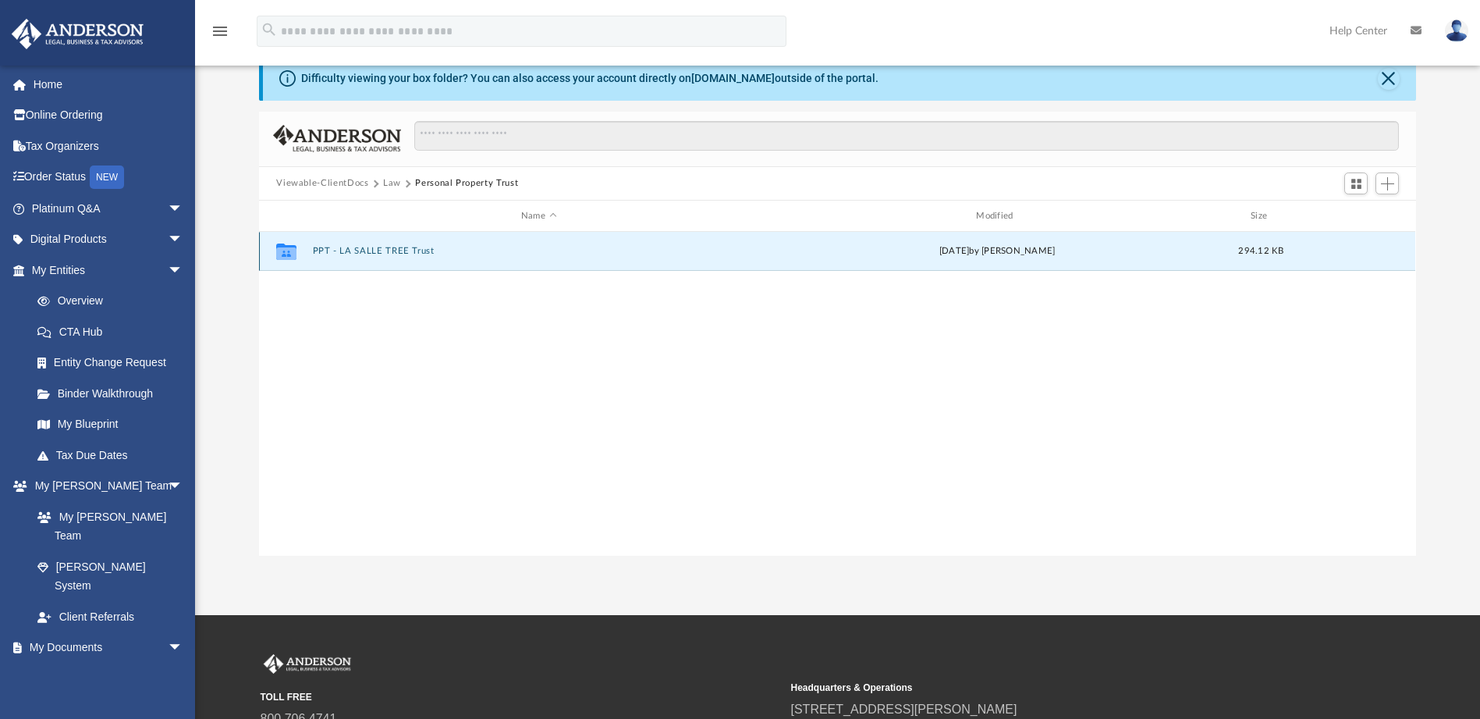
click at [389, 247] on button "PPT - LA SALLE TREE Trust" at bounding box center [539, 252] width 452 height 10
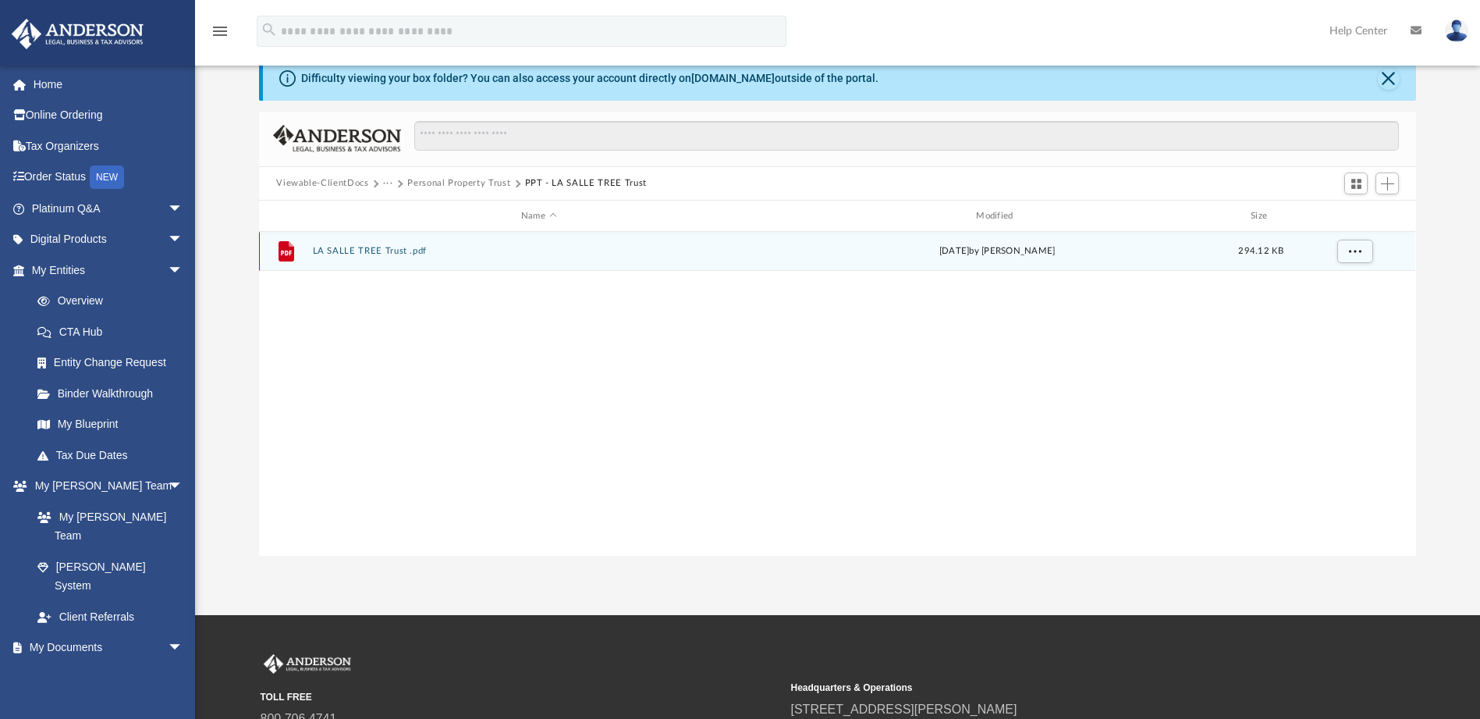
click at [403, 248] on button "LA SALLE TREE Trust .pdf" at bounding box center [539, 252] width 452 height 10
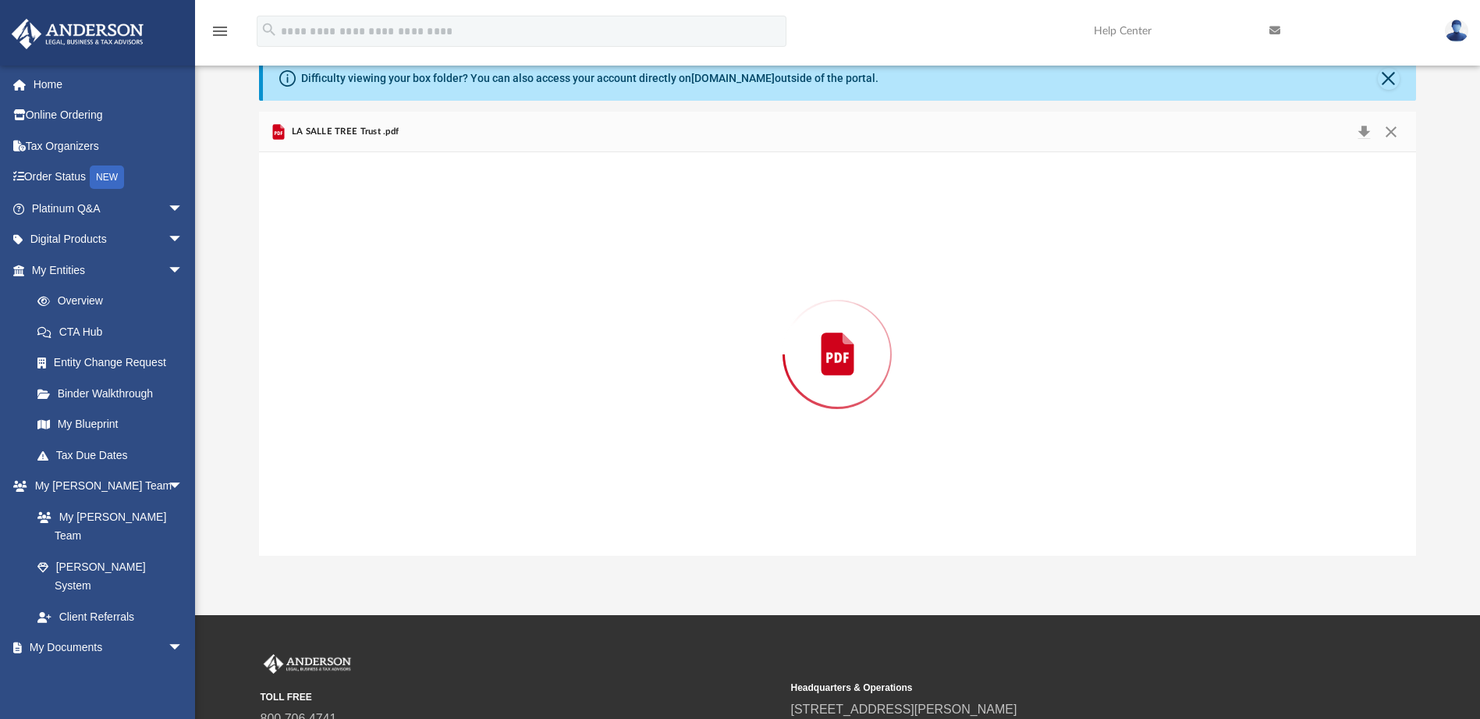
click at [403, 248] on div "Preview" at bounding box center [837, 353] width 1156 height 403
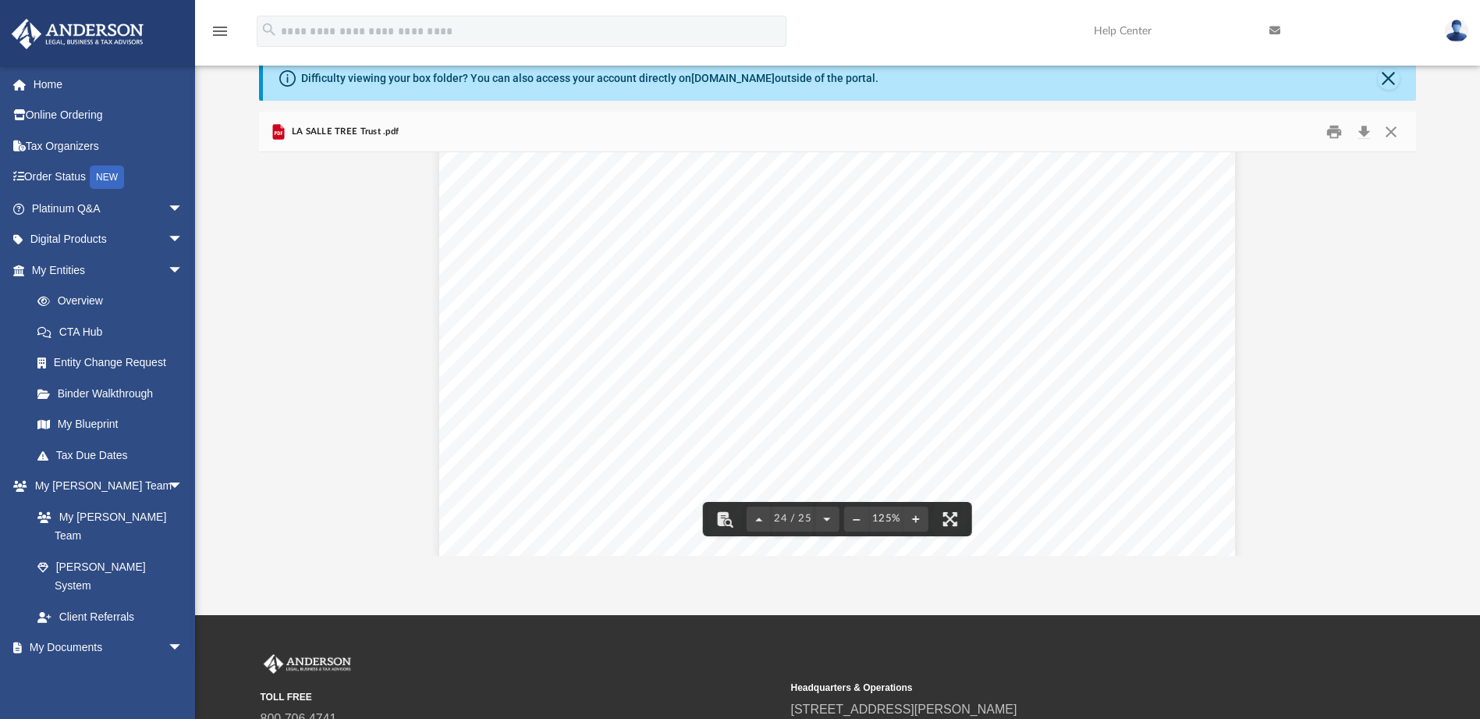
scroll to position [24680, 0]
click at [1397, 130] on button "Close" at bounding box center [1391, 131] width 28 height 24
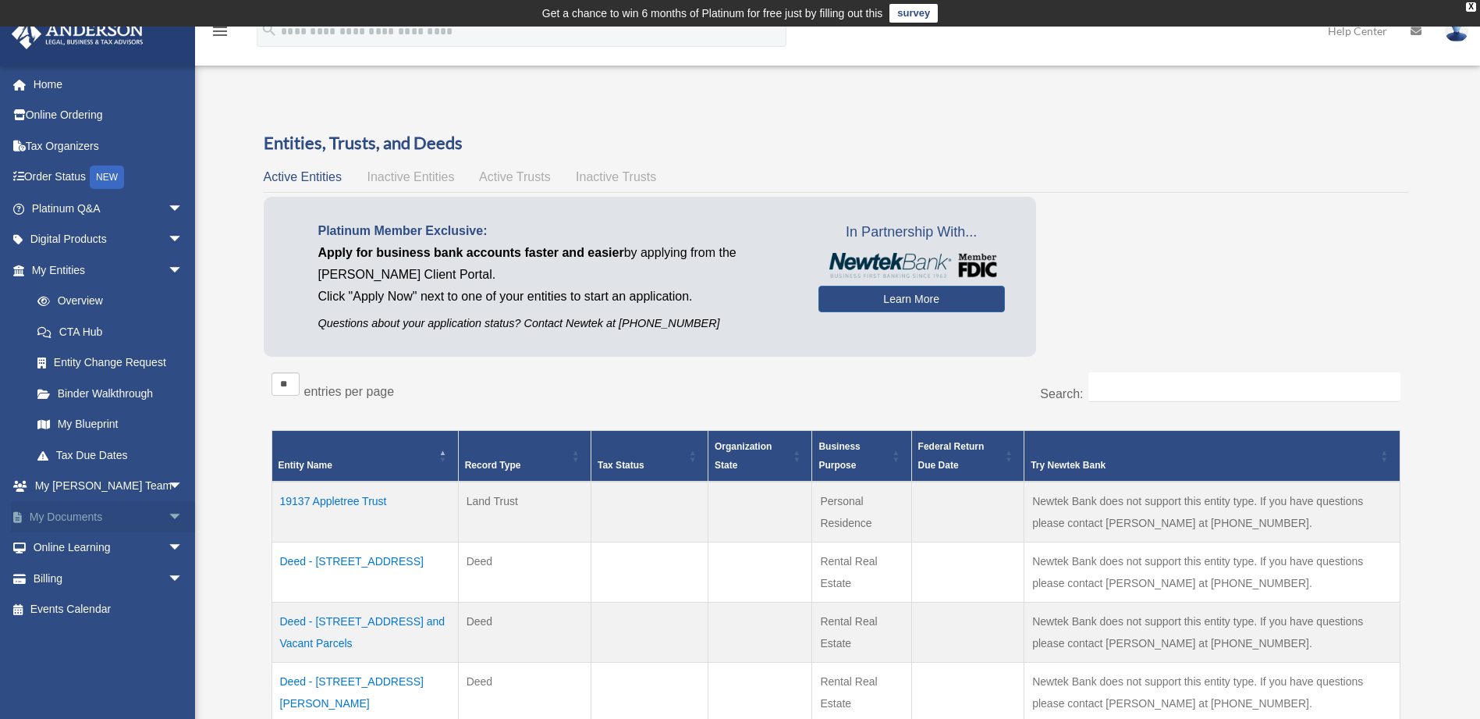
click at [168, 513] on span "arrow_drop_down" at bounding box center [183, 517] width 31 height 32
click at [65, 545] on link "Box" at bounding box center [114, 547] width 185 height 31
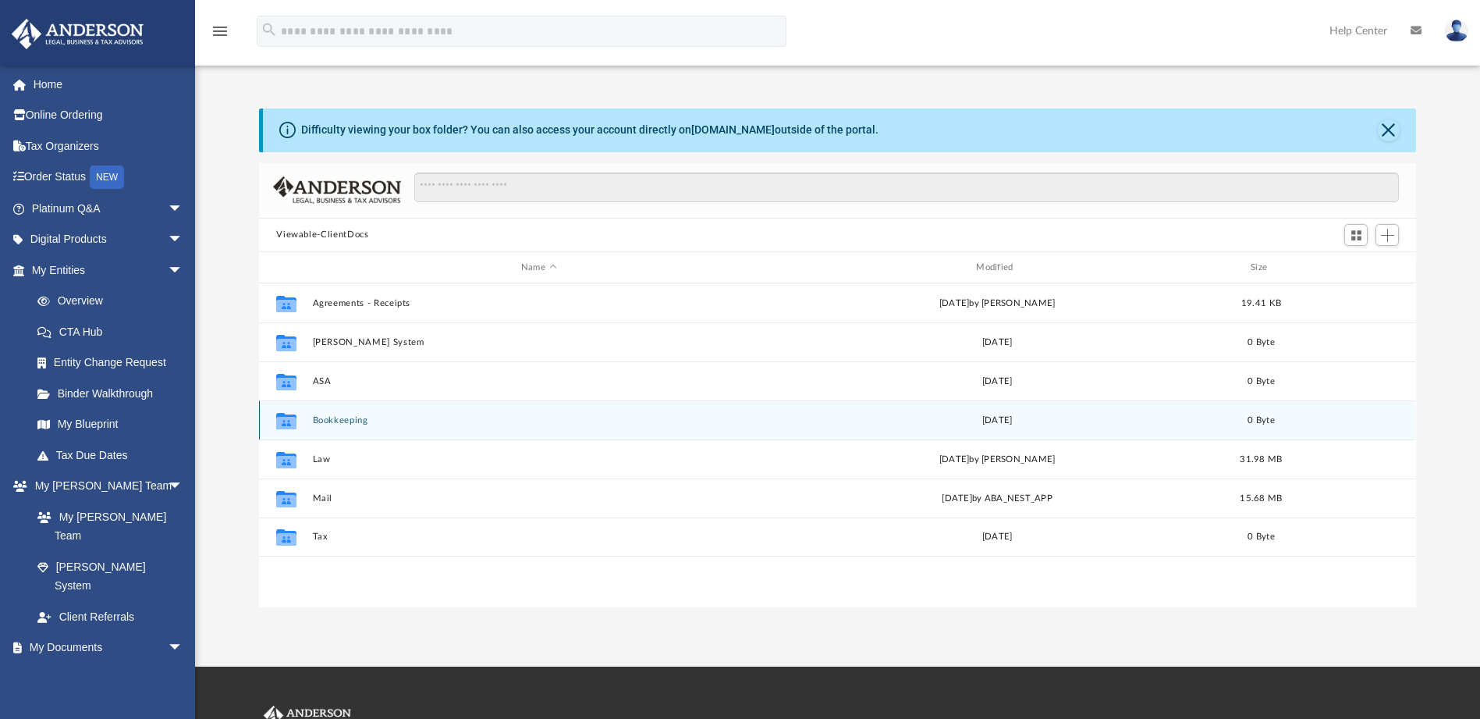
scroll to position [343, 1145]
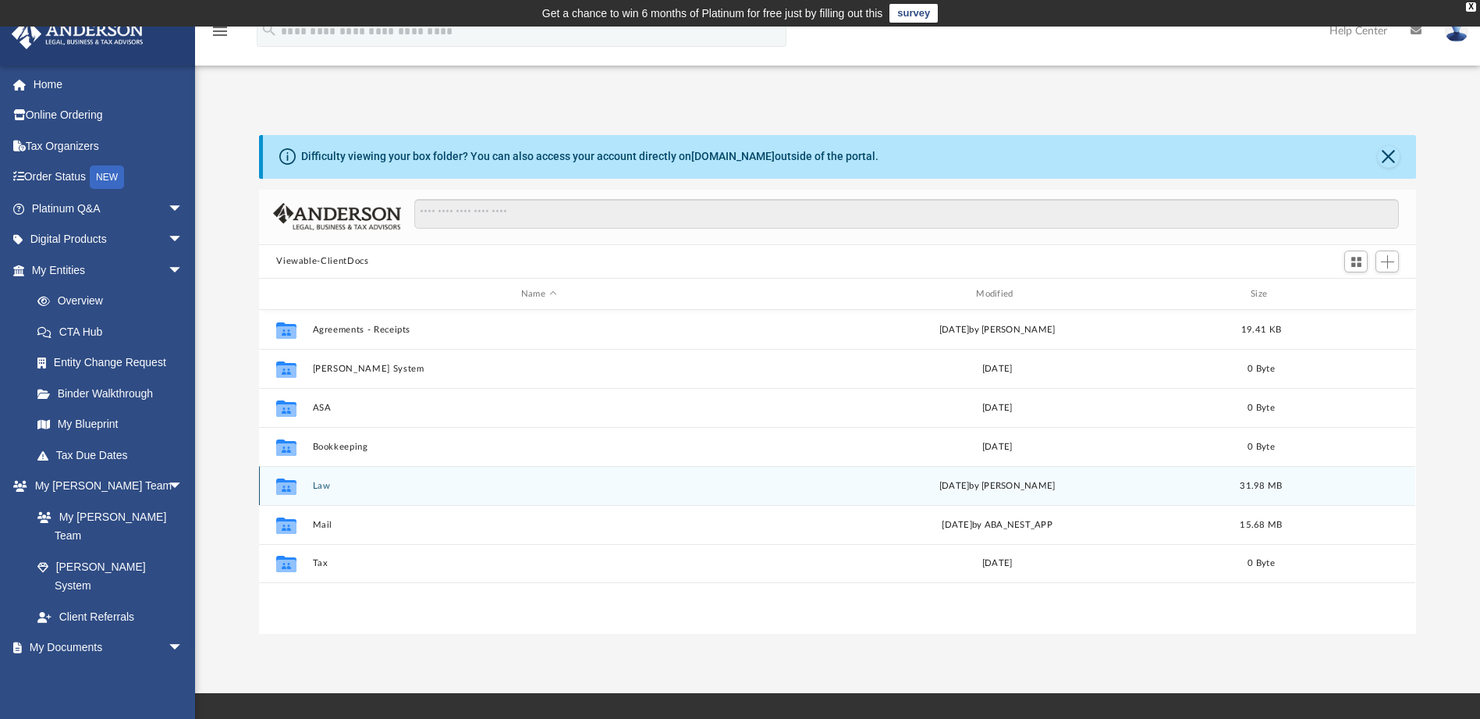
click at [317, 484] on button "Law" at bounding box center [539, 486] width 452 height 10
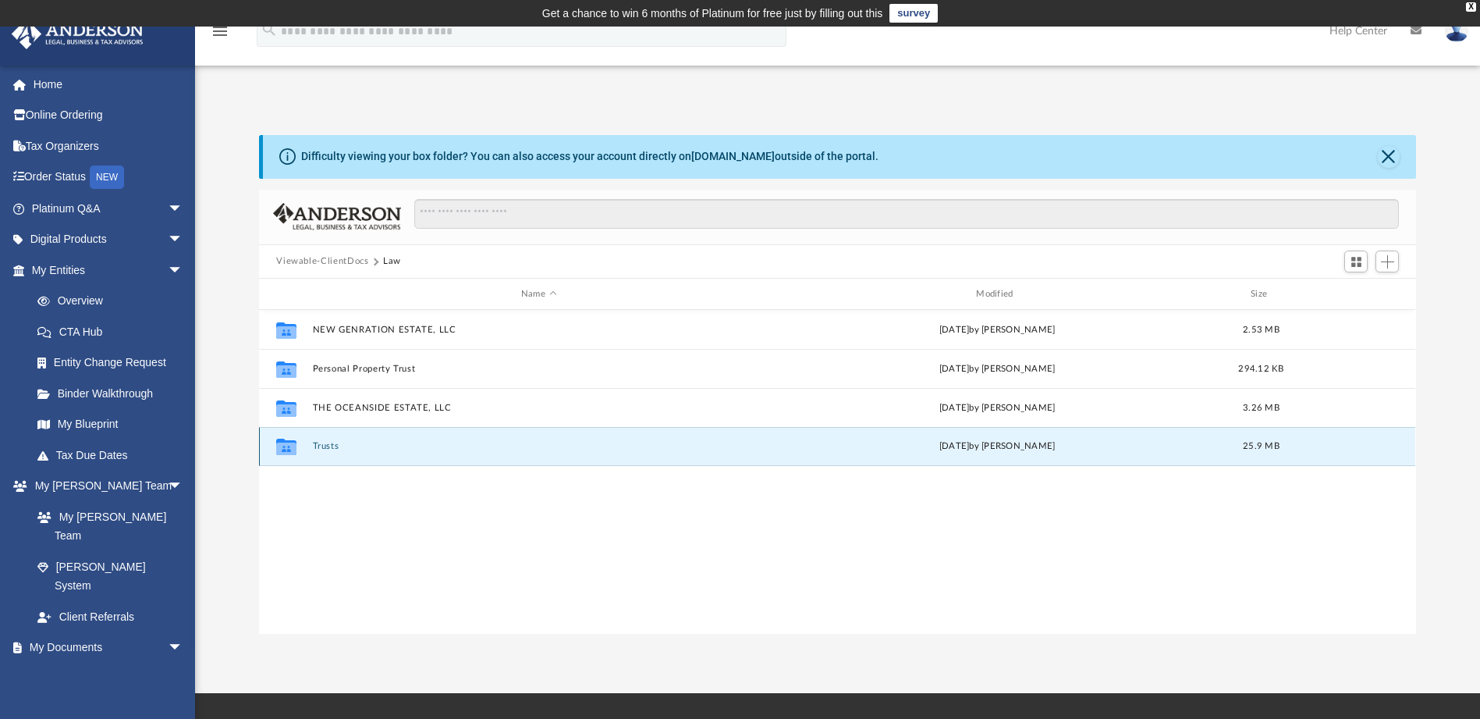
click at [323, 444] on button "Trusts" at bounding box center [539, 447] width 452 height 10
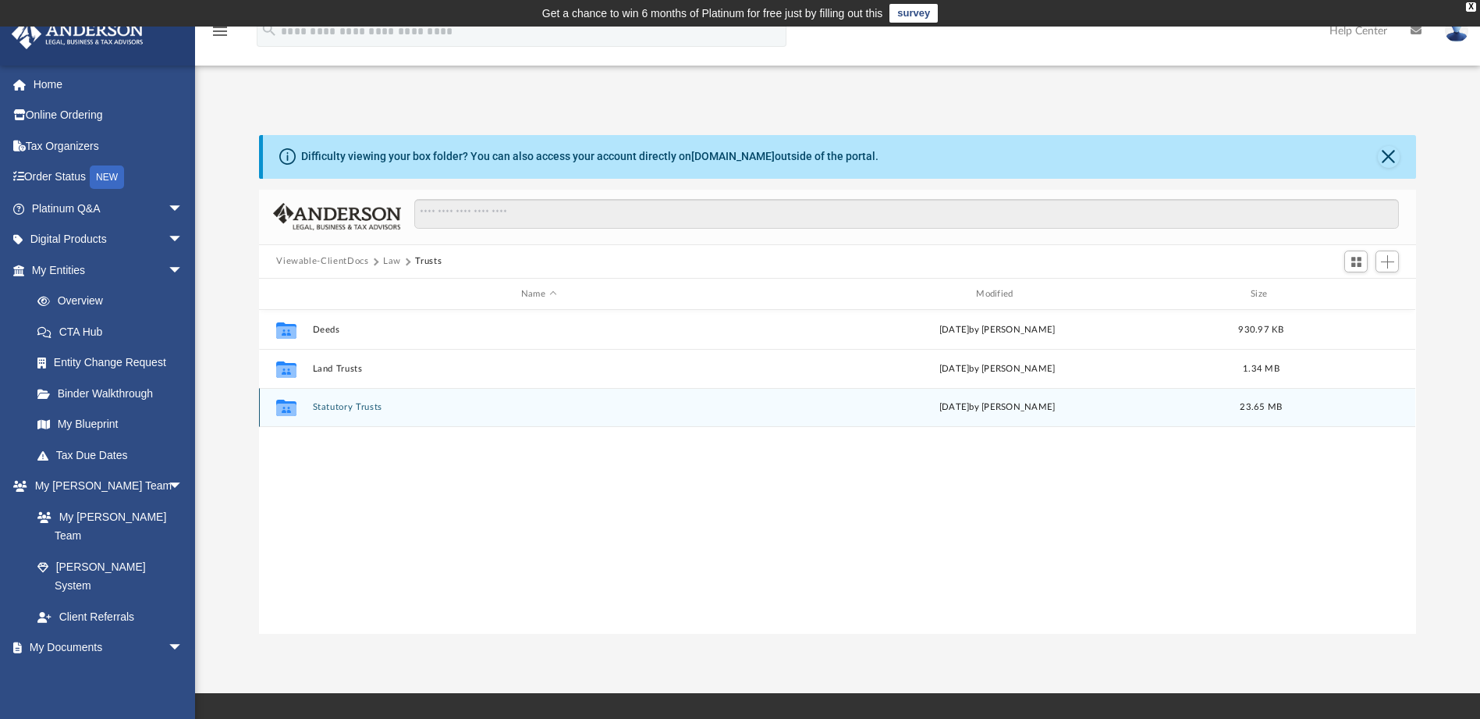
click at [328, 406] on button "Statutory Trusts" at bounding box center [539, 408] width 452 height 10
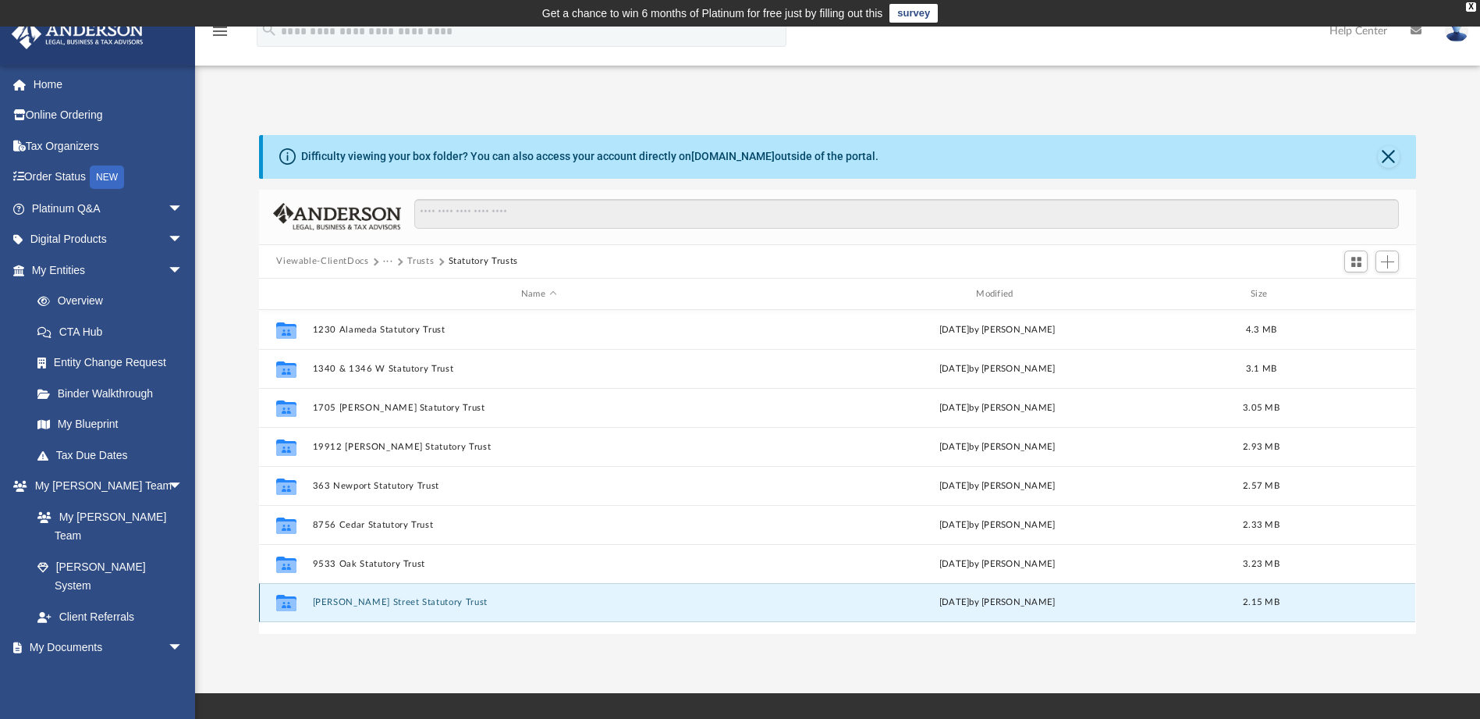
click at [337, 598] on button "[PERSON_NAME] Street Statutory Trust" at bounding box center [539, 603] width 452 height 10
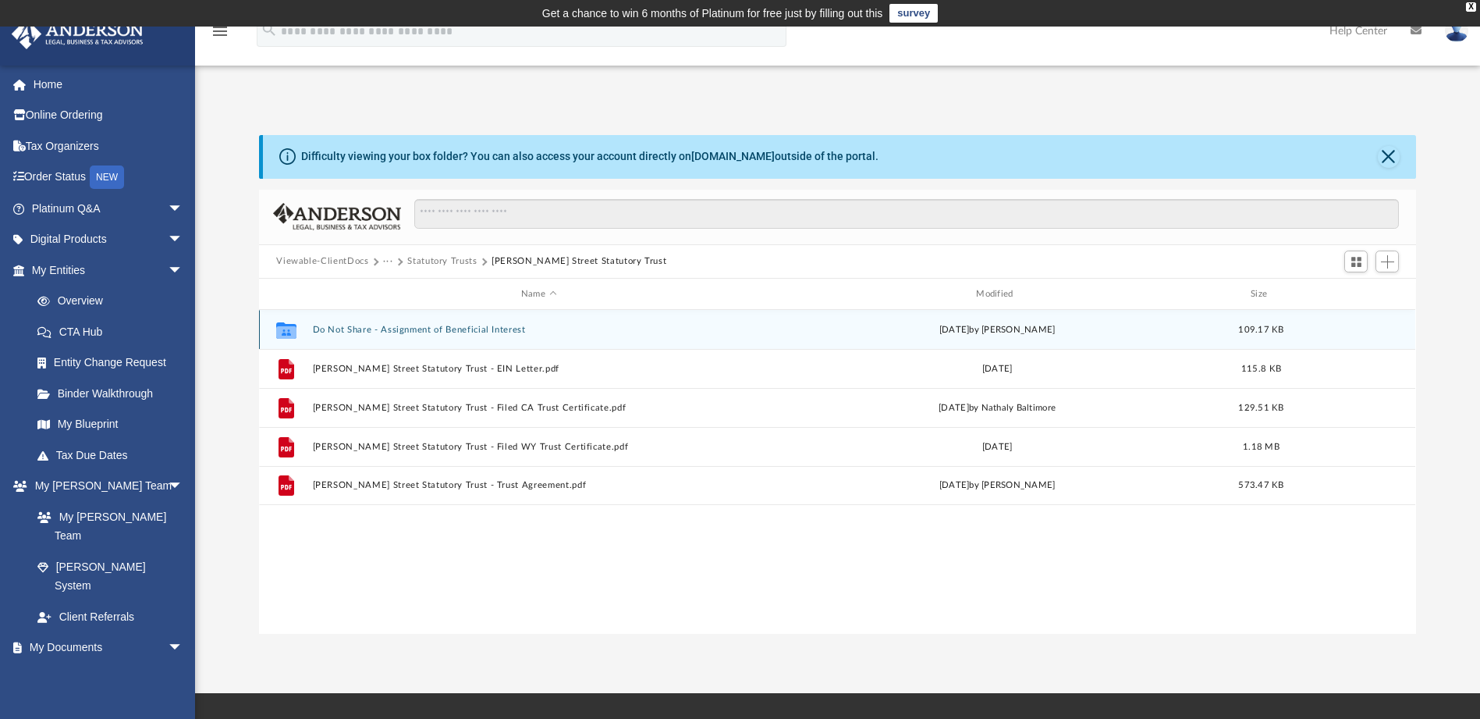
click at [433, 326] on button "Do Not Share - Assignment of Beneficial Interest" at bounding box center [539, 330] width 452 height 10
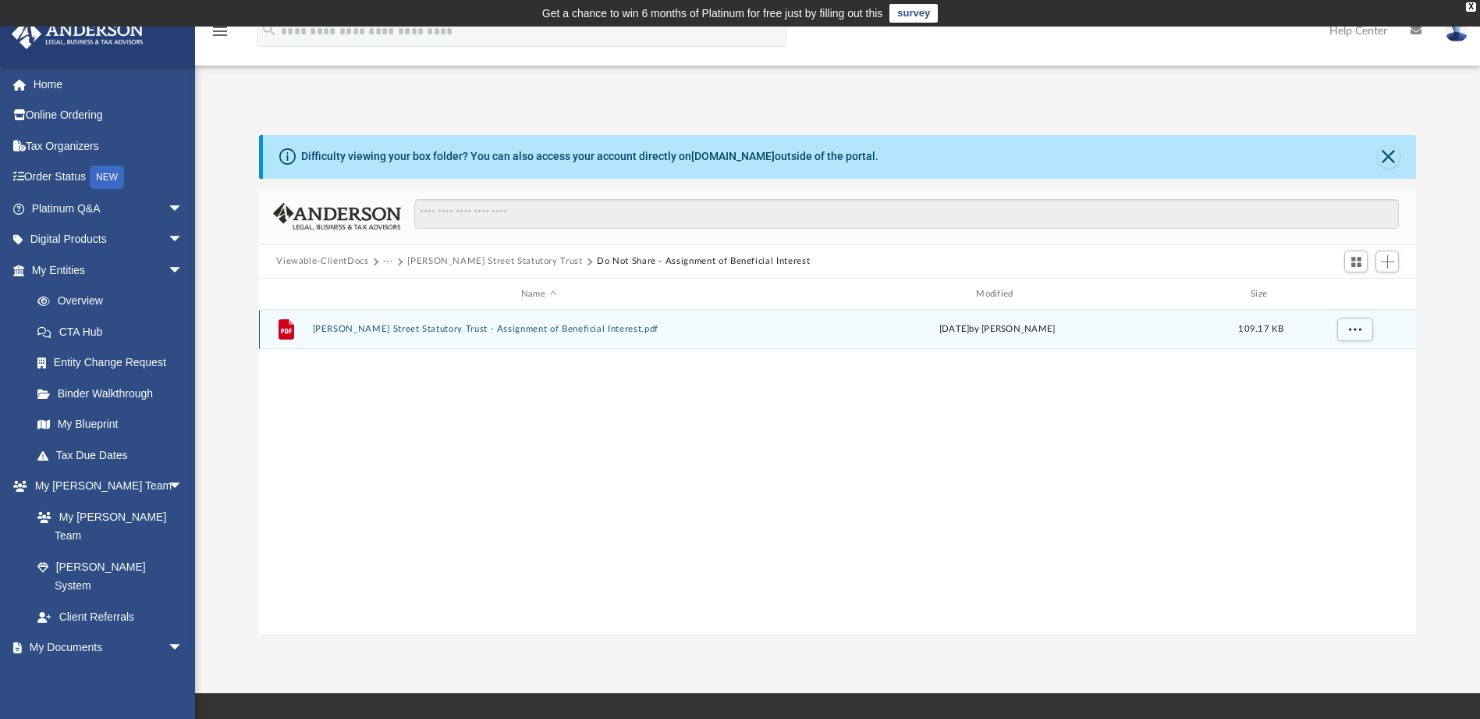
click at [433, 326] on button "Howes Street Statutory Trust - Assignment of Beneficial Interest.pdf" at bounding box center [539, 330] width 452 height 10
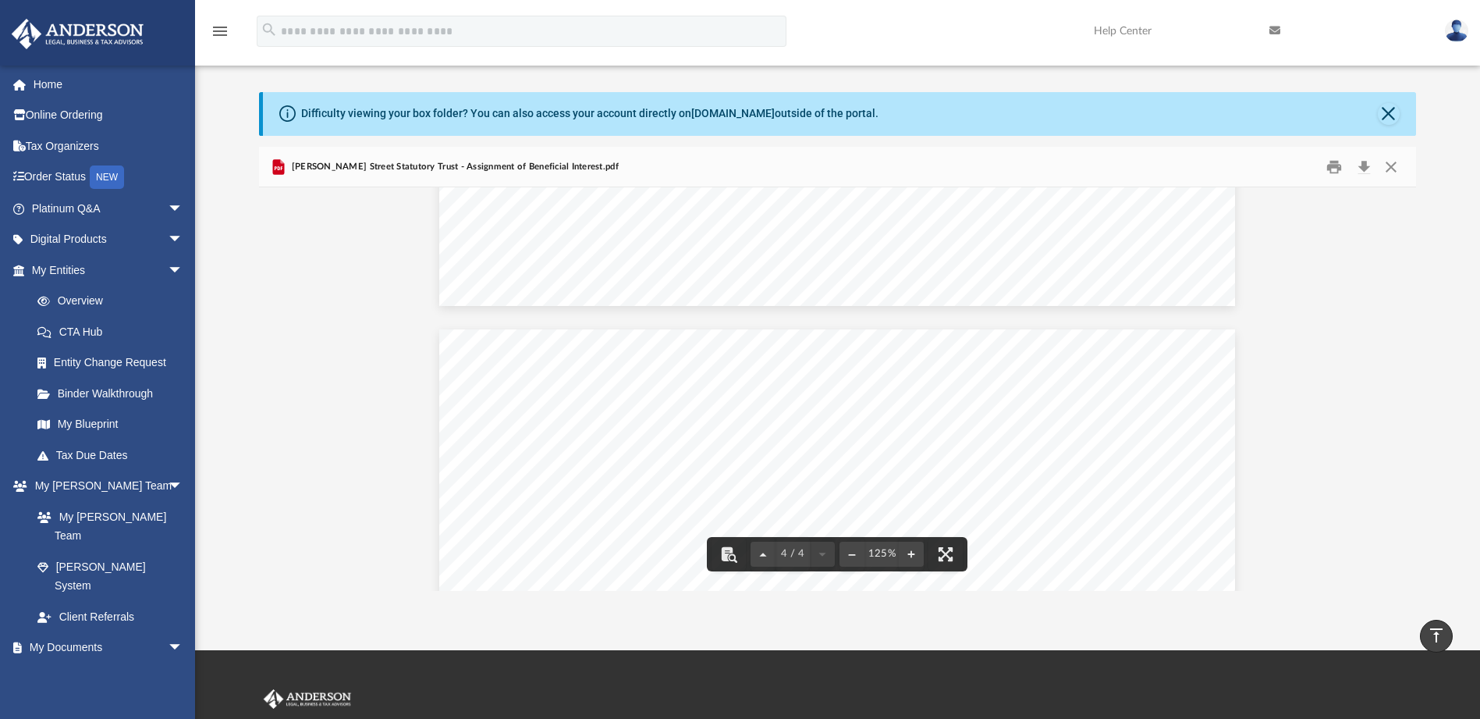
scroll to position [18, 0]
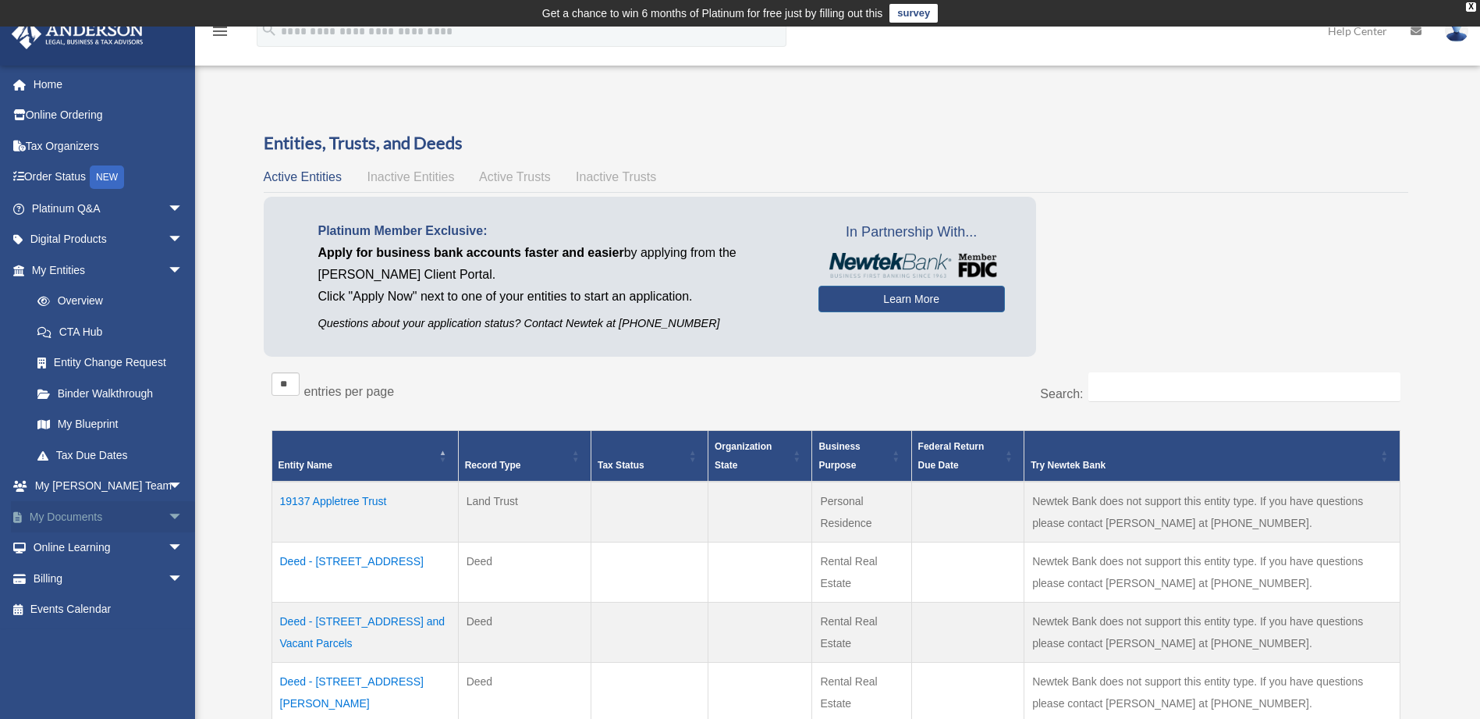
click at [168, 516] on span "arrow_drop_down" at bounding box center [183, 517] width 31 height 32
click at [76, 548] on link "Box" at bounding box center [114, 547] width 185 height 31
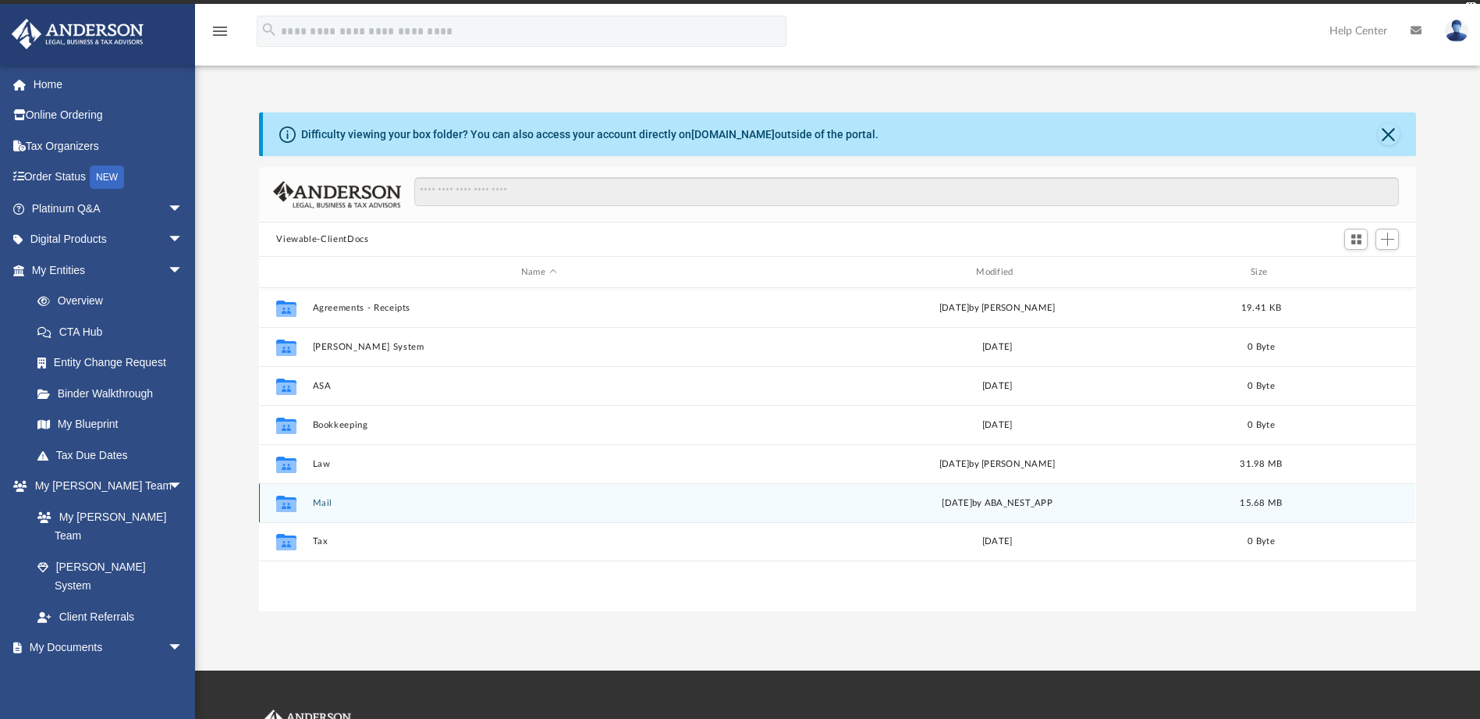
scroll to position [343, 1145]
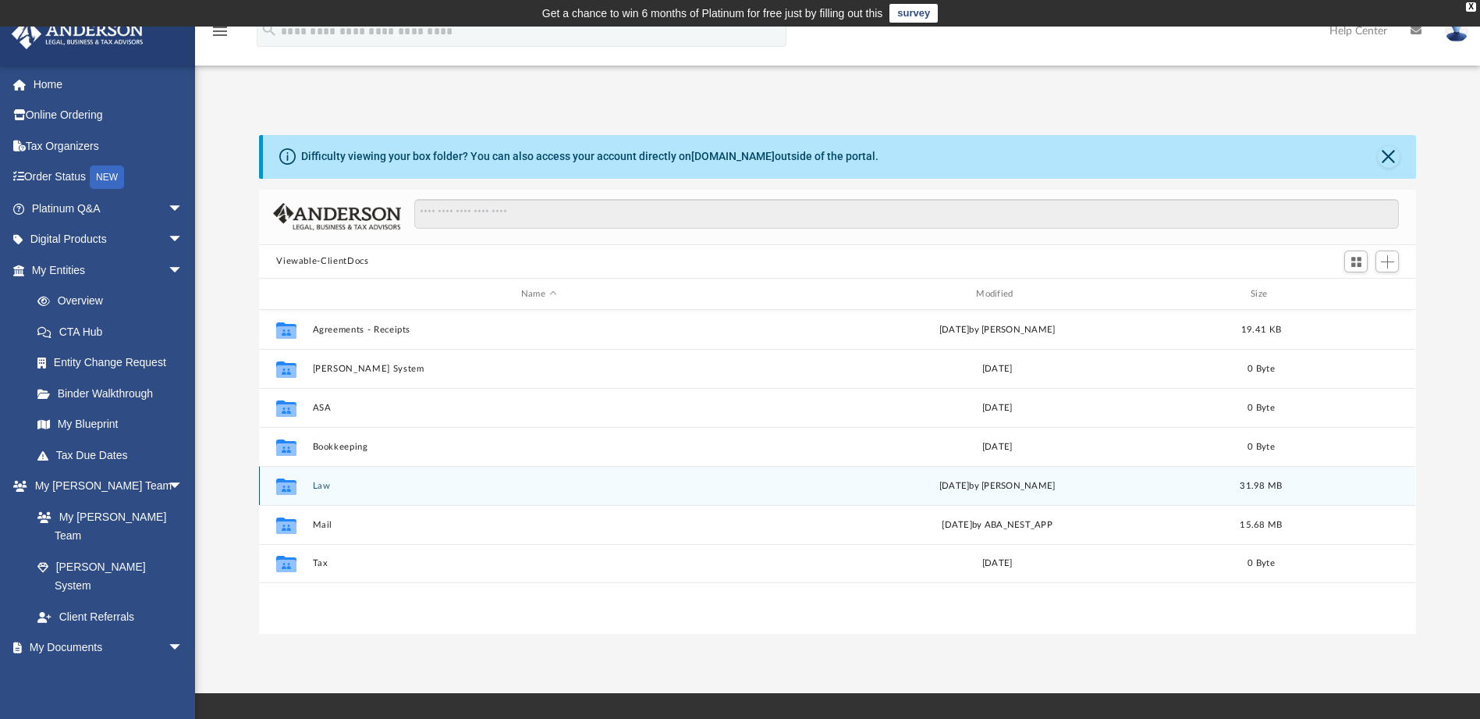
click at [328, 482] on button "Law" at bounding box center [539, 486] width 452 height 10
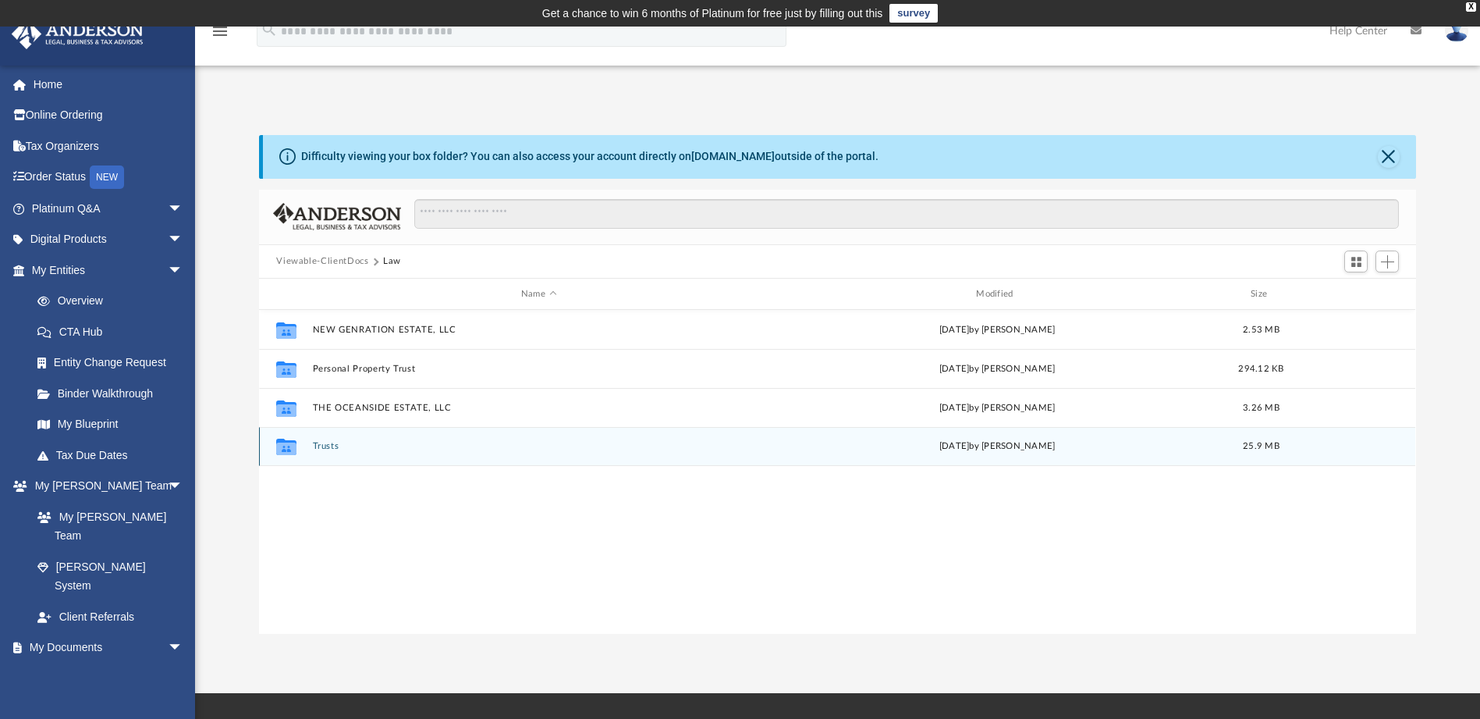
click at [324, 443] on button "Trusts" at bounding box center [539, 447] width 452 height 10
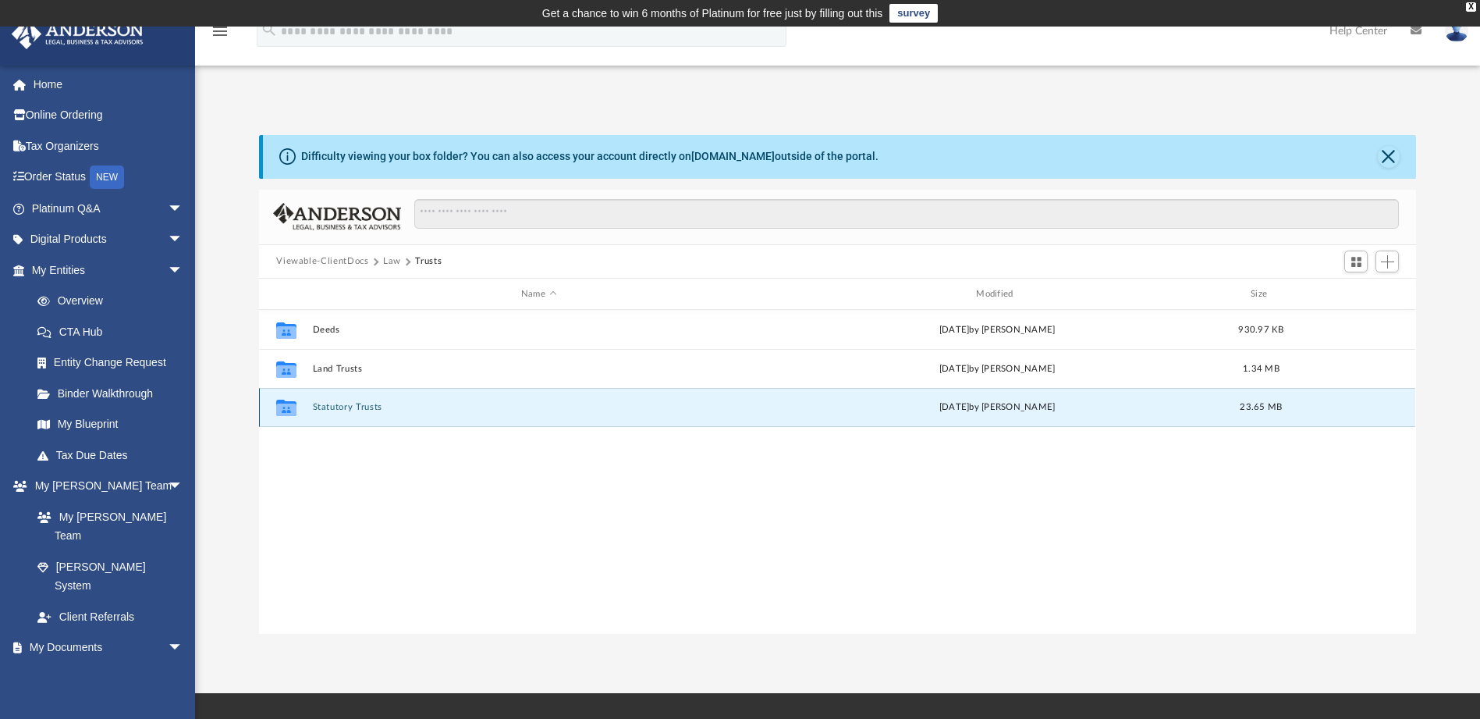
click at [331, 405] on button "Statutory Trusts" at bounding box center [539, 408] width 452 height 10
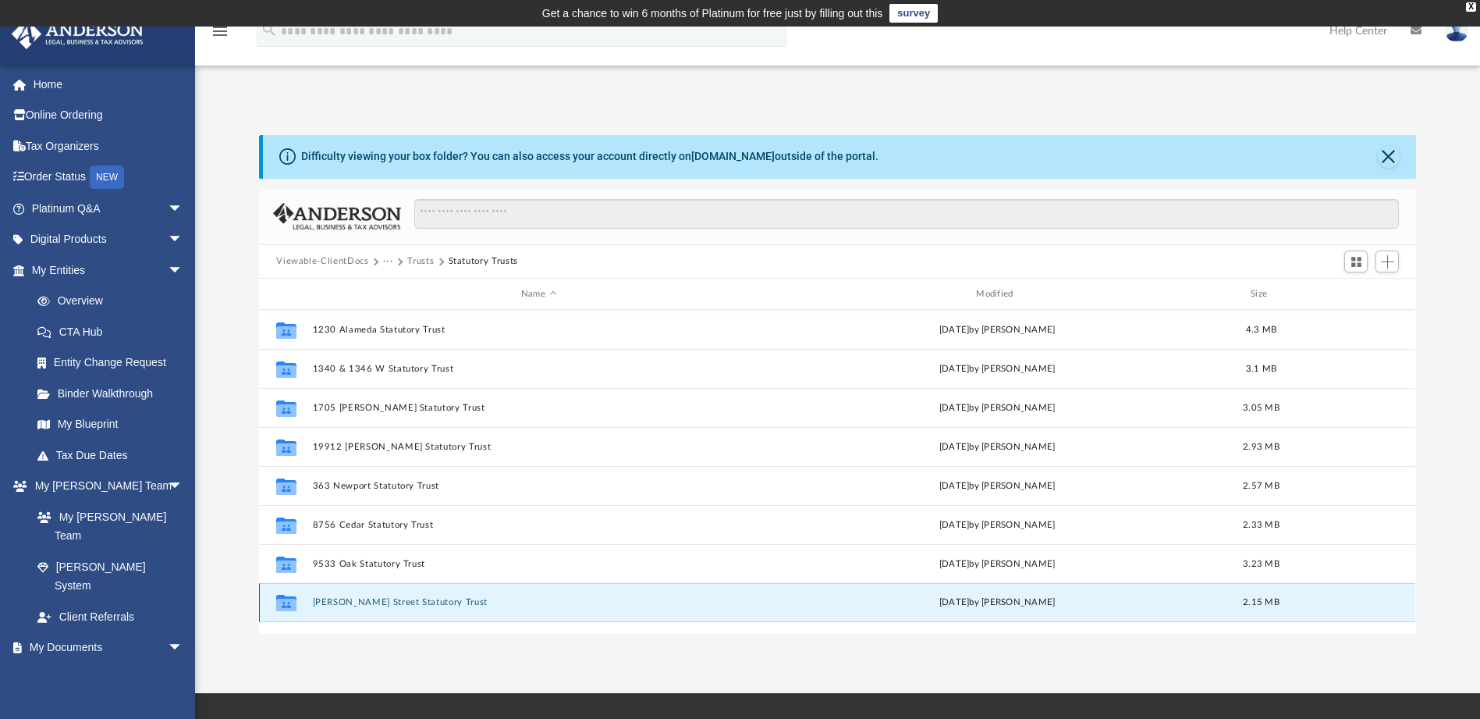
click at [369, 599] on button "Howes Street Statutory Trust" at bounding box center [539, 603] width 452 height 10
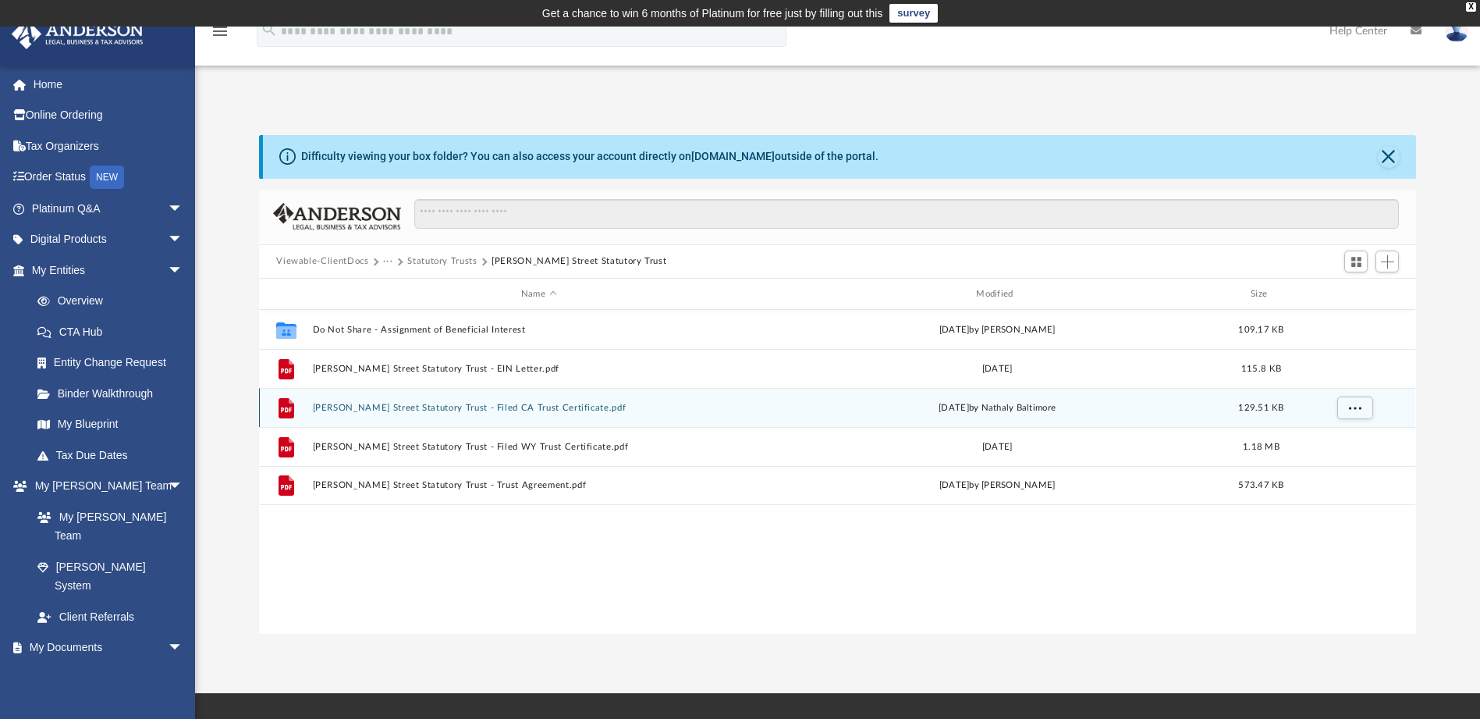
click at [373, 405] on button "Howes Street Statutory Trust - Filed CA Trust Certificate.pdf" at bounding box center [539, 408] width 452 height 10
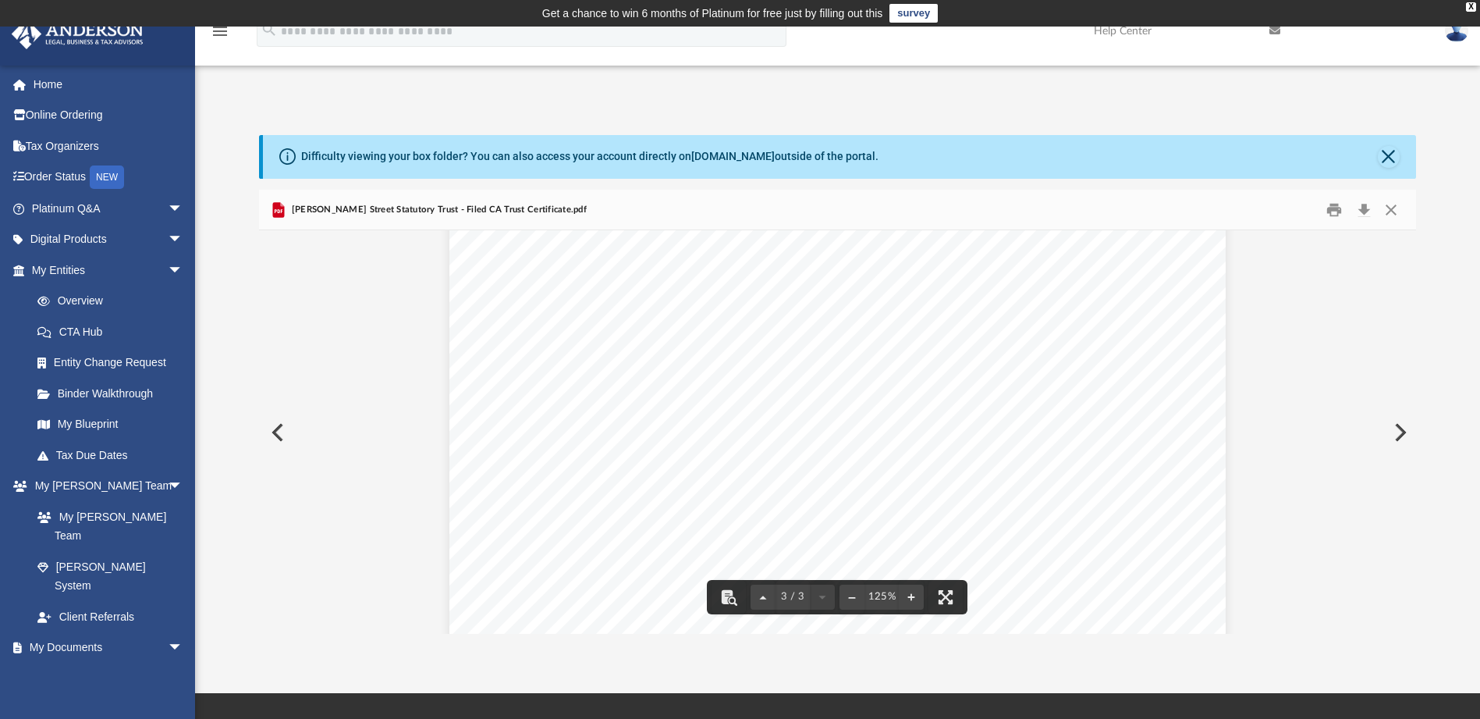
scroll to position [2022, 0]
click at [276, 434] on button "Preview" at bounding box center [276, 432] width 34 height 44
click at [1400, 432] on button "Preview" at bounding box center [1399, 432] width 34 height 44
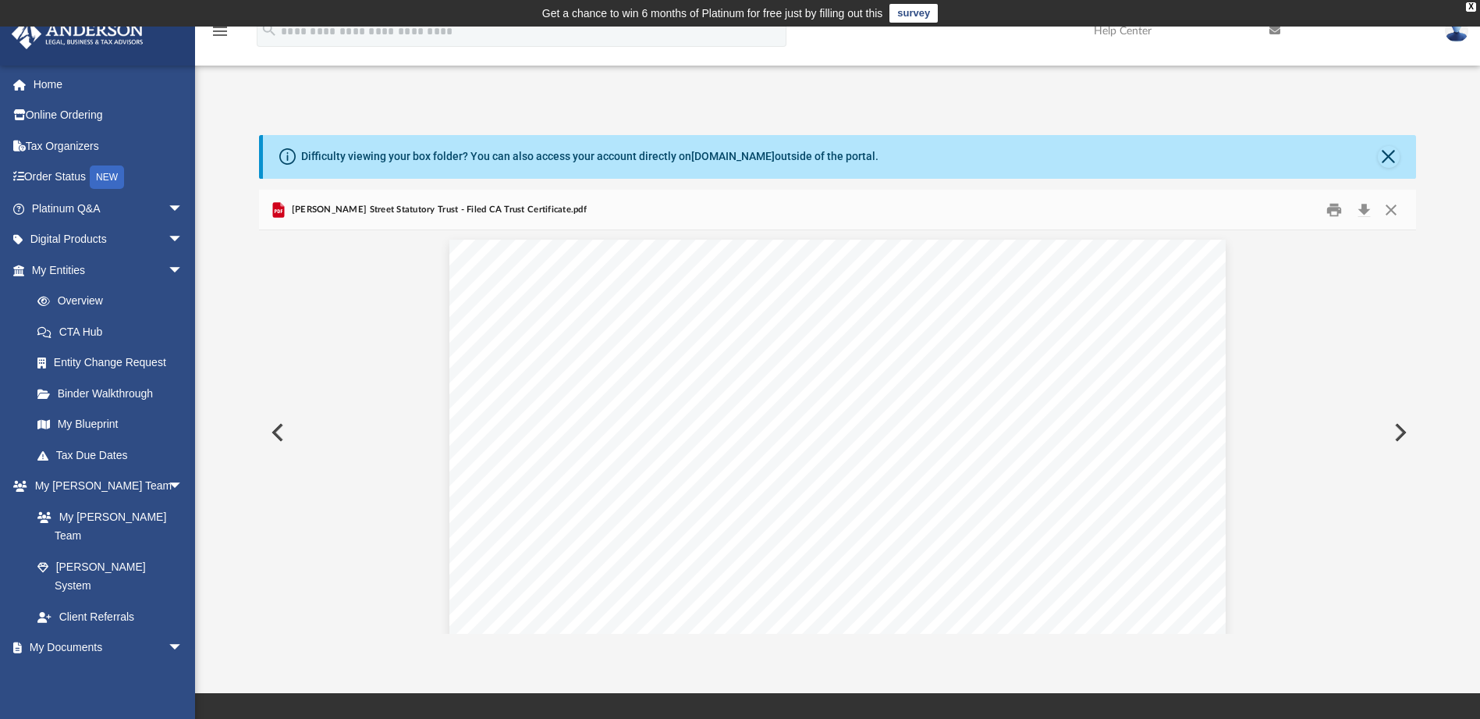
scroll to position [2083, 0]
click at [1400, 432] on button "Preview" at bounding box center [1399, 432] width 34 height 44
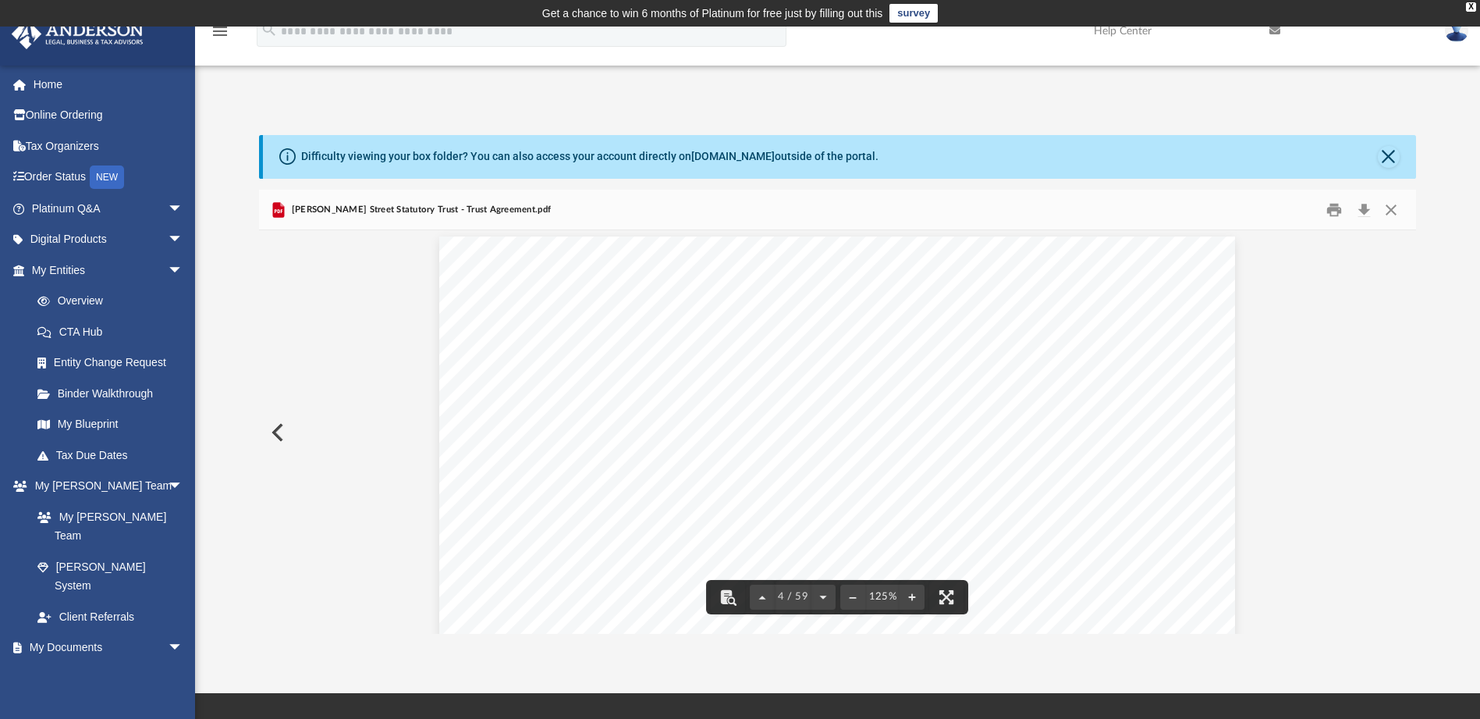
scroll to position [3121, 0]
click at [1332, 205] on button "Print" at bounding box center [1334, 209] width 31 height 24
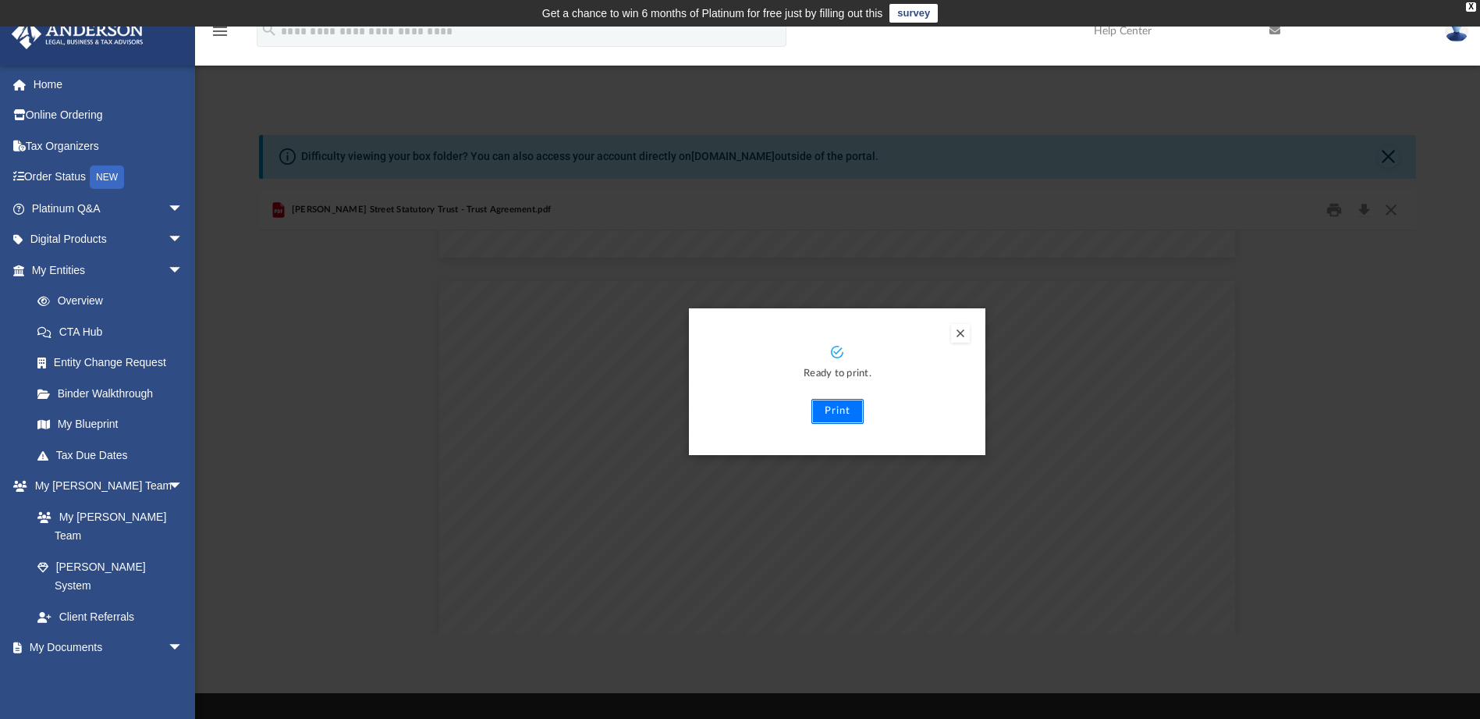
click at [843, 411] on button "Print" at bounding box center [837, 411] width 52 height 25
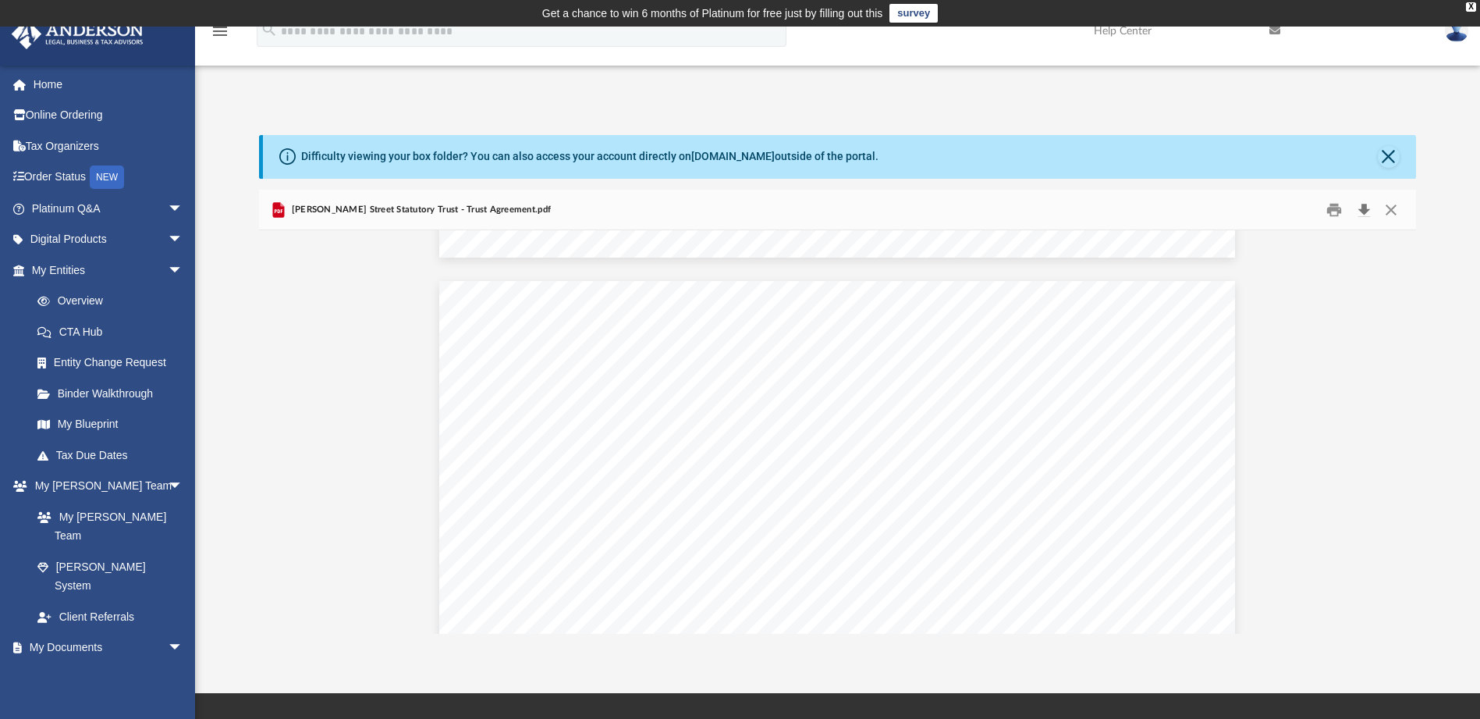
click at [1365, 212] on button "Download" at bounding box center [1364, 209] width 28 height 24
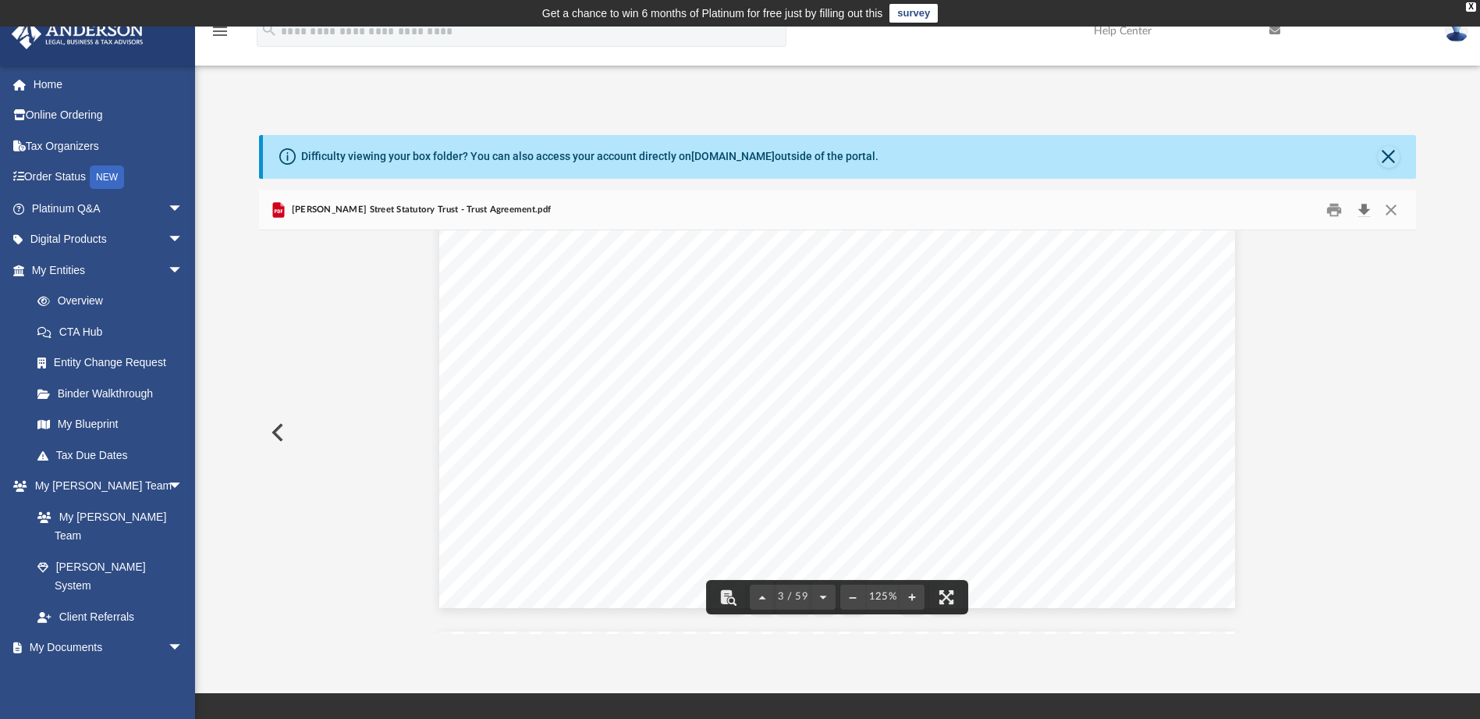
scroll to position [1716, 0]
click at [288, 159] on icon at bounding box center [287, 156] width 16 height 16
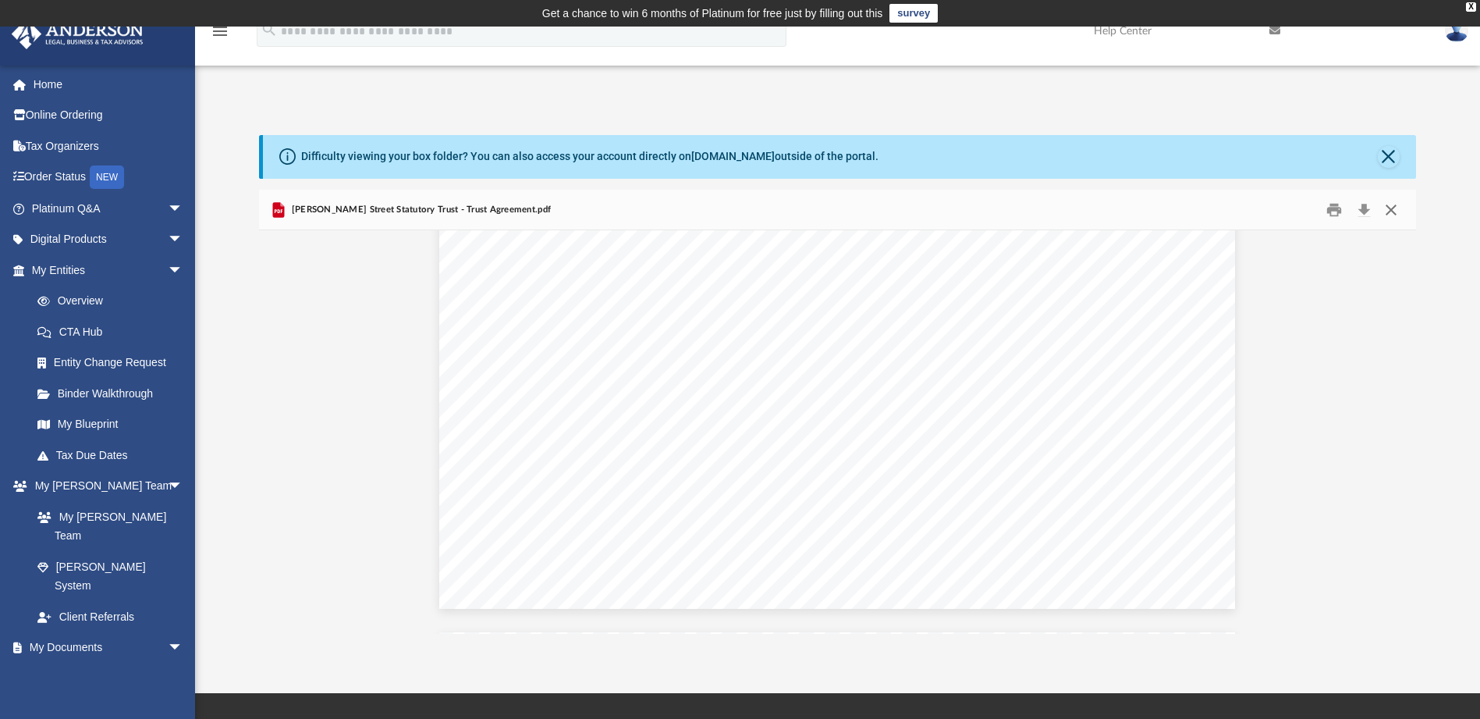
click at [1391, 209] on button "Close" at bounding box center [1391, 209] width 28 height 24
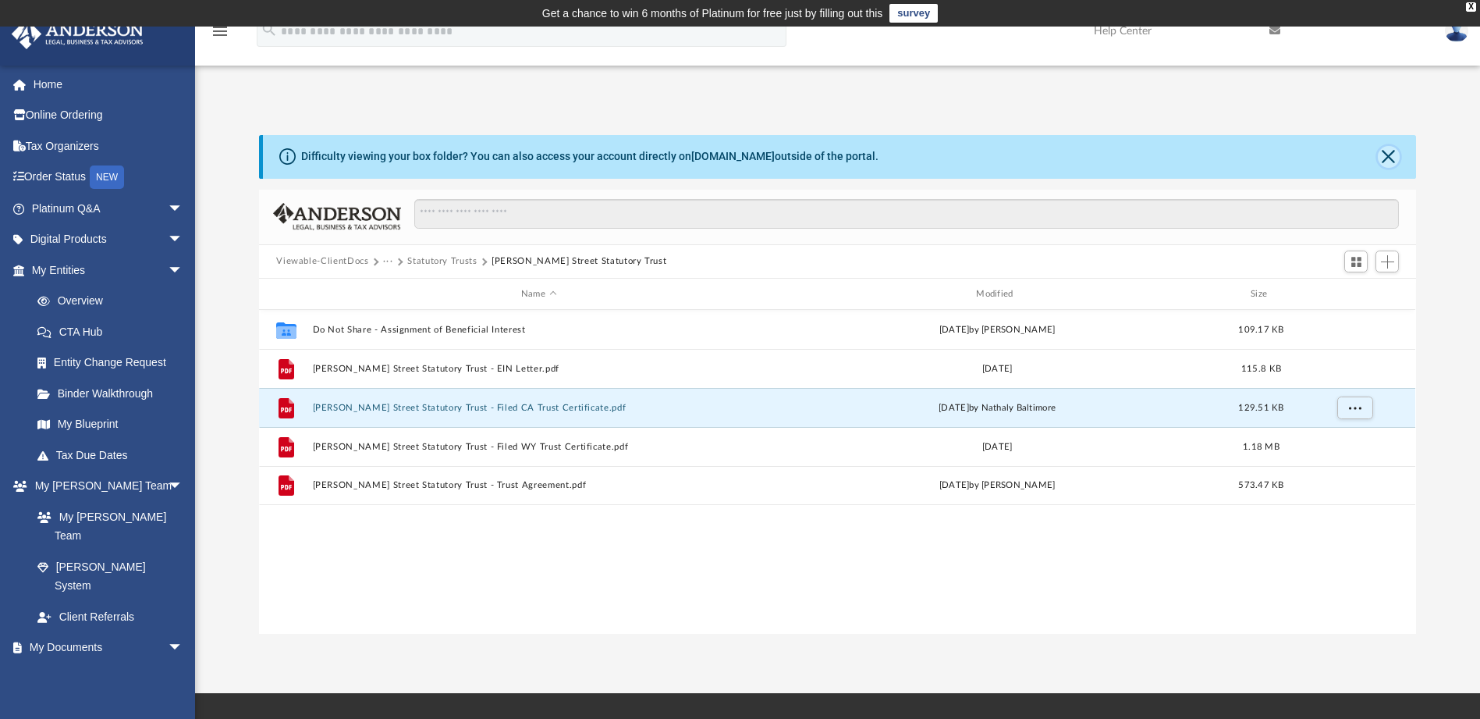
click at [1396, 157] on button "Close" at bounding box center [1389, 157] width 22 height 22
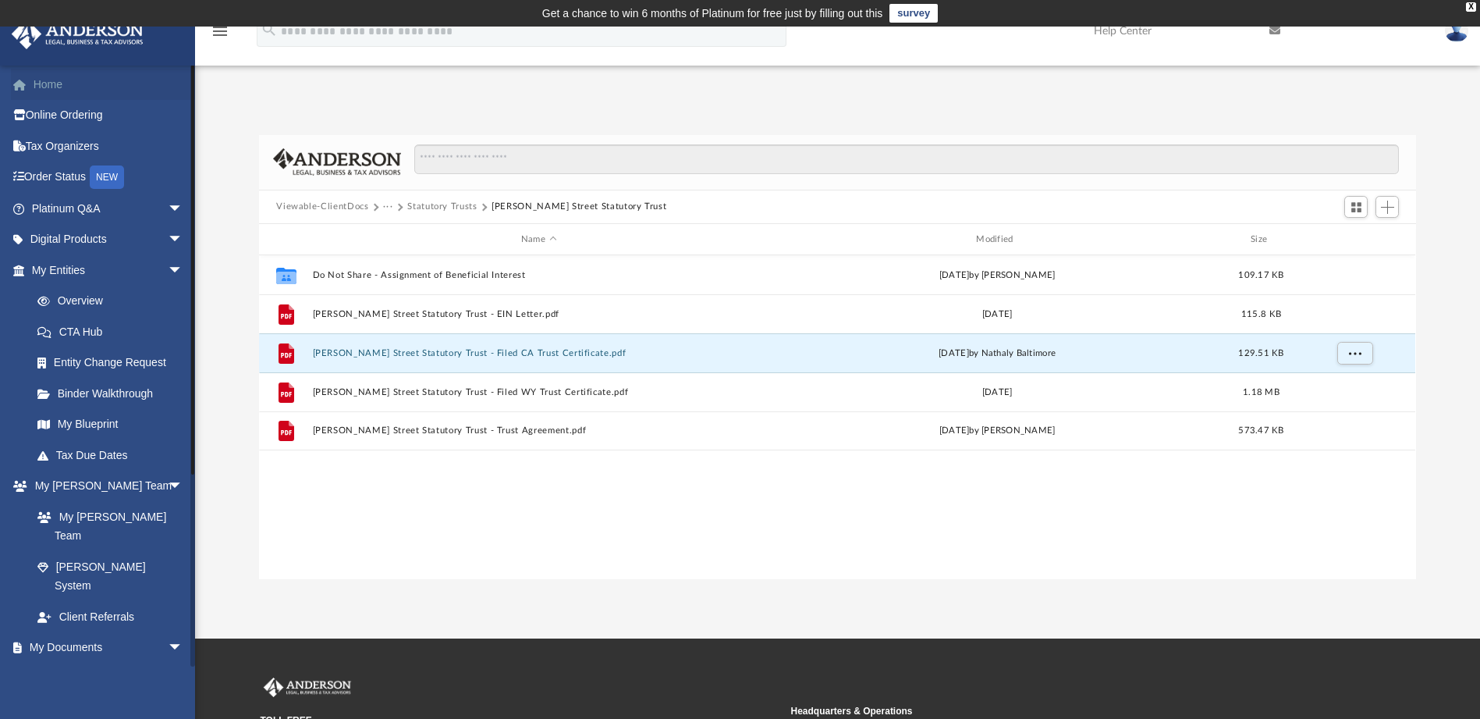
click at [41, 78] on link "Home" at bounding box center [109, 84] width 196 height 31
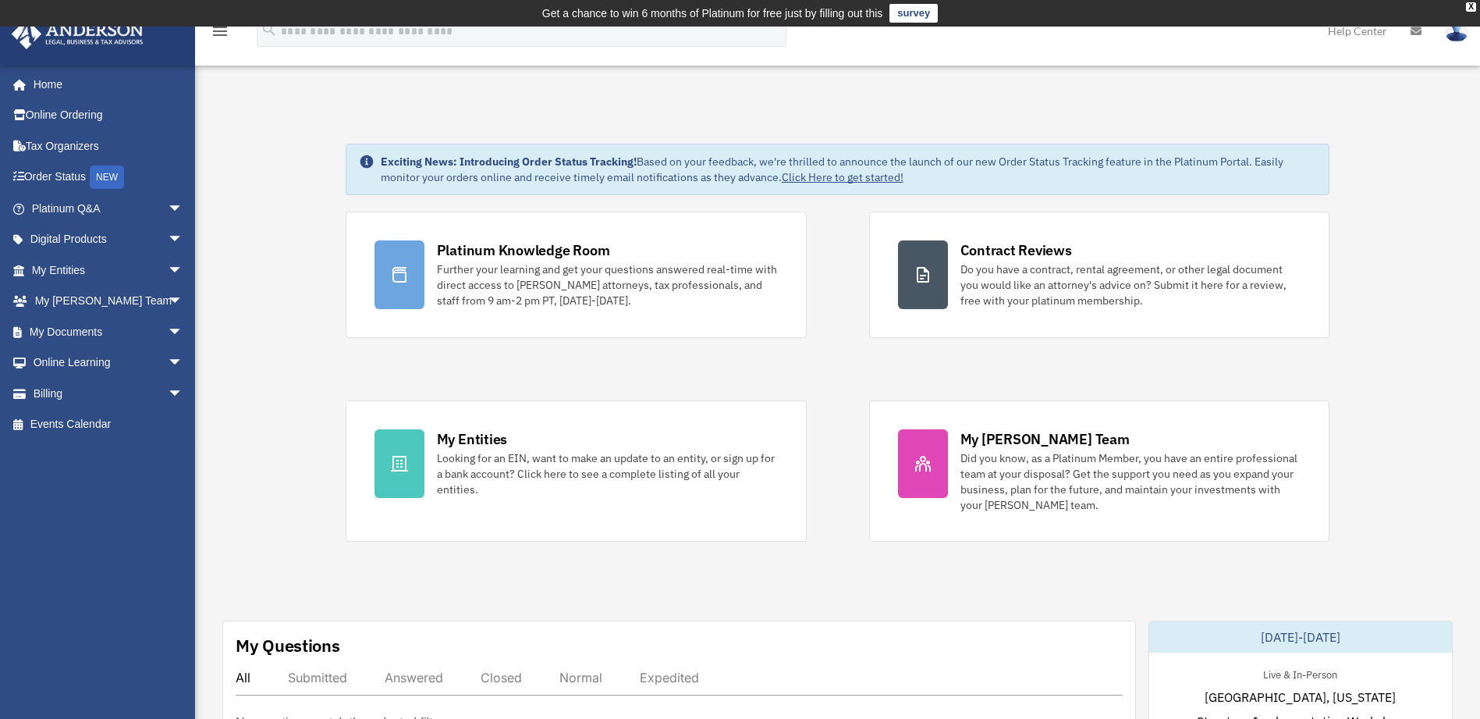
click at [1459, 37] on img at bounding box center [1456, 31] width 23 height 23
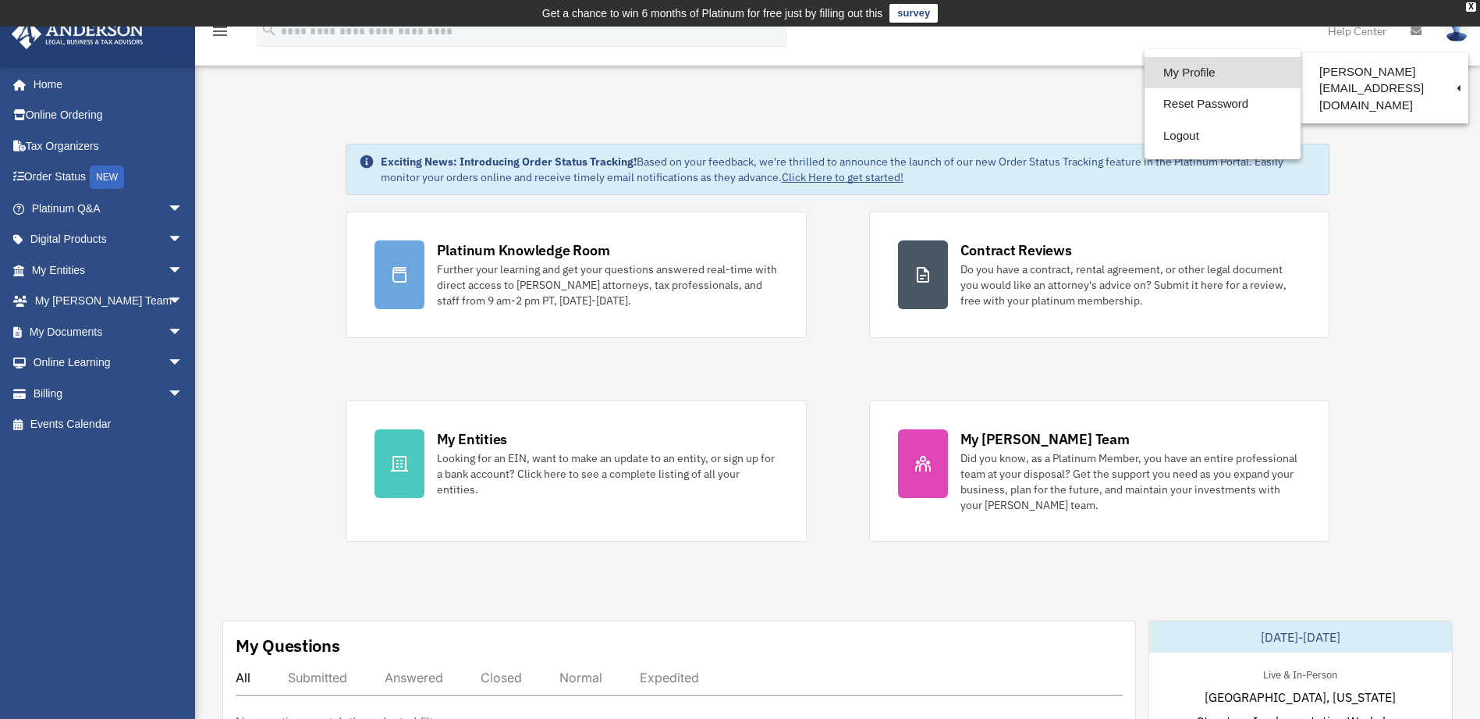
click at [1145, 67] on link "My Profile" at bounding box center [1223, 73] width 156 height 32
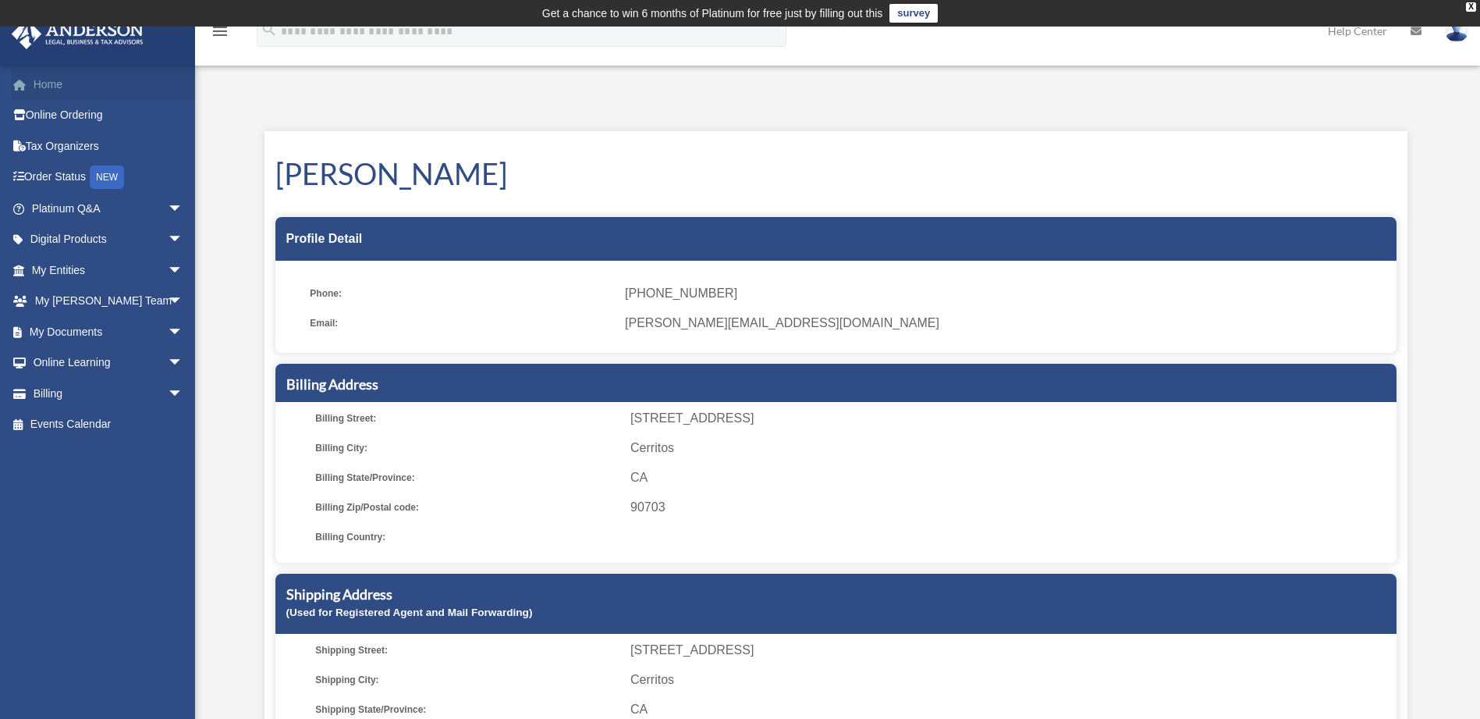
click at [24, 81] on span at bounding box center [28, 85] width 12 height 11
click at [1454, 41] on img at bounding box center [1456, 31] width 23 height 23
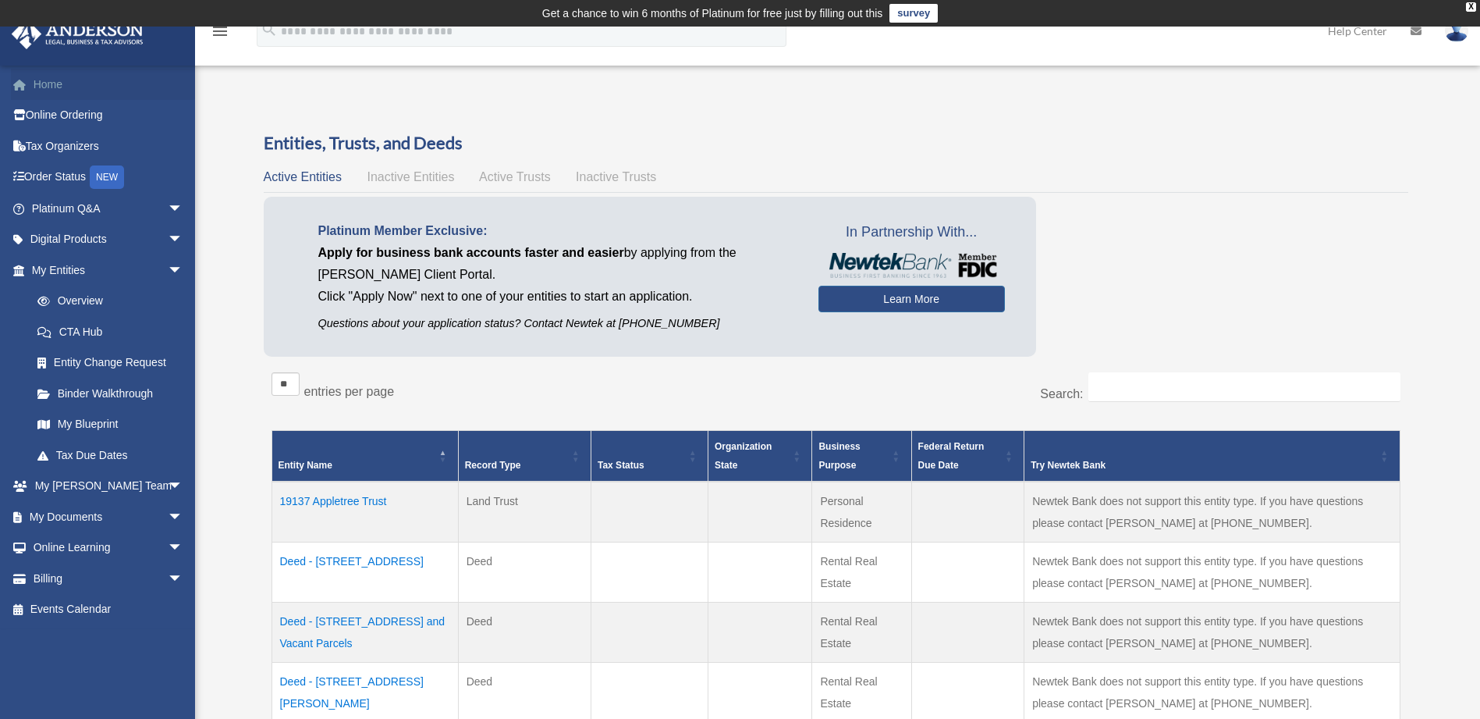
click at [35, 87] on link "Home" at bounding box center [109, 84] width 196 height 31
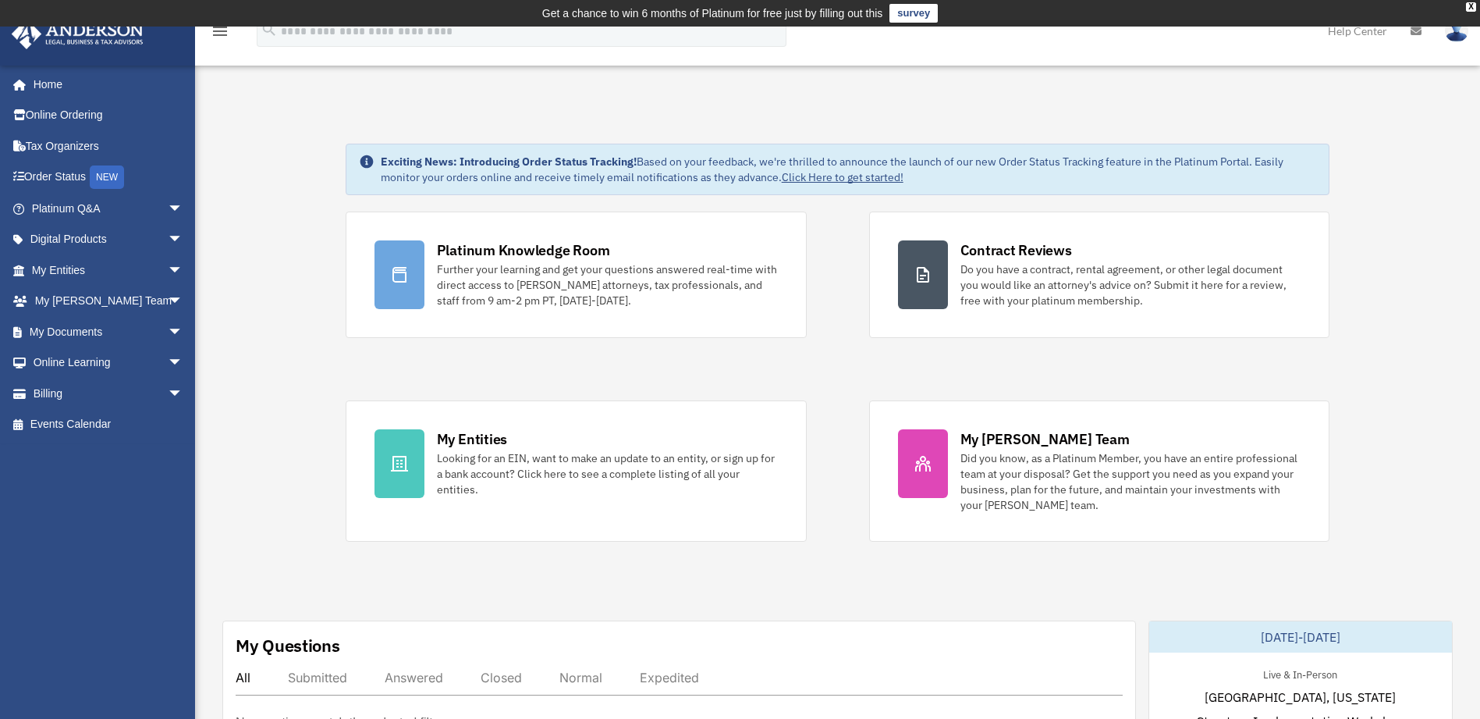
click at [1452, 37] on img at bounding box center [1456, 31] width 23 height 23
click at [1457, 34] on img at bounding box center [1456, 31] width 23 height 23
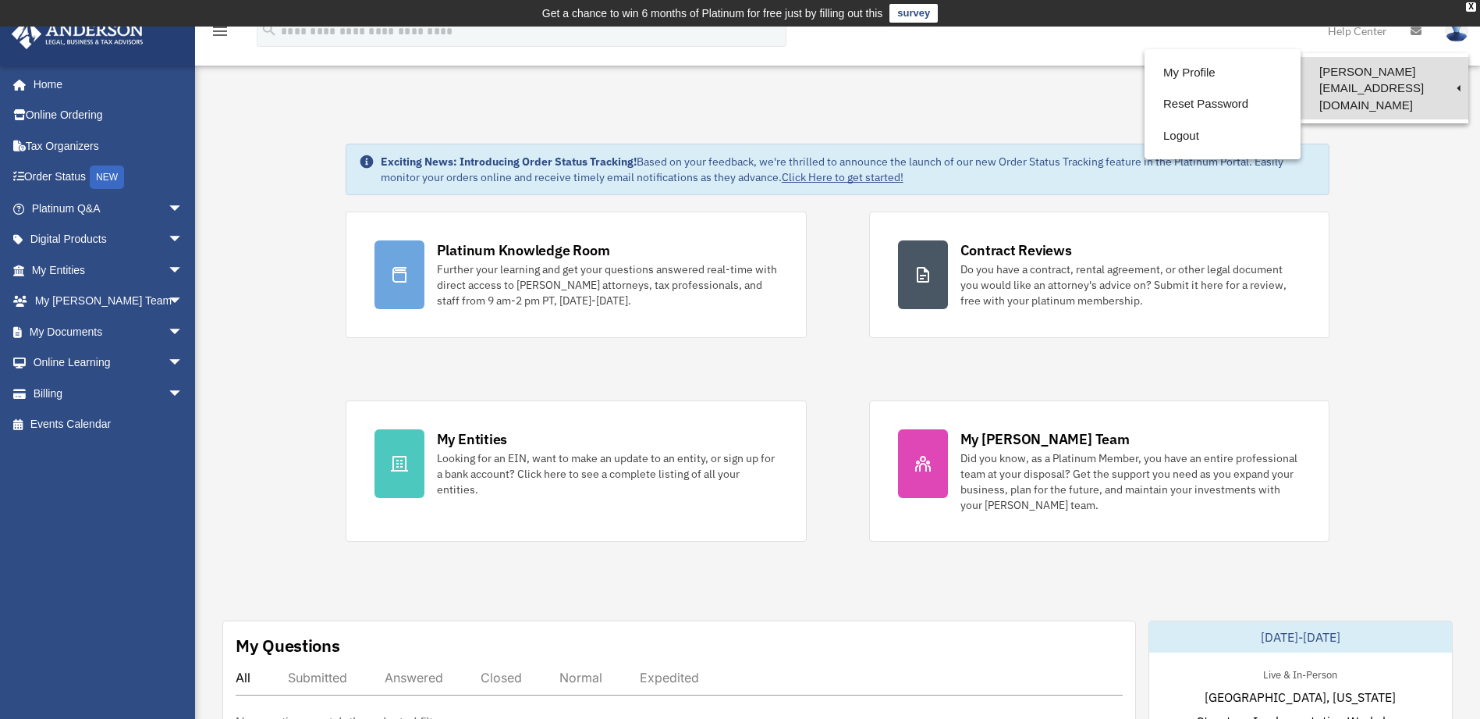
click at [1412, 69] on link "[PERSON_NAME][EMAIL_ADDRESS][DOMAIN_NAME]" at bounding box center [1385, 88] width 168 height 62
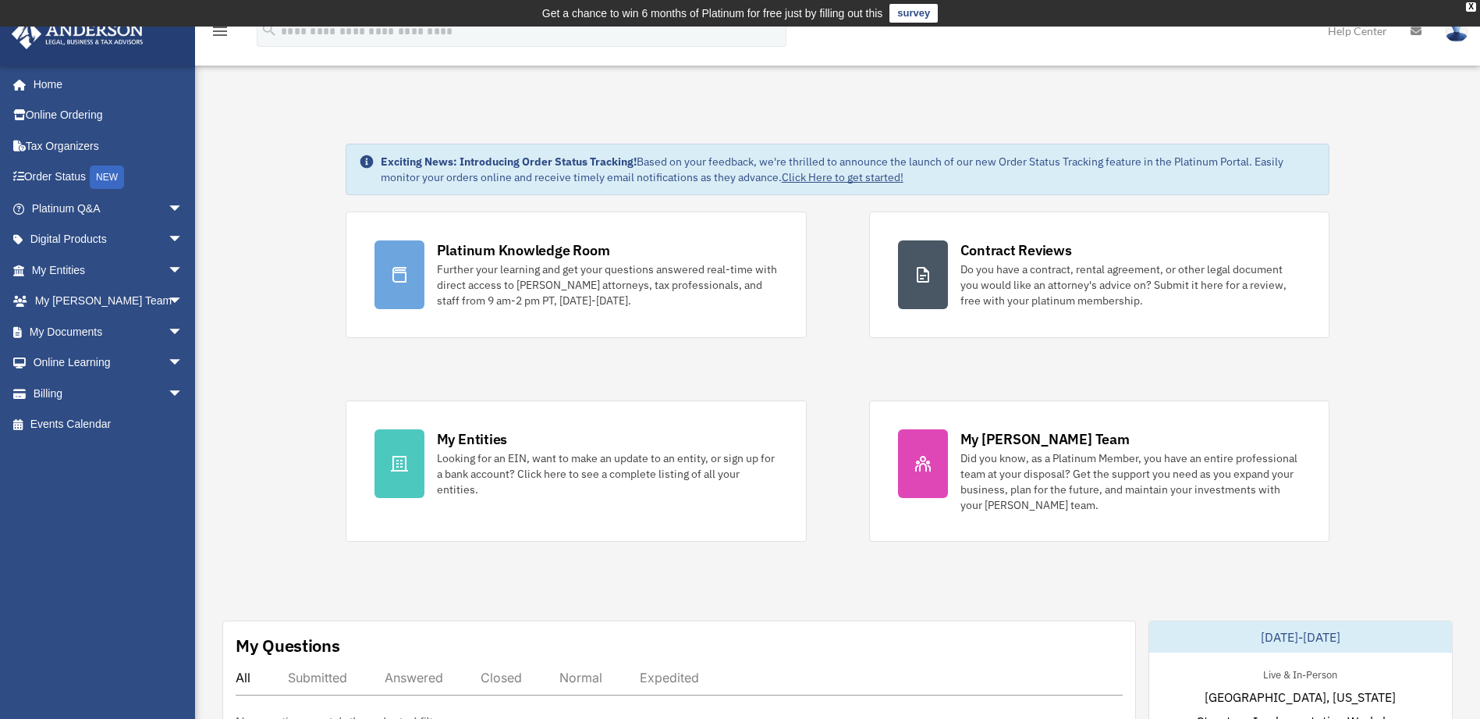
click at [1454, 34] on img at bounding box center [1456, 31] width 23 height 23
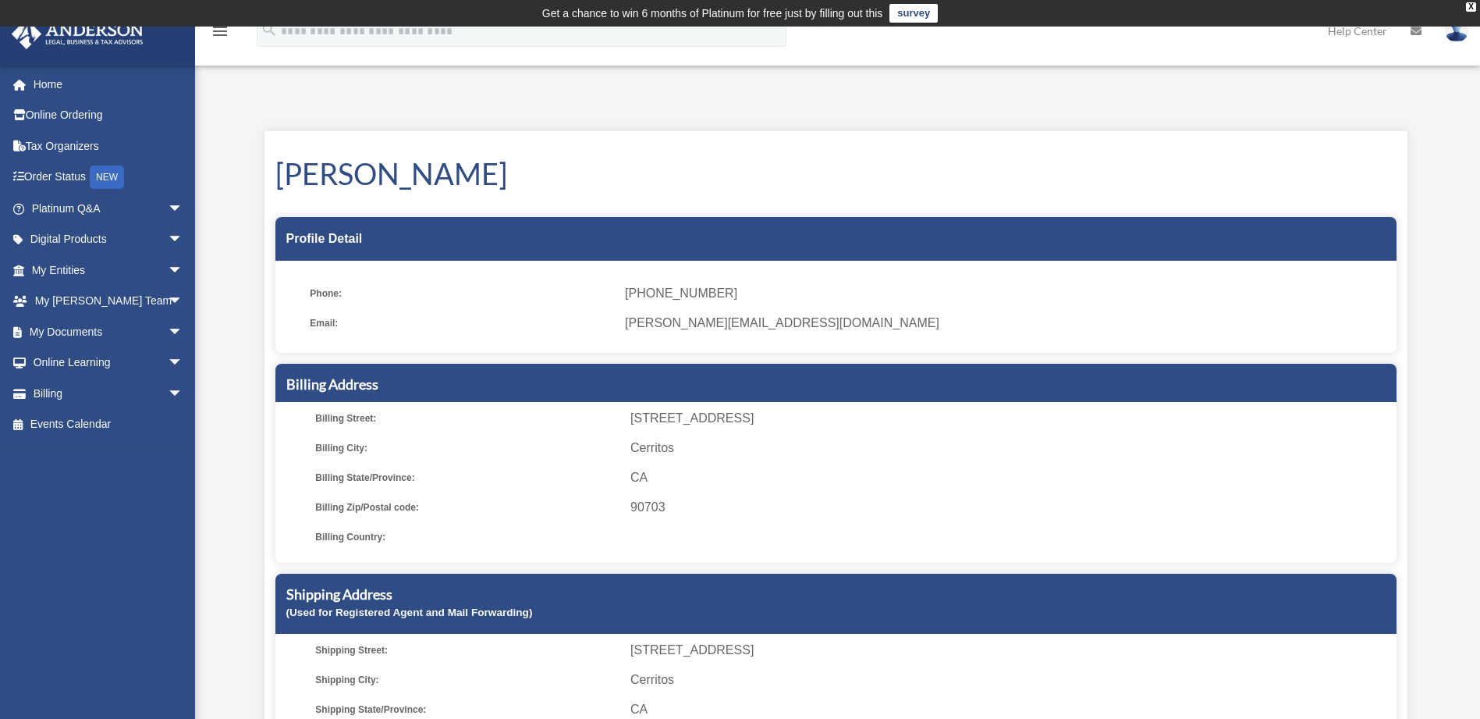
click at [1418, 35] on icon at bounding box center [1416, 31] width 11 height 11
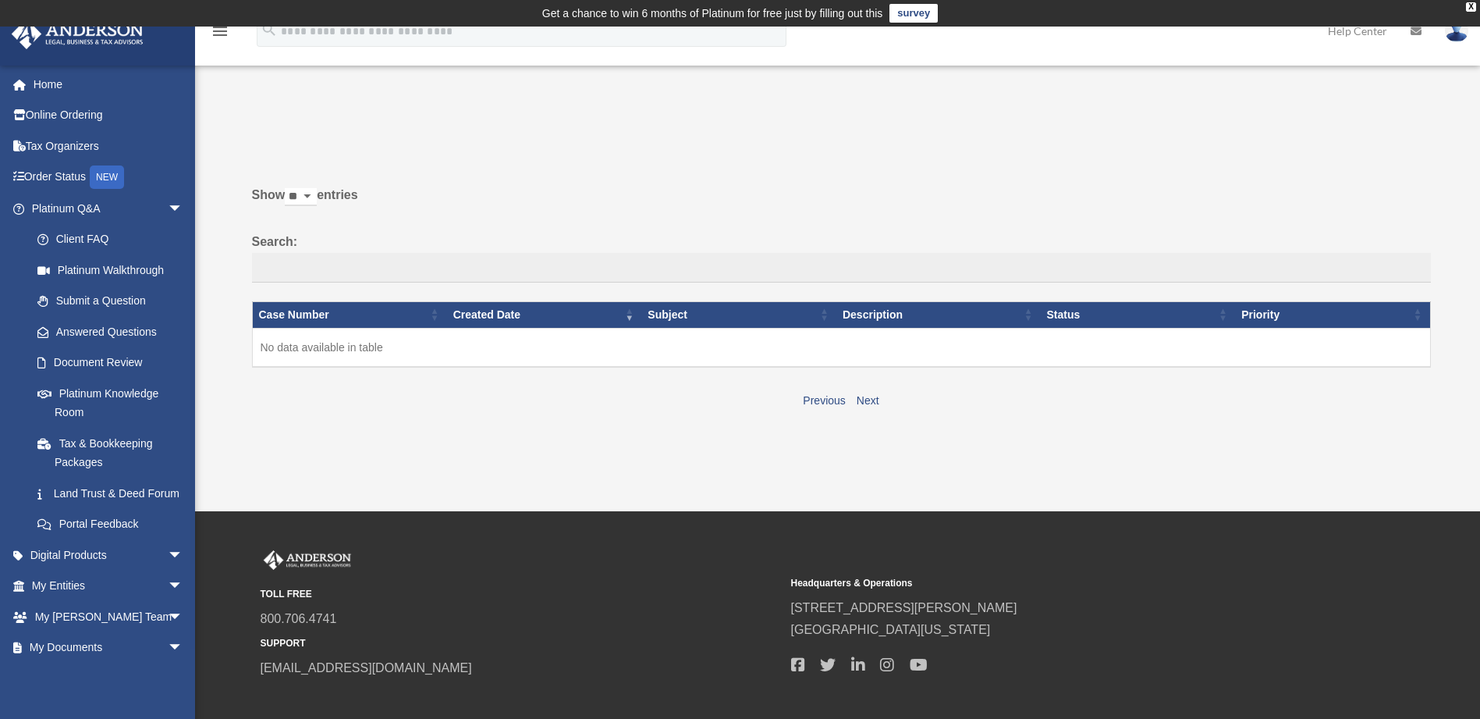
click at [1460, 37] on img at bounding box center [1456, 31] width 23 height 23
click at [1147, 108] on link "Reset Password" at bounding box center [1223, 104] width 156 height 32
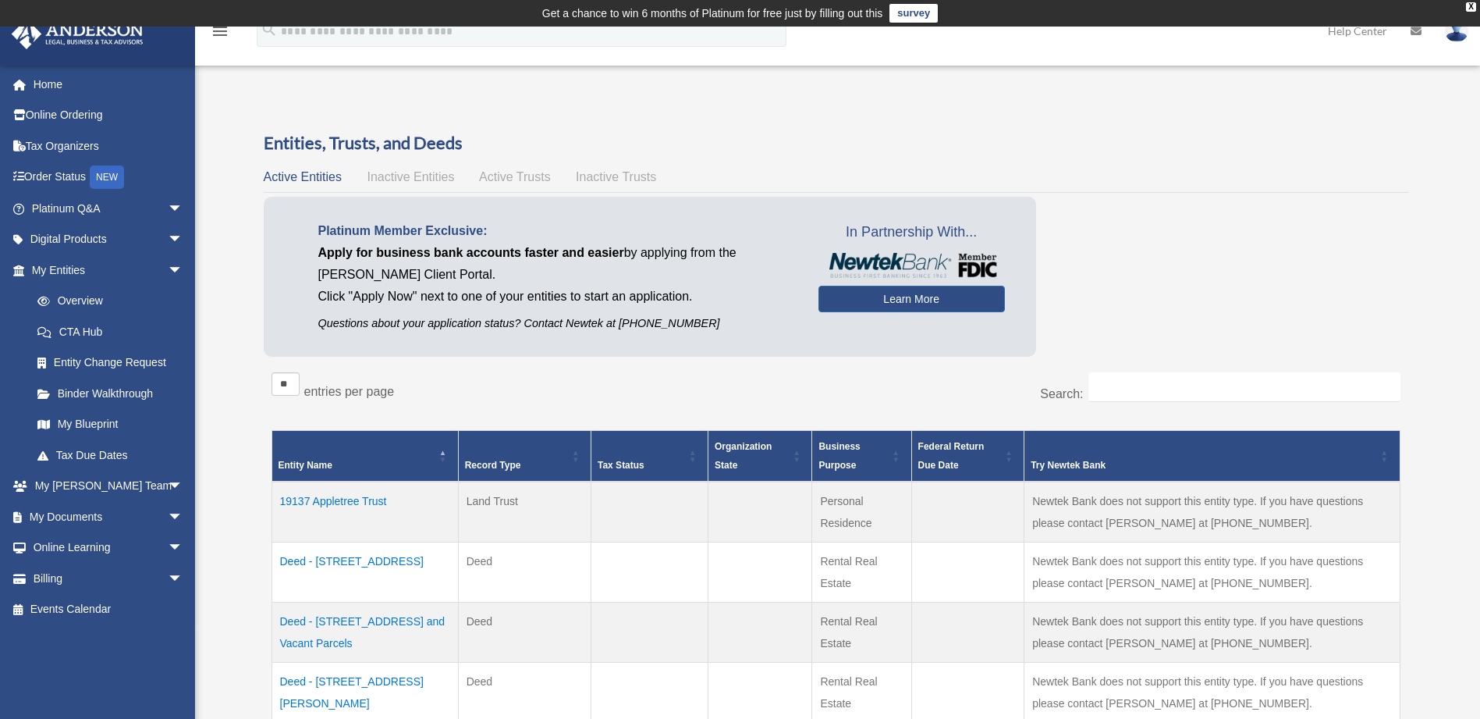
click at [1461, 37] on img at bounding box center [1456, 31] width 23 height 23
click at [1158, 105] on link "Reset Password" at bounding box center [1223, 104] width 156 height 32
